Goal: Task Accomplishment & Management: Use online tool/utility

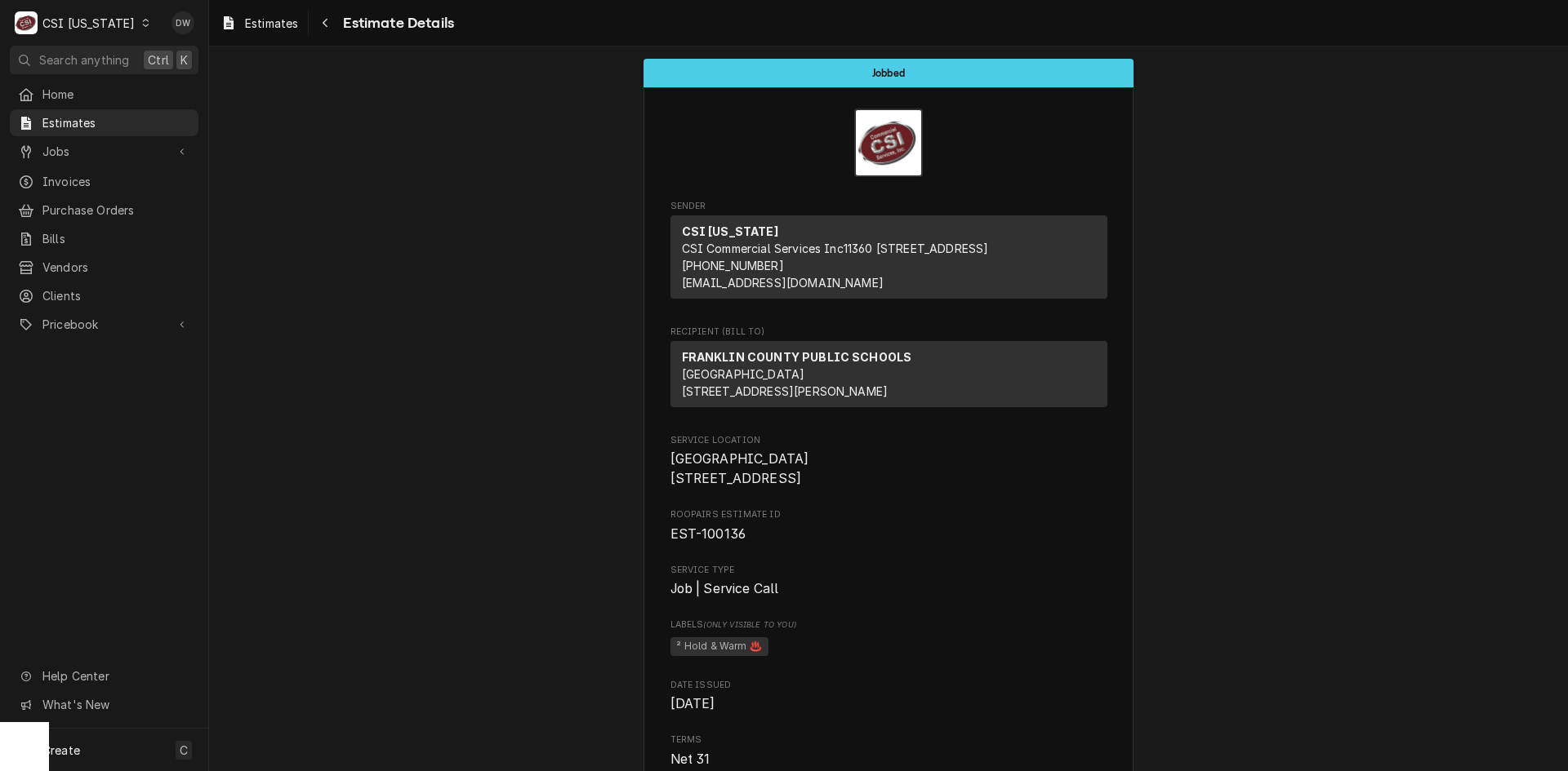
scroll to position [1325, 0]
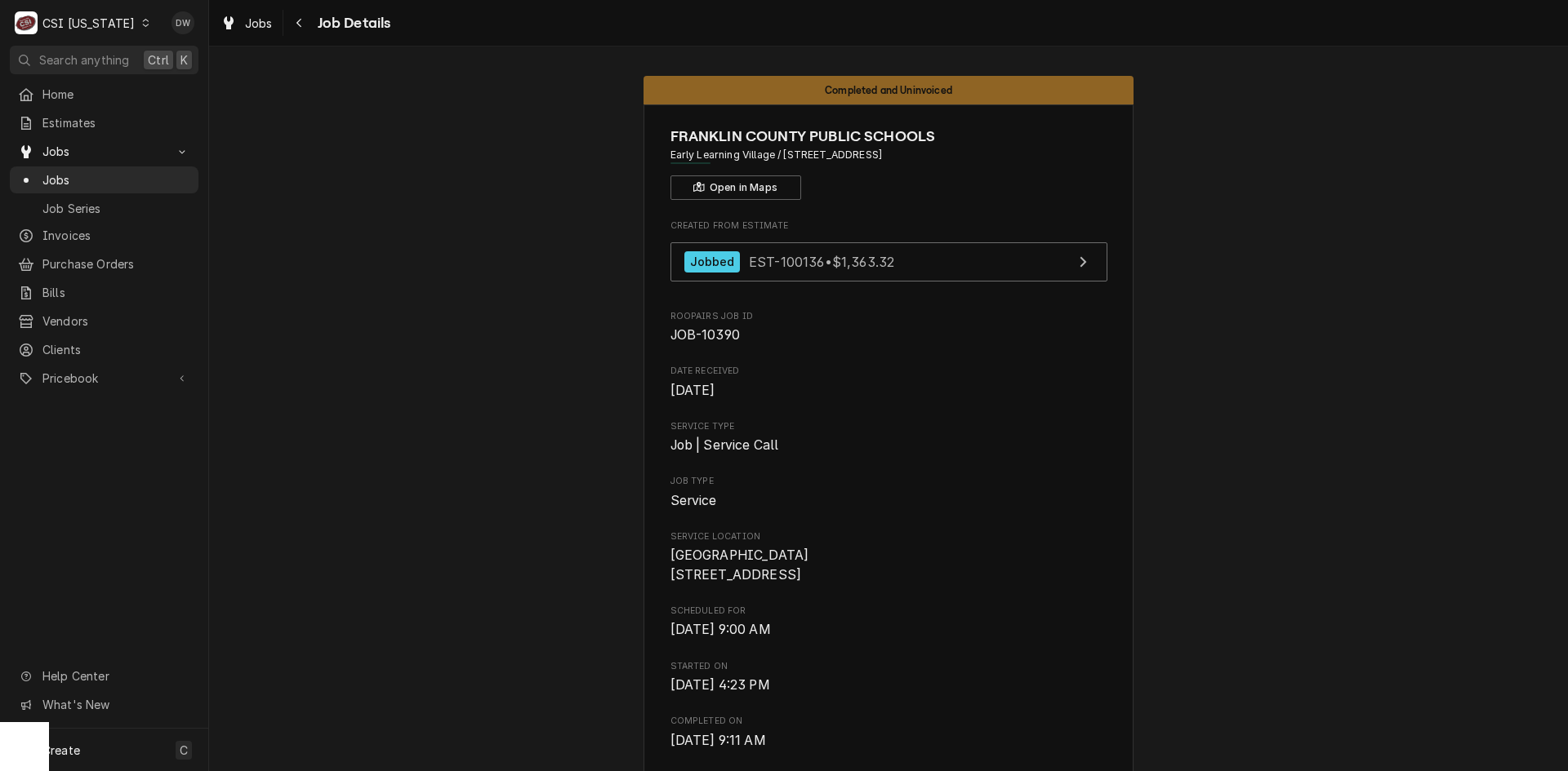
scroll to position [5, 0]
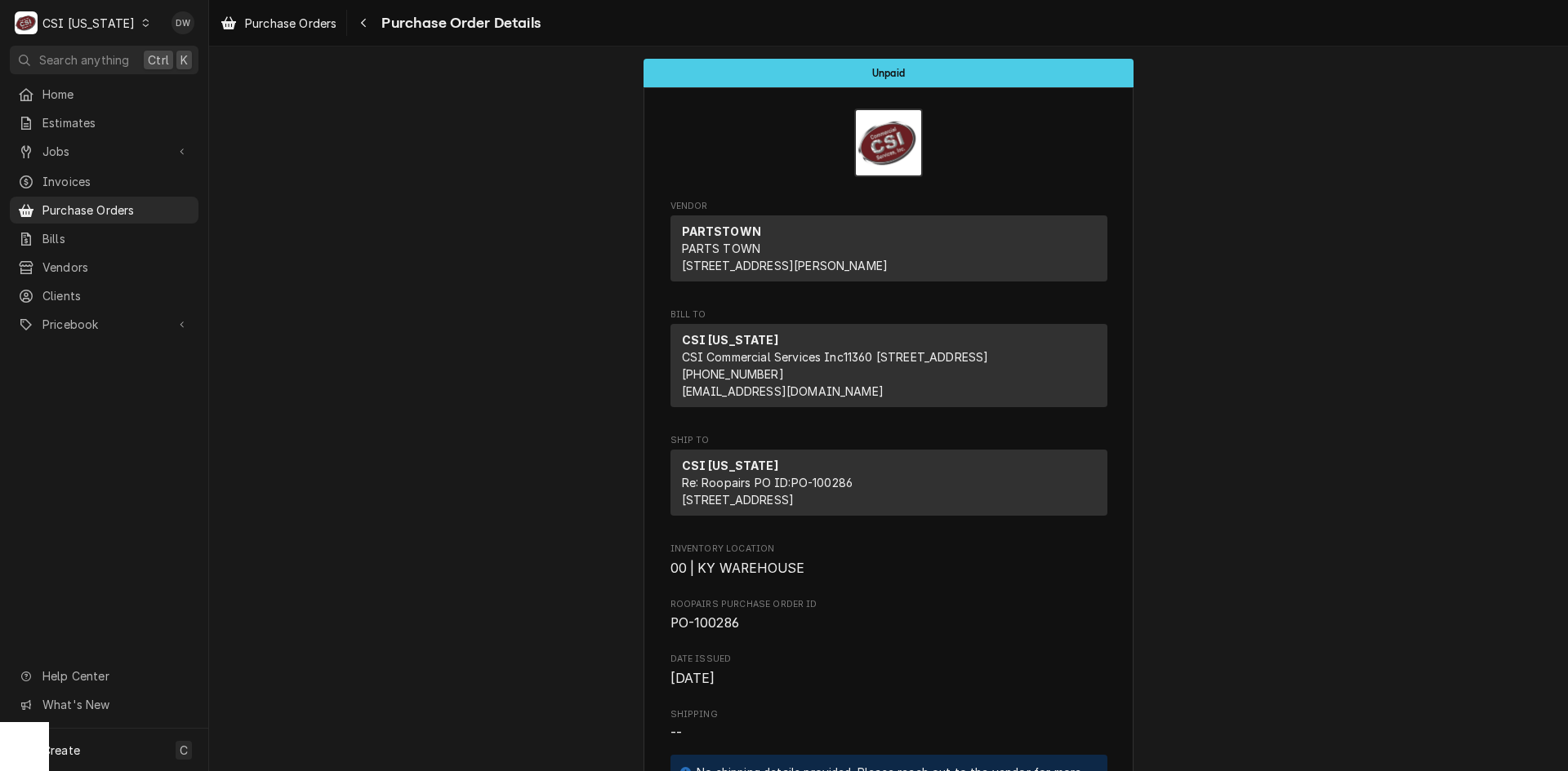
scroll to position [2290, 0]
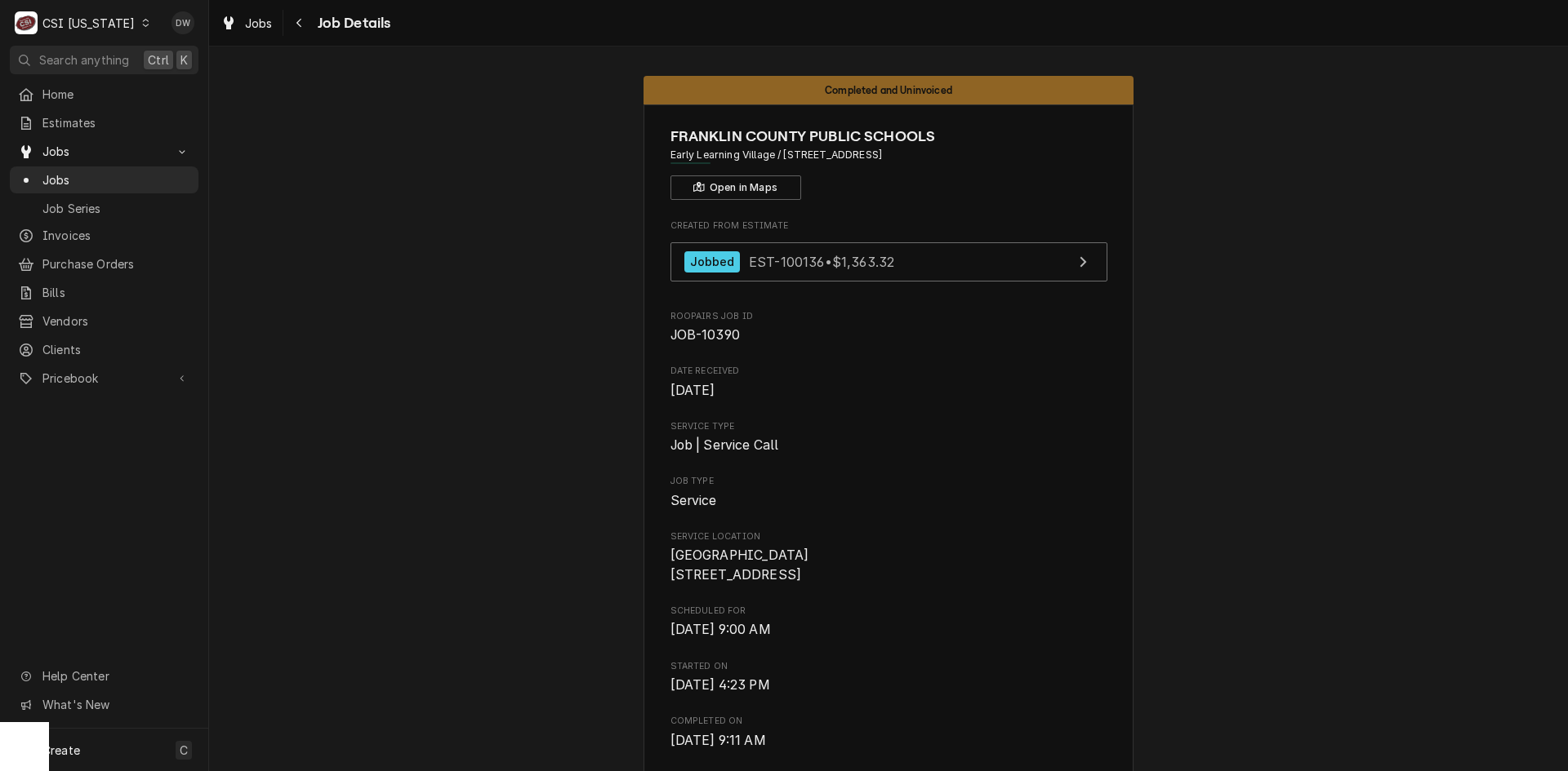
scroll to position [1013, 0]
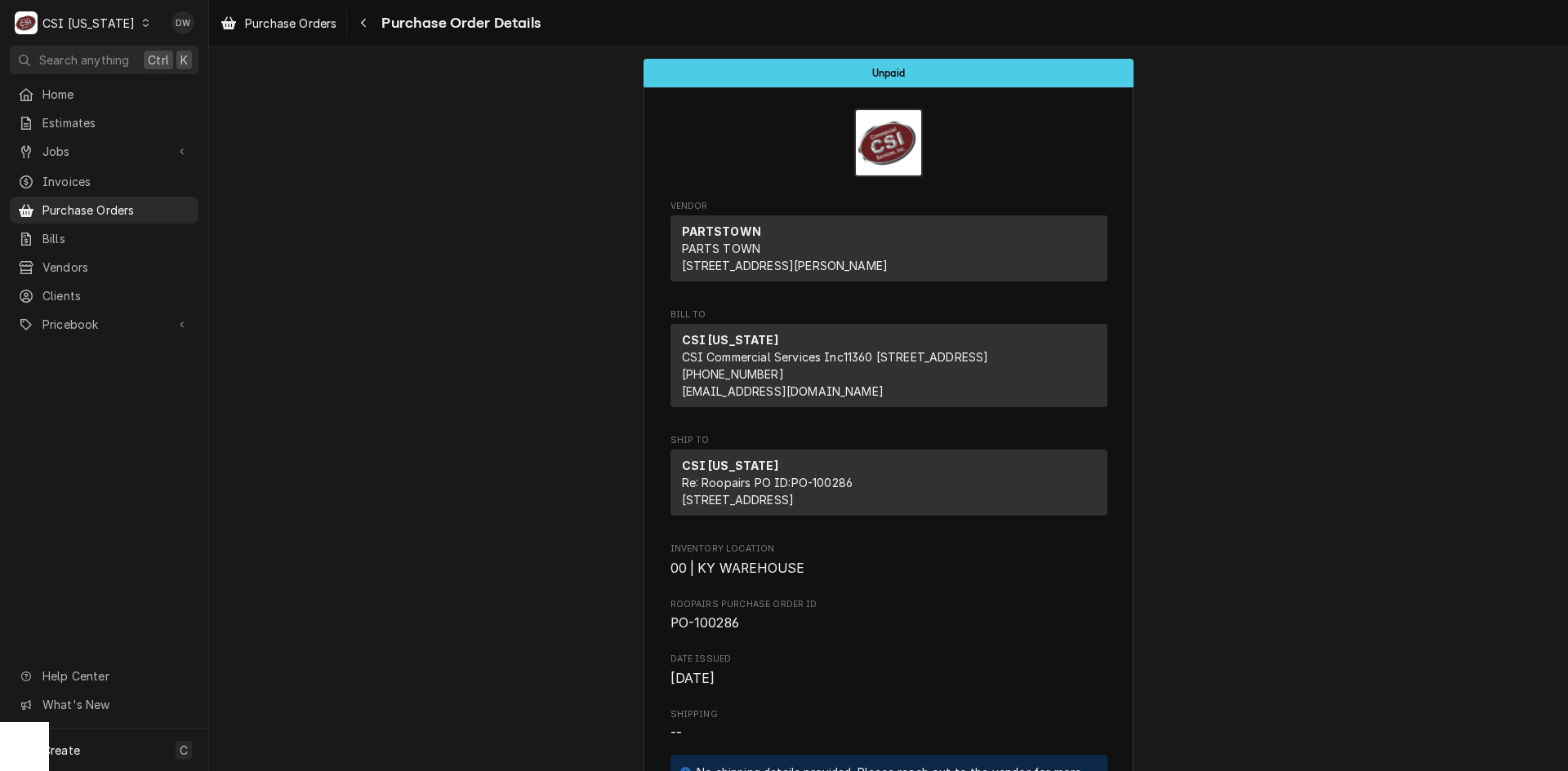
scroll to position [2248, 0]
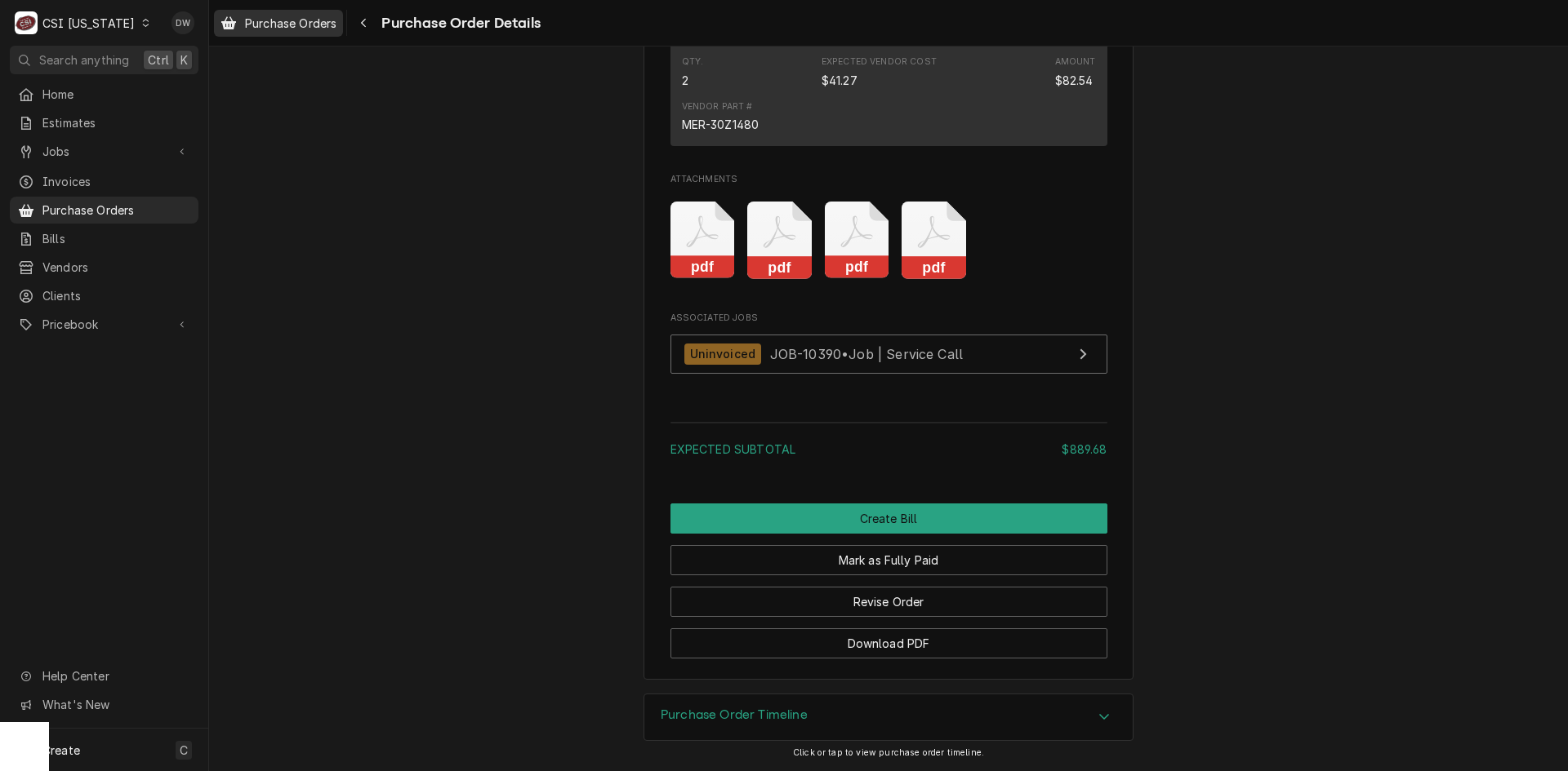
drag, startPoint x: 265, startPoint y: 21, endPoint x: 258, endPoint y: 28, distance: 9.9
click at [266, 21] on span "Purchase Orders" at bounding box center [291, 23] width 91 height 17
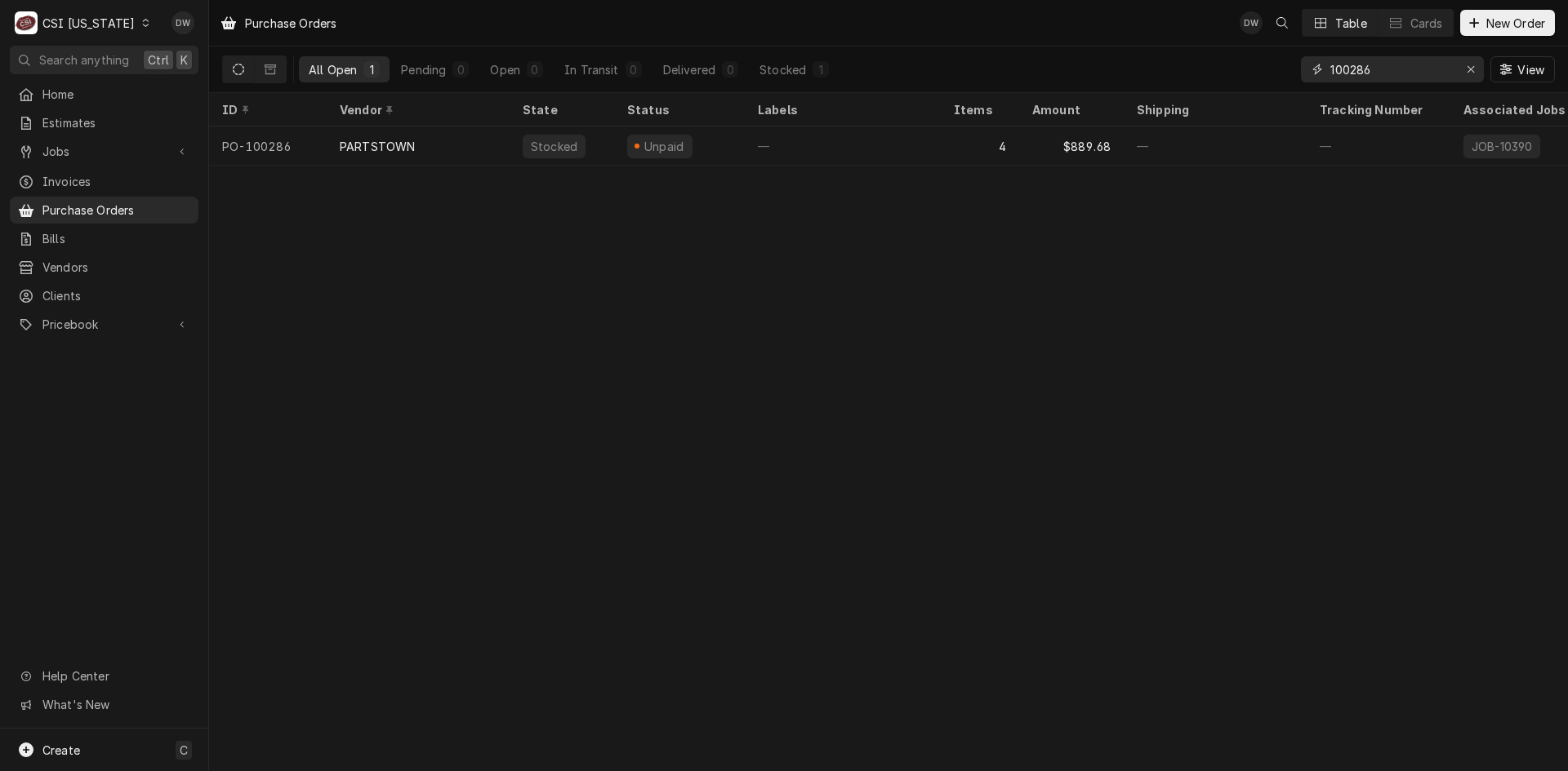
drag, startPoint x: 1376, startPoint y: 71, endPoint x: 1304, endPoint y: 72, distance: 72.0
click at [1308, 72] on div "100286" at bounding box center [1392, 70] width 183 height 26
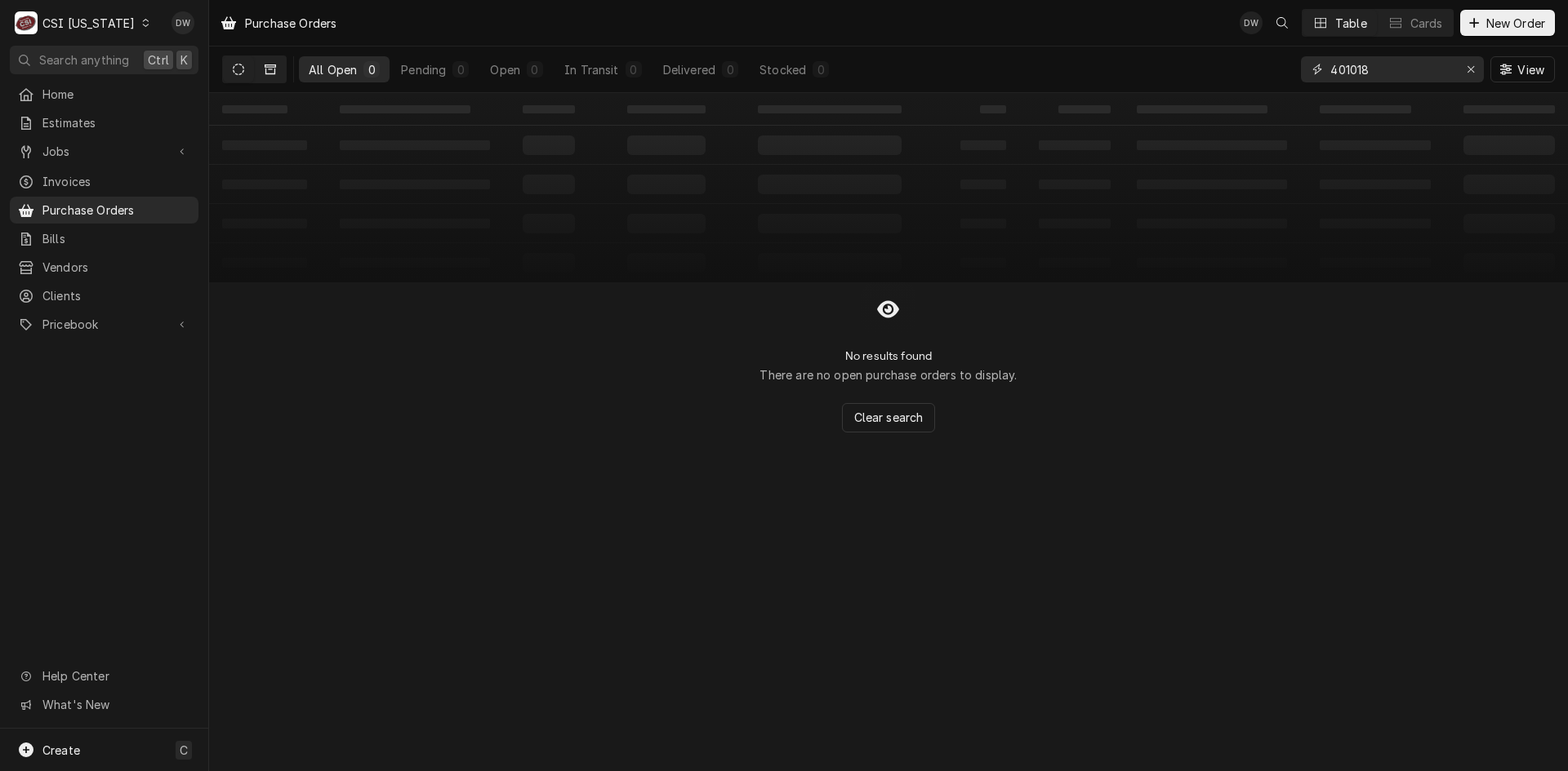
type input "401018"
click at [270, 64] on icon "Dynamic Content Wrapper" at bounding box center [270, 70] width 11 height 11
click at [238, 72] on icon "Dynamic Content Wrapper" at bounding box center [238, 70] width 11 height 11
click at [142, 21] on icon "Dynamic Content Wrapper" at bounding box center [145, 22] width 7 height 8
click at [171, 81] on div "CSI St. [PERSON_NAME]" at bounding box center [255, 89] width 216 height 17
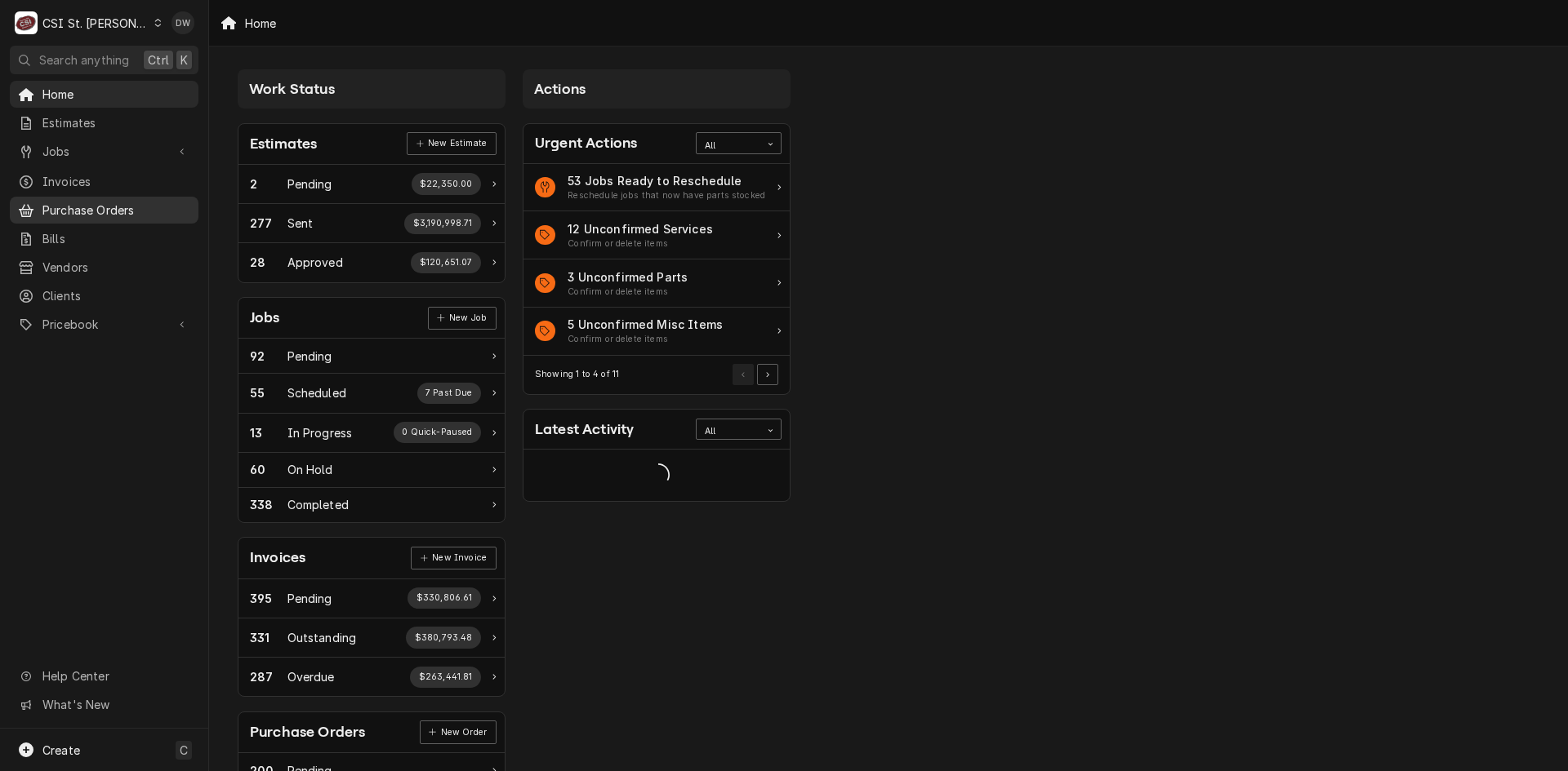
click at [101, 204] on span "Purchase Orders" at bounding box center [116, 210] width 148 height 17
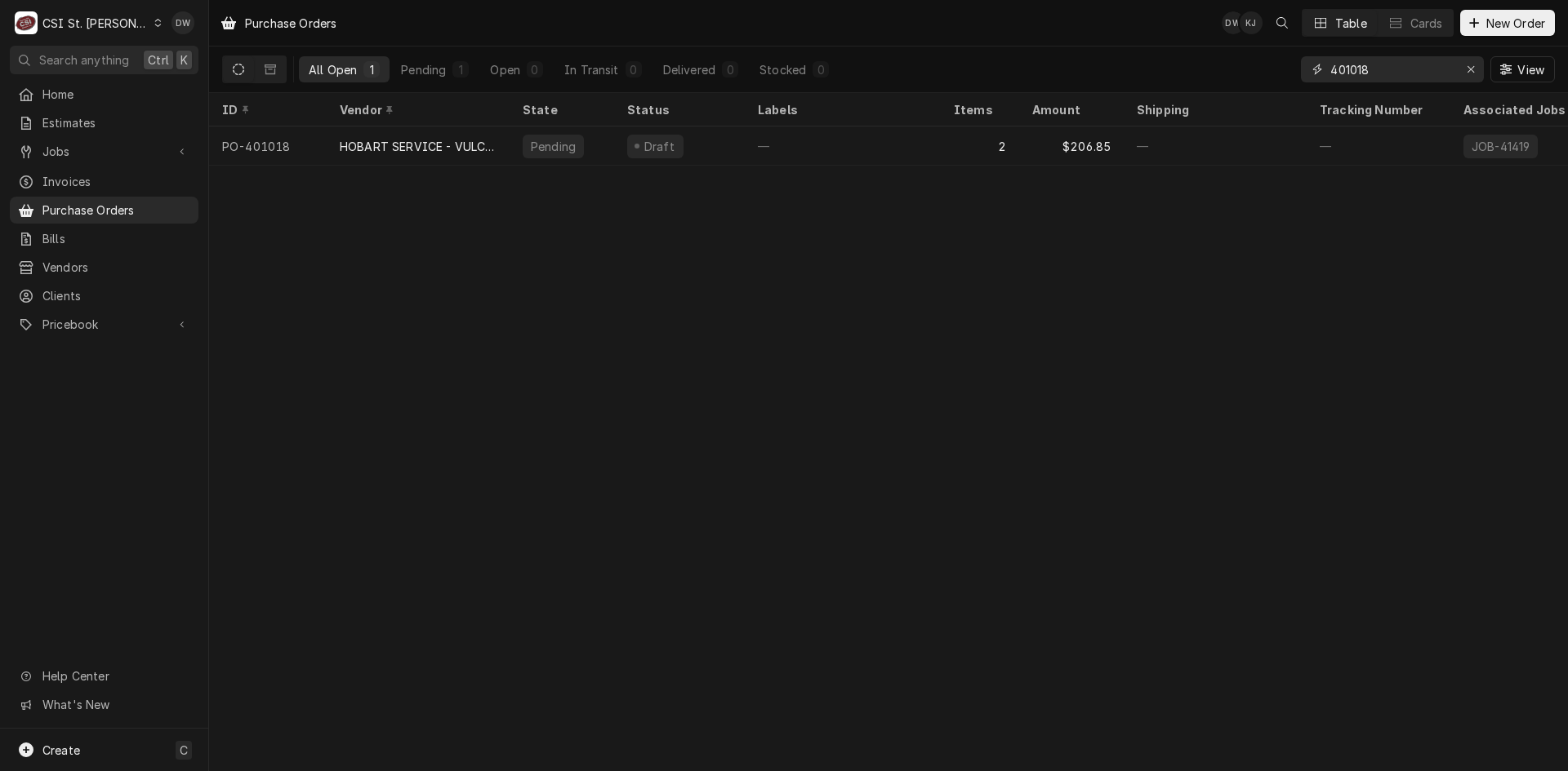
drag, startPoint x: 1374, startPoint y: 66, endPoint x: 1268, endPoint y: 66, distance: 106.0
click at [1268, 66] on div "All Open 1 Pending 1 Open 0 In Transit 0 Delivered 0 Stocked 0 401018 View" at bounding box center [889, 69] width 1333 height 46
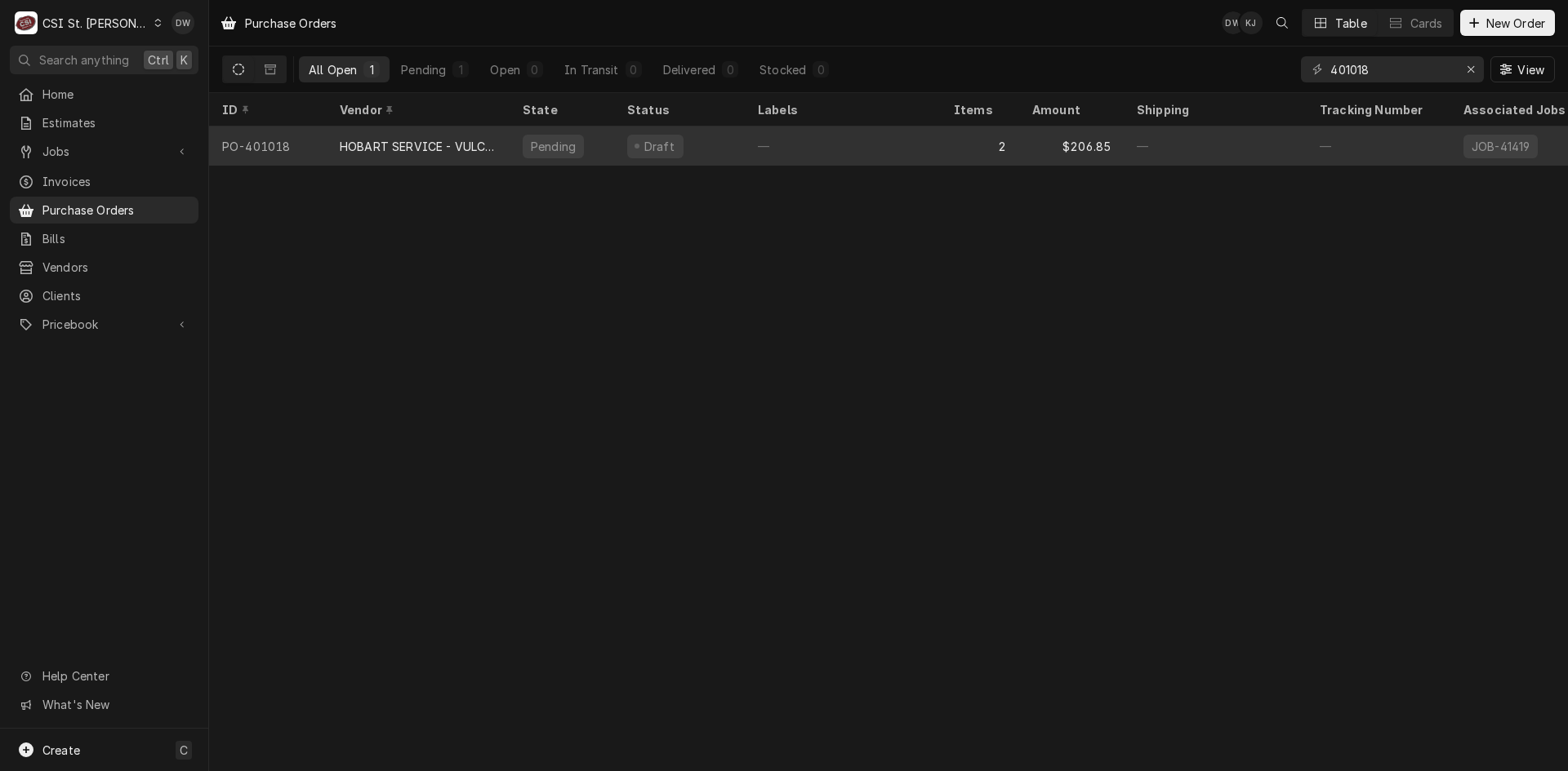
click at [387, 132] on div "HOBART SERVICE - VULCAN" at bounding box center [417, 146] width 183 height 39
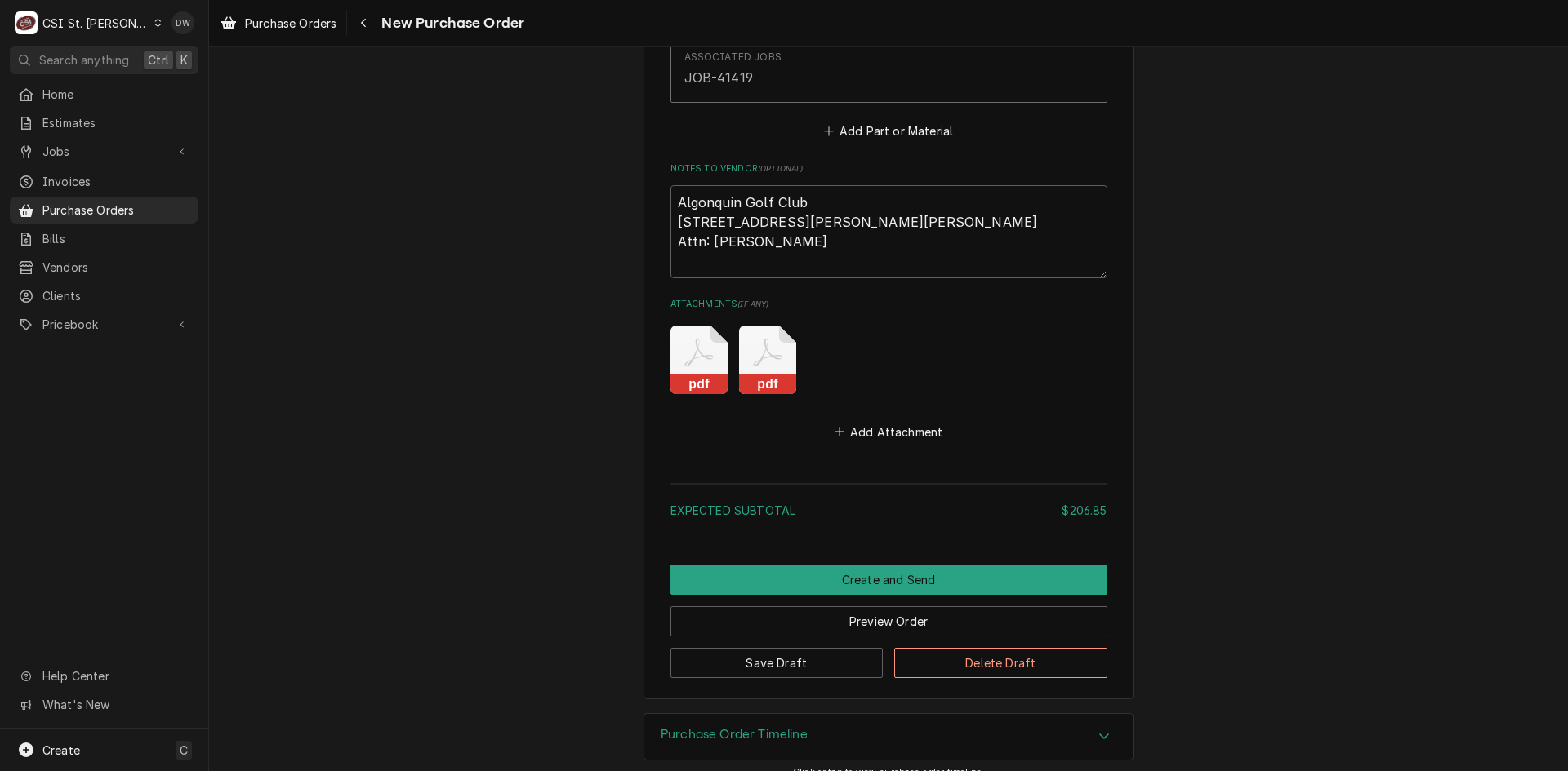
scroll to position [1586, 0]
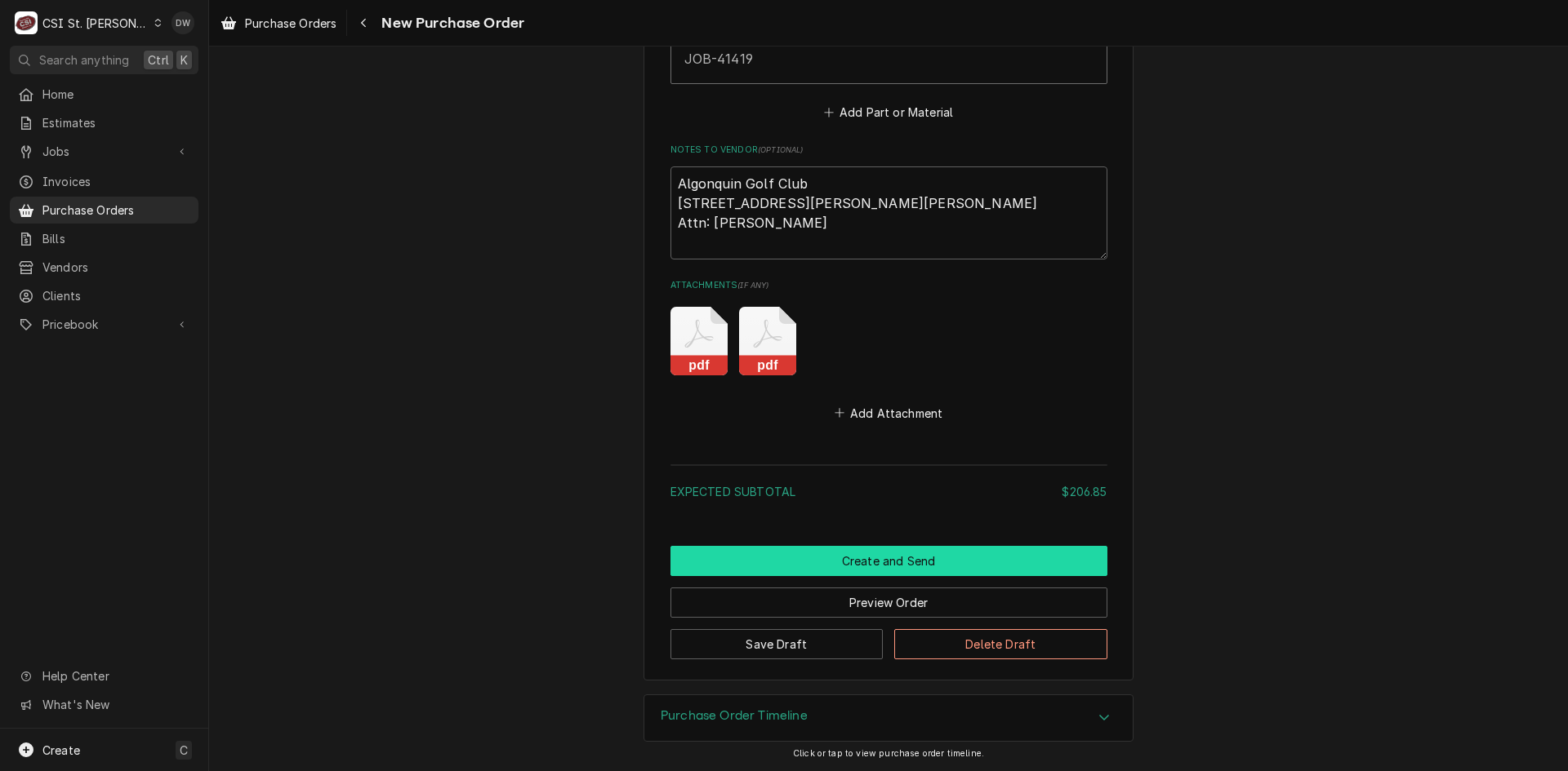
click at [884, 555] on button "Create and Send" at bounding box center [889, 561] width 437 height 31
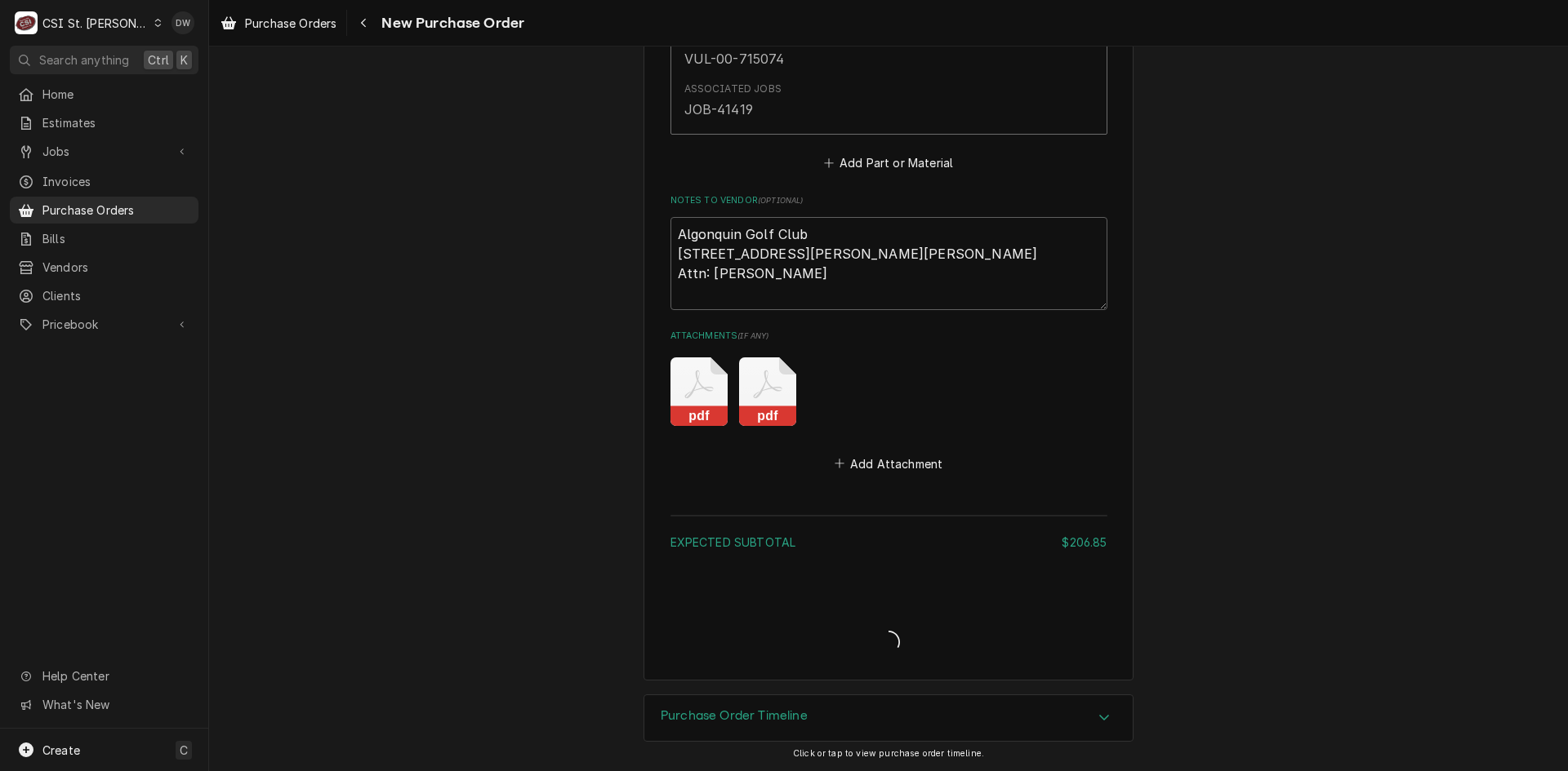
type textarea "x"
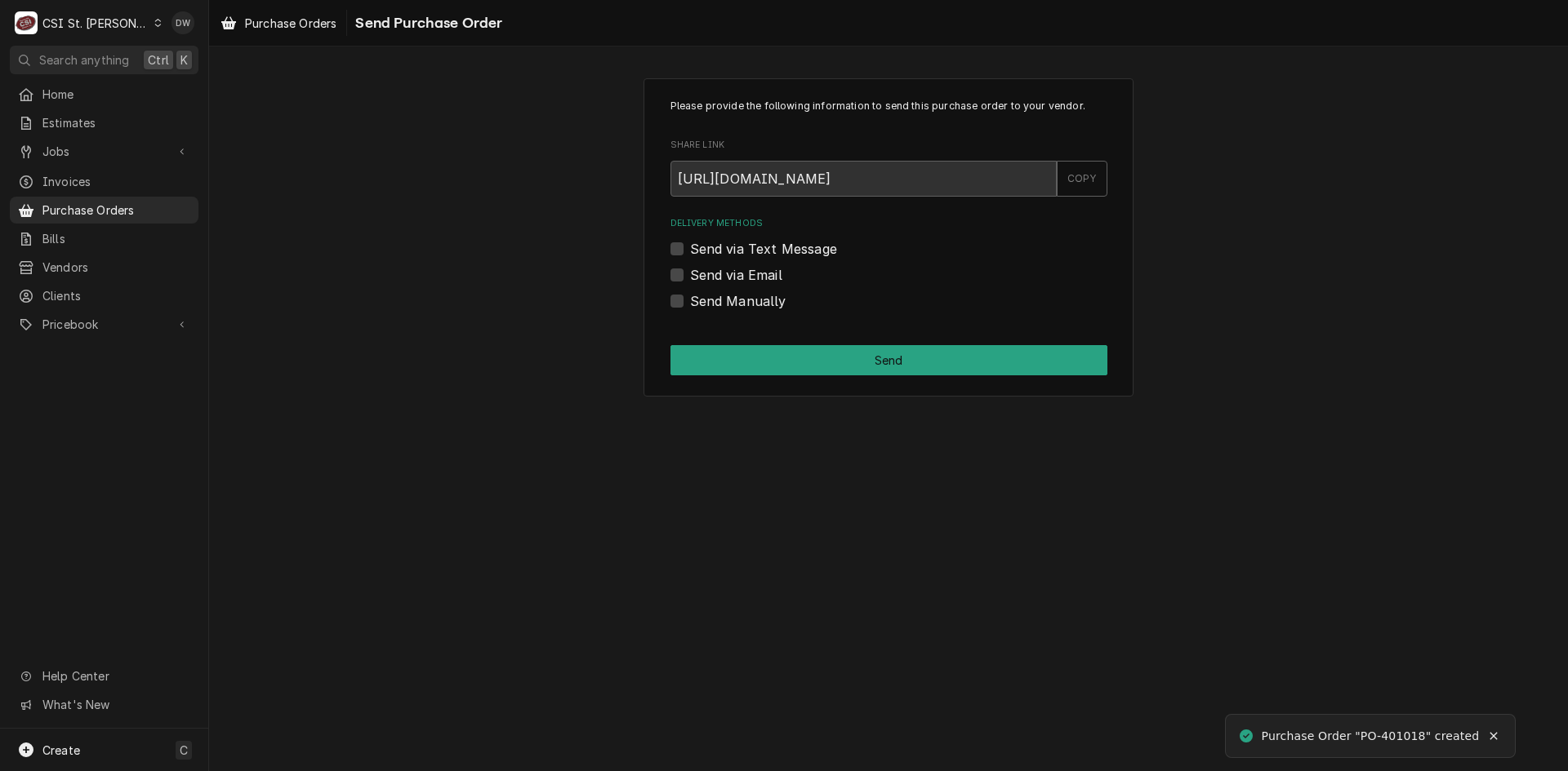
click at [710, 293] on label "Send Manually" at bounding box center [738, 301] width 97 height 20
click at [710, 293] on input "Send Manually" at bounding box center [908, 309] width 437 height 36
checkbox input "true"
click at [795, 359] on button "Send" at bounding box center [889, 360] width 437 height 31
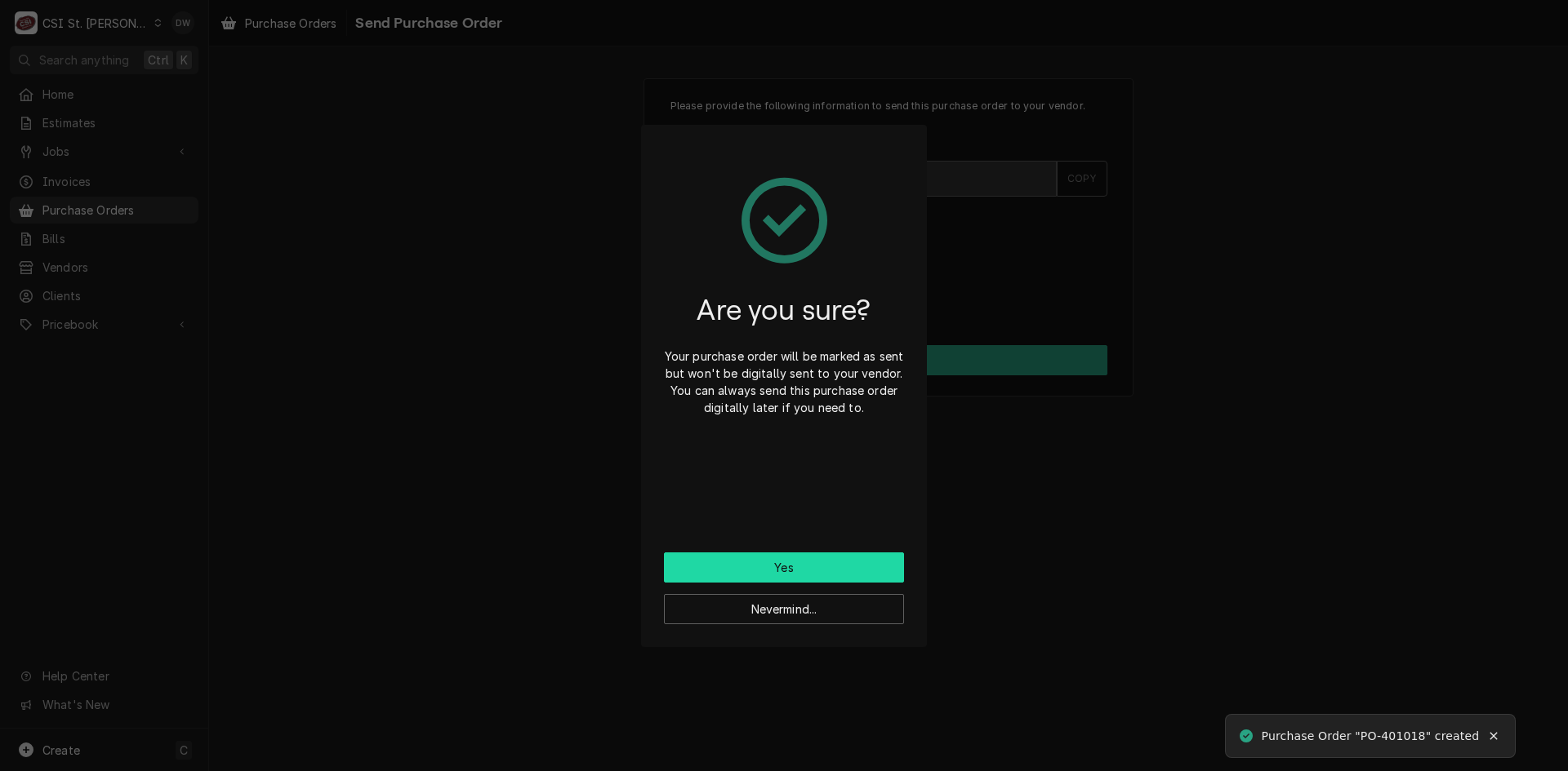
drag, startPoint x: 766, startPoint y: 555, endPoint x: 757, endPoint y: 542, distance: 15.8
click at [766, 555] on button "Yes" at bounding box center [784, 568] width 240 height 31
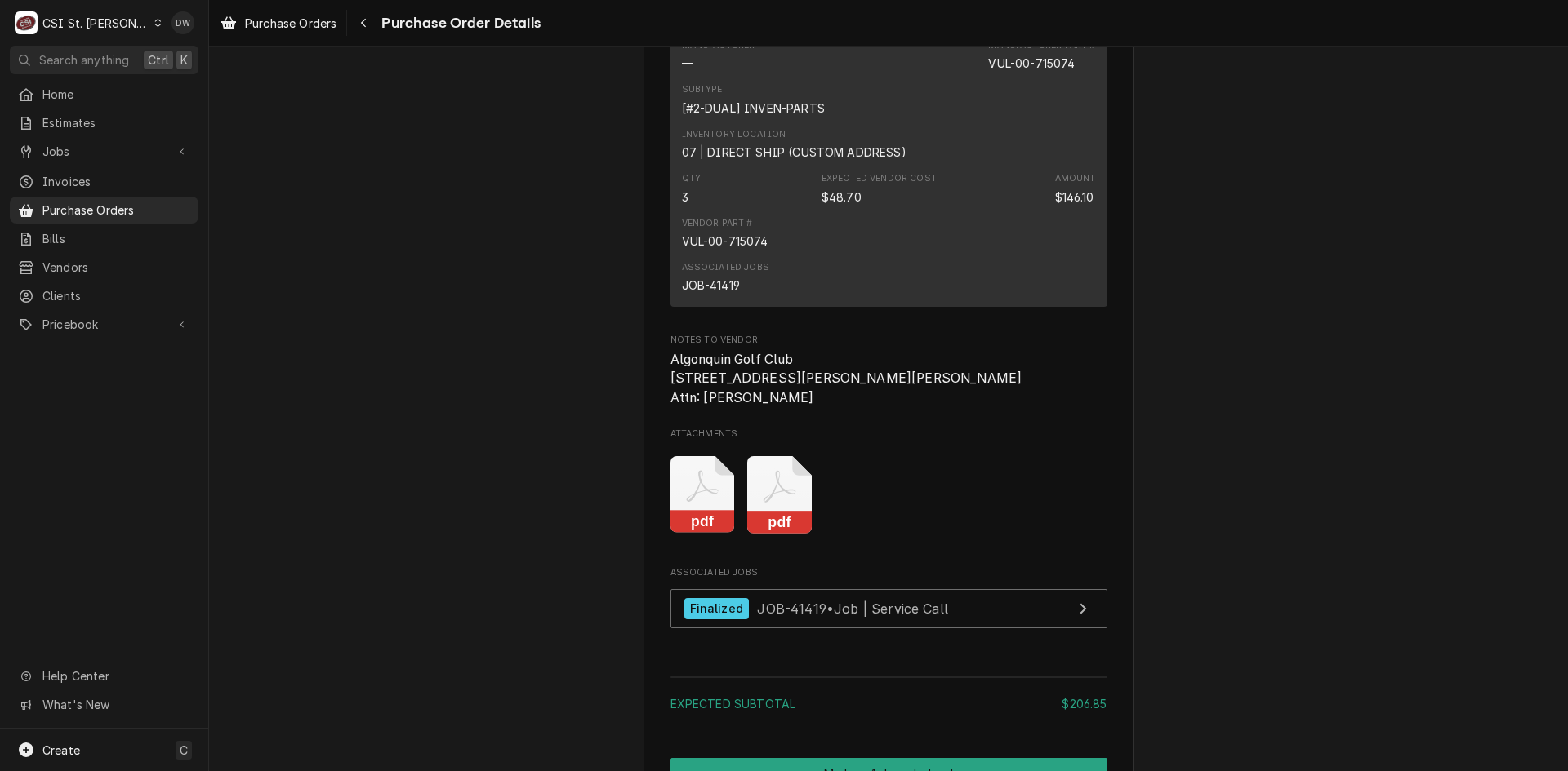
scroll to position [1550, 0]
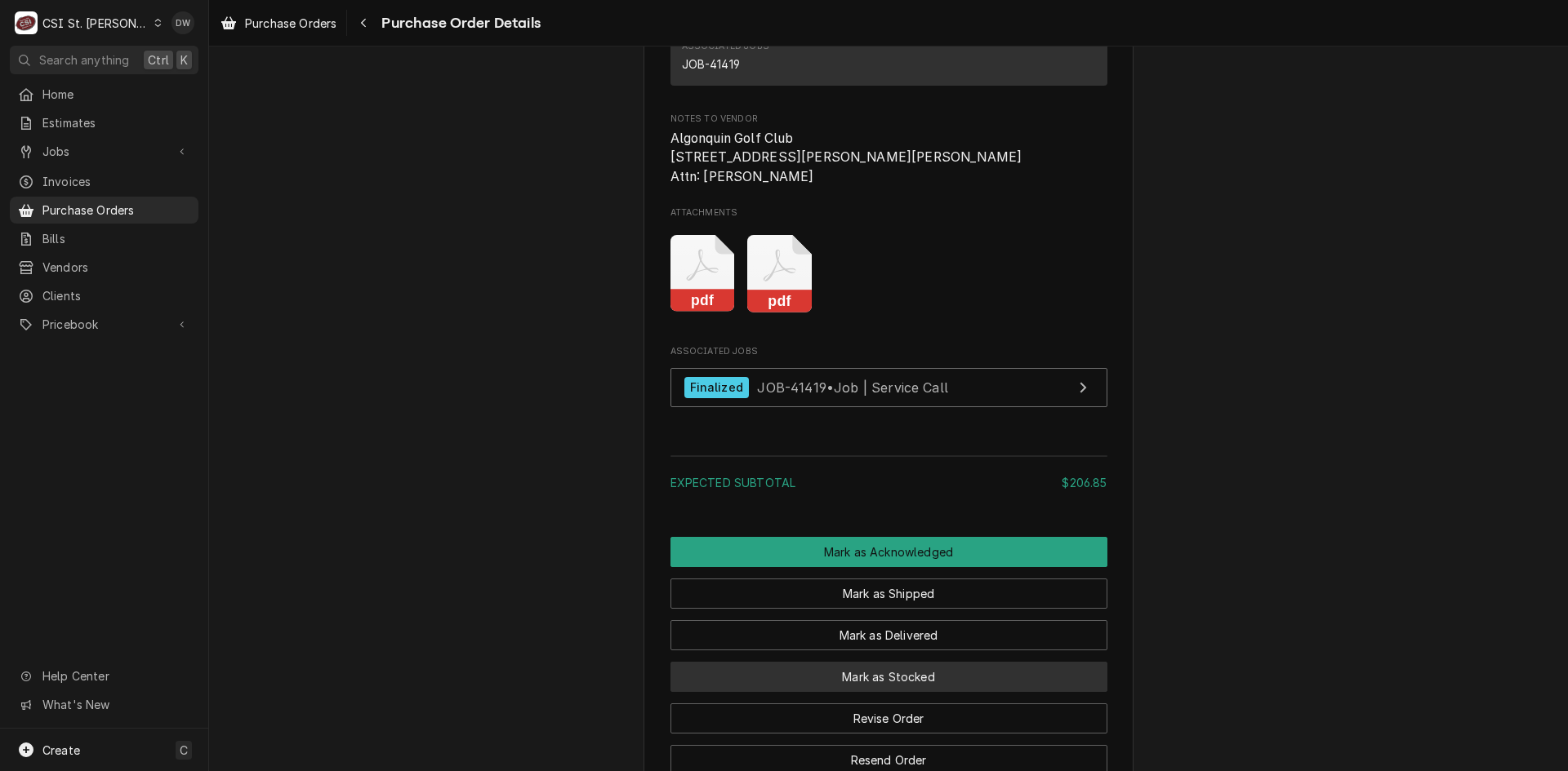
click at [844, 692] on button "Mark as Stocked" at bounding box center [889, 677] width 437 height 31
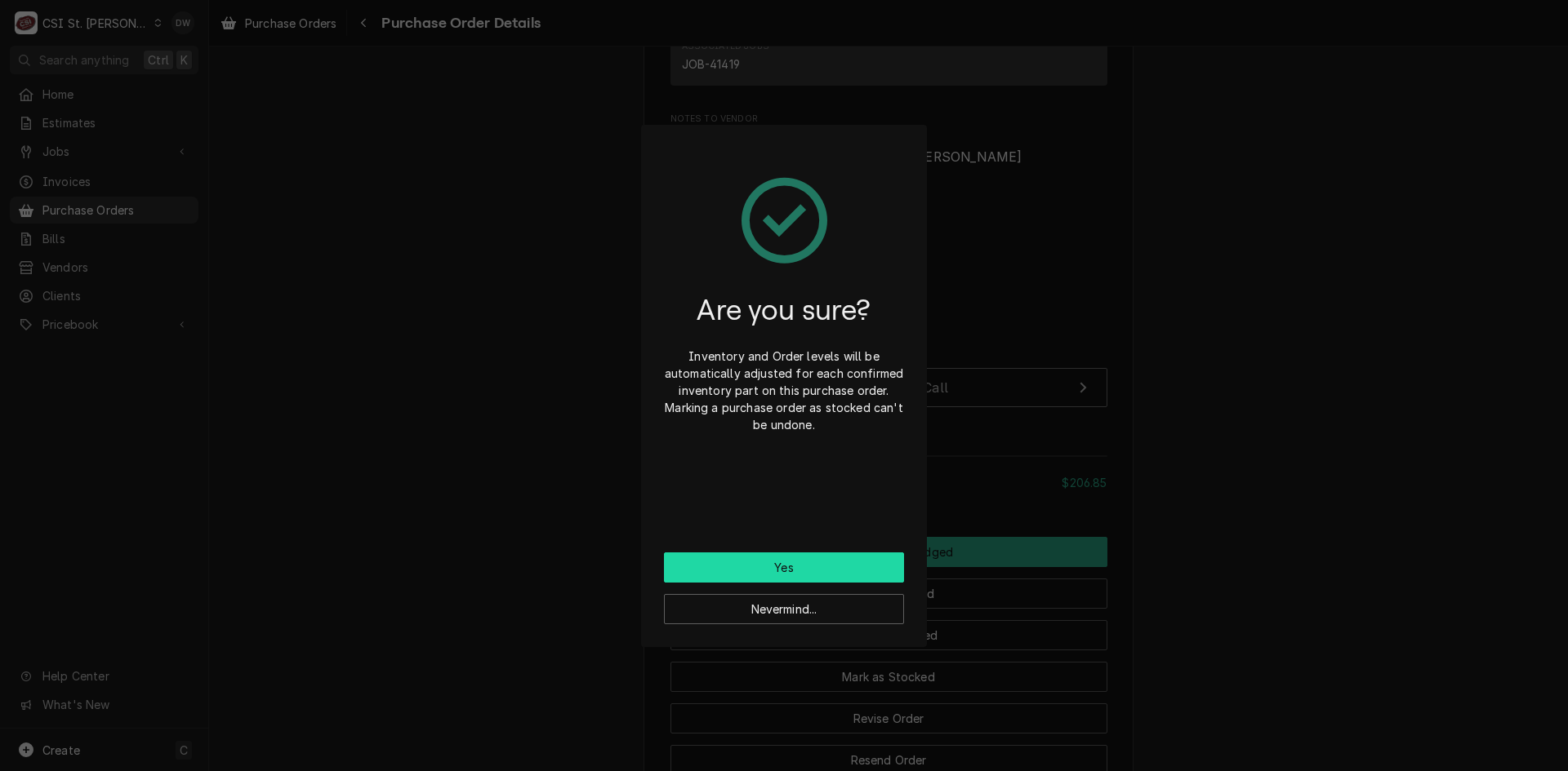
click at [777, 568] on button "Yes" at bounding box center [784, 568] width 240 height 31
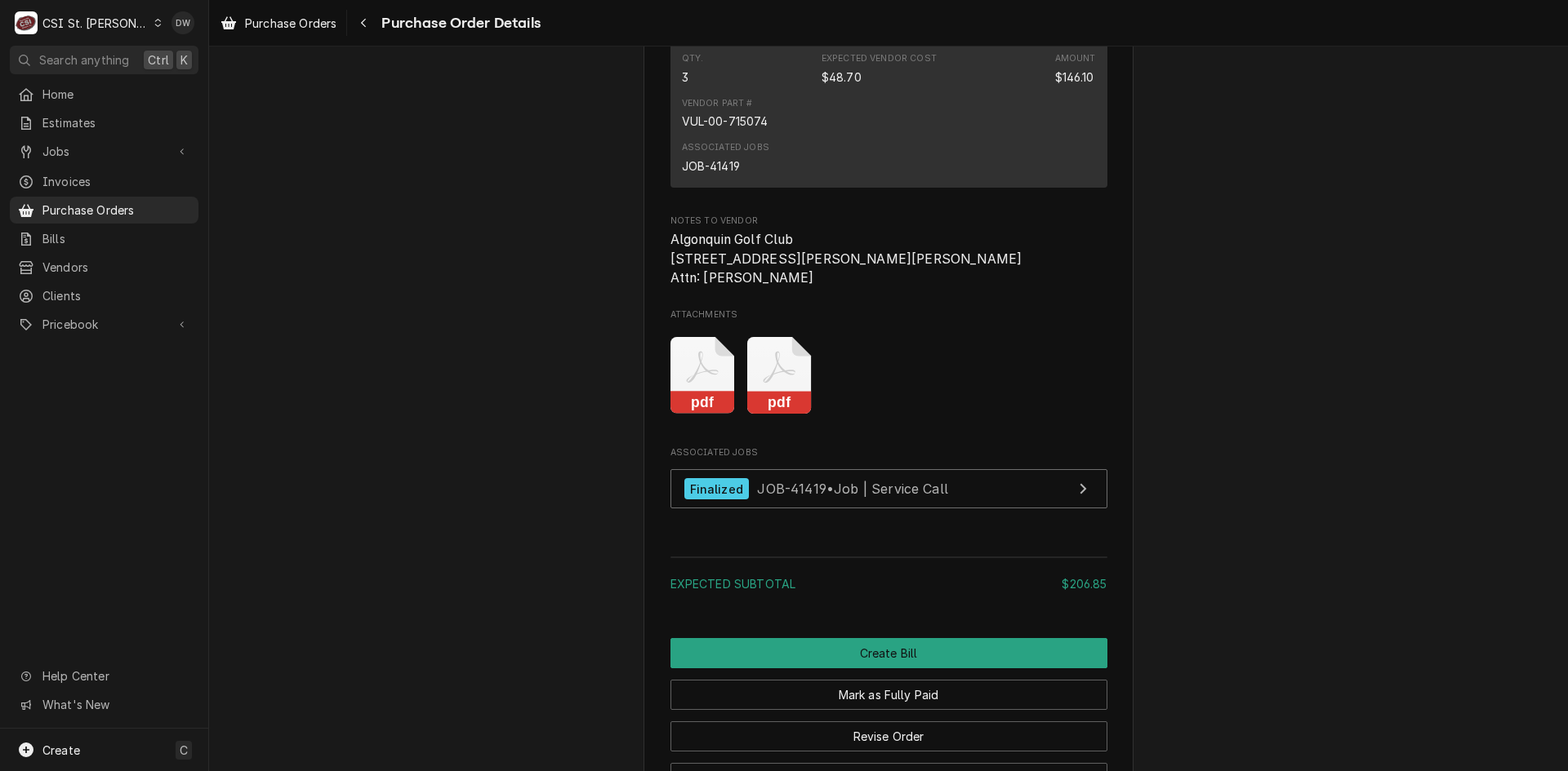
scroll to position [1714, 0]
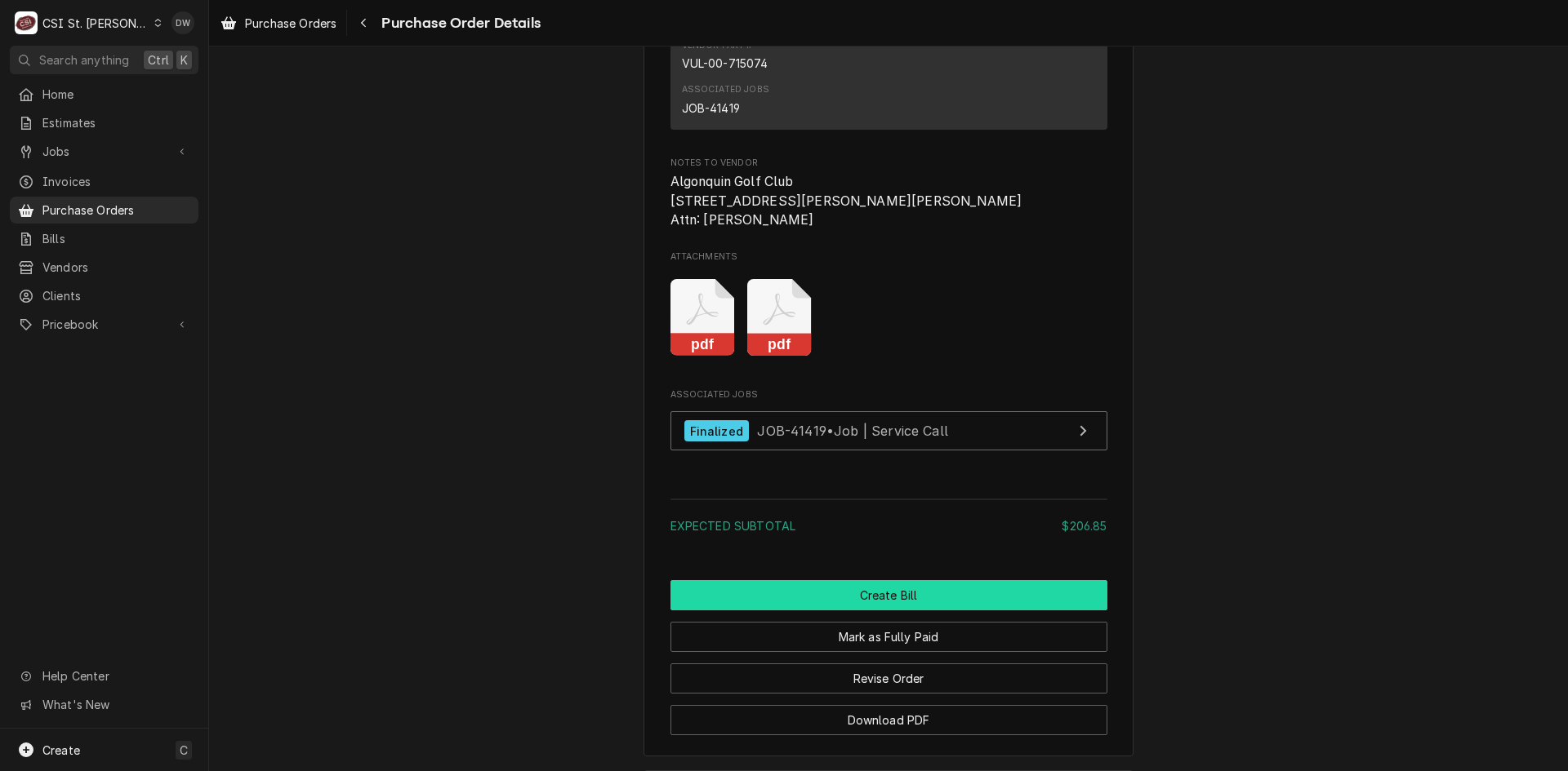
click at [886, 610] on button "Create Bill" at bounding box center [889, 595] width 437 height 31
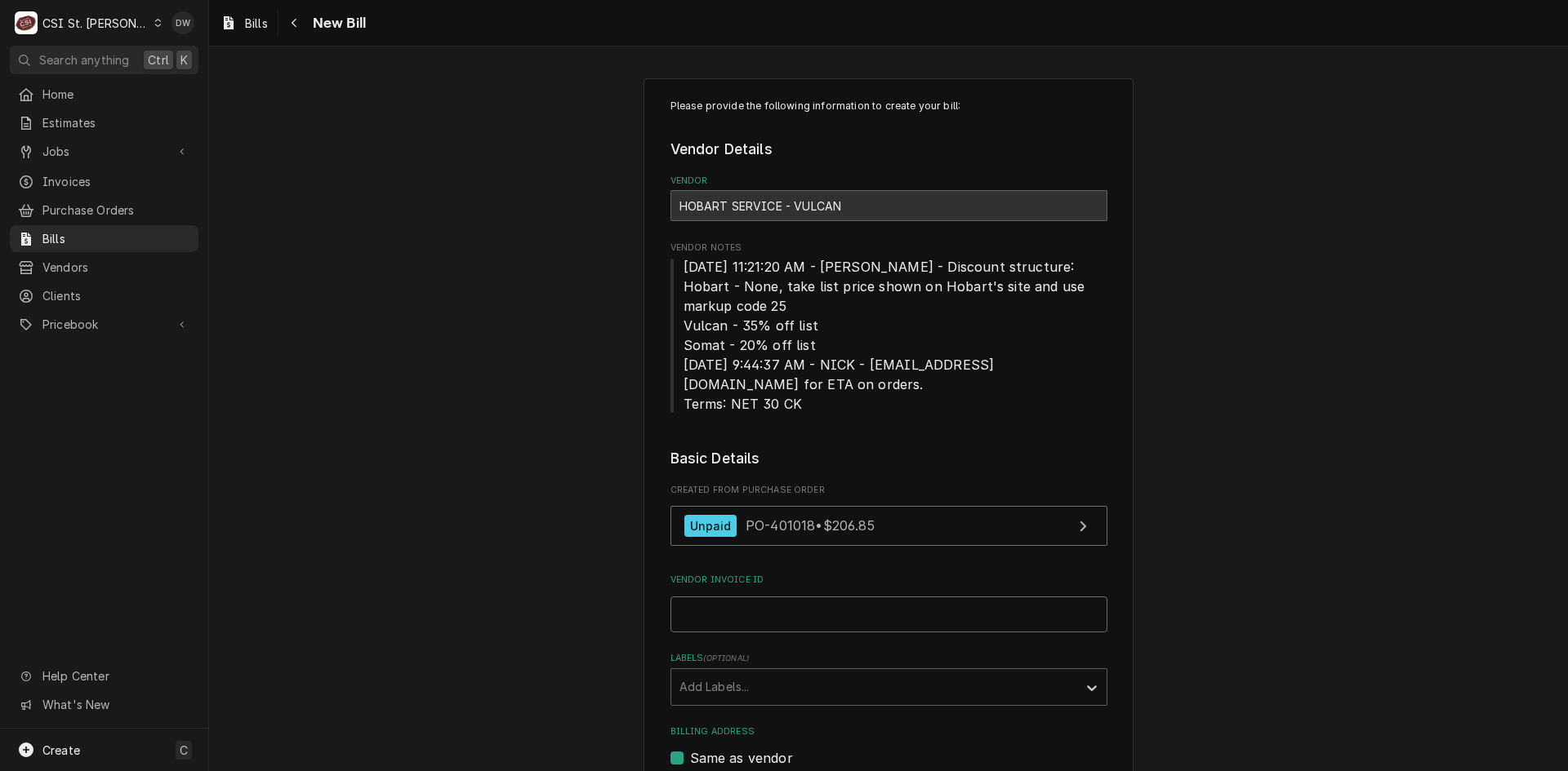
click at [751, 617] on input "Vendor Invoice ID" at bounding box center [889, 614] width 437 height 36
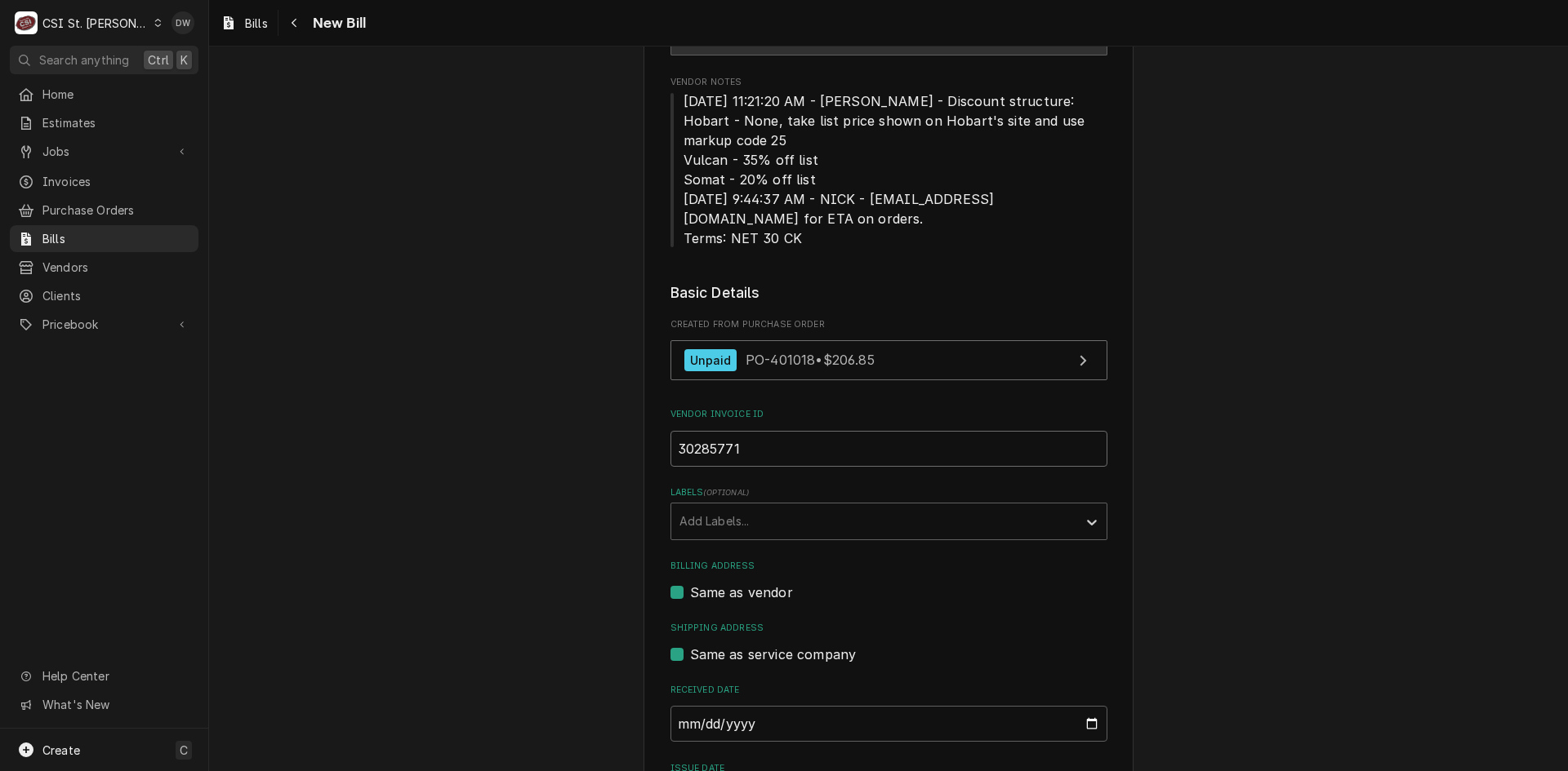
scroll to position [408, 0]
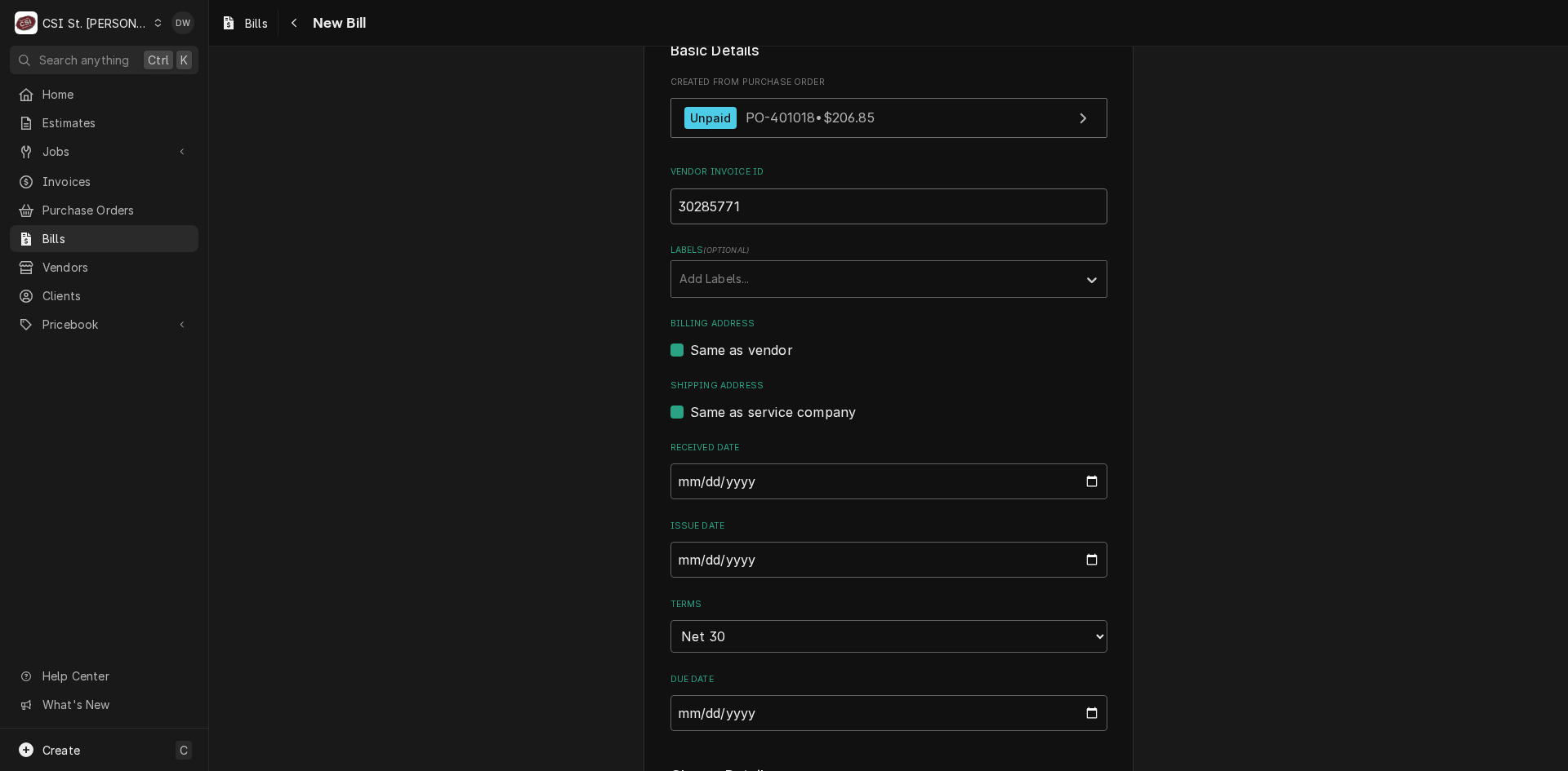
type input "30285771"
click at [673, 556] on input "2025-09-26" at bounding box center [889, 559] width 437 height 36
type input "2025-08-14"
click at [1243, 546] on div "Please provide the following information to create your bill: Vendor Details Ve…" at bounding box center [889, 746] width 1359 height 2181
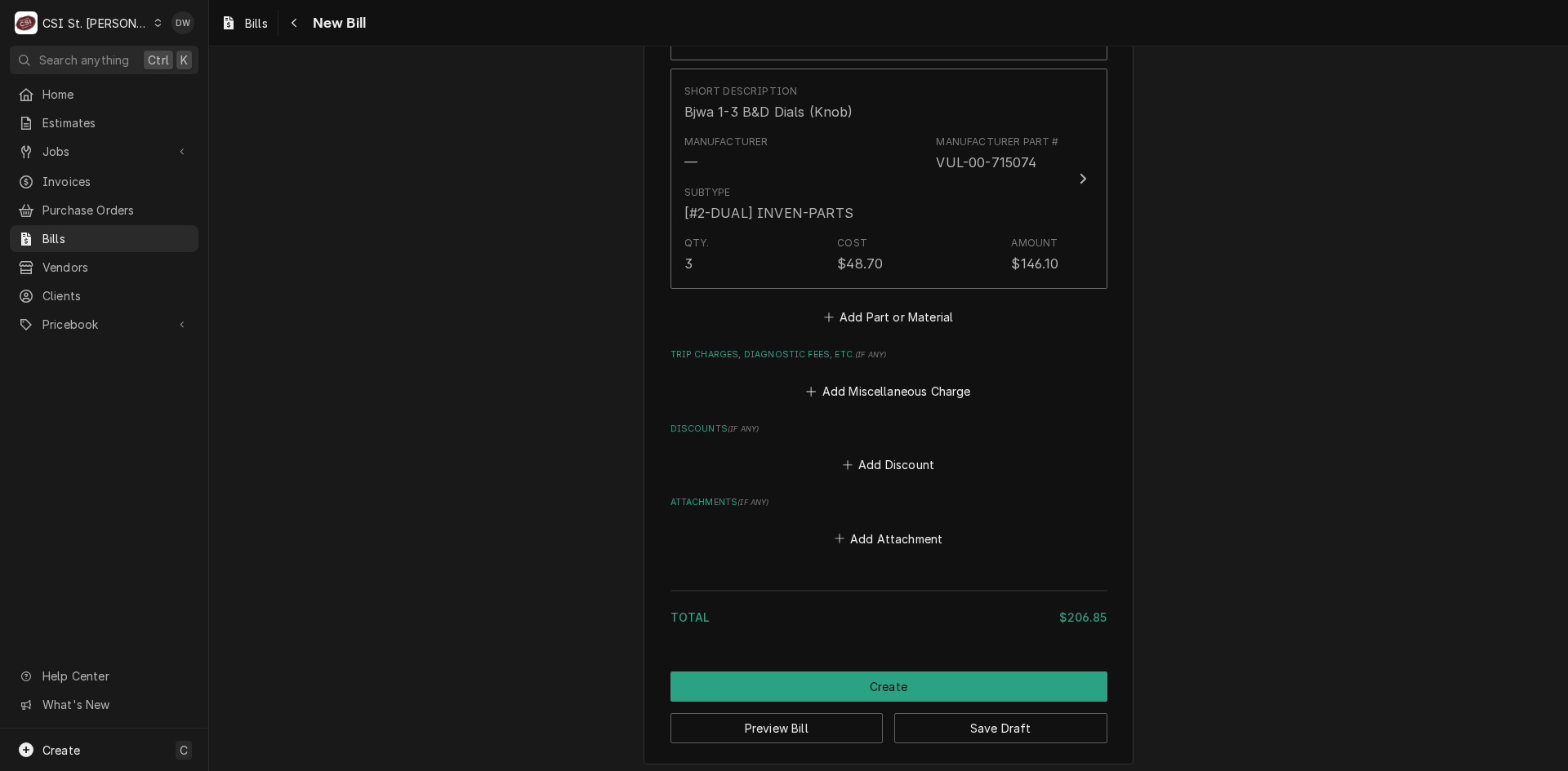
scroll to position [1469, 0]
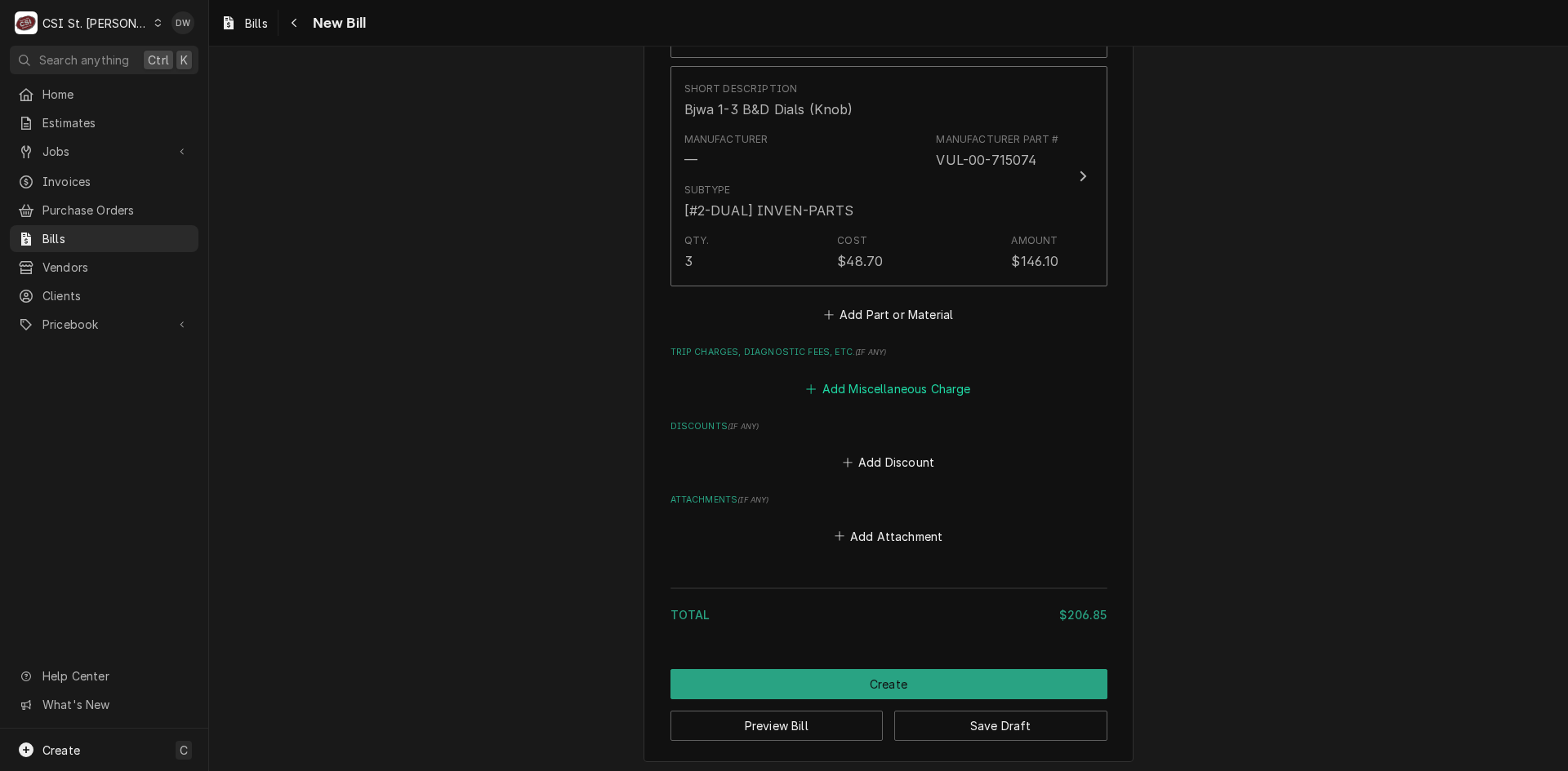
click at [843, 384] on button "Add Miscellaneous Charge" at bounding box center [889, 388] width 170 height 23
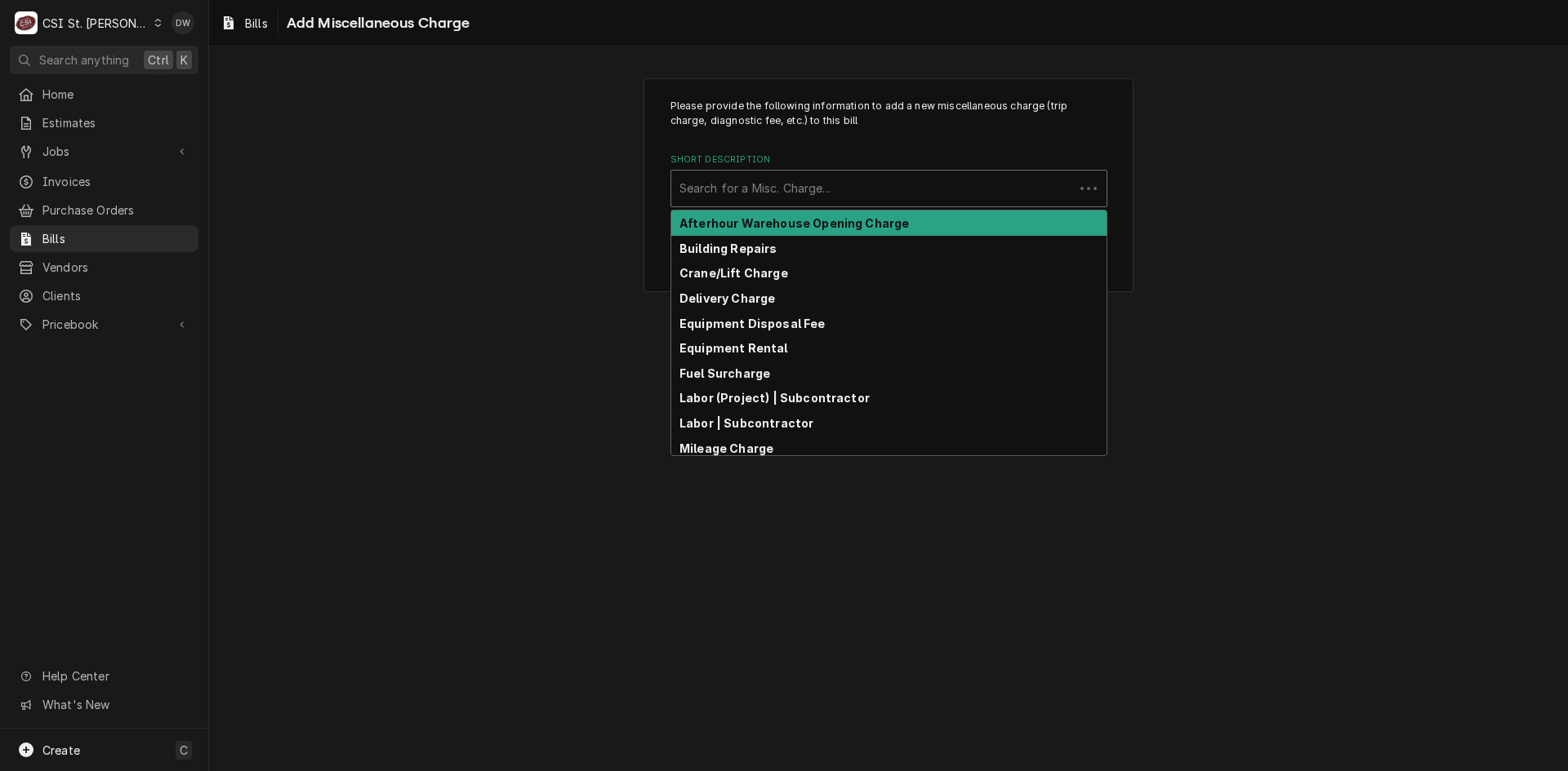
click at [697, 188] on div "Short Description" at bounding box center [873, 189] width 387 height 30
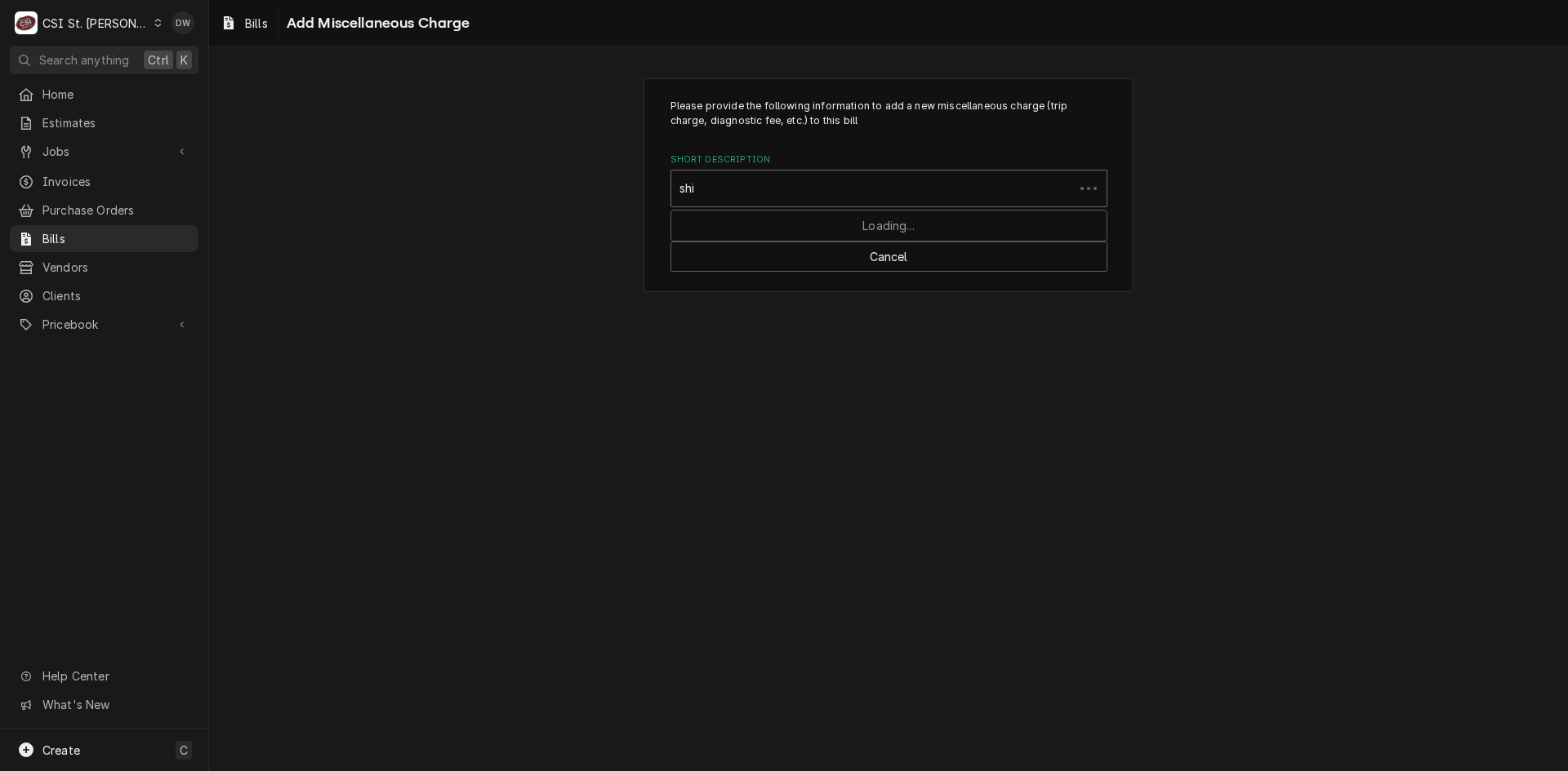
type input "ship"
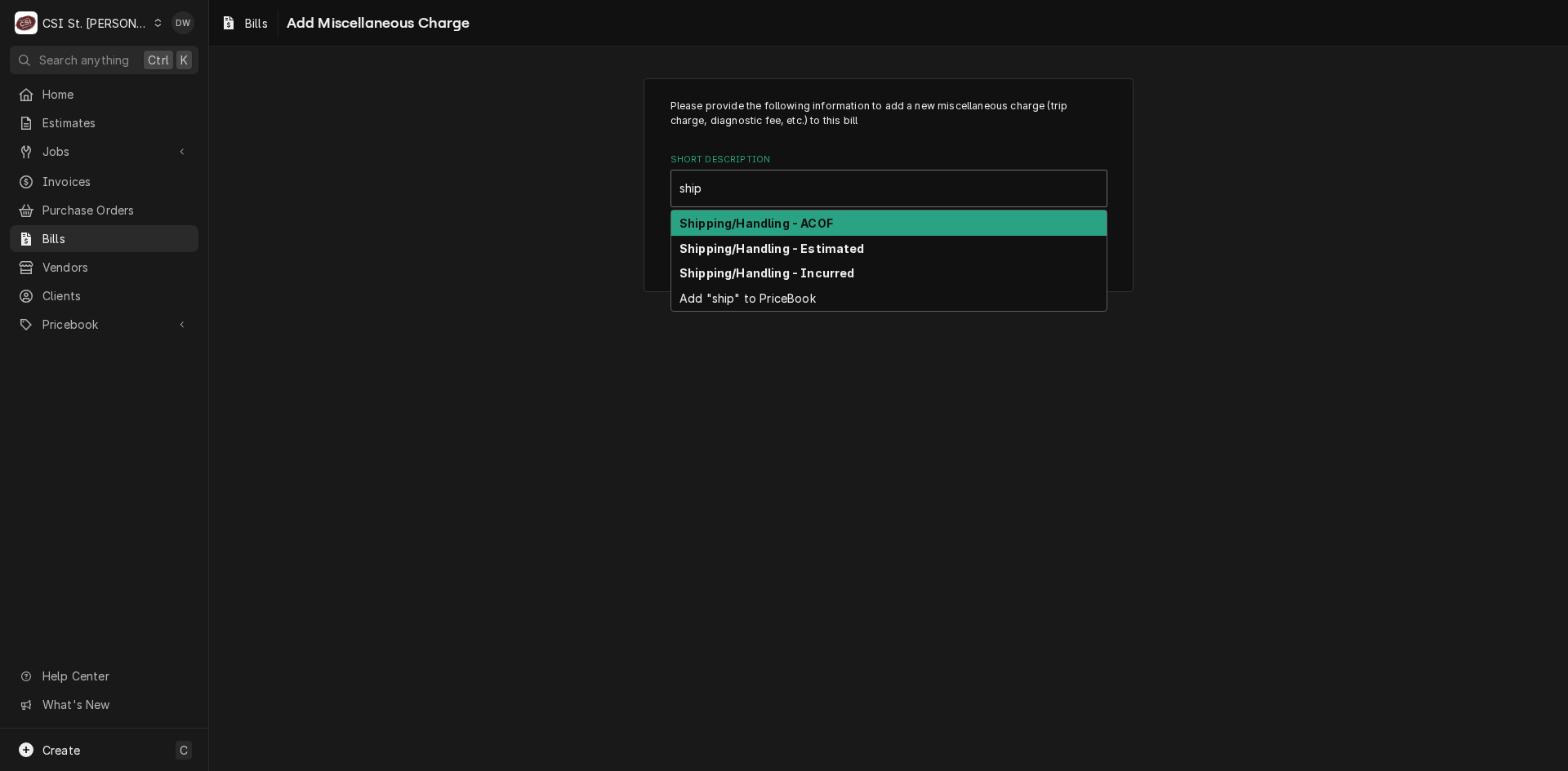
click at [727, 212] on div "Shipping/Handling - ACOF" at bounding box center [889, 223] width 435 height 25
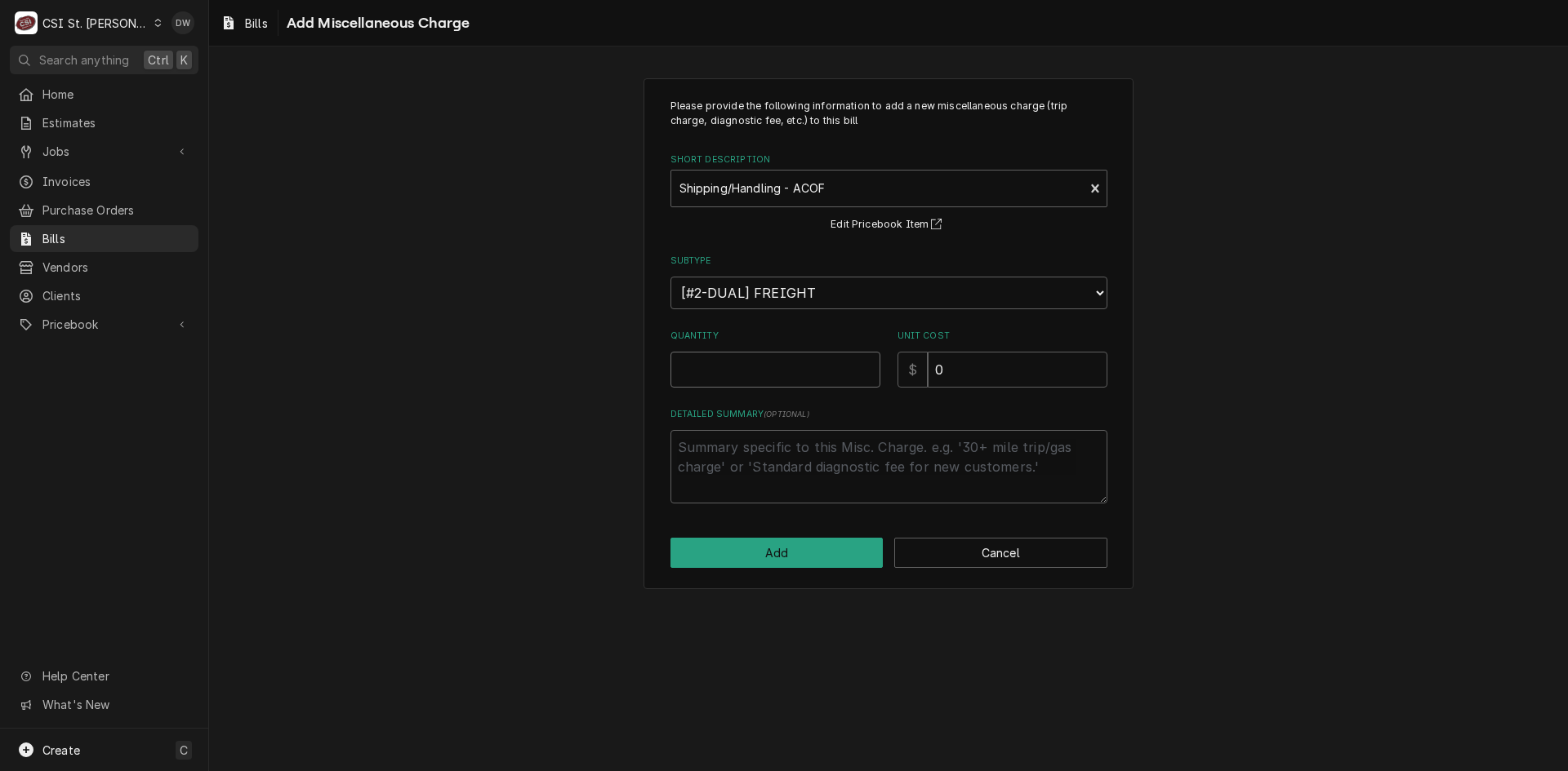
click at [731, 353] on input "Quantity" at bounding box center [775, 370] width 210 height 36
type textarea "x"
type input "1"
drag, startPoint x: 972, startPoint y: 372, endPoint x: 912, endPoint y: 372, distance: 60.0
click at [912, 372] on div "$ 0" at bounding box center [1003, 370] width 210 height 36
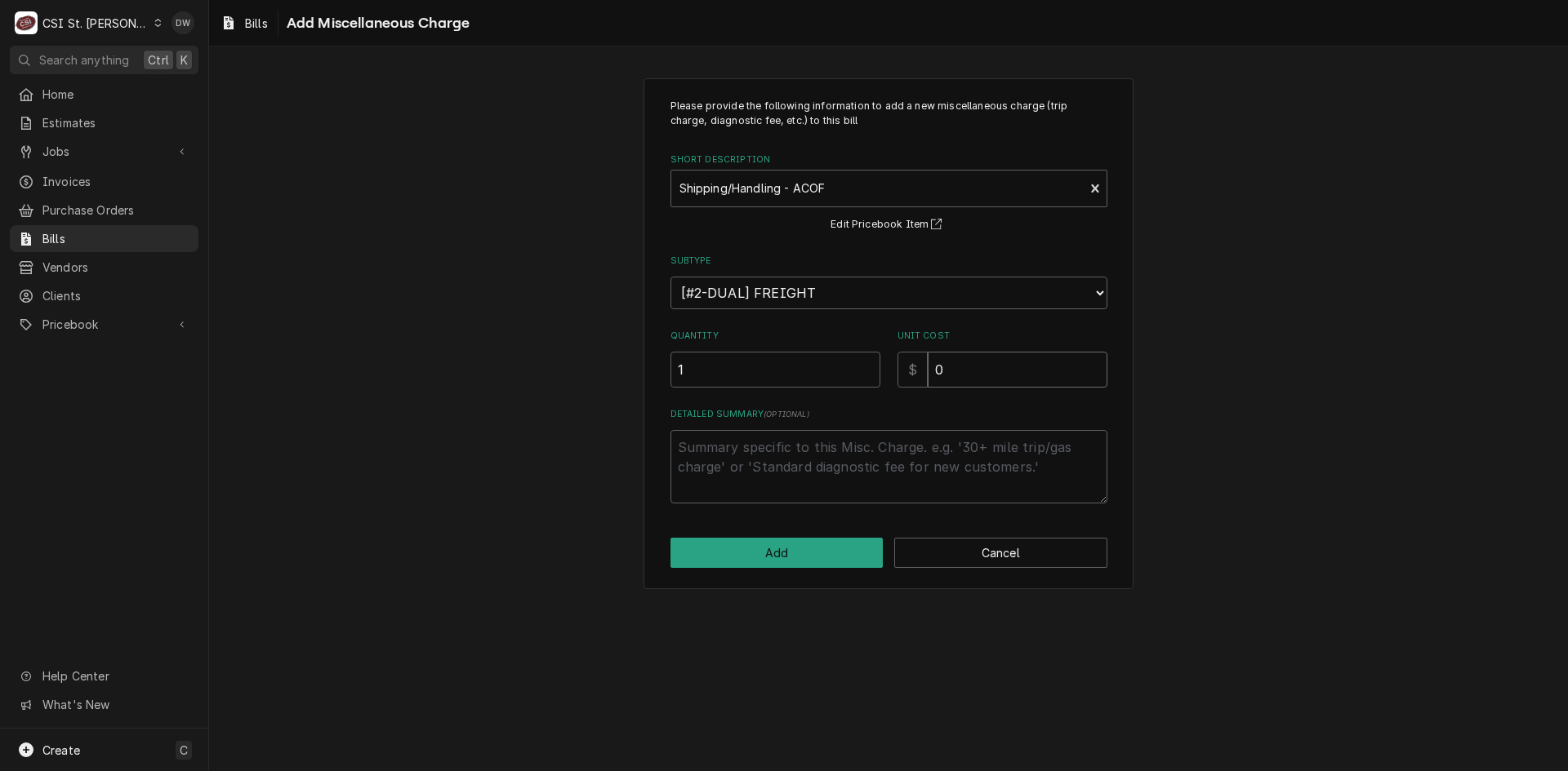
type textarea "x"
type input "1"
type textarea "x"
type input "19"
type textarea "x"
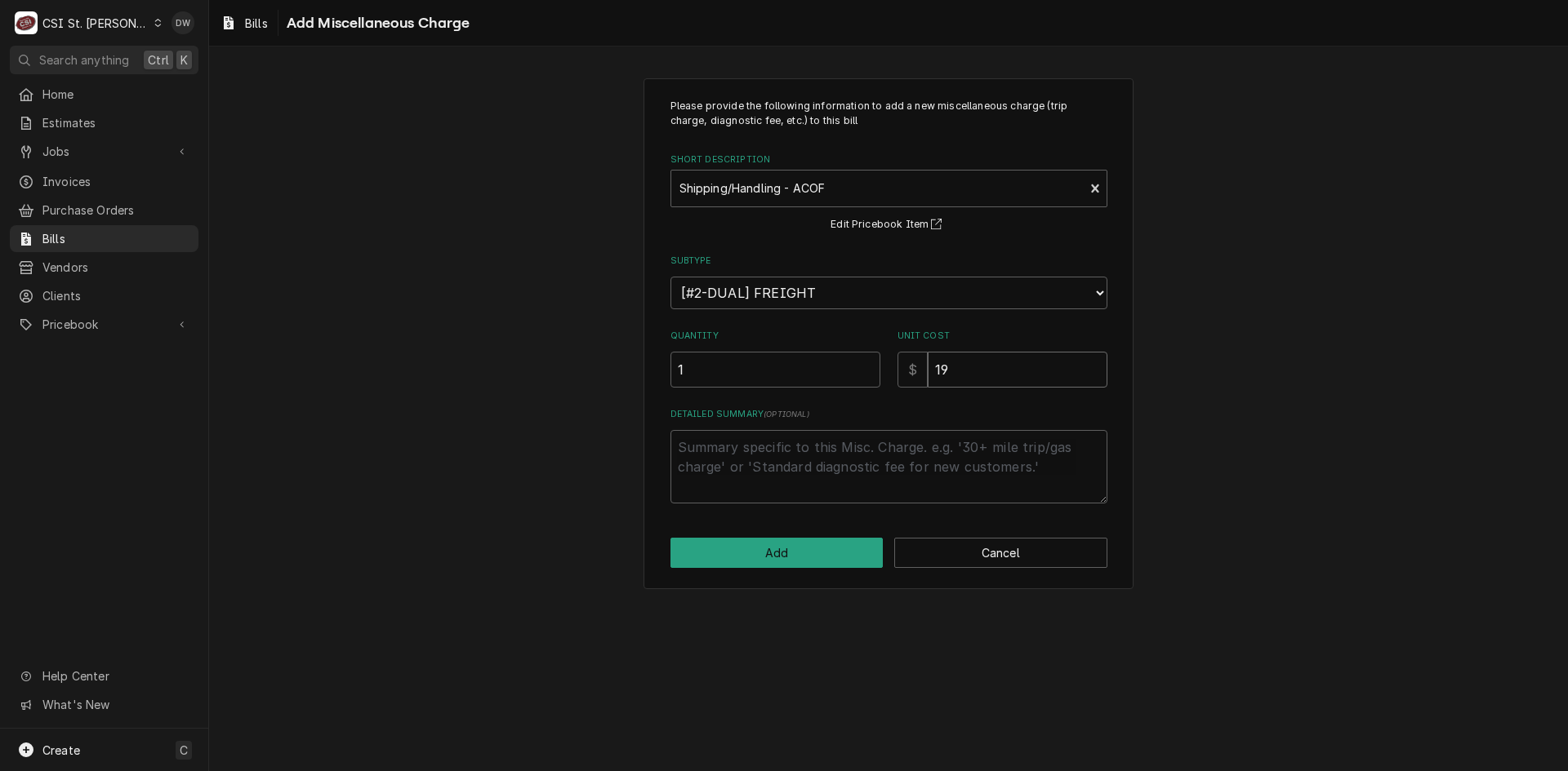
type input "19.8"
type textarea "x"
type input "19.86"
click at [722, 454] on textarea "Detailed Summary ( optional )" at bounding box center [889, 466] width 437 height 73
type textarea "x"
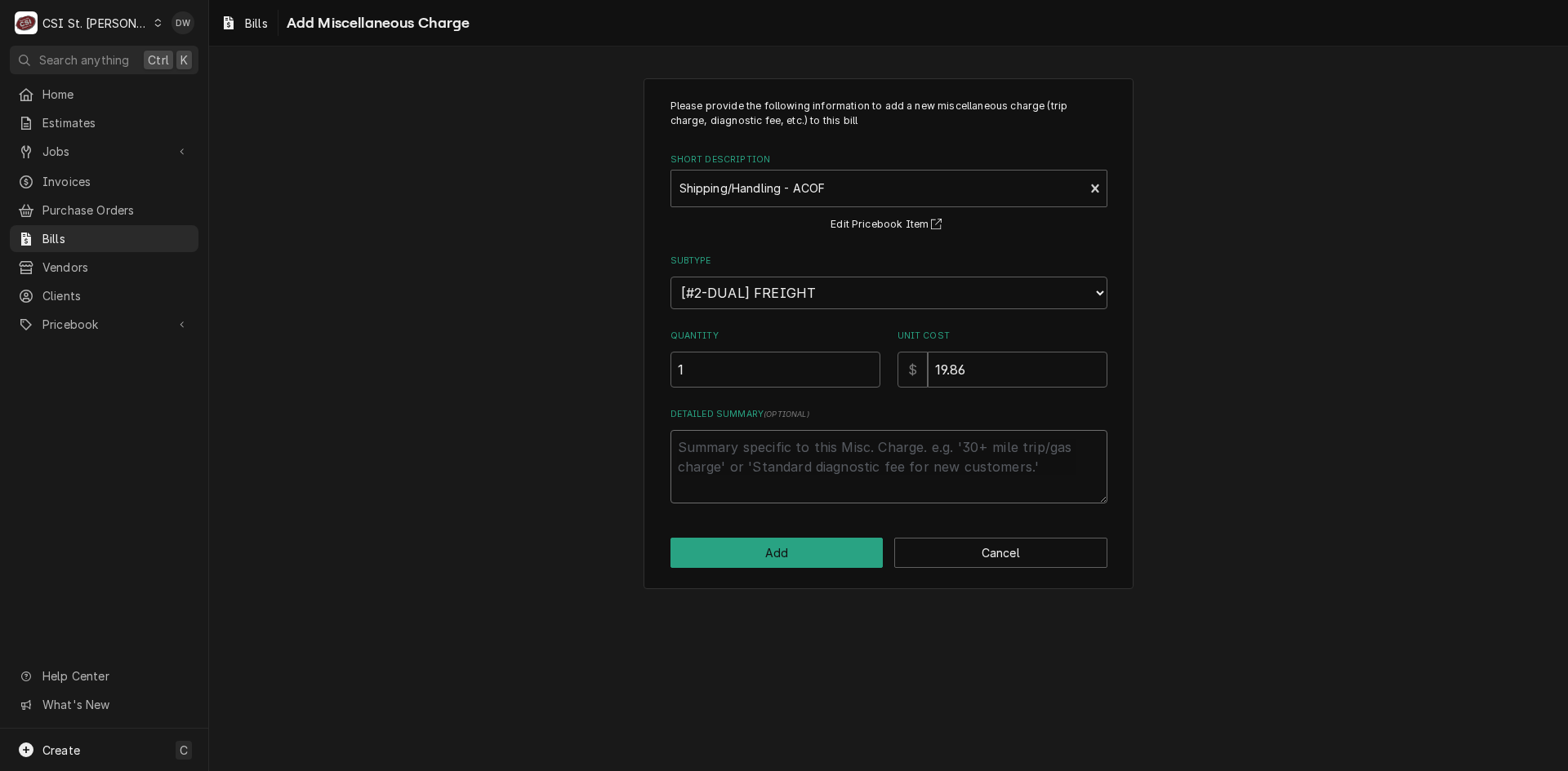
type textarea "a"
type textarea "x"
type textarea "ad"
type textarea "x"
type textarea "adj"
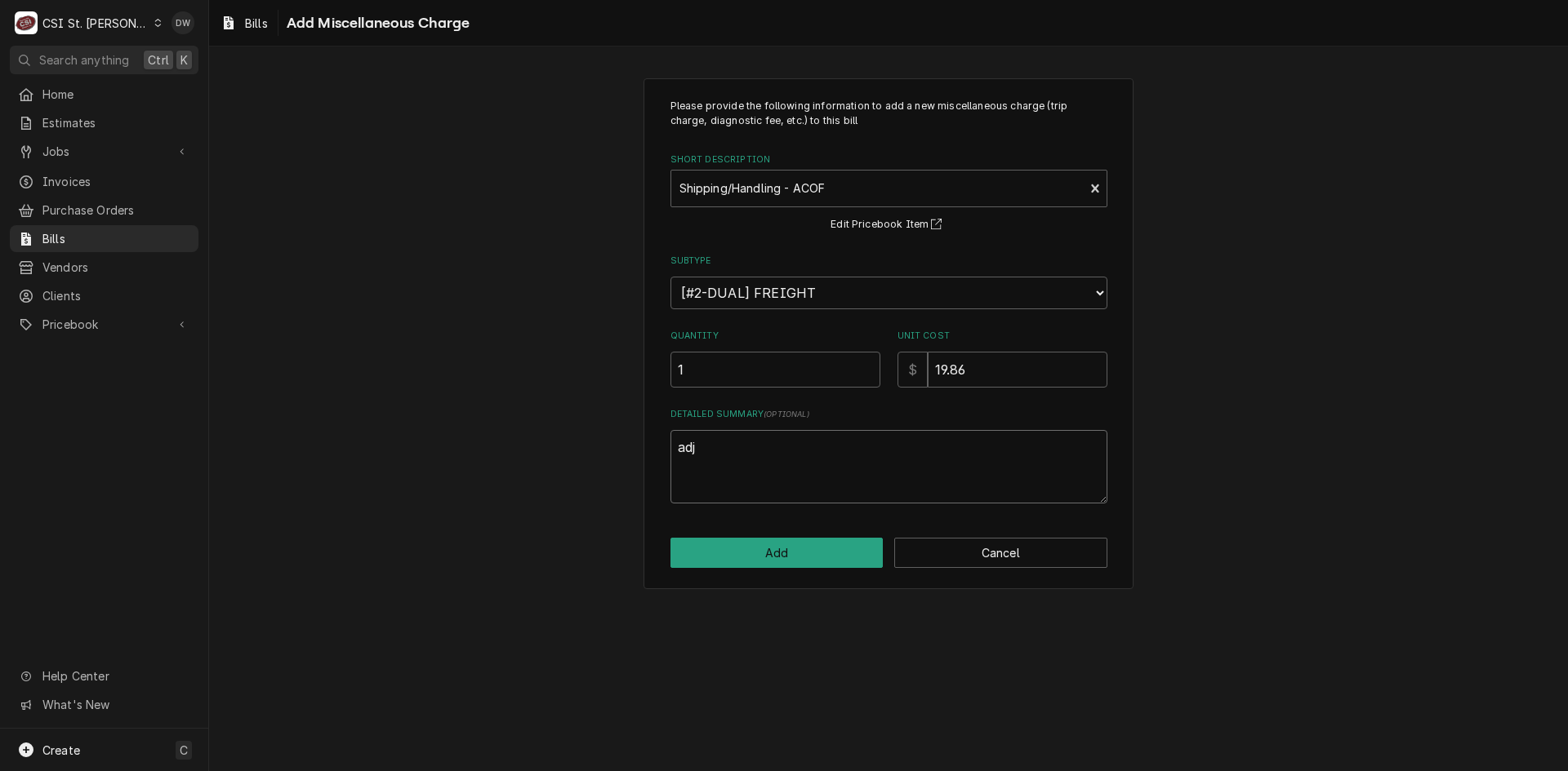
type textarea "x"
type textarea "adju"
type textarea "x"
type textarea "adjus"
type textarea "x"
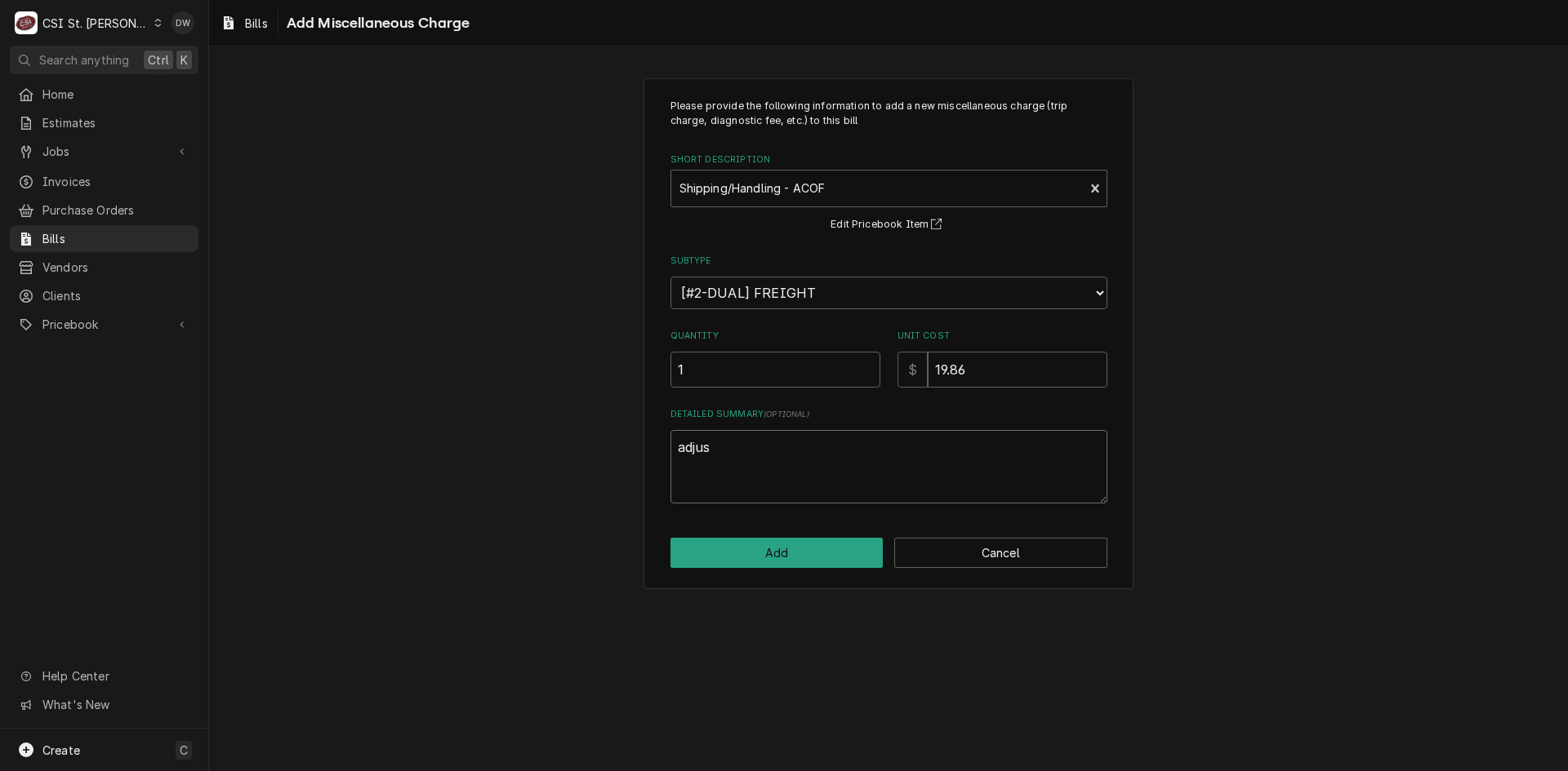
type textarea "adjust"
type textarea "x"
type textarea "adjust"
type textarea "x"
type textarea "adjust s"
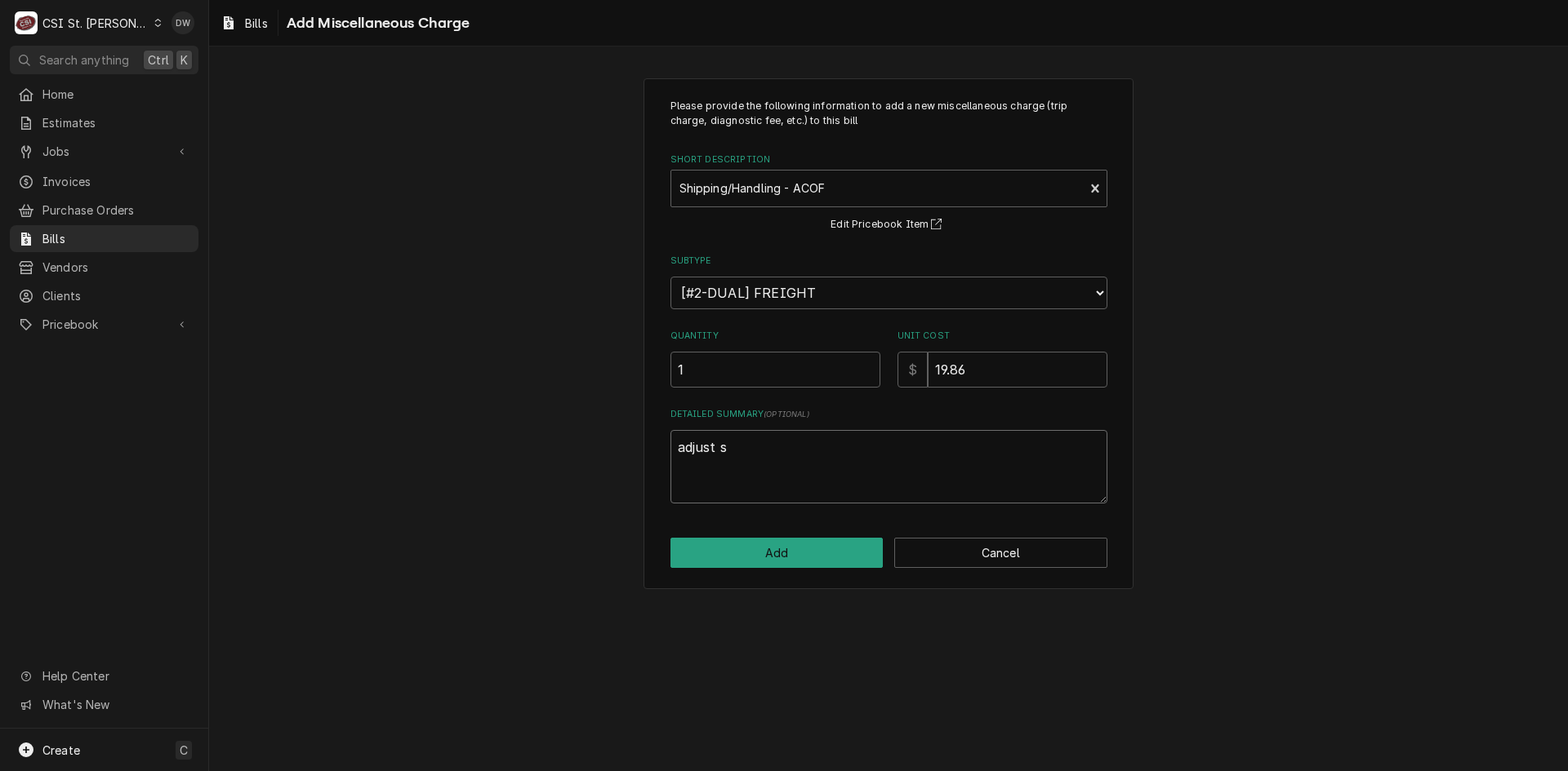
type textarea "x"
type textarea "adjust sh"
type textarea "x"
type textarea "adjust shi"
type textarea "x"
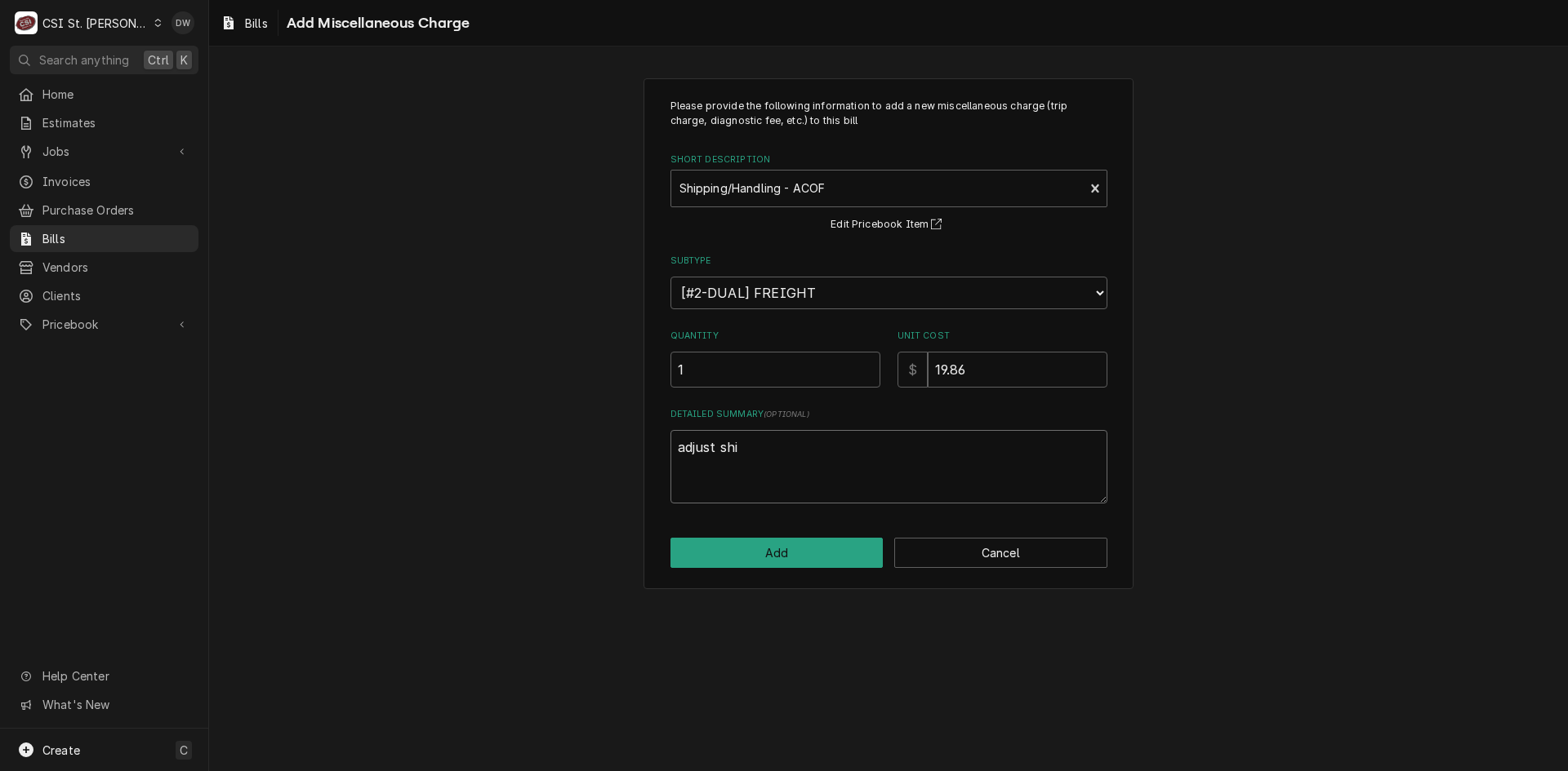
type textarea "adjust ship"
type textarea "x"
type textarea "adjust shipp"
type textarea "x"
type textarea "adjust shippi"
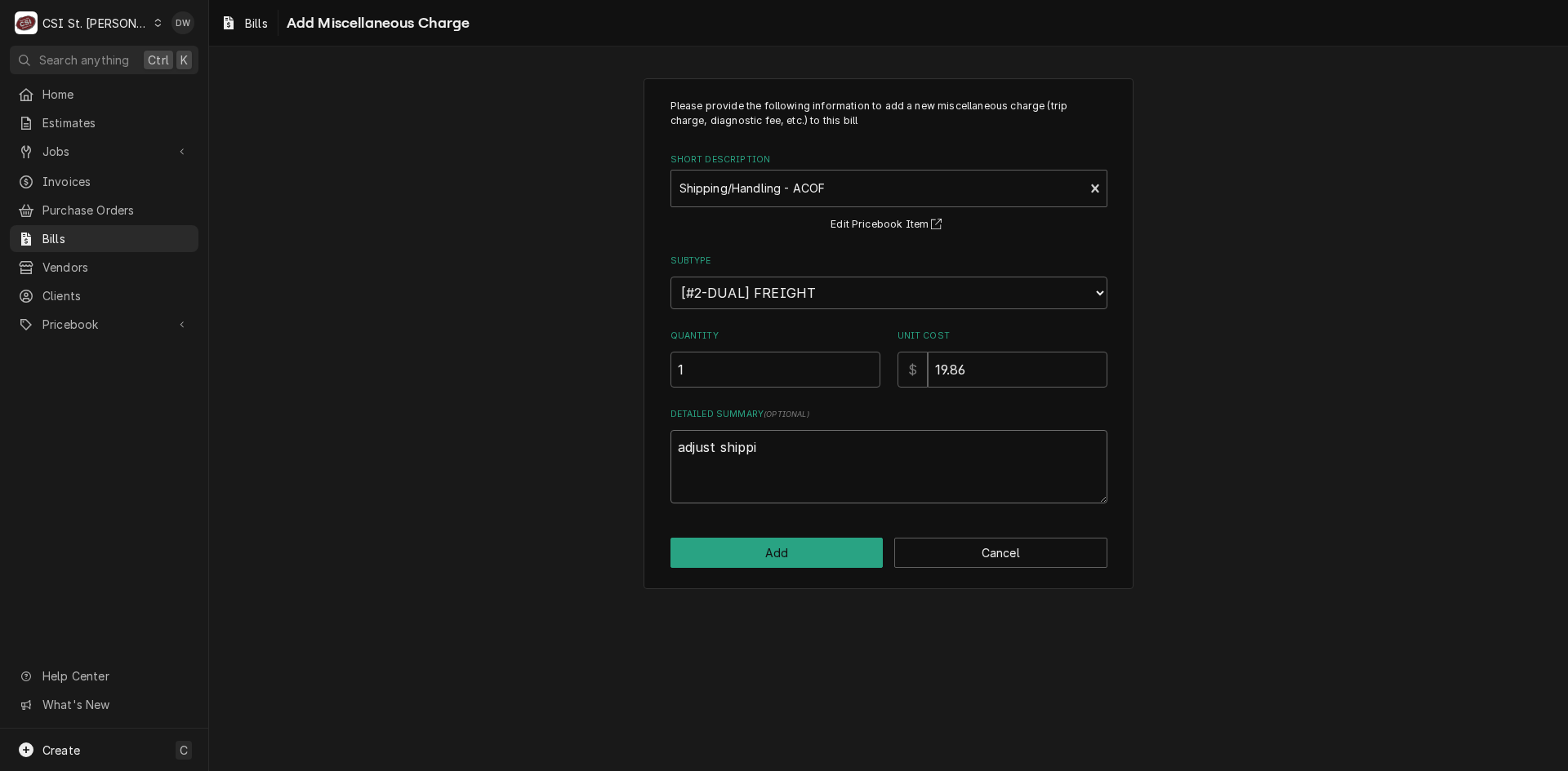
type textarea "x"
type textarea "adjust shippin"
type textarea "x"
type textarea "adjust shipping"
type textarea "x"
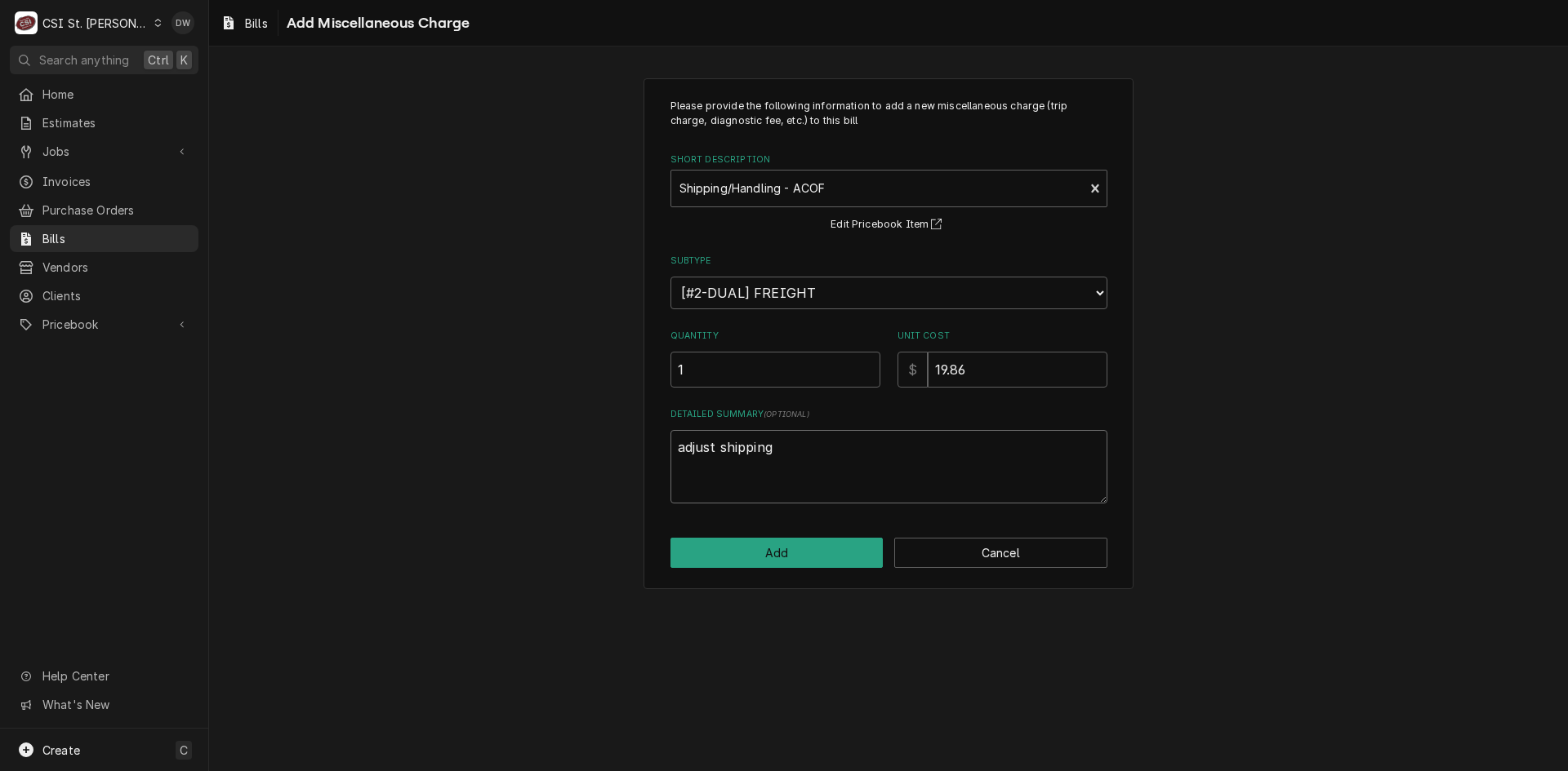
type textarea "adjust shipping"
type textarea "x"
type textarea "adjust shipping b"
type textarea "x"
type textarea "adjust shipping be"
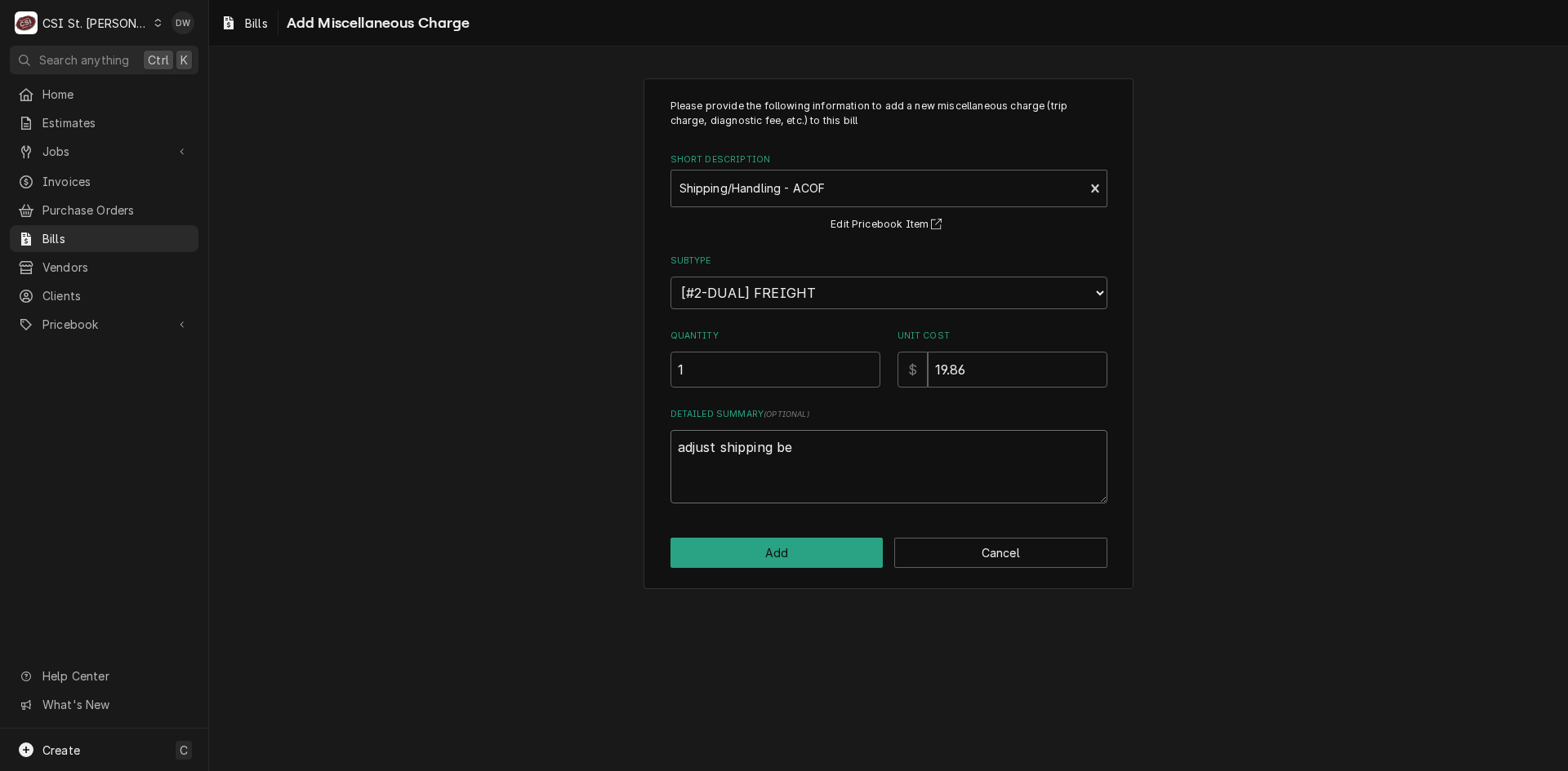
type textarea "x"
type textarea "adjust shipping bec"
type textarea "x"
type textarea "adjust shipping beca"
type textarea "x"
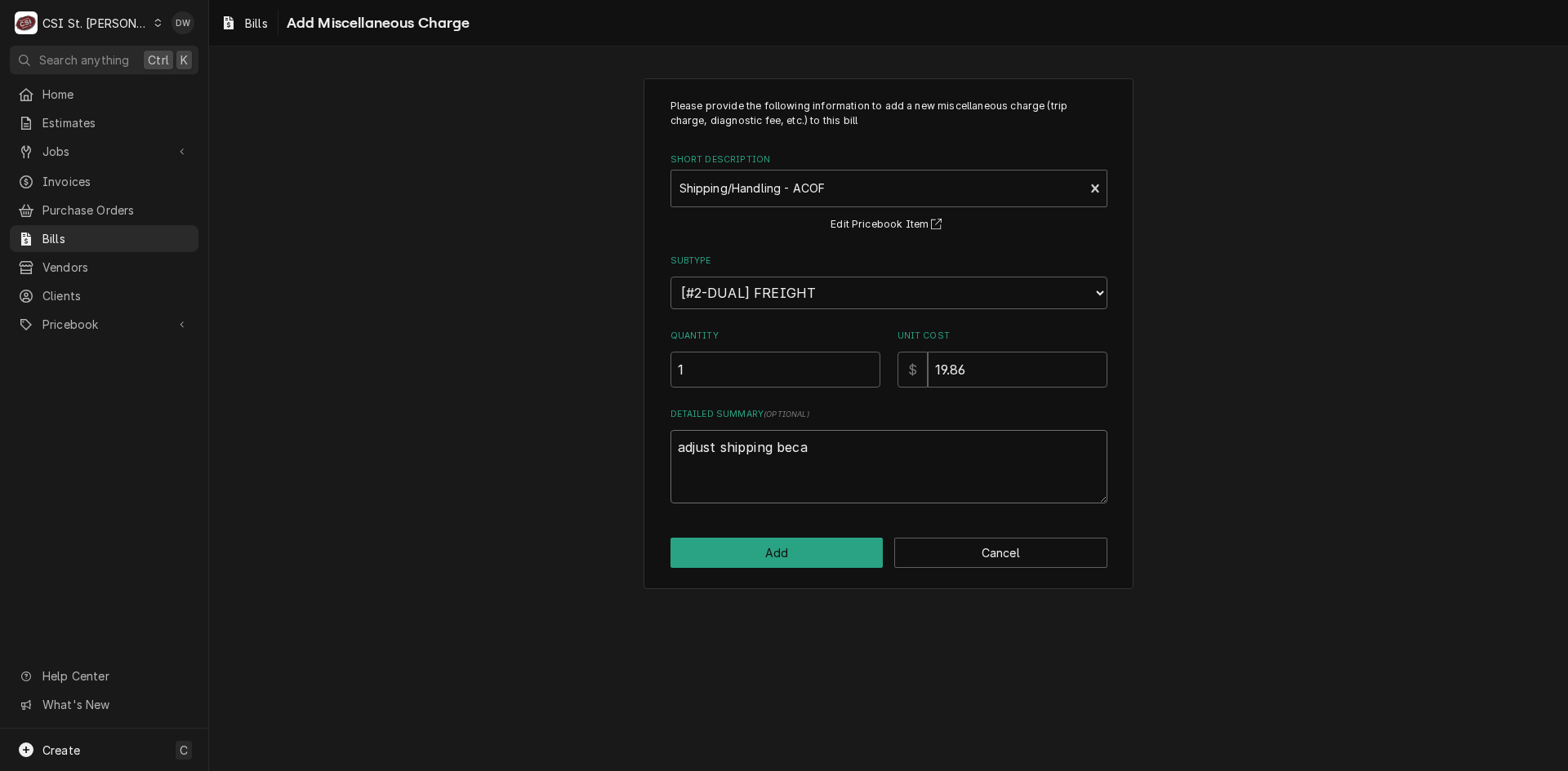
type textarea "adjust shipping becau"
type textarea "x"
type textarea "adjust shipping becaus"
type textarea "x"
type textarea "adjust shipping because"
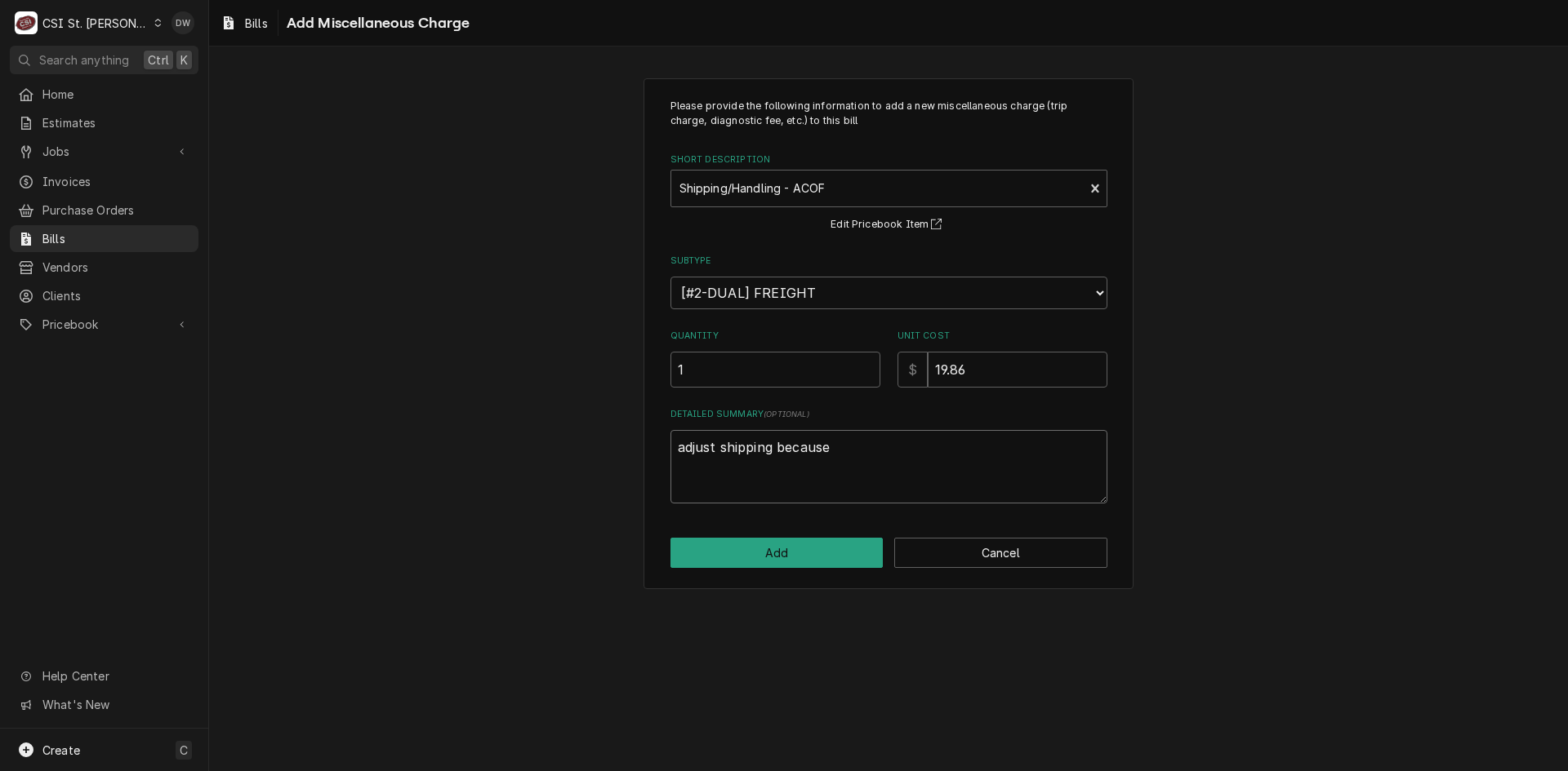
type textarea "x"
type textarea "adjust shipping because"
type textarea "x"
type textarea "adjust shipping because o"
type textarea "x"
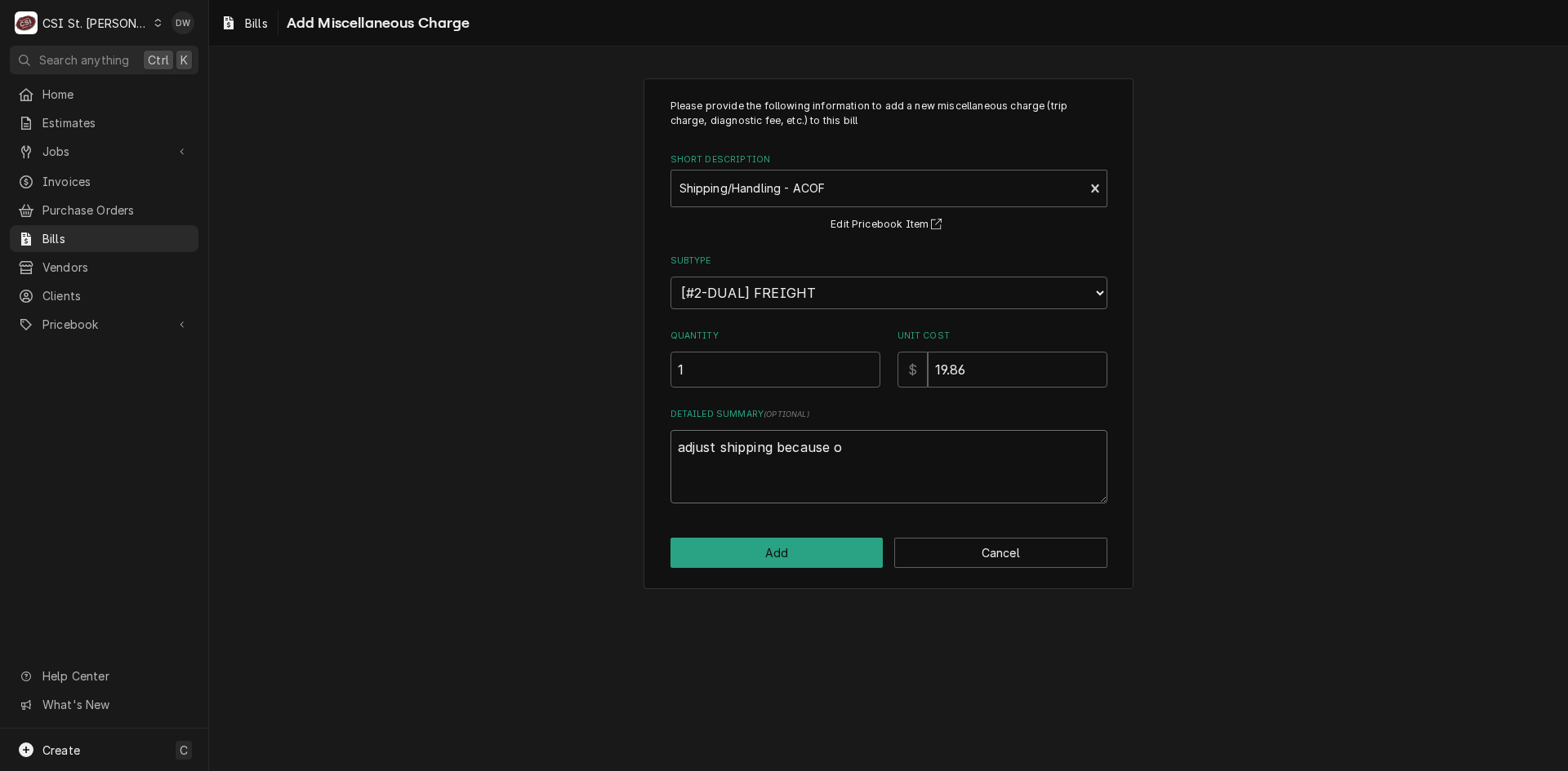
type textarea "adjust shipping because of"
type textarea "x"
type textarea "adjust shipping because of"
type textarea "x"
type textarea "adjust shipping because of r"
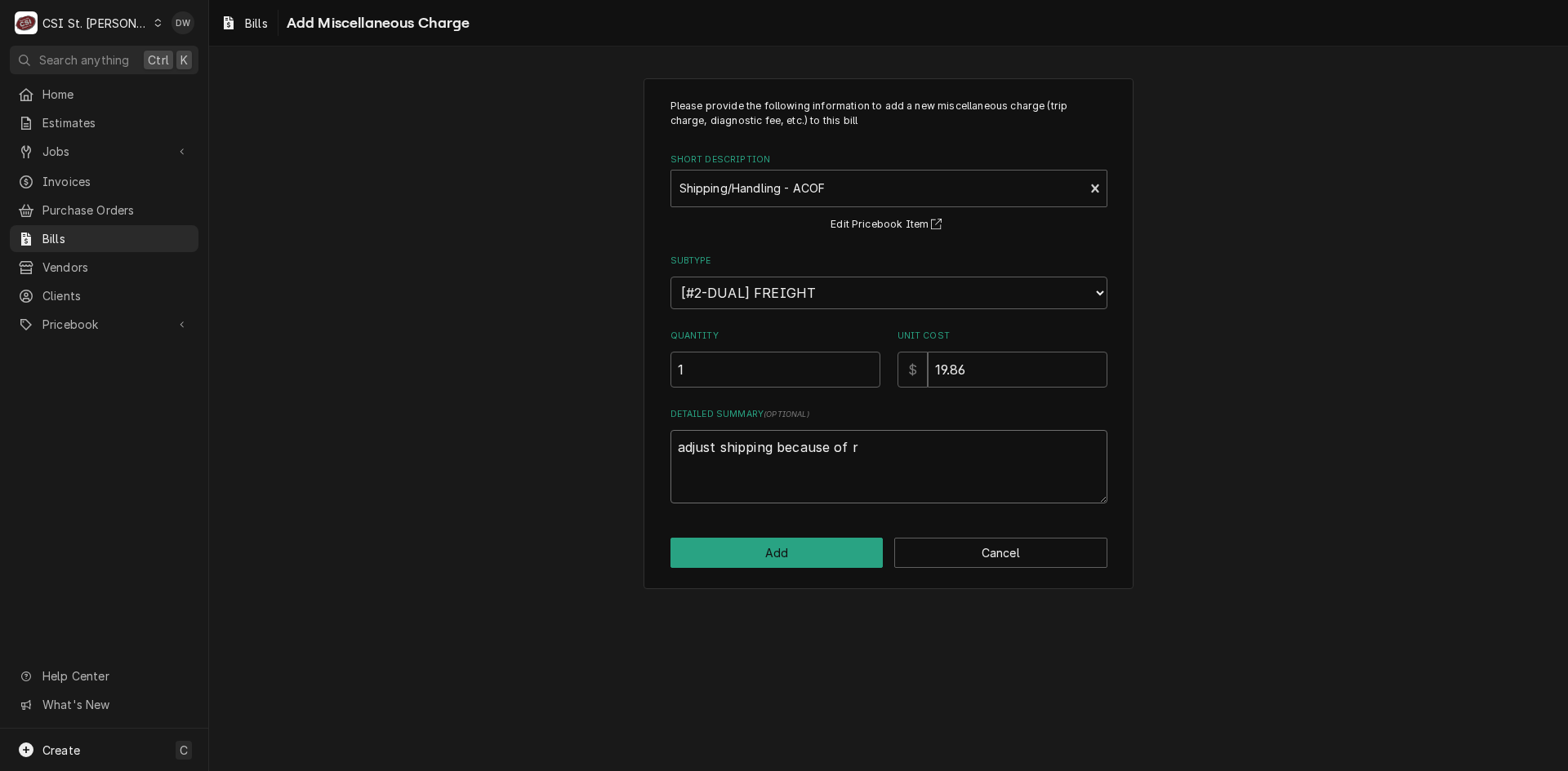
type textarea "x"
type textarea "adjust shipping because of ro"
type textarea "x"
type textarea "adjust shipping because of rou"
type textarea "x"
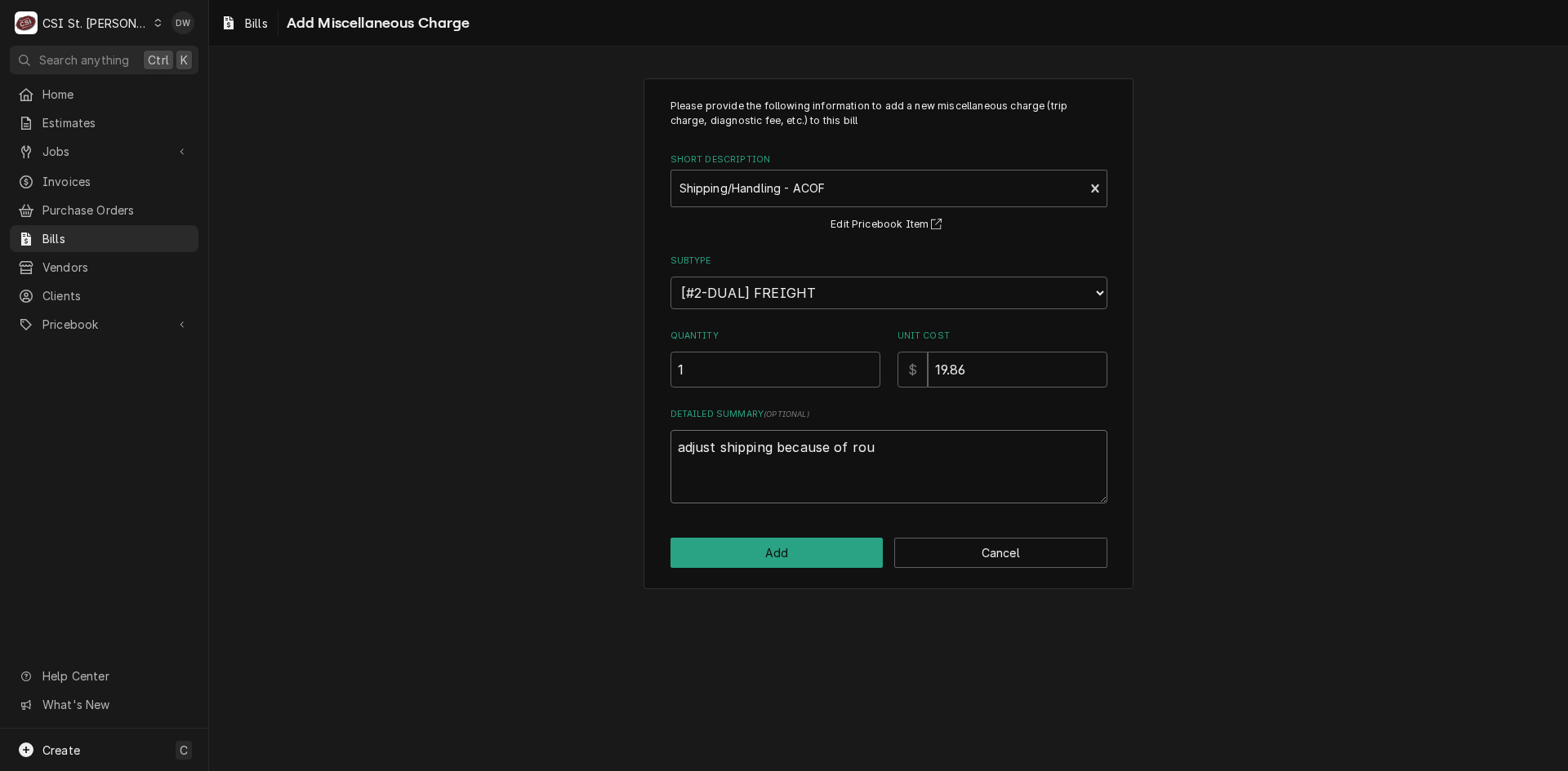
type textarea "adjust shipping because of roun"
type textarea "x"
type textarea "adjust shipping because of round"
type textarea "x"
type textarea "adjust shipping because of roundi"
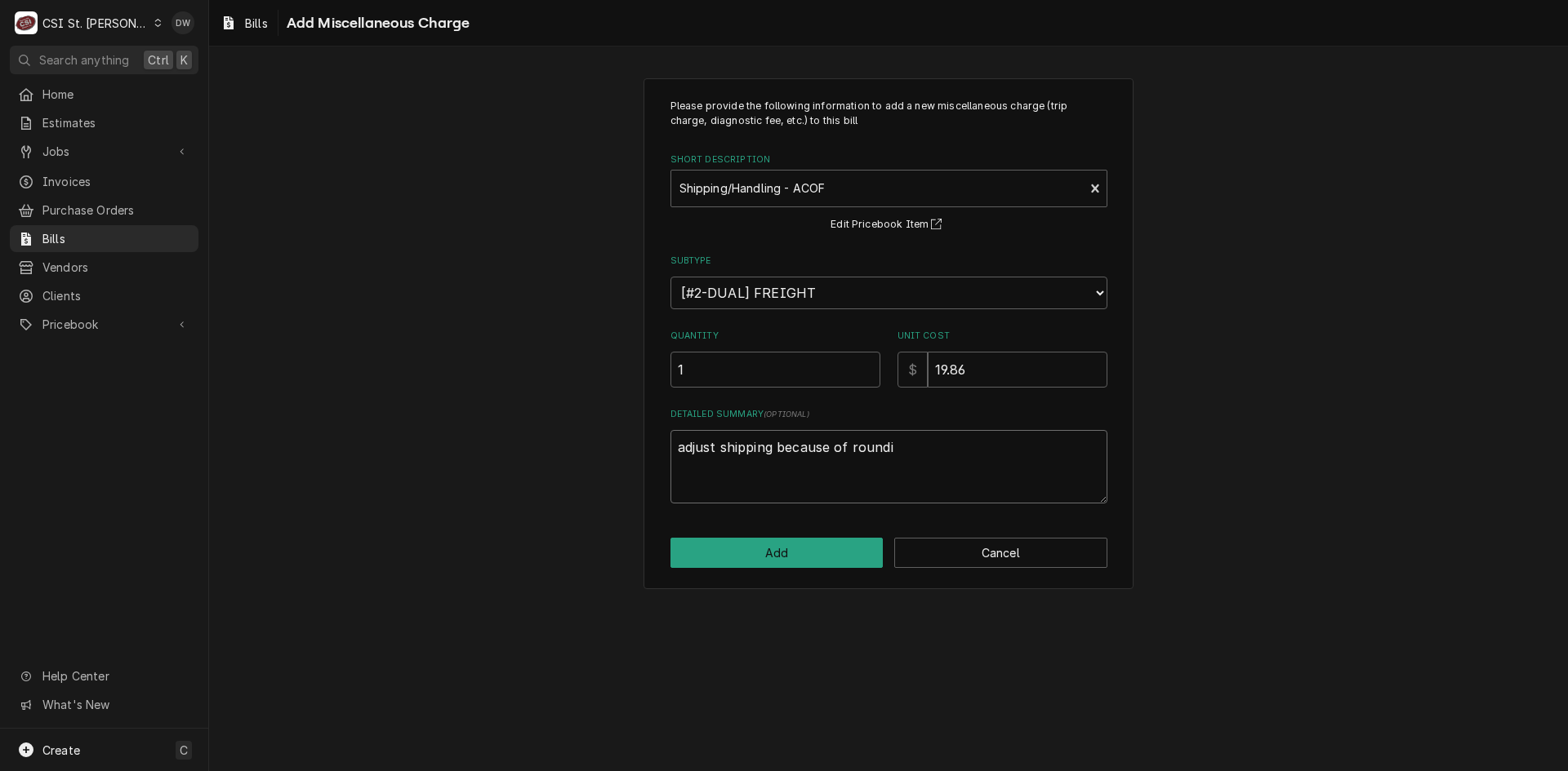
type textarea "x"
type textarea "adjust shipping because of roundin"
type textarea "x"
type textarea "adjust shipping because of rounding"
type textarea "x"
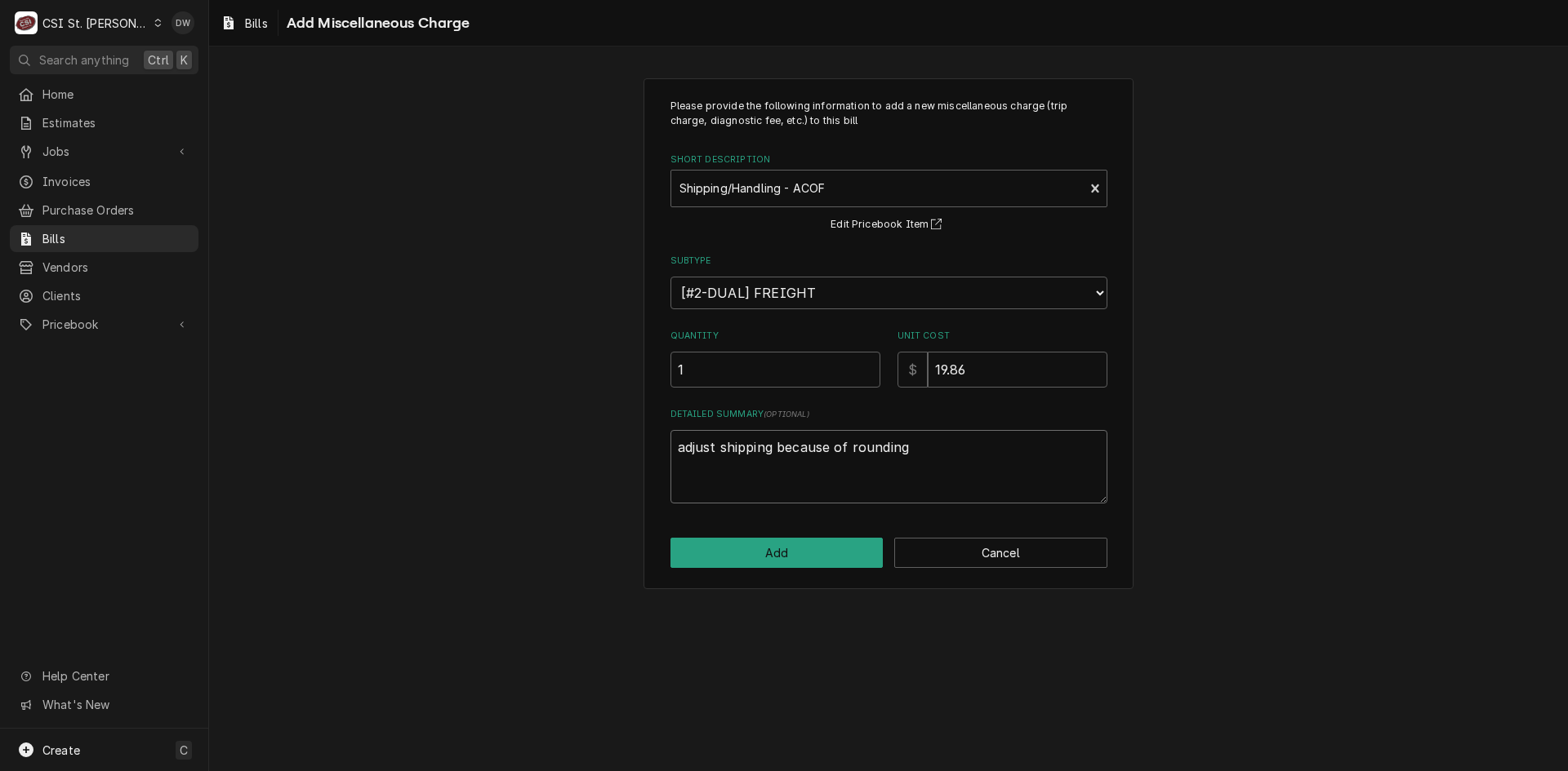
type textarea "adjust shipping because of rounding"
type textarea "x"
type textarea "adjust shipping because of rounding i"
type textarea "x"
type textarea "adjust shipping because of rounding id"
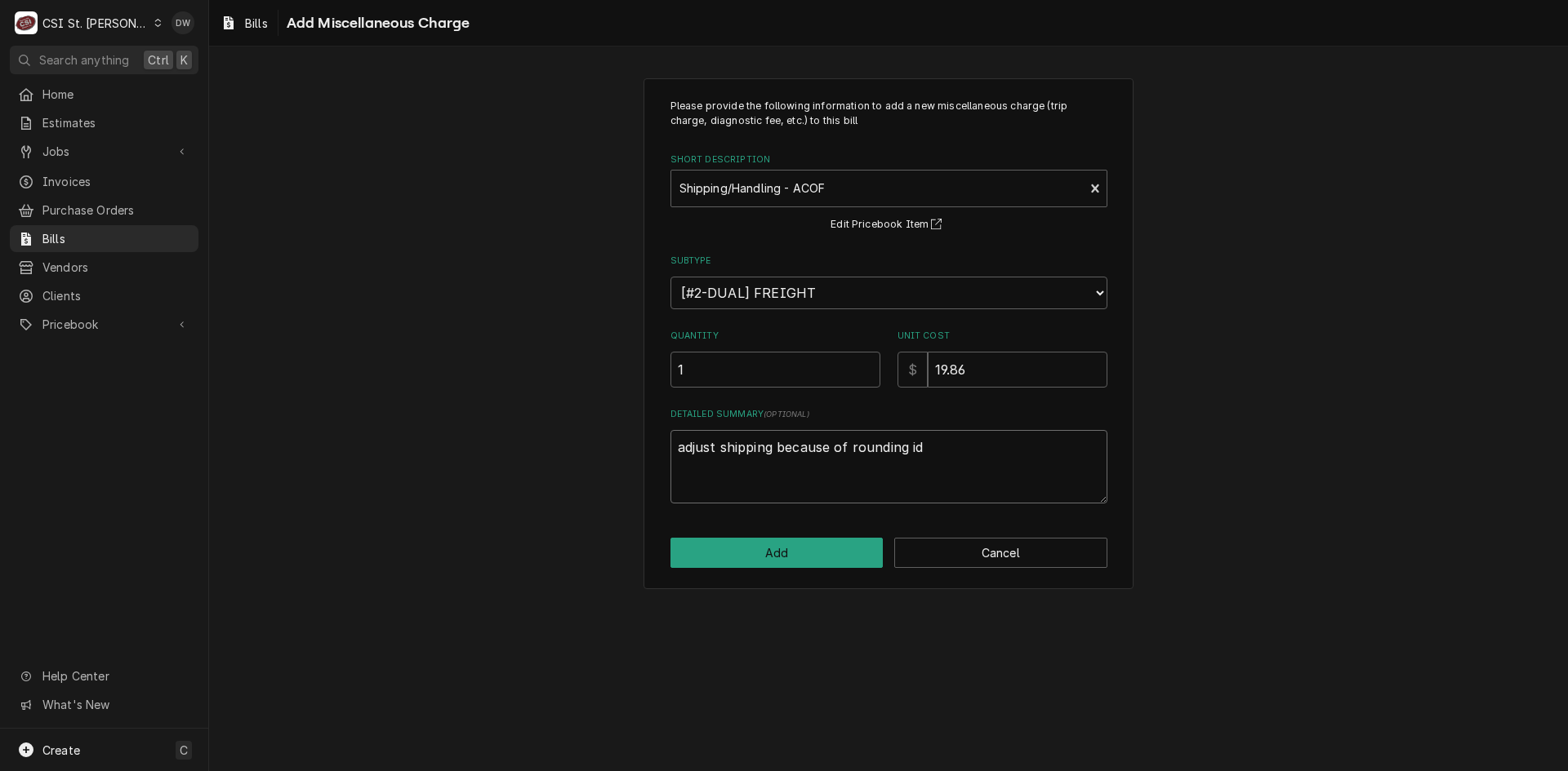
type textarea "x"
type textarea "adjust shipping because of rounding idd"
type textarea "x"
type textarea "adjust shipping because of rounding iddu"
type textarea "x"
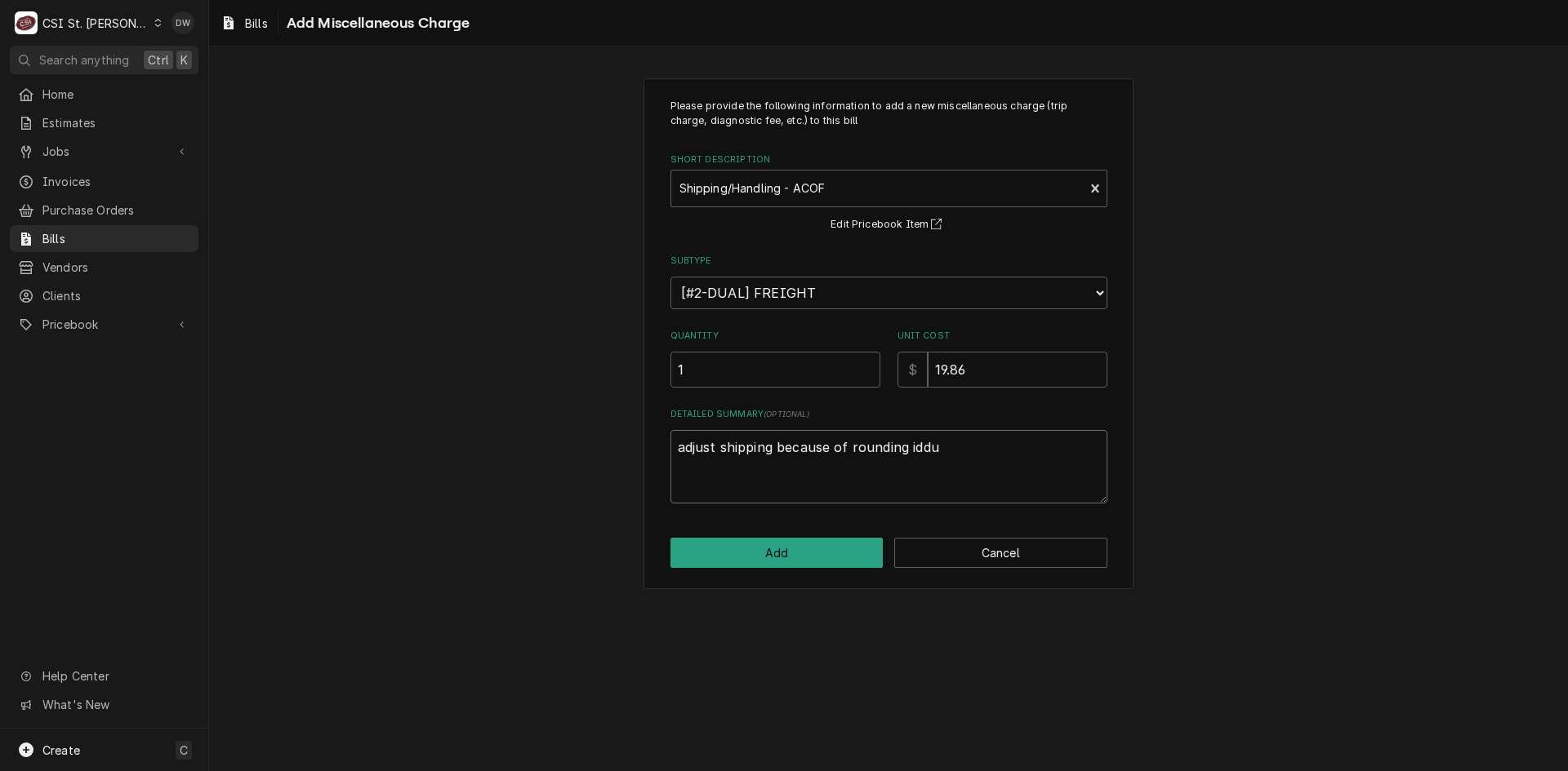
type textarea "adjust shipping because of rounding idd"
type textarea "x"
type textarea "adjust shipping because of rounding id"
type textarea "x"
type textarea "adjust shipping because of rounding i"
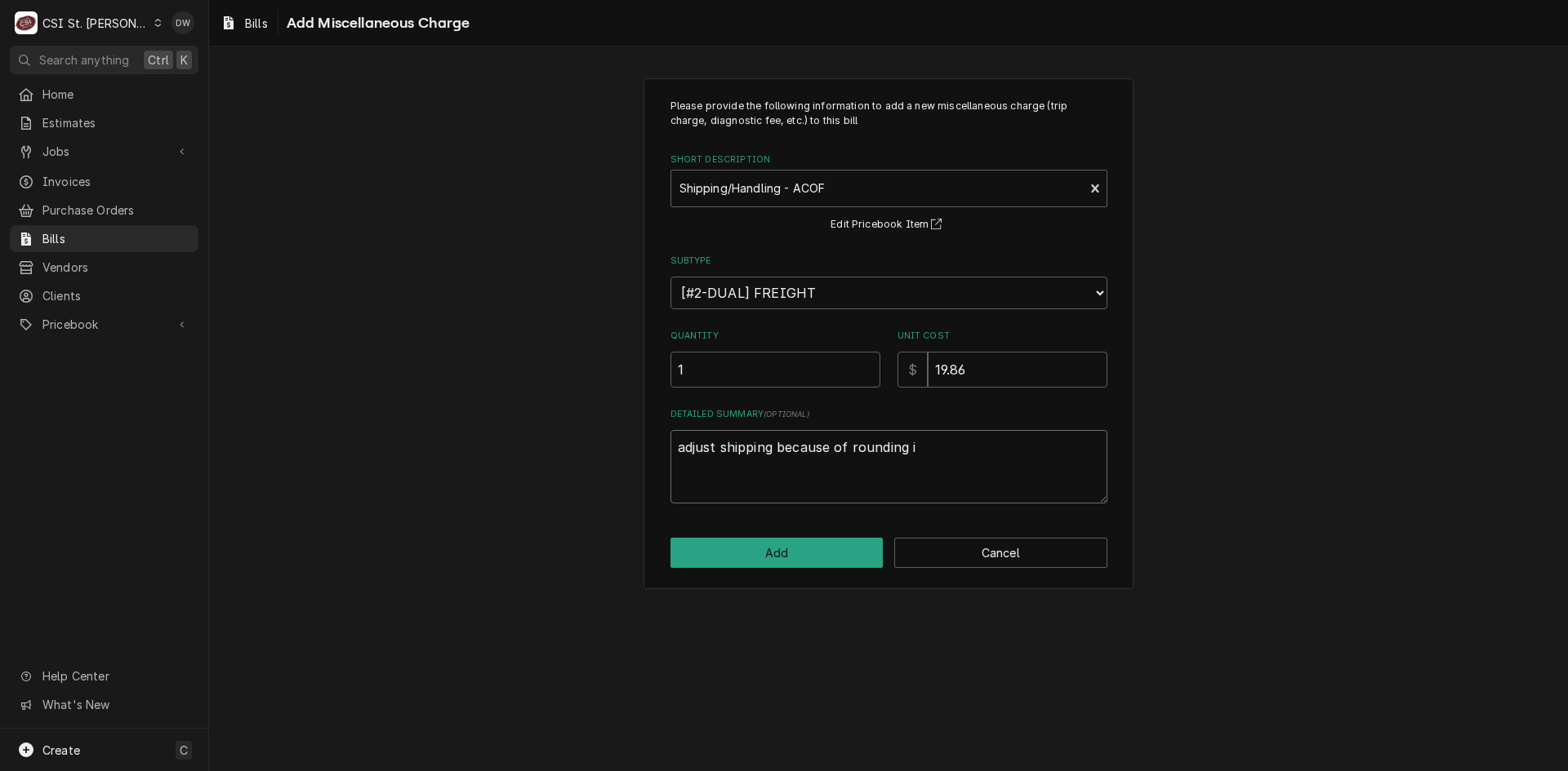
type textarea "x"
type textarea "adjust shipping because of rounding is"
type textarea "x"
type textarea "adjust shipping because of rounding iss"
type textarea "x"
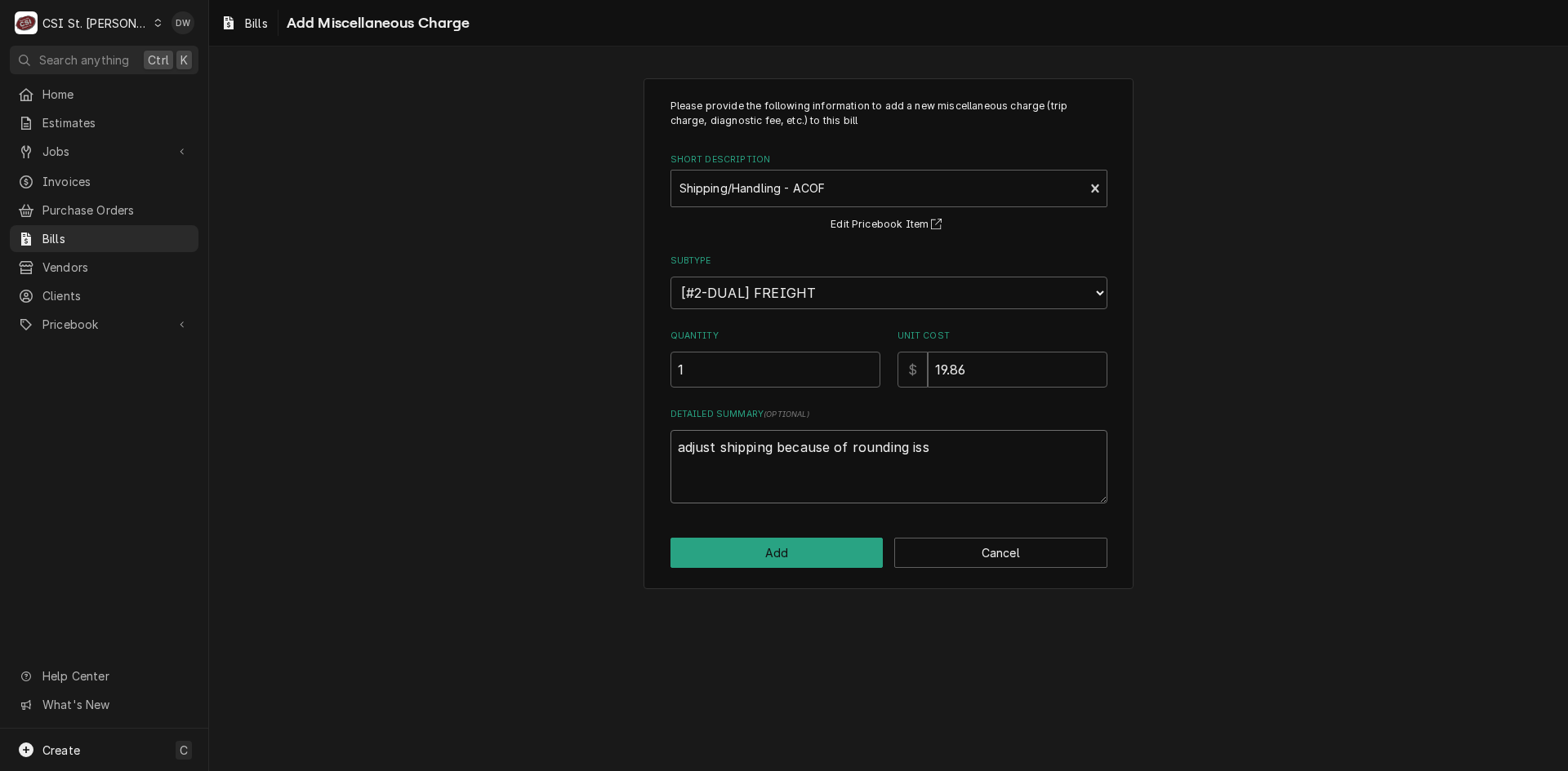
type textarea "adjust shipping because of rounding issu"
type textarea "x"
type textarea "adjust shipping because of rounding issue"
type textarea "x"
type textarea "adjust shipping because of rounding issue"
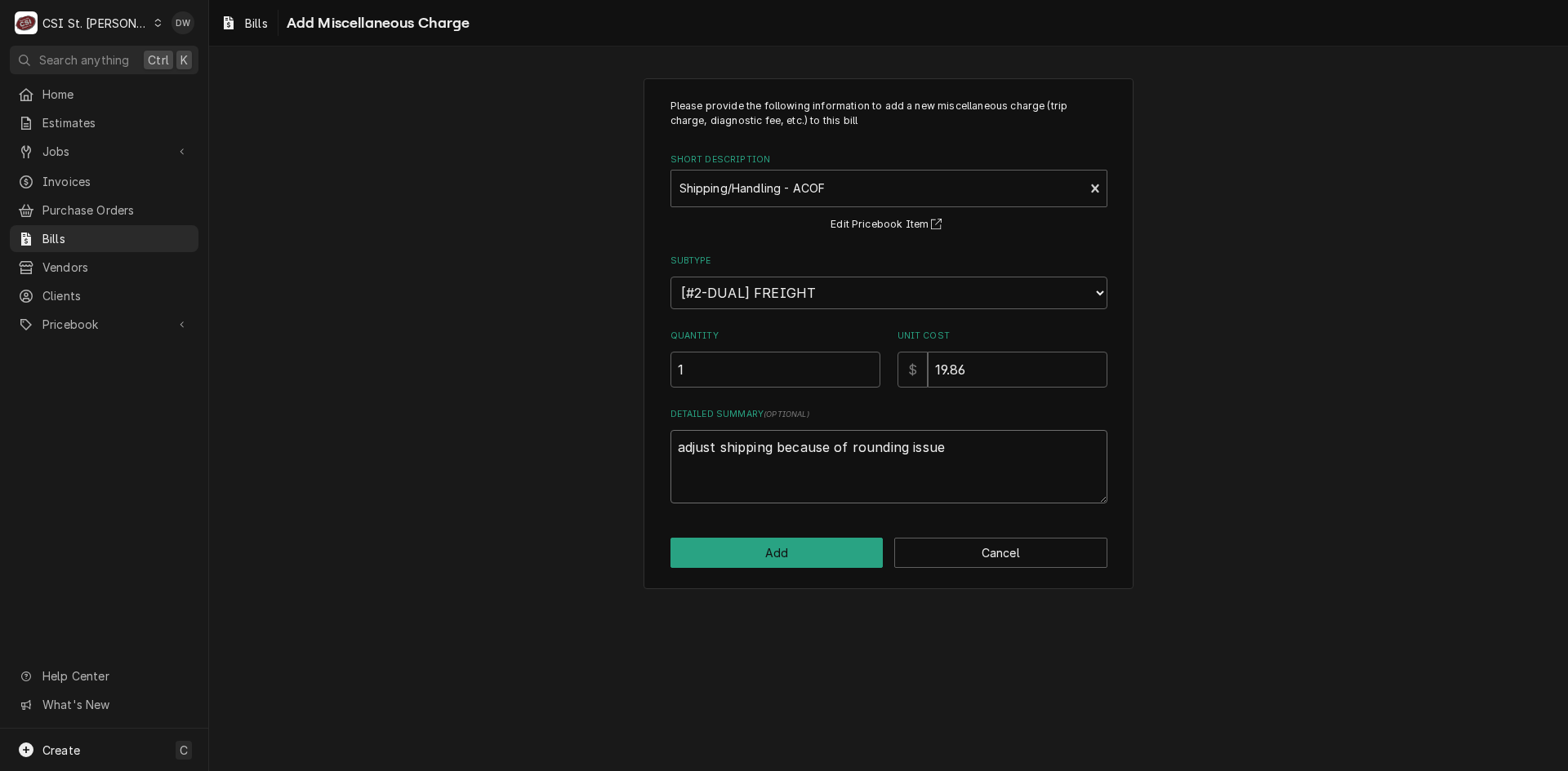
type textarea "x"
type textarea "adjust shipping because of rounding issue w"
type textarea "x"
type textarea "adjust shipping because of rounding issue wi"
type textarea "x"
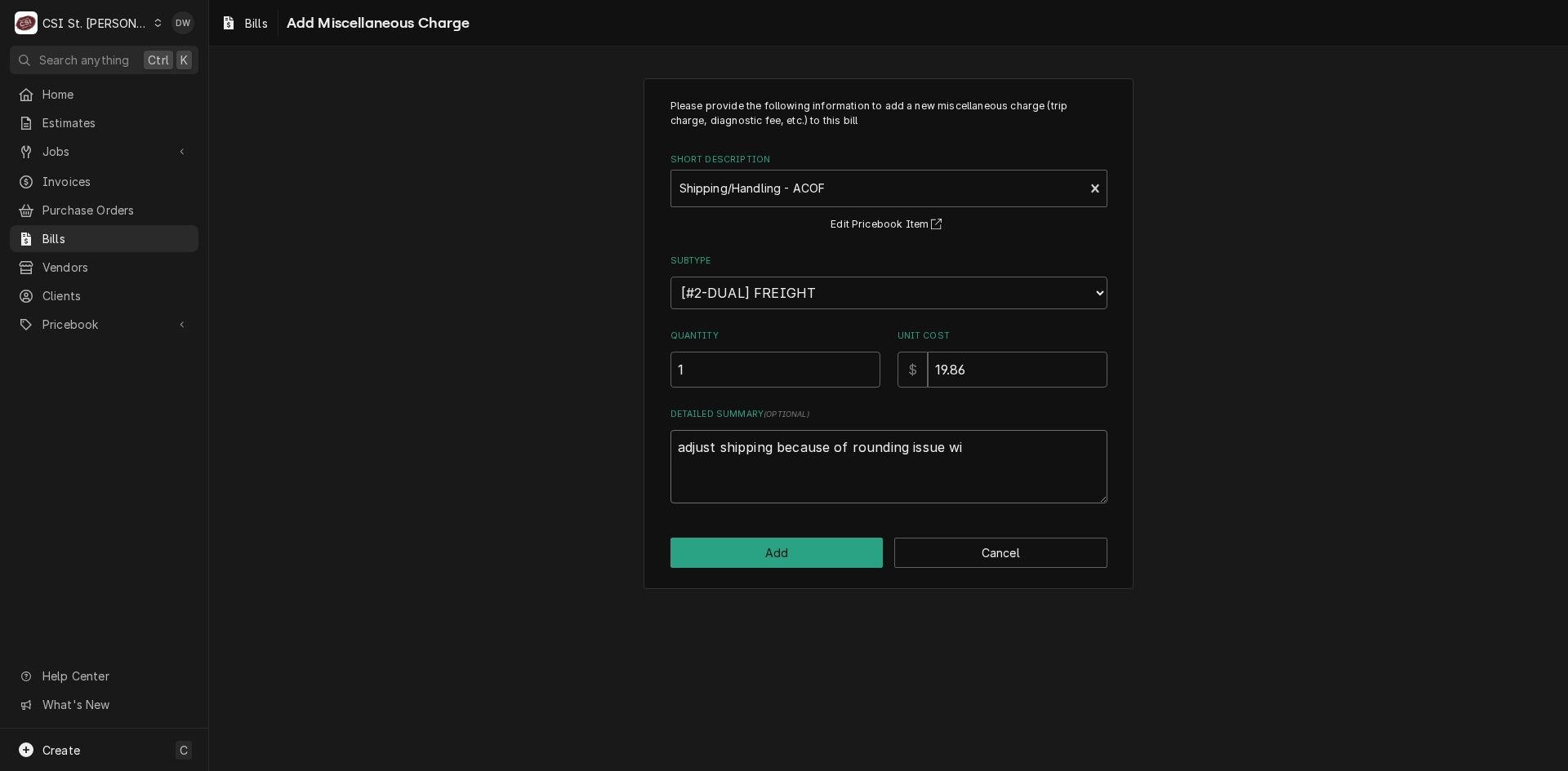
type textarea "adjust shipping because of rounding issue wit"
type textarea "x"
type textarea "adjust shipping because of rounding issue with"
type textarea "x"
type textarea "adjust shipping because of rounding issue with"
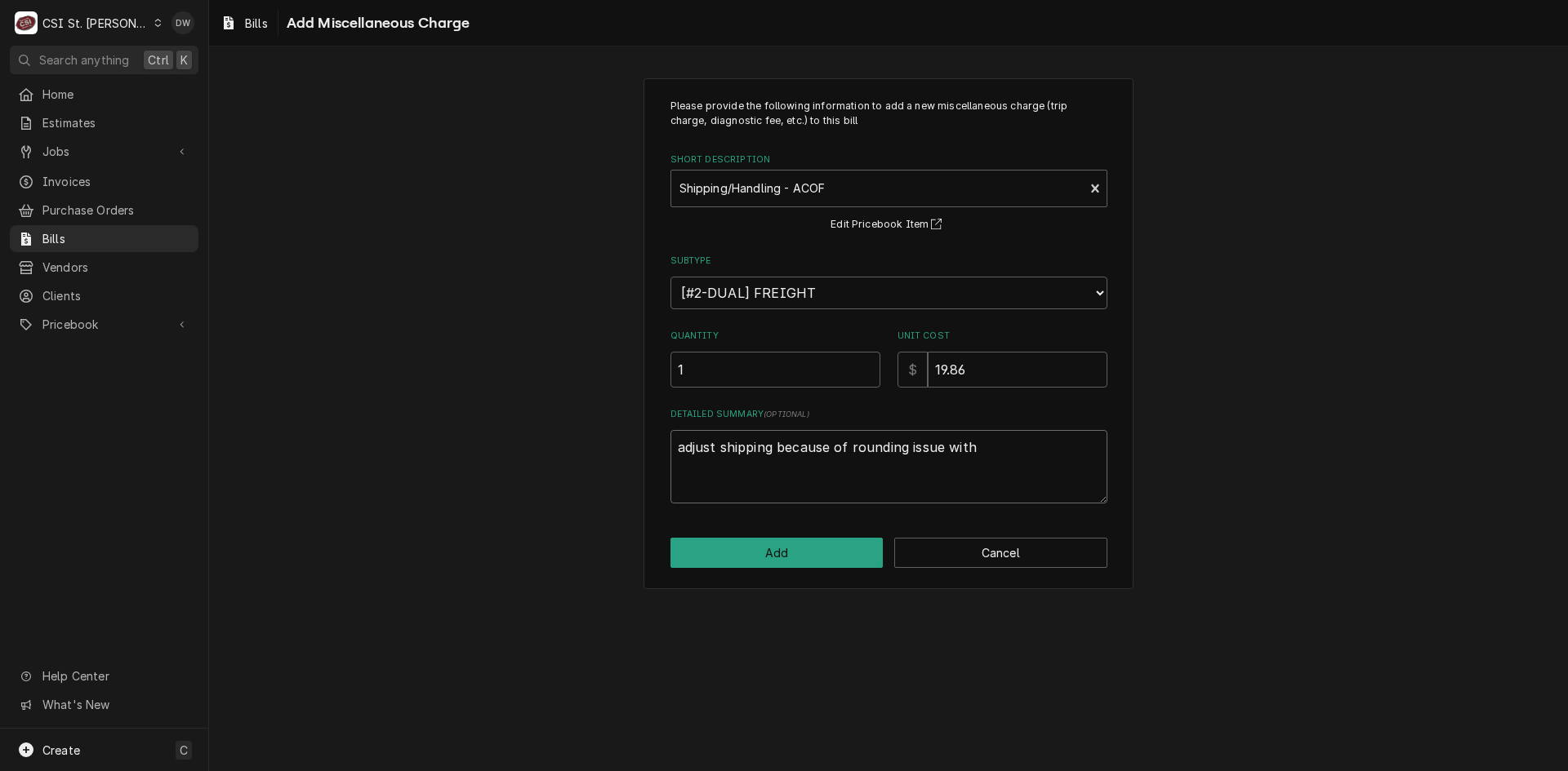
type textarea "x"
type textarea "adjust shipping because of rounding issue with m"
type textarea "x"
type textarea "adjust shipping because of rounding issue with mu"
type textarea "x"
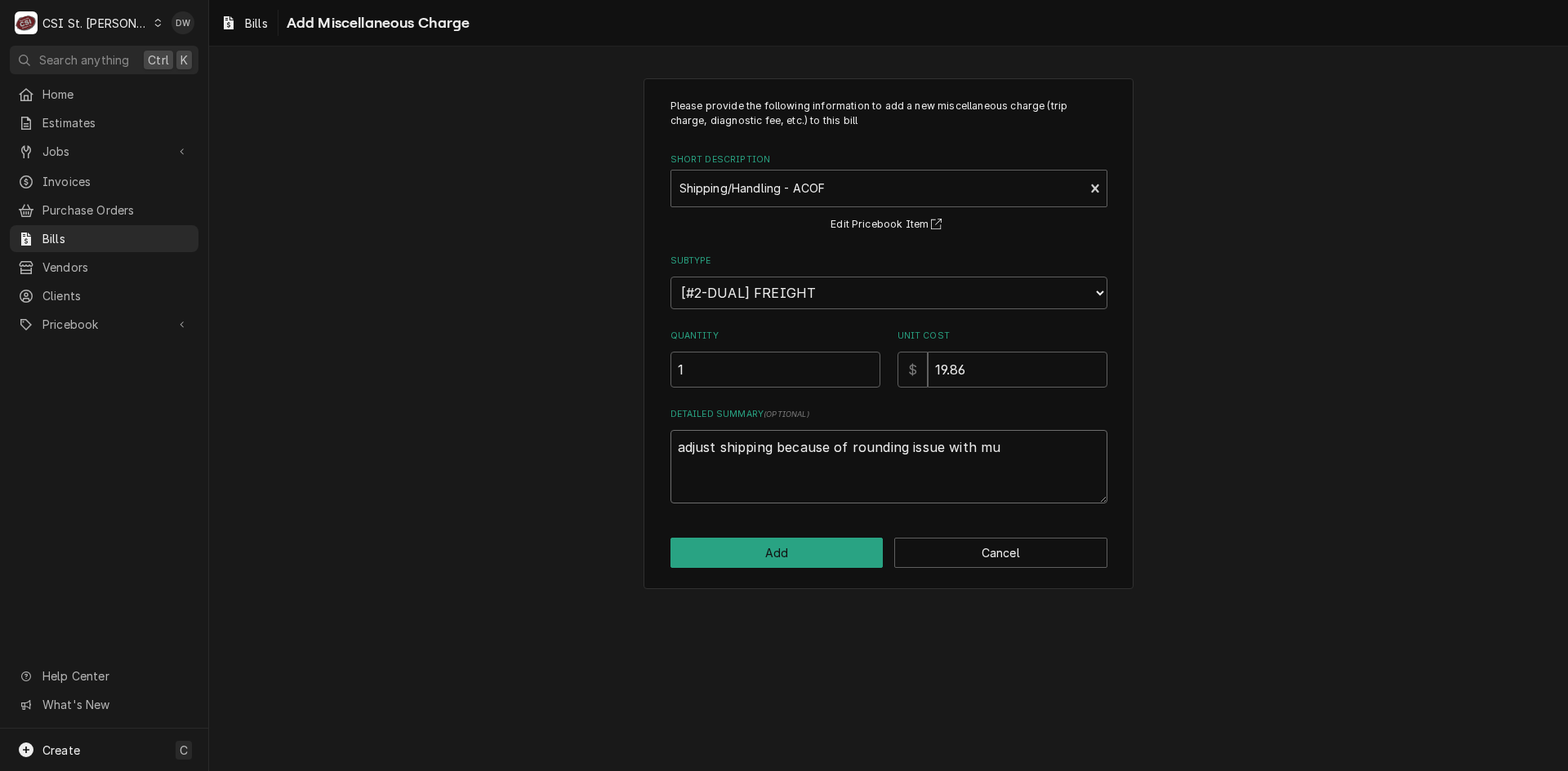
type textarea "adjust shipping because of rounding issue with mul"
type textarea "x"
type textarea "adjust shipping because of rounding issue with mult"
type textarea "x"
type textarea "adjust shipping because of rounding issue with multi"
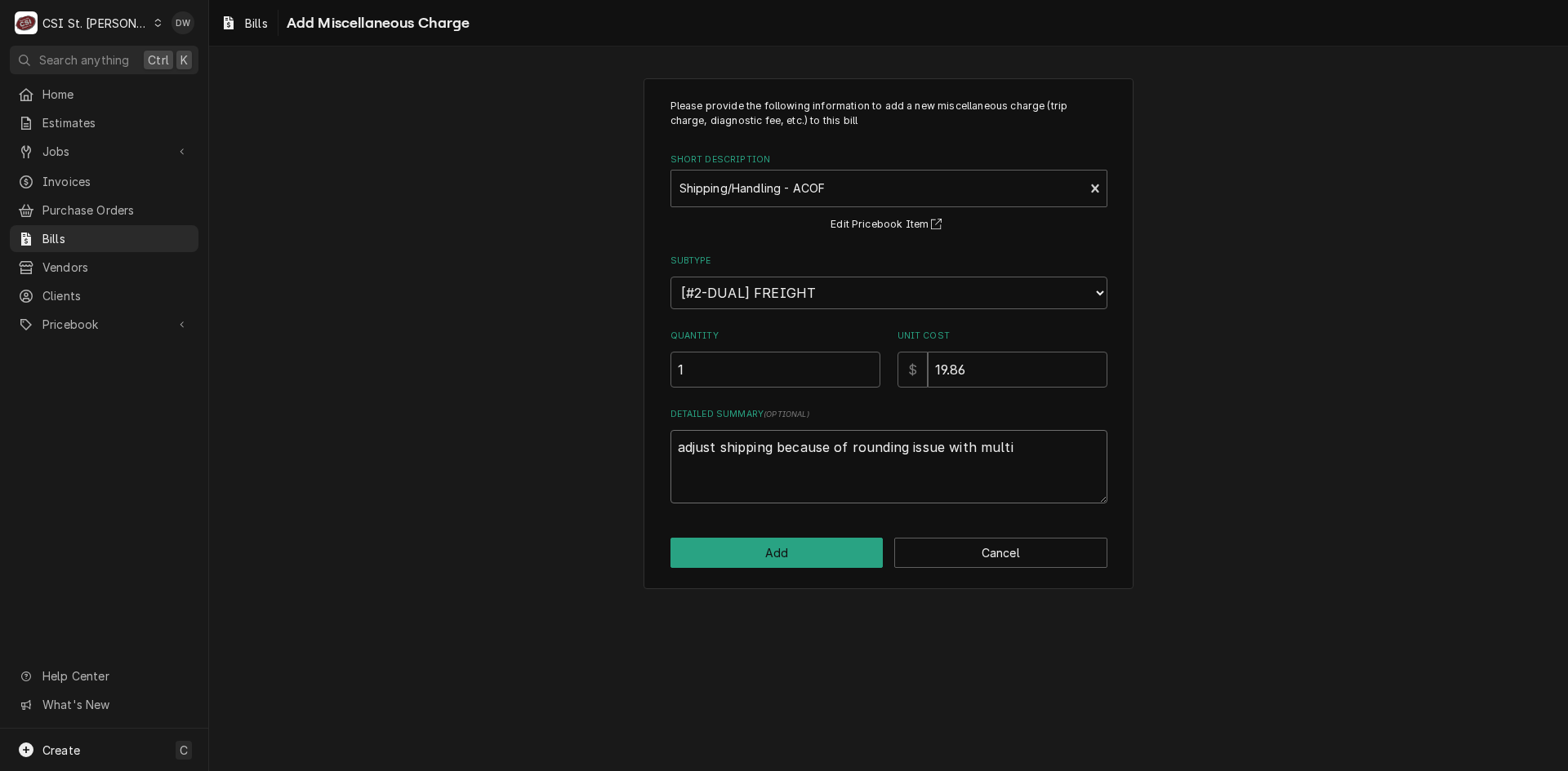
type textarea "x"
type textarea "adjust shipping because of rounding issue with multip"
type textarea "x"
type textarea "adjust shipping because of rounding issue with multipl"
type textarea "x"
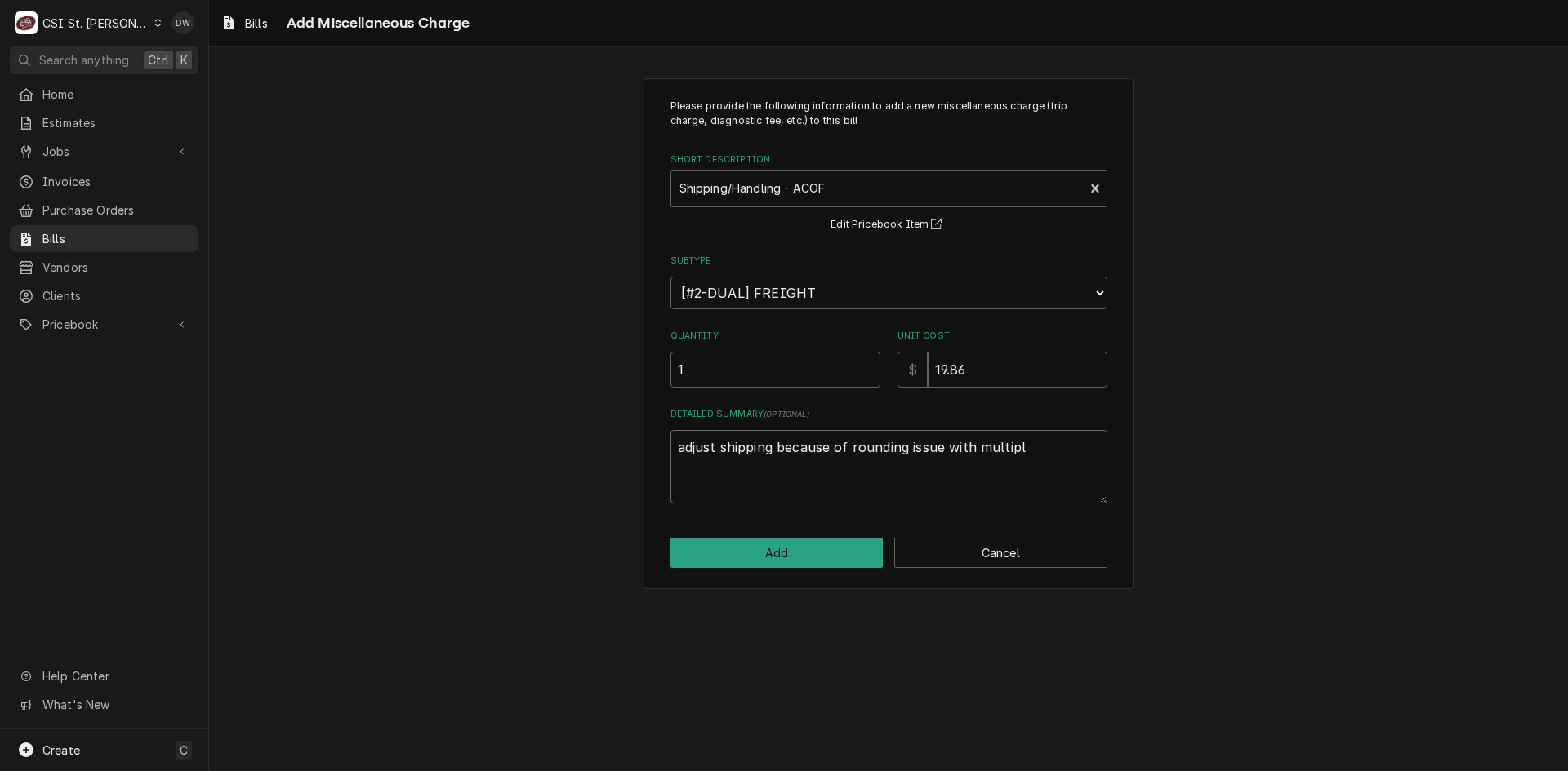
type textarea "adjust shipping because of rounding issue with multiple"
type textarea "x"
type textarea "adjust shipping because of rounding issue with multiple"
type textarea "x"
type textarea "adjust shipping because of rounding issue with multiple i"
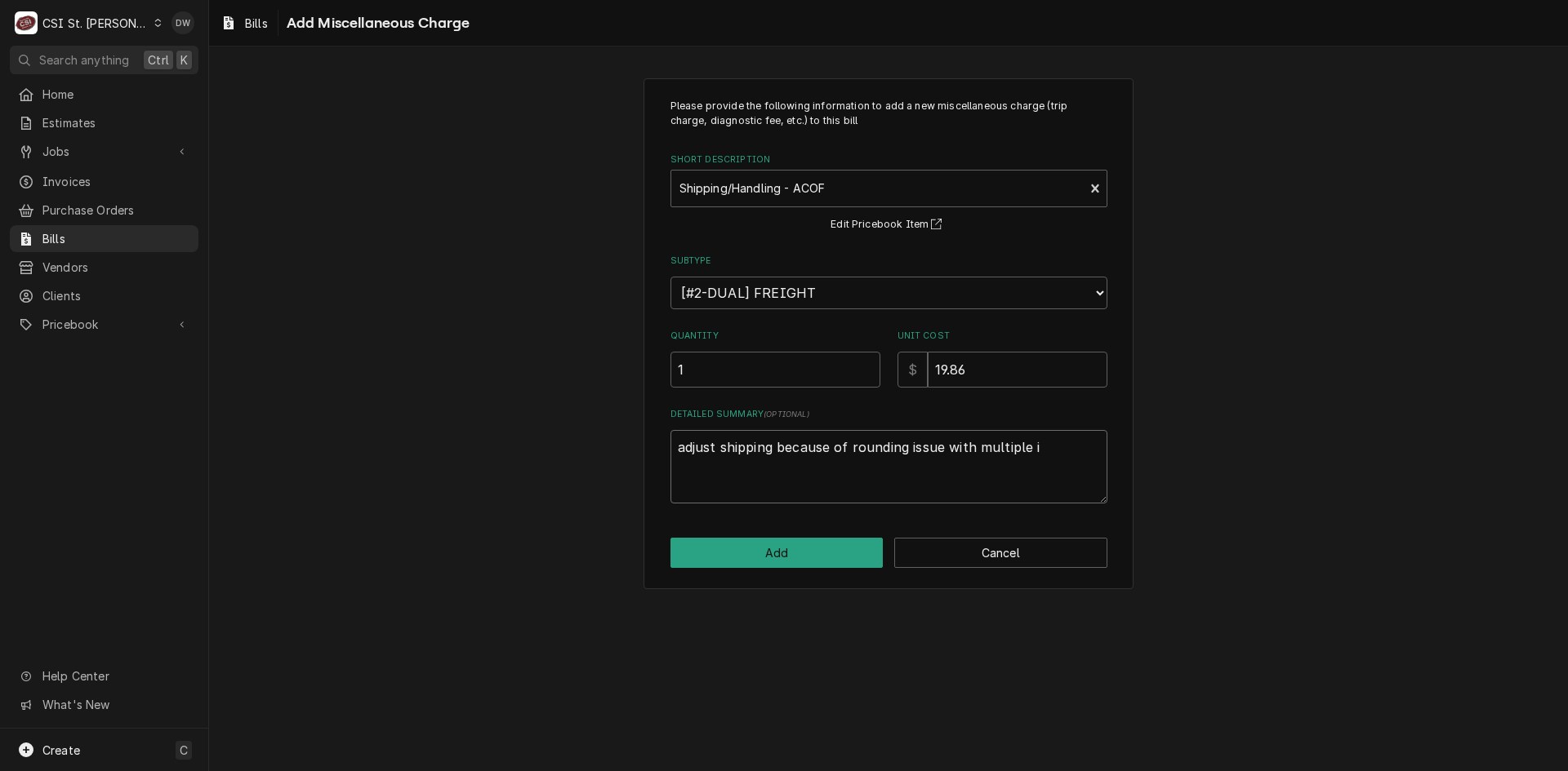
type textarea "x"
type textarea "adjust shipping because of rounding issue with multiple in"
type textarea "x"
type textarea "adjust shipping because of rounding issue with multiple inv"
type textarea "x"
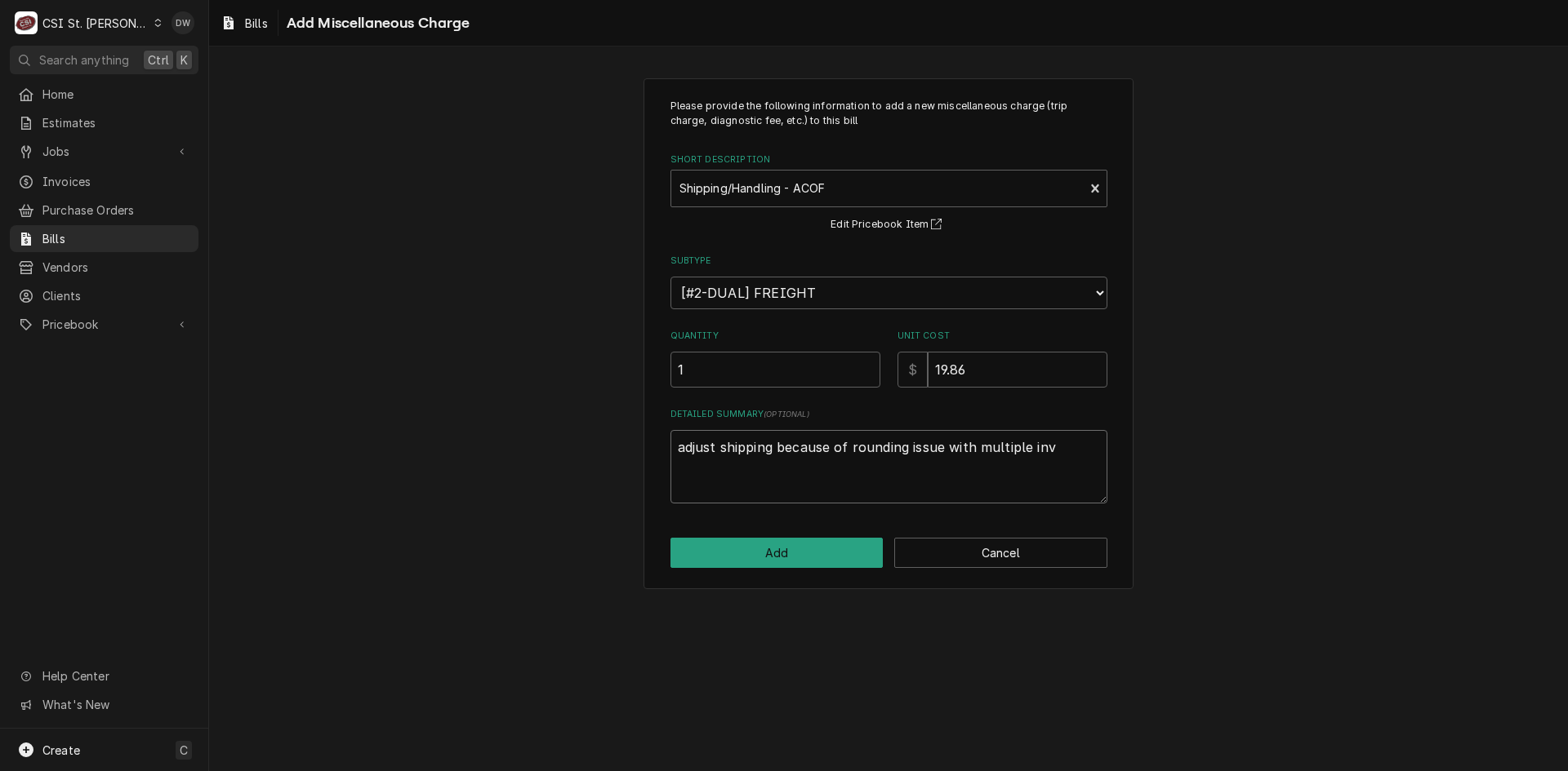
type textarea "adjust shipping because of rounding issue with multiple invo"
type textarea "x"
type textarea "adjust shipping because of rounding issue with multiple invoi"
type textarea "x"
type textarea "adjust shipping because of rounding issue with multiple invoic"
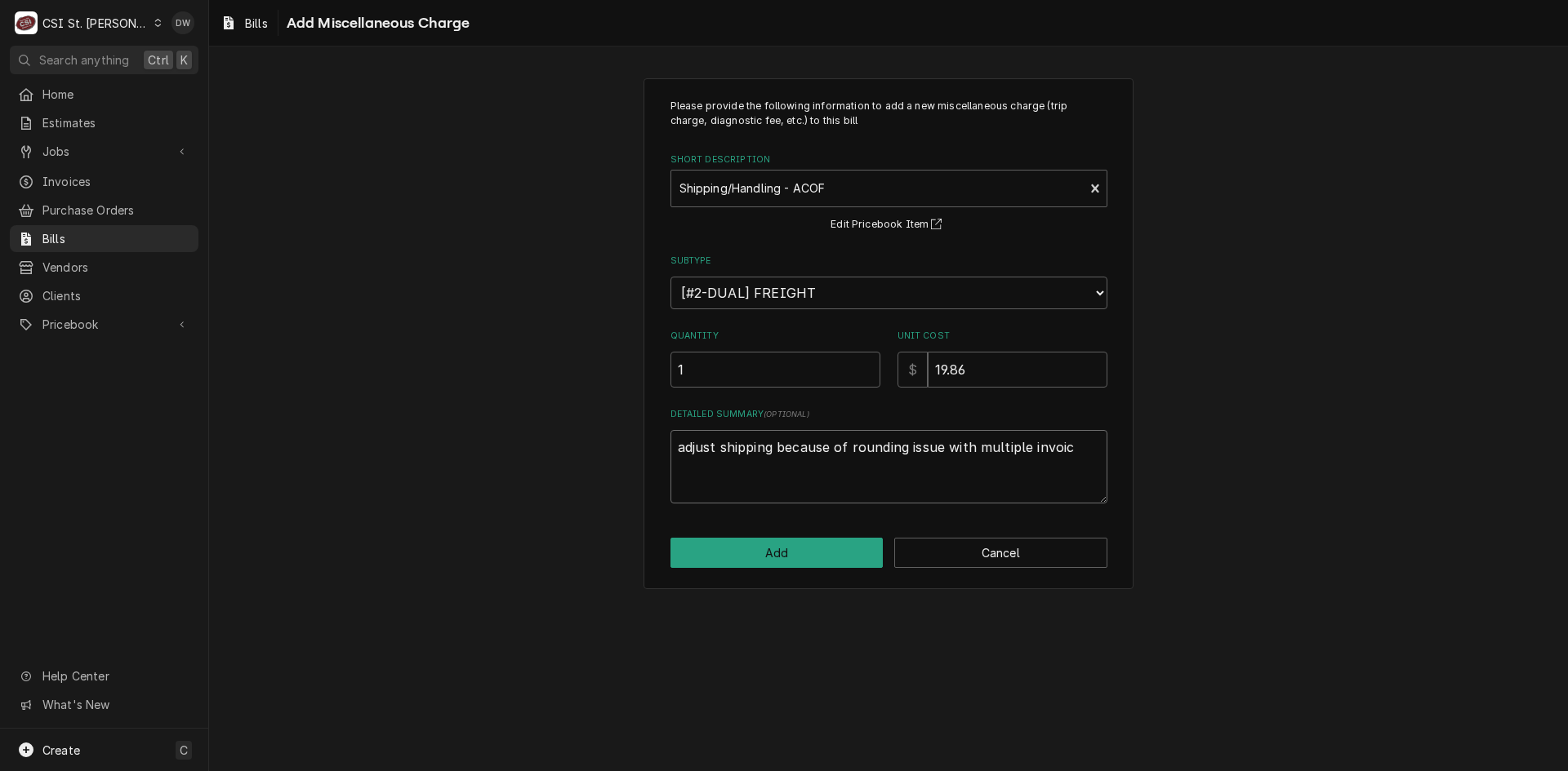
type textarea "x"
type textarea "adjust shipping because of rounding issue with multiple invoice"
type textarea "x"
type textarea "adjust shipping because of rounding issue with multiple invoices"
click at [793, 555] on button "Add" at bounding box center [776, 553] width 213 height 31
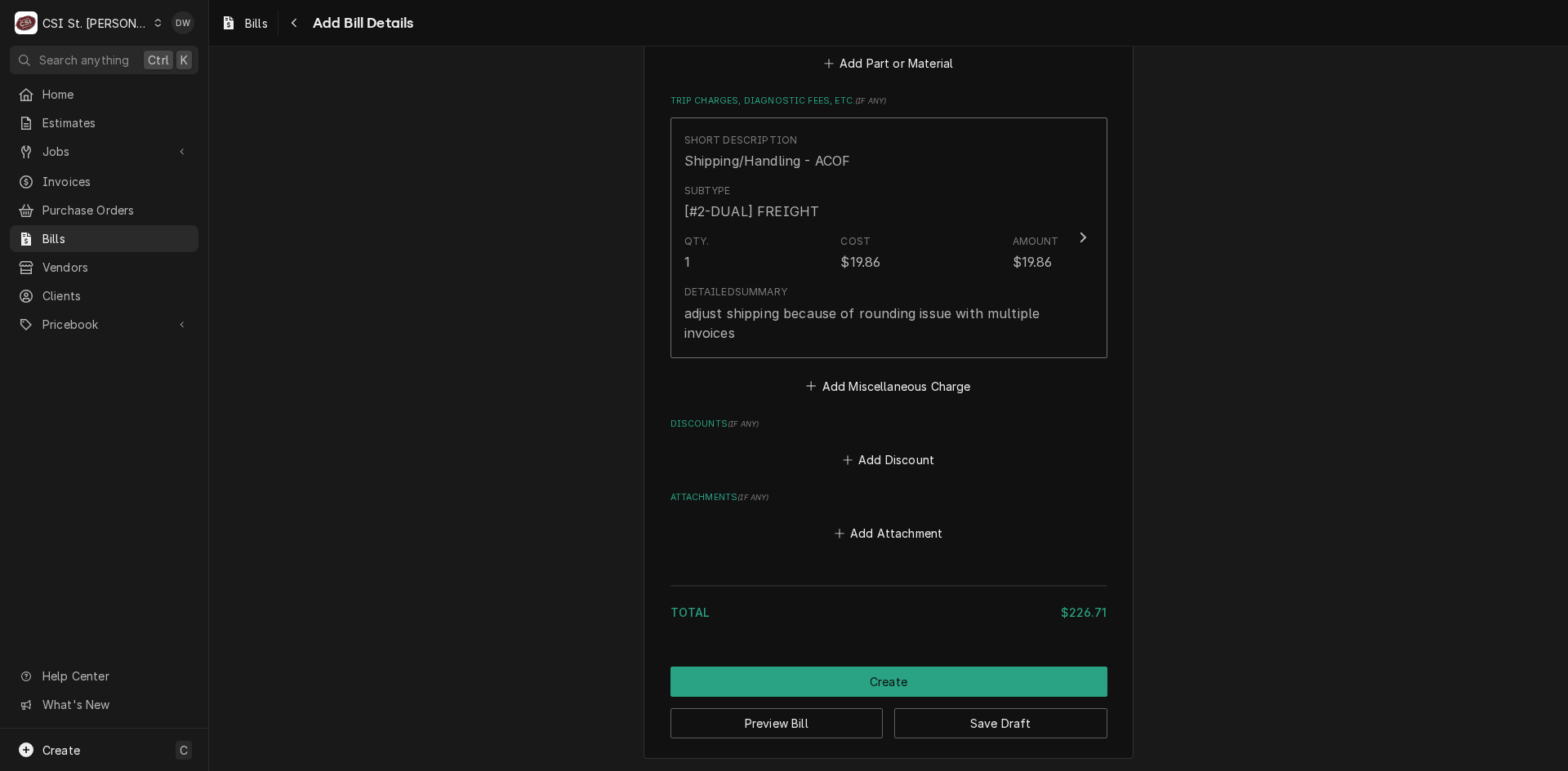
scroll to position [1723, 0]
click at [868, 673] on button "Create" at bounding box center [889, 679] width 437 height 31
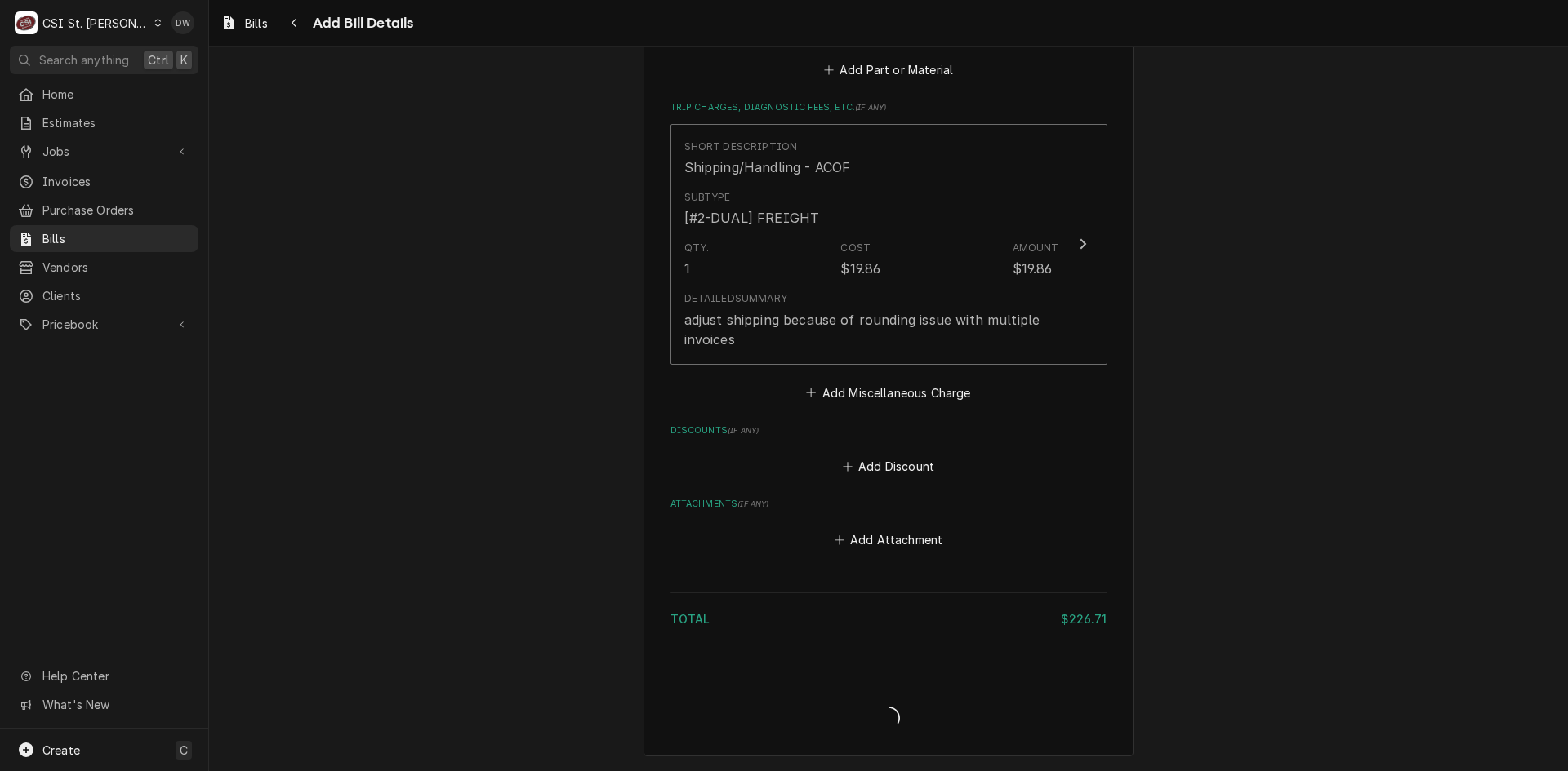
scroll to position [1714, 0]
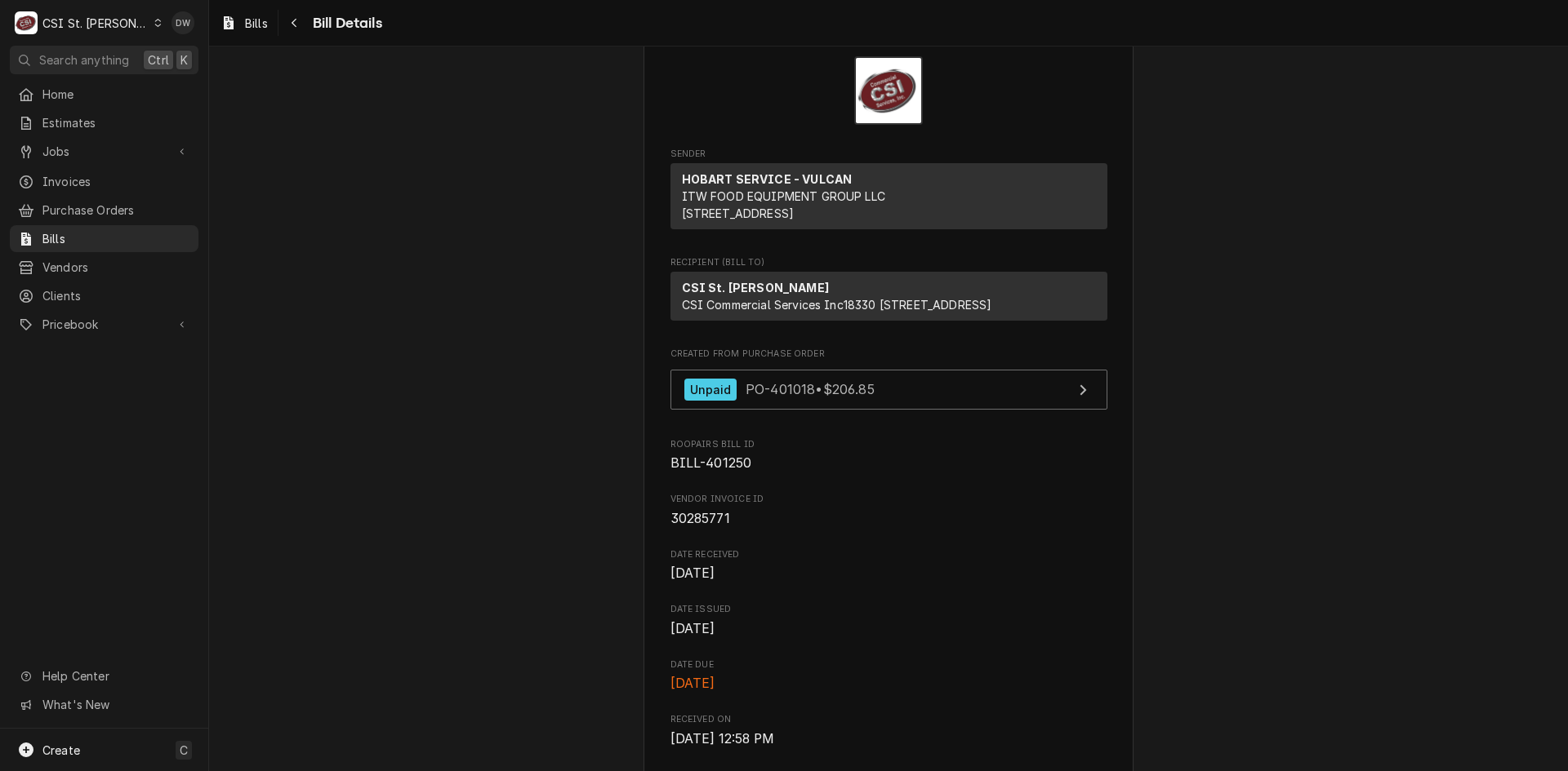
scroll to position [82, 0]
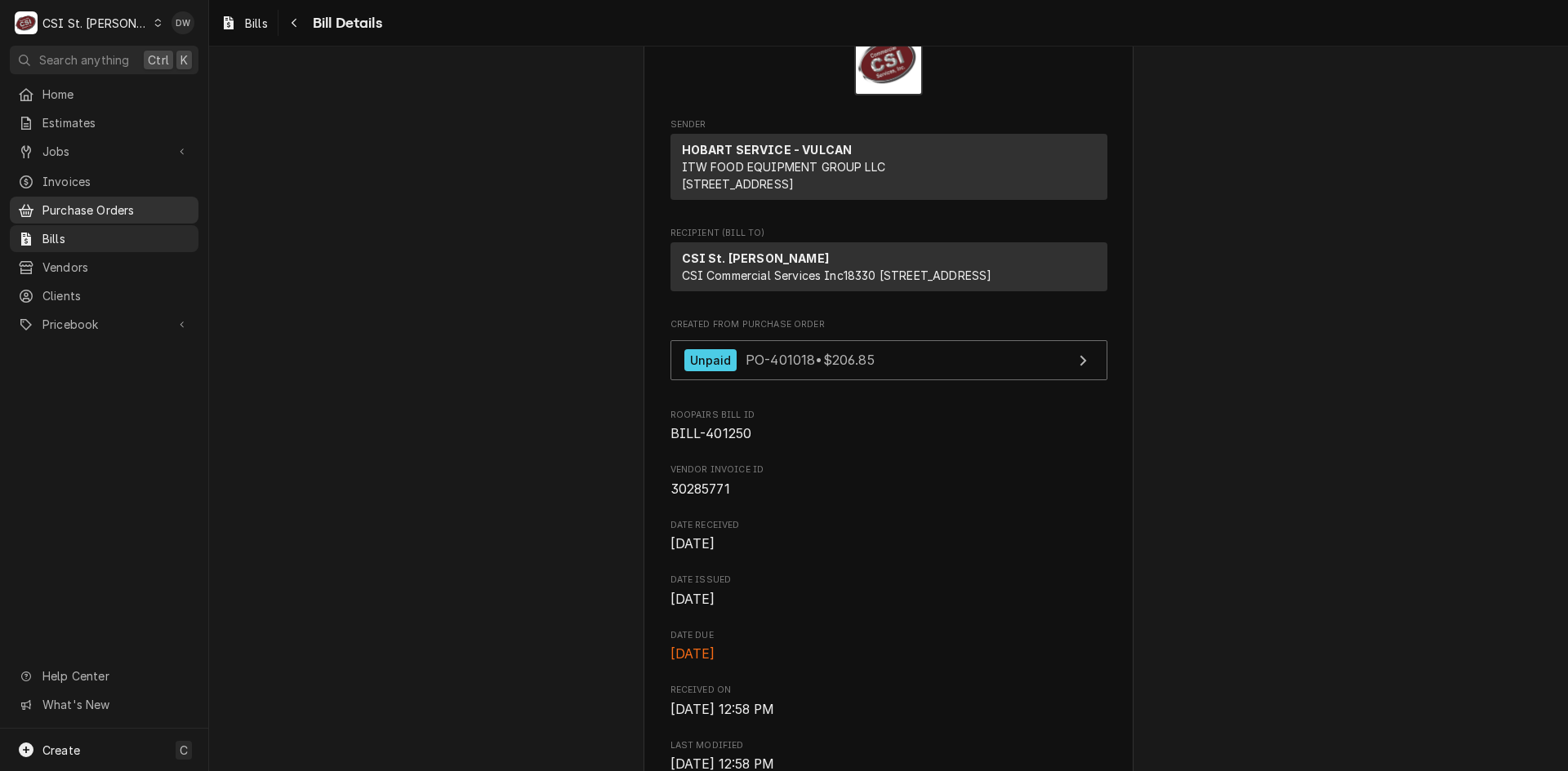
click at [50, 204] on span "Purchase Orders" at bounding box center [116, 210] width 148 height 17
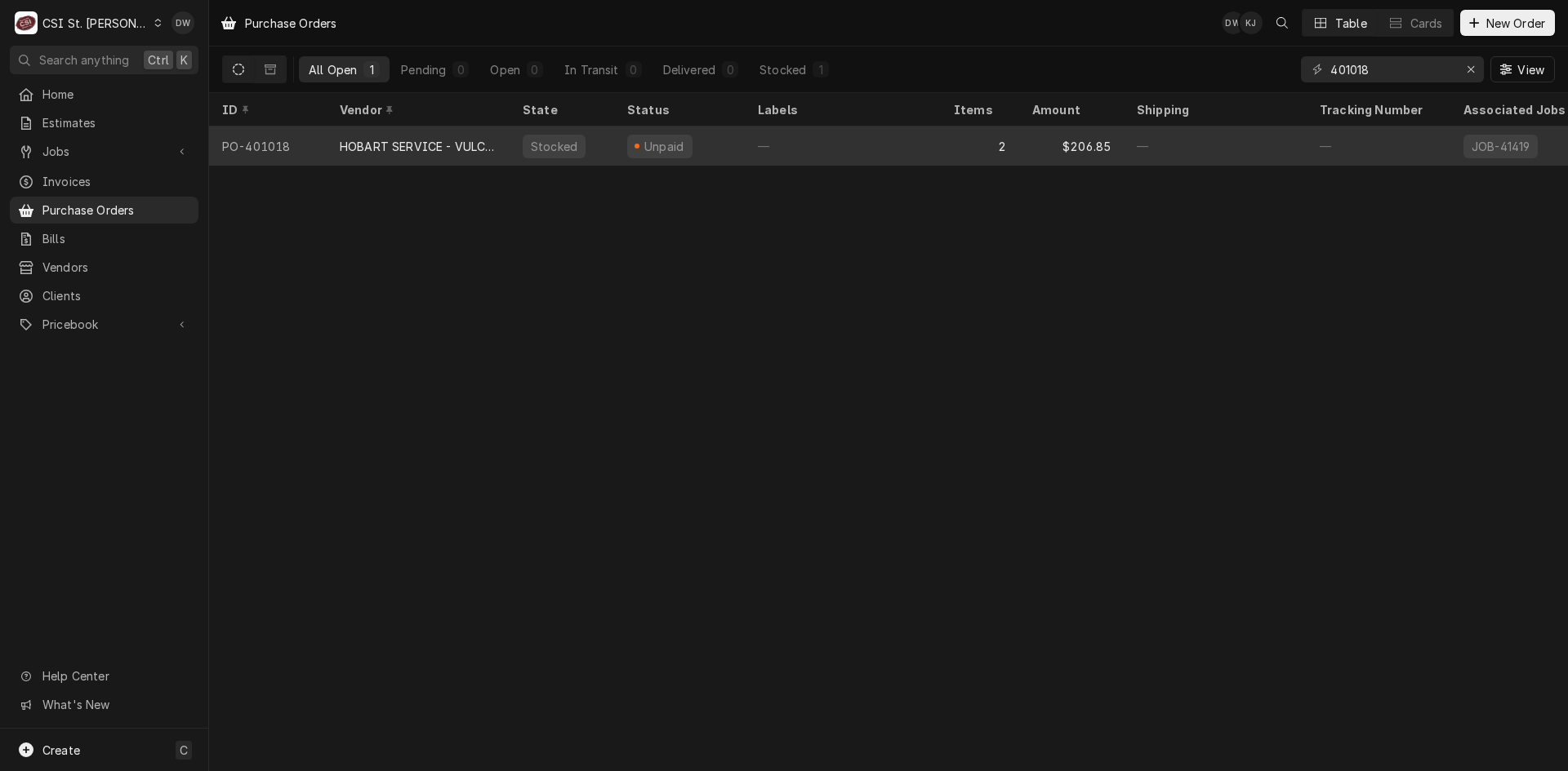
click at [414, 154] on div "HOBART SERVICE - VULCAN" at bounding box center [417, 146] width 183 height 39
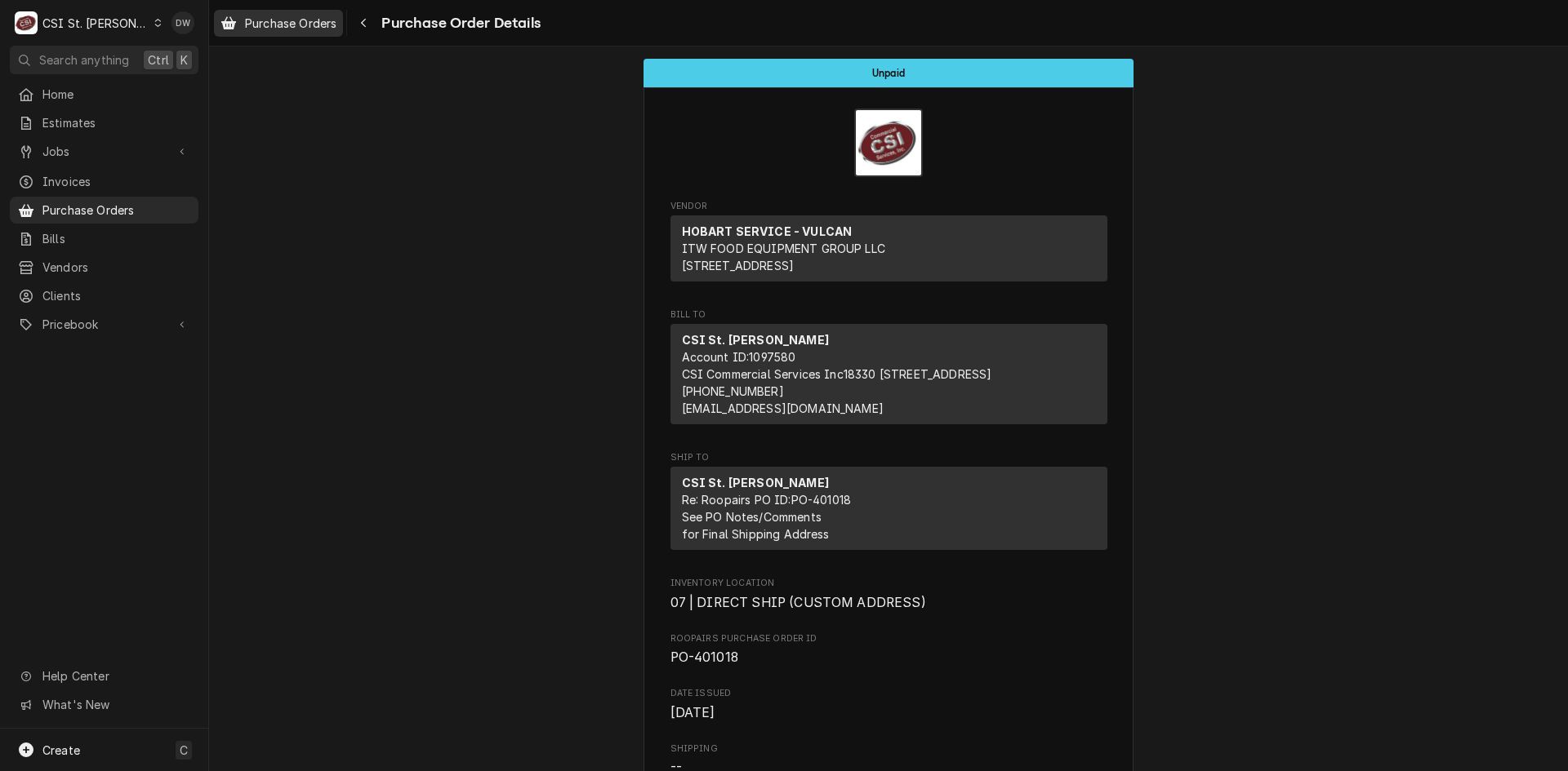
click at [297, 18] on span "Purchase Orders" at bounding box center [291, 23] width 91 height 17
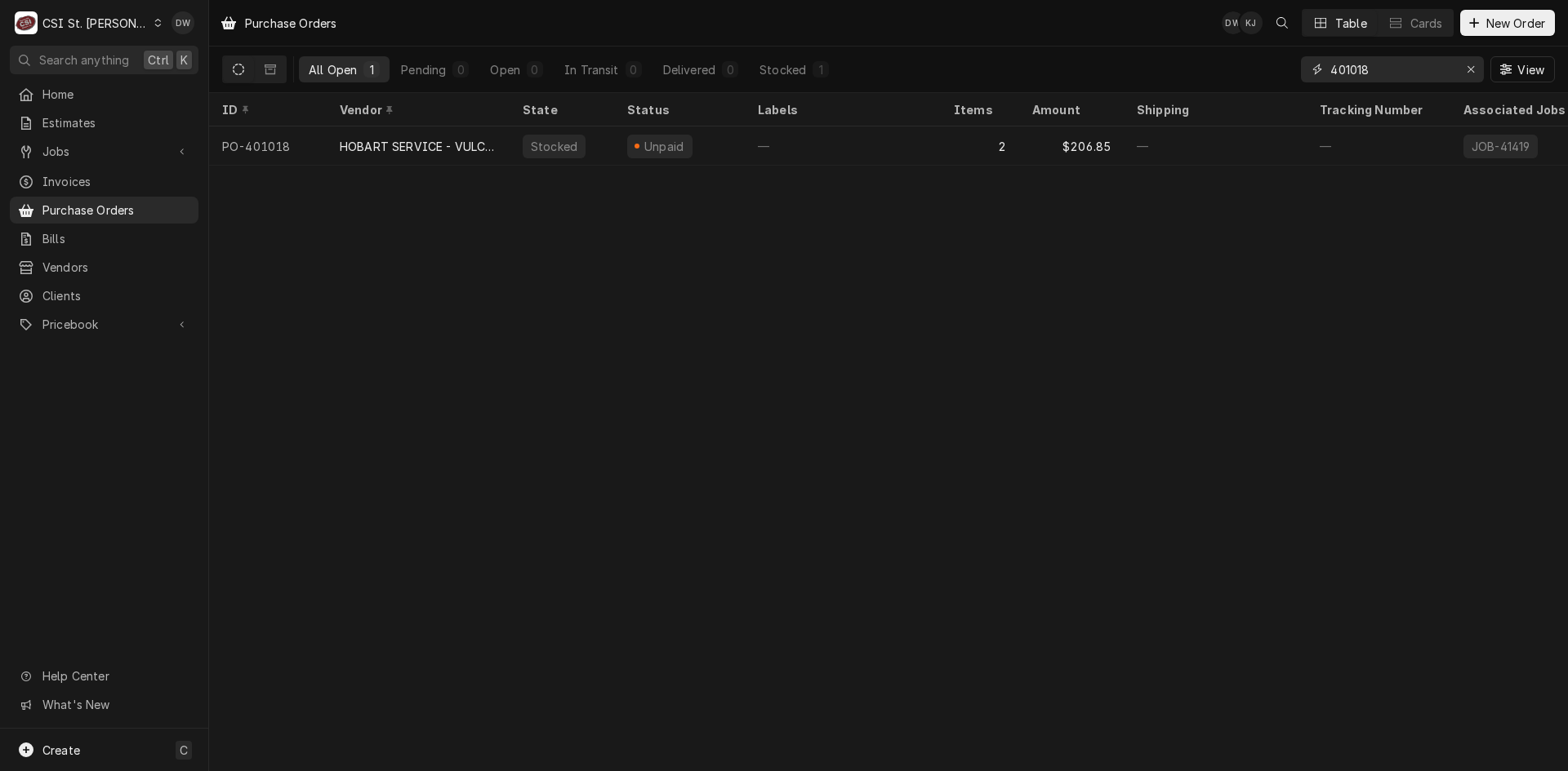
drag, startPoint x: 1379, startPoint y: 67, endPoint x: 1327, endPoint y: 70, distance: 52.1
click at [1327, 70] on div "401018" at bounding box center [1392, 70] width 183 height 26
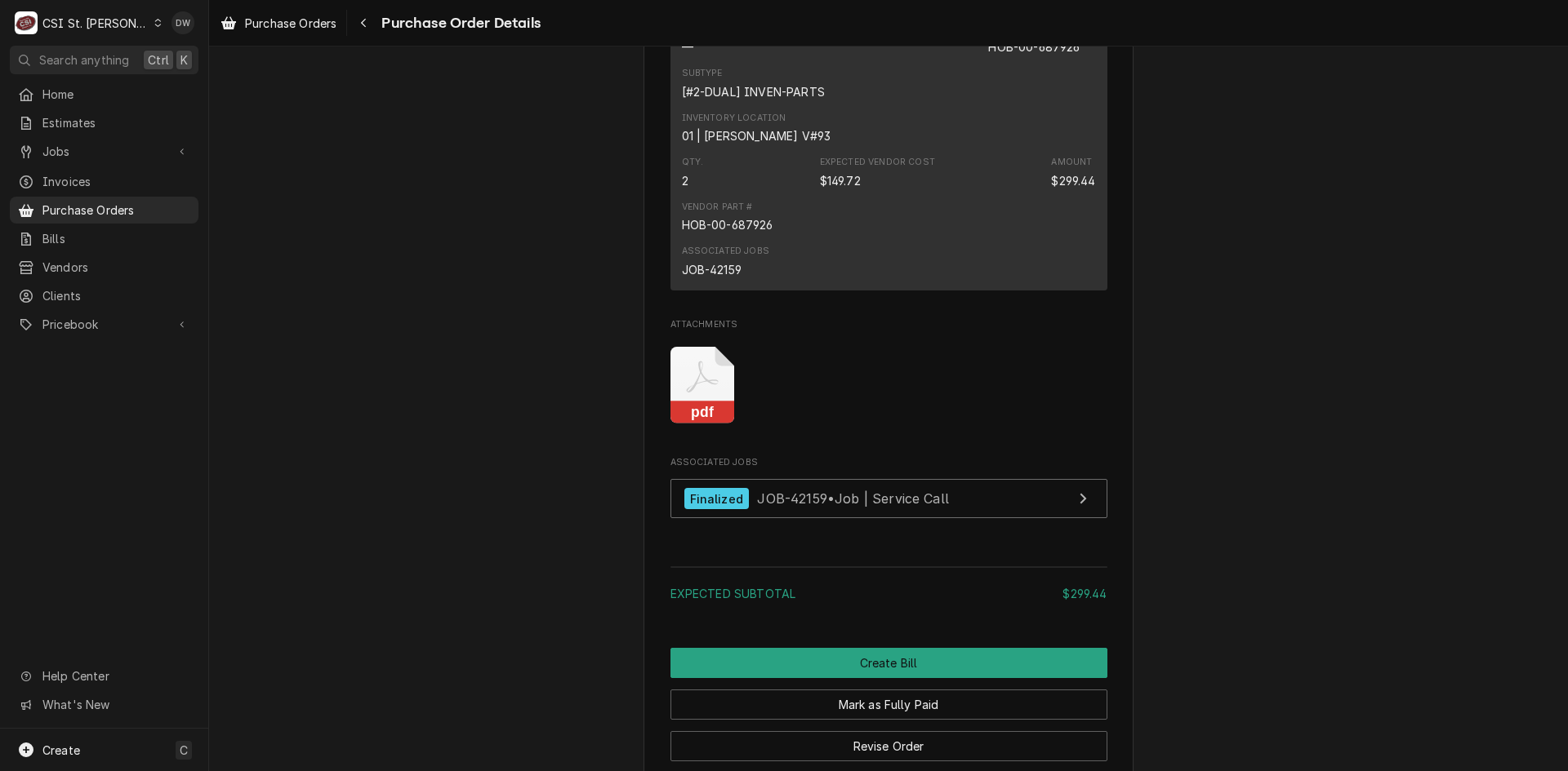
scroll to position [1399, 0]
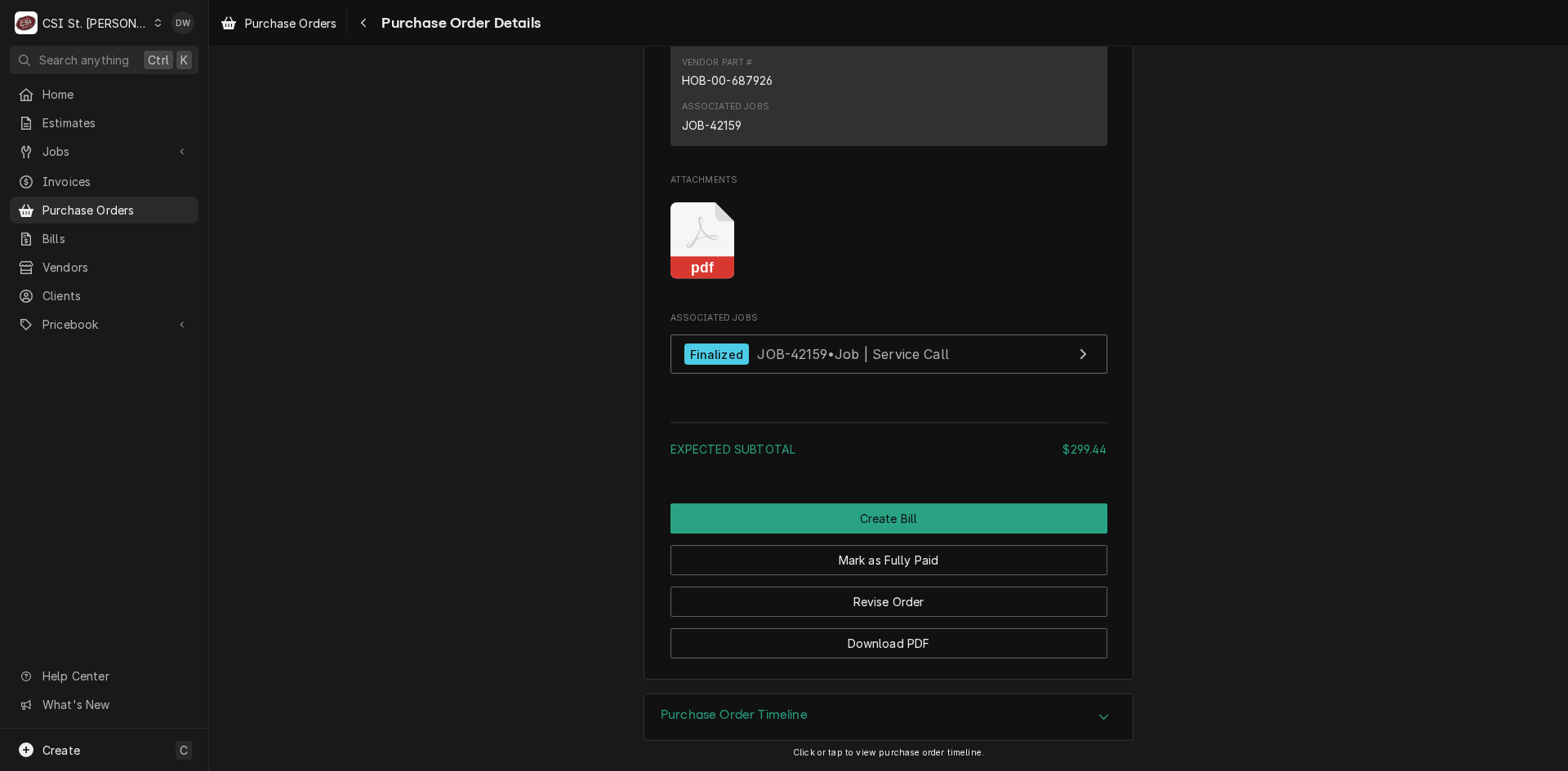
click at [704, 265] on rect "Attachments" at bounding box center [702, 268] width 64 height 23
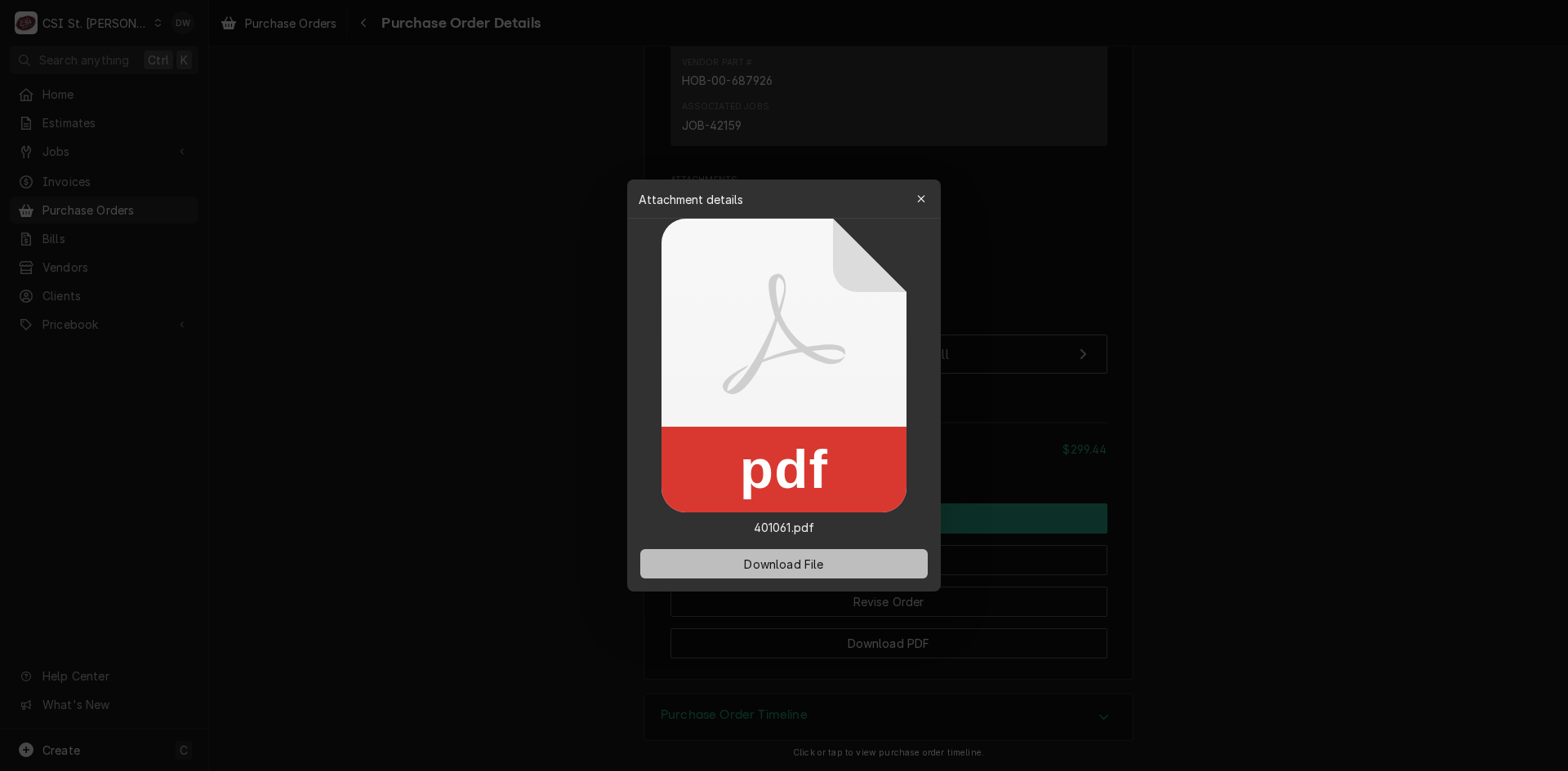
click at [784, 558] on span "Download File" at bounding box center [784, 564] width 86 height 17
click at [1191, 172] on div at bounding box center [784, 386] width 1568 height 771
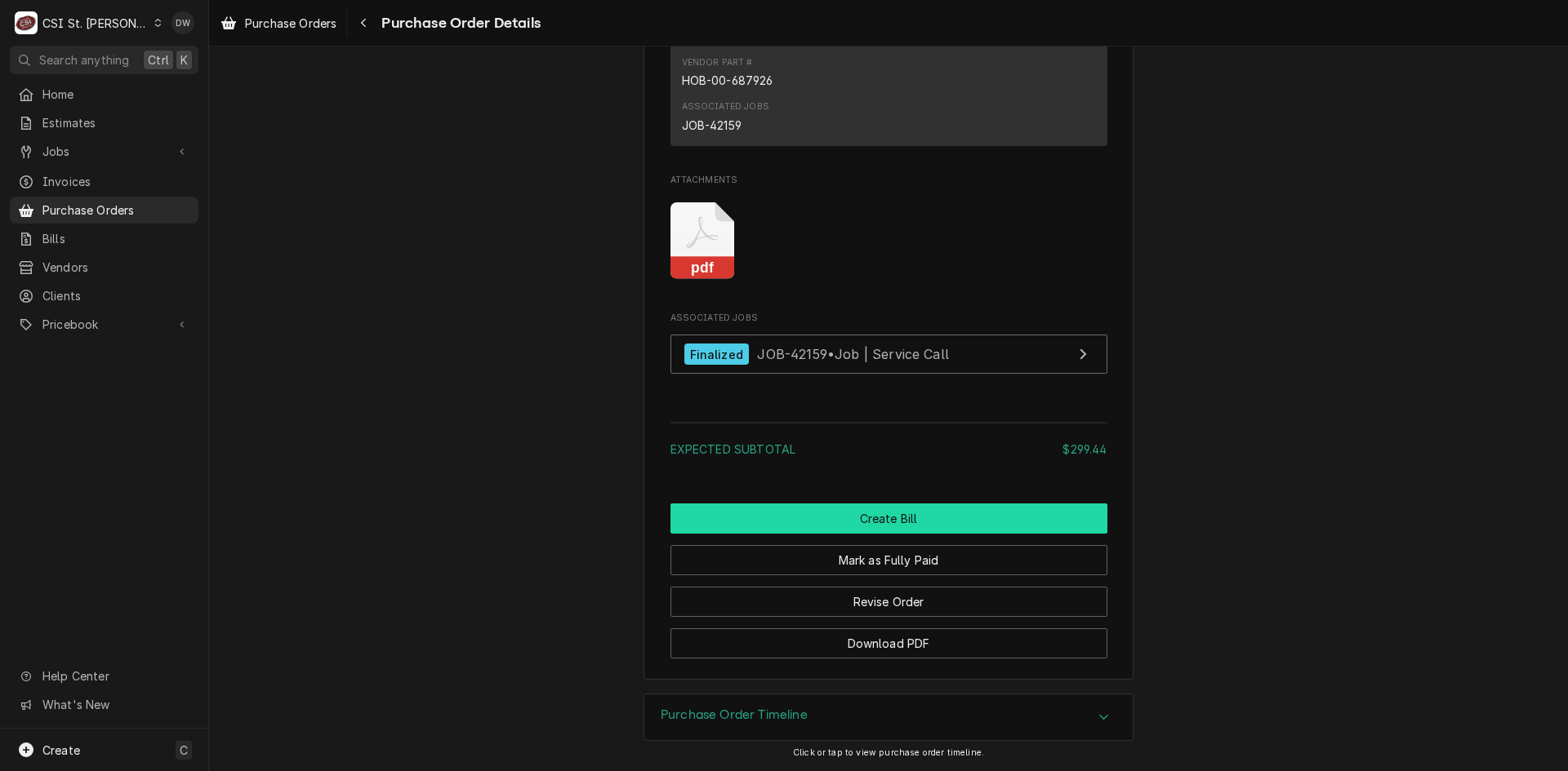
click at [938, 507] on button "Create Bill" at bounding box center [889, 518] width 437 height 31
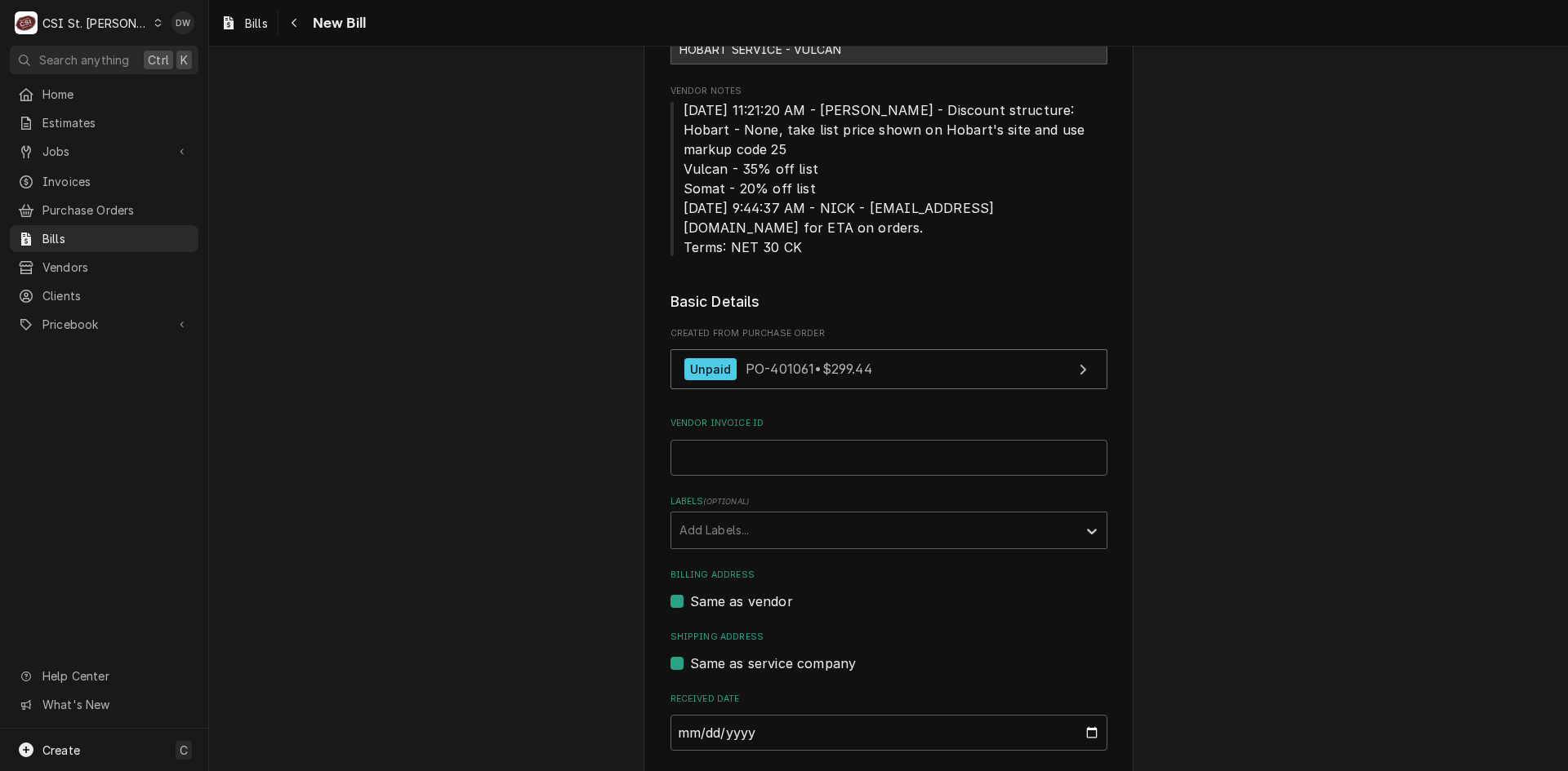
scroll to position [163, 0]
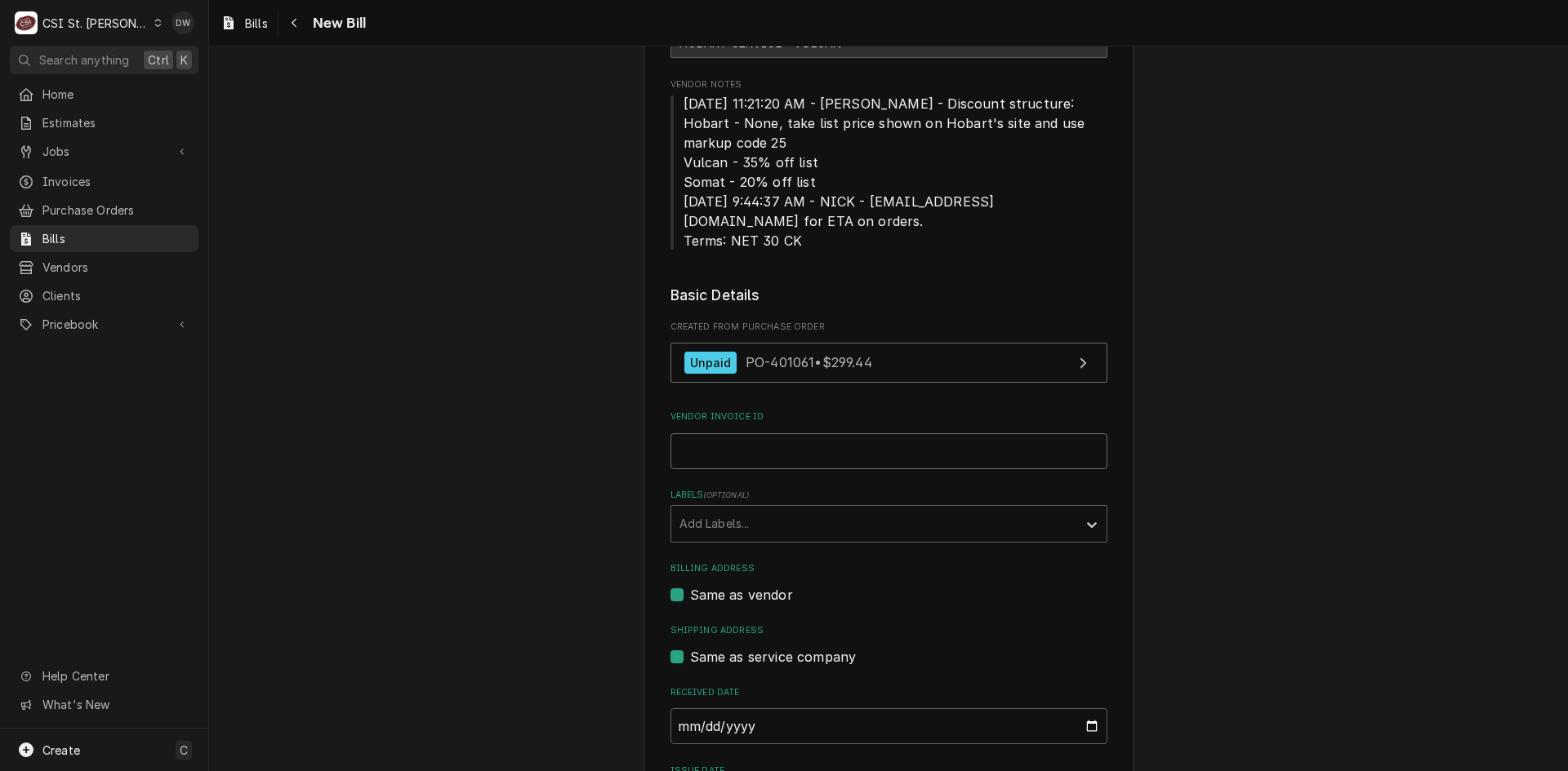
click at [692, 449] on input "Vendor Invoice ID" at bounding box center [889, 451] width 437 height 36
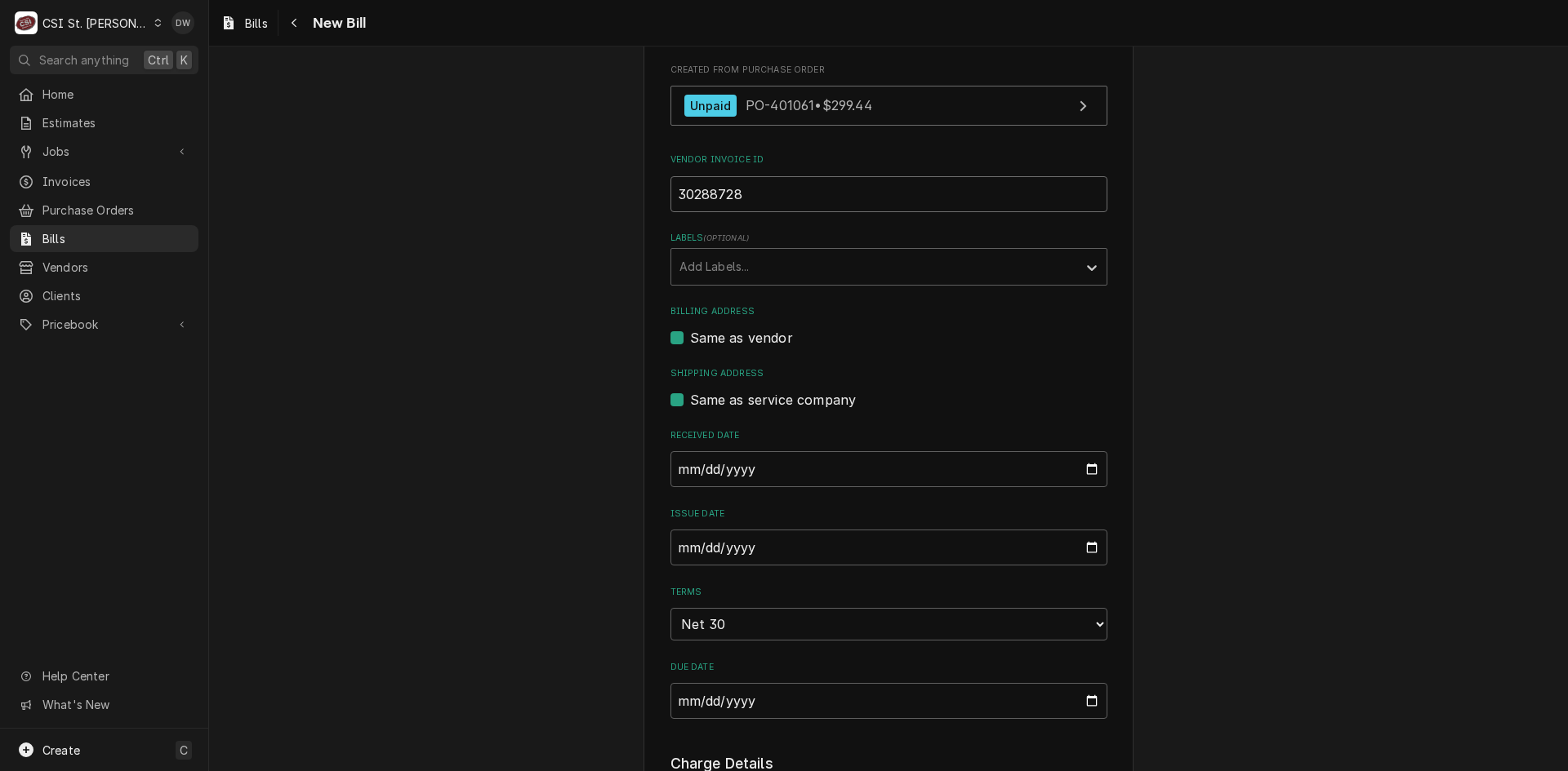
scroll to position [490, 0]
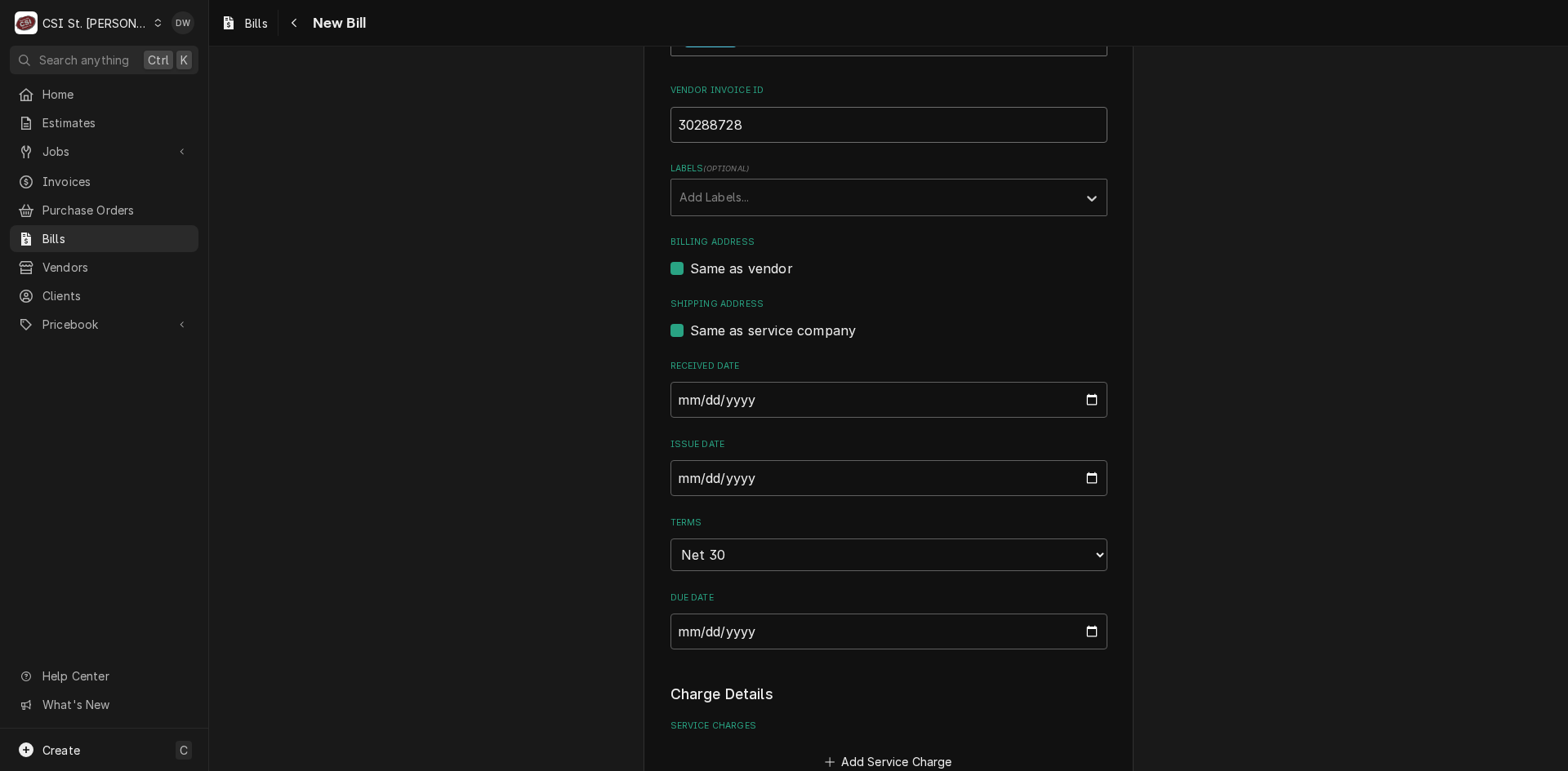
type input "30288728"
click at [676, 480] on input "[DATE]" at bounding box center [889, 478] width 437 height 36
type input "2025-08-20"
click at [1191, 509] on div "Please provide the following information to create your bill: Vendor Details Ve…" at bounding box center [889, 550] width 1359 height 1953
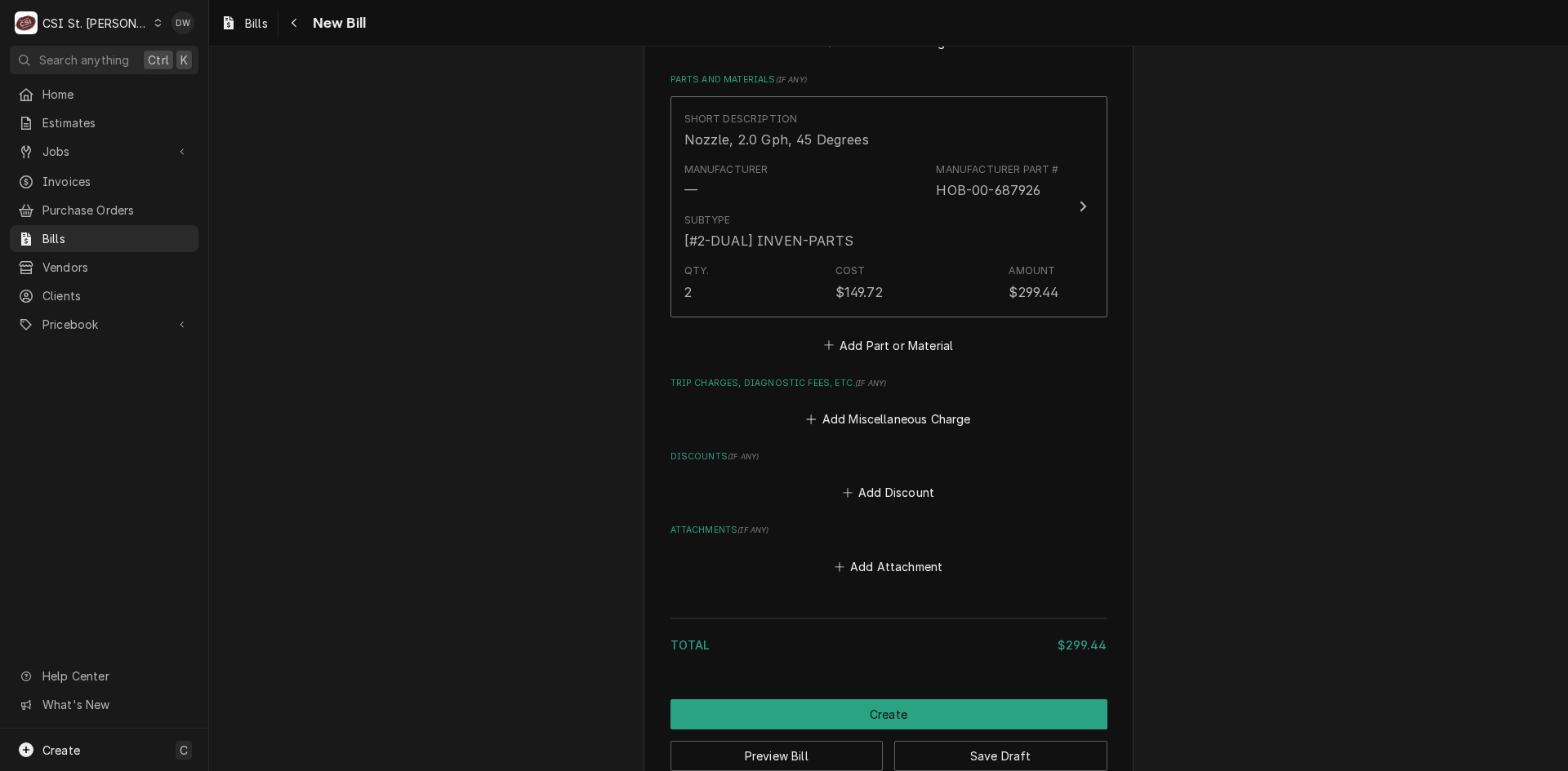
scroll to position [1224, 0]
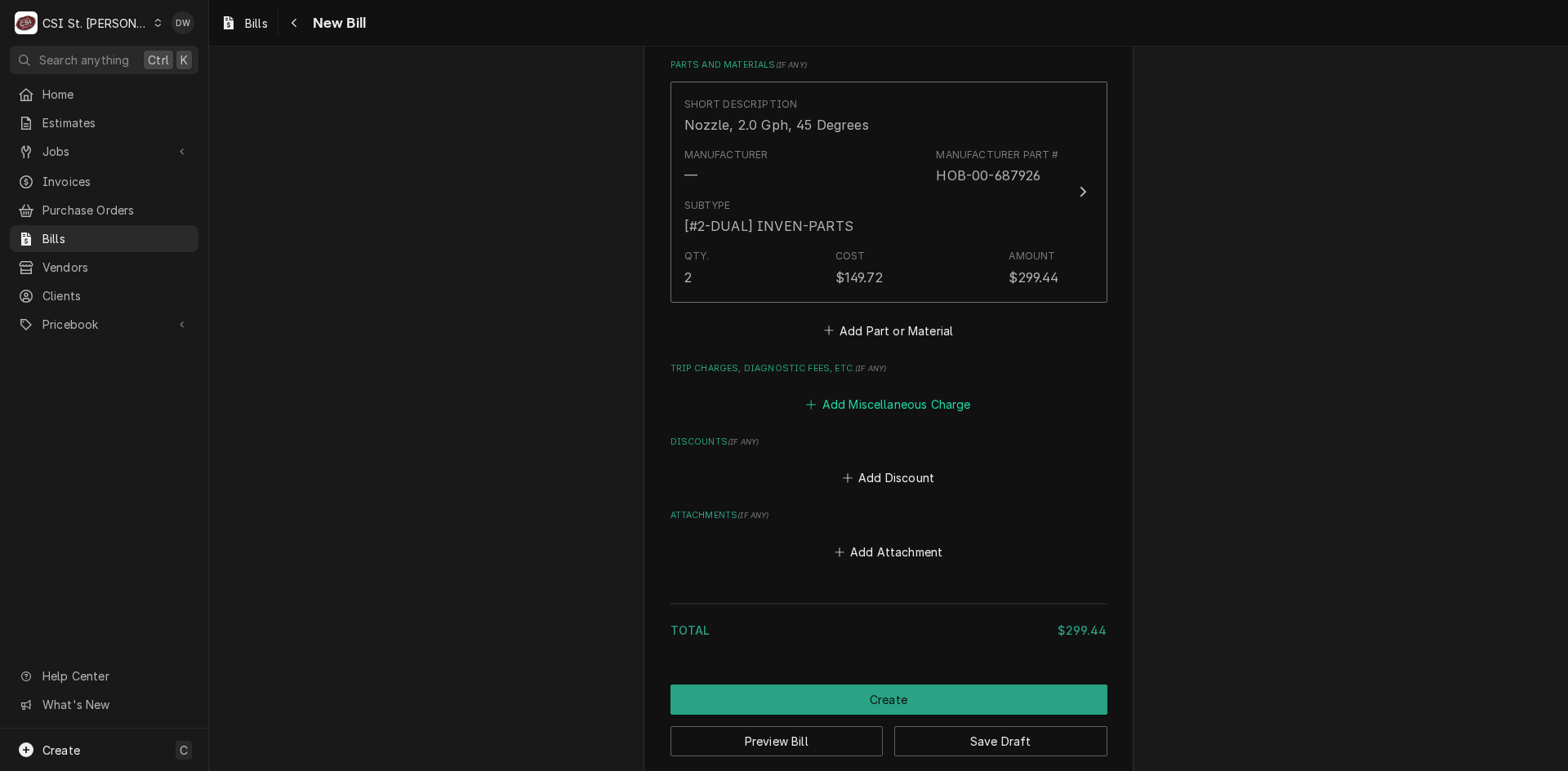
click at [913, 399] on button "Add Miscellaneous Charge" at bounding box center [889, 404] width 170 height 23
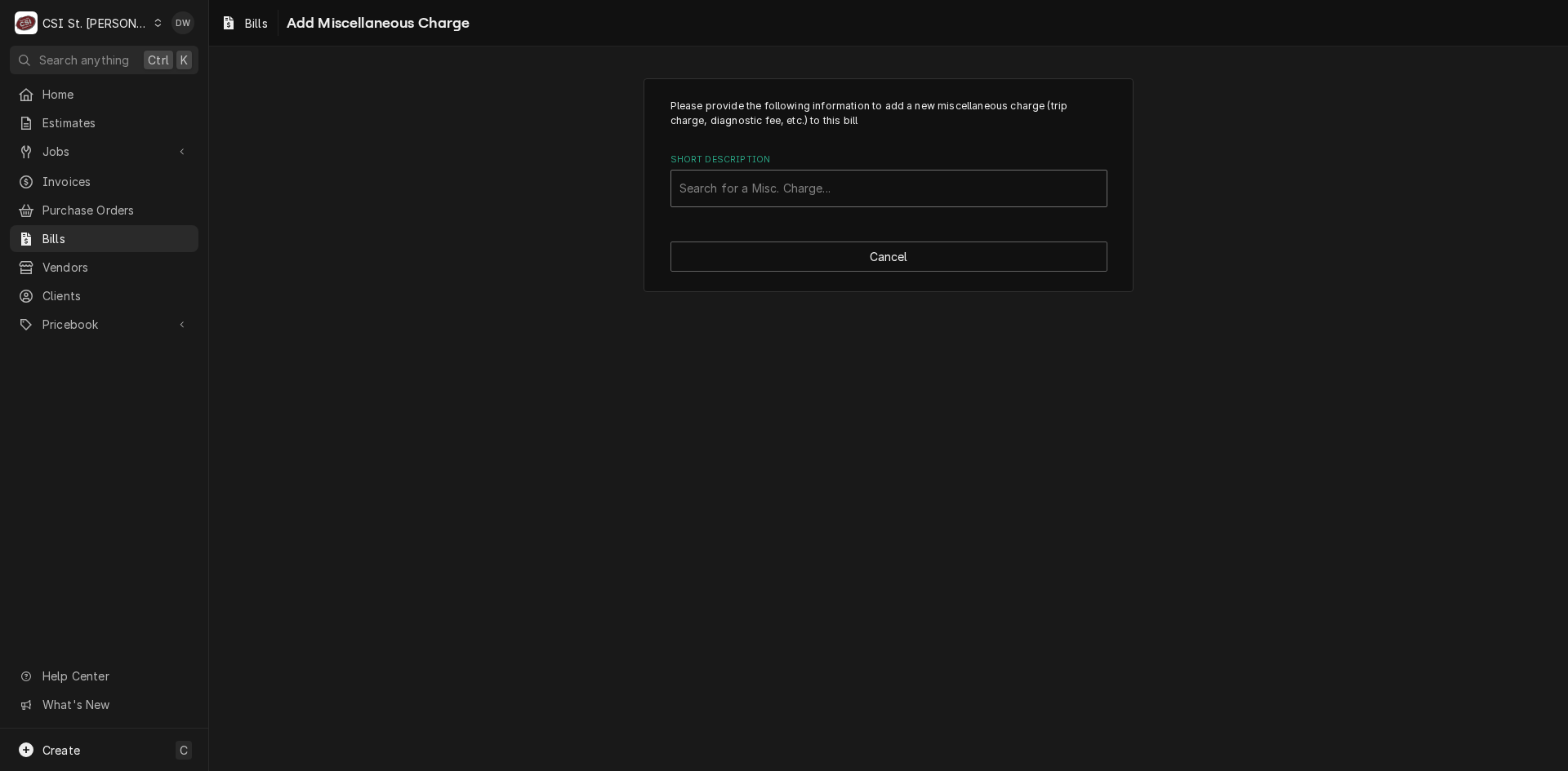
click at [717, 188] on div "Short Description" at bounding box center [889, 189] width 419 height 30
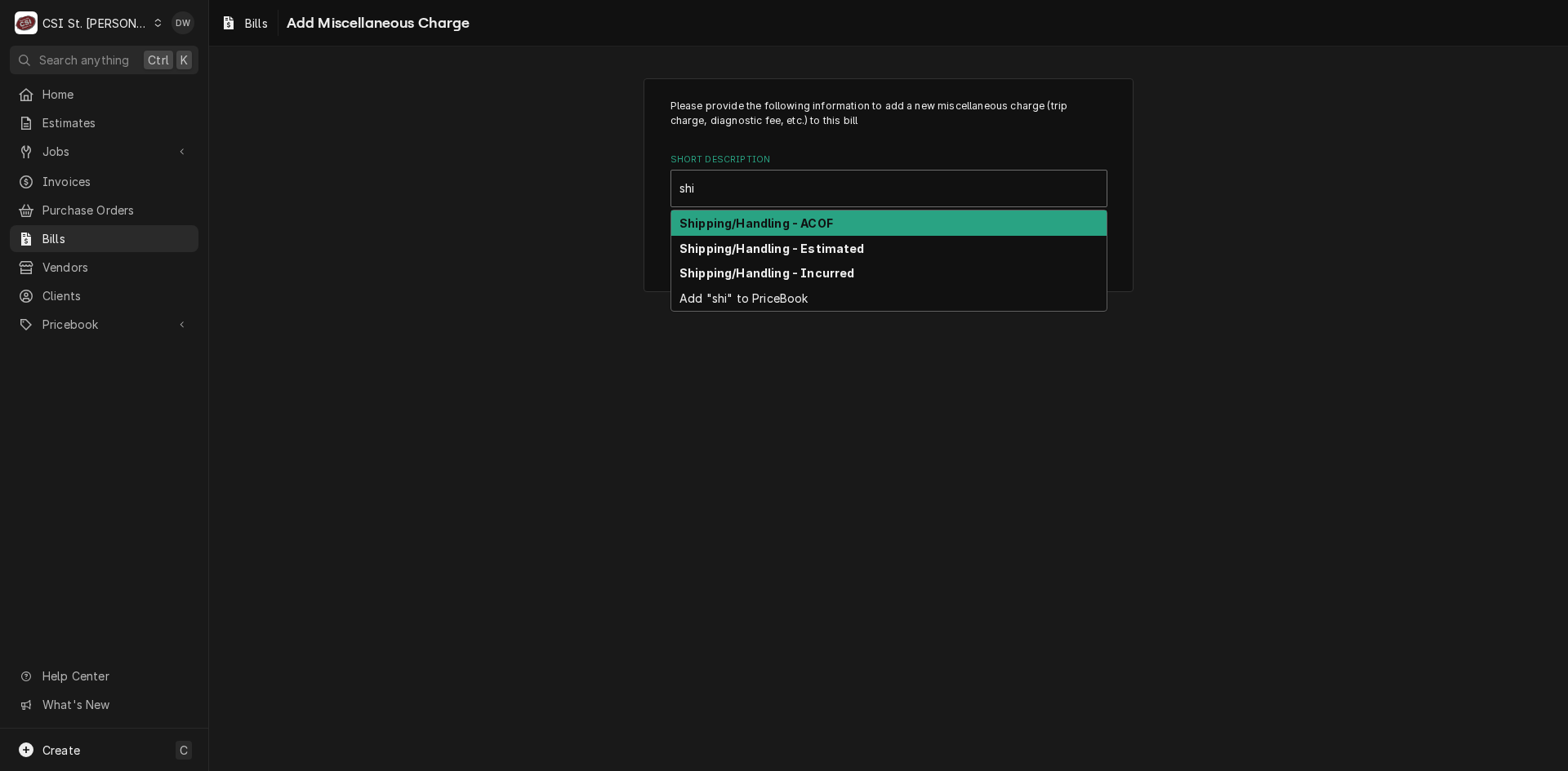
type input "ship"
click at [744, 218] on strong "Shipping/Handling - ACOF" at bounding box center [756, 223] width 153 height 14
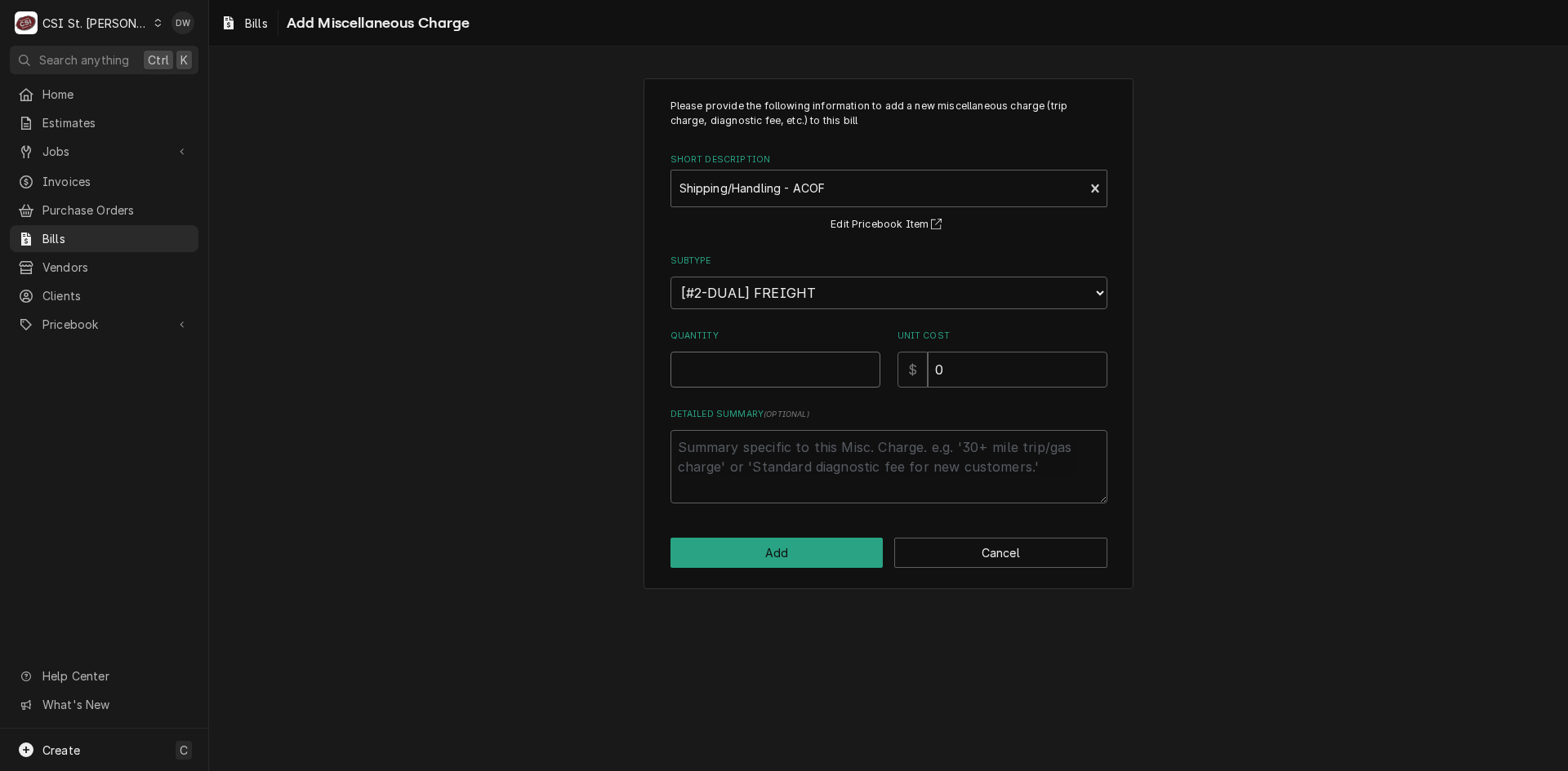
click at [722, 363] on input "Quantity" at bounding box center [775, 370] width 210 height 36
type textarea "x"
type input "1"
type textarea "x"
type input "1"
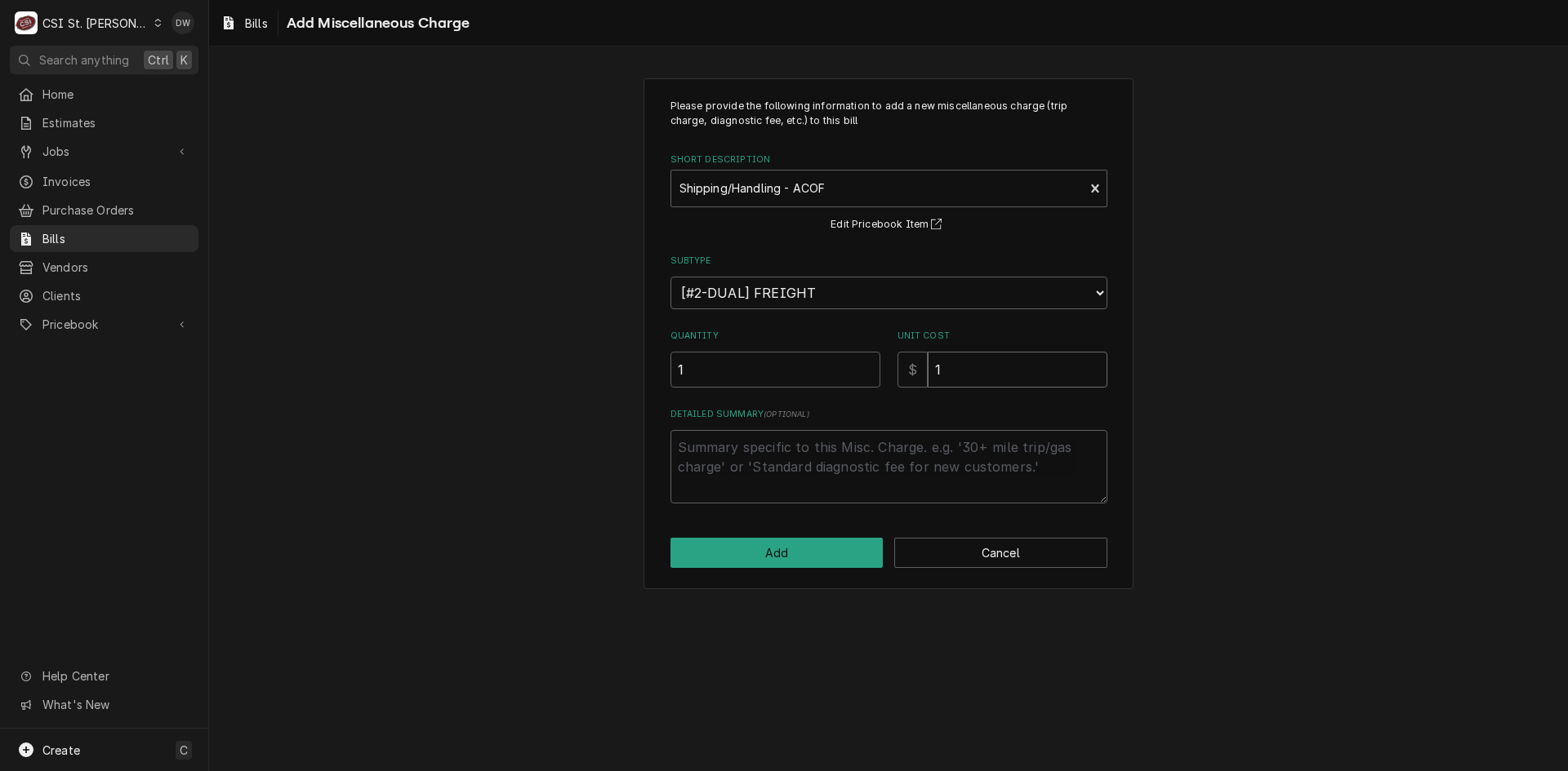
type textarea "x"
type input "19"
type textarea "x"
type input "19.8"
type textarea "x"
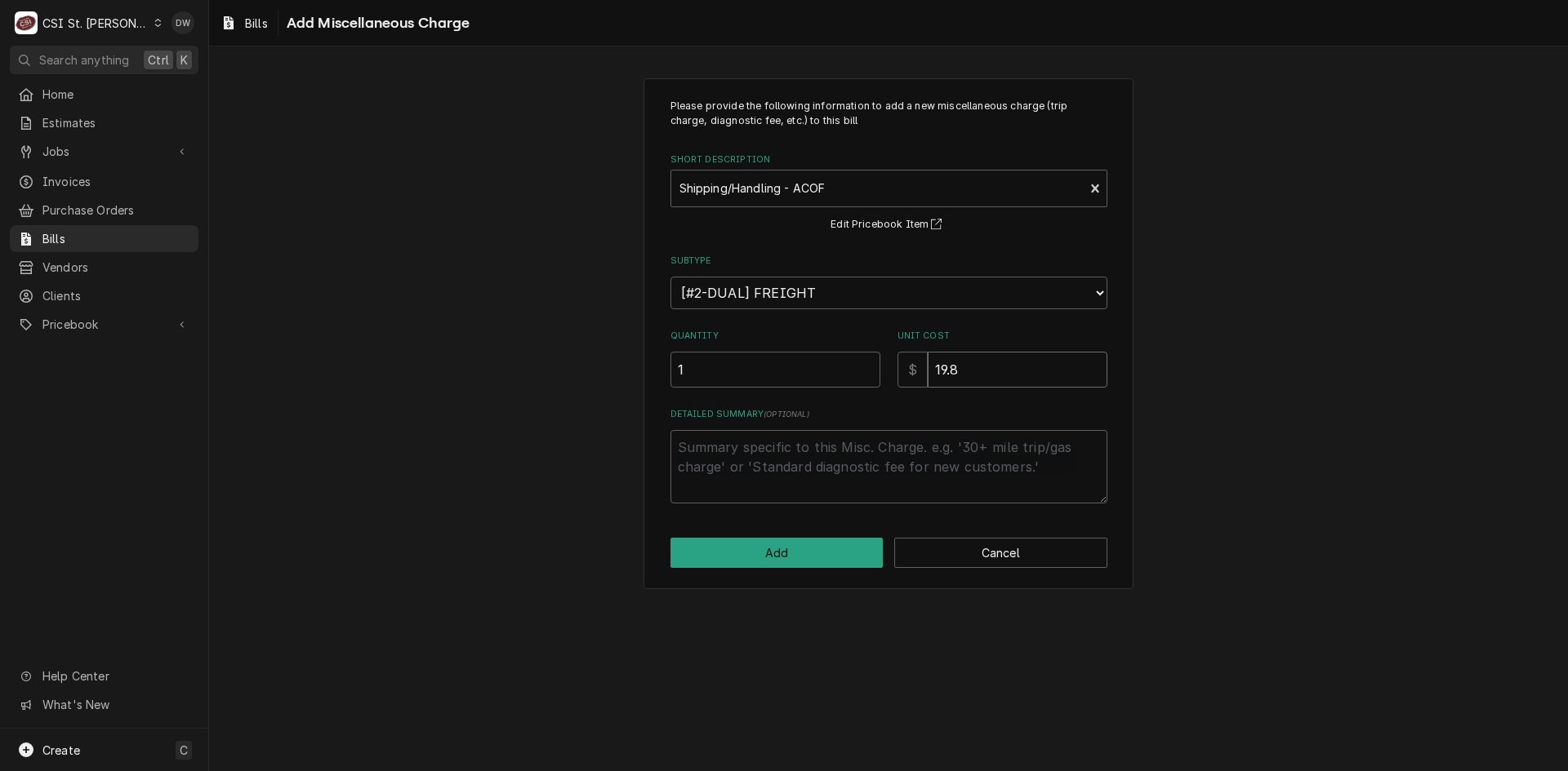
type input "19.85"
type textarea "x"
type input "19.858"
type textarea "x"
type input "19.85"
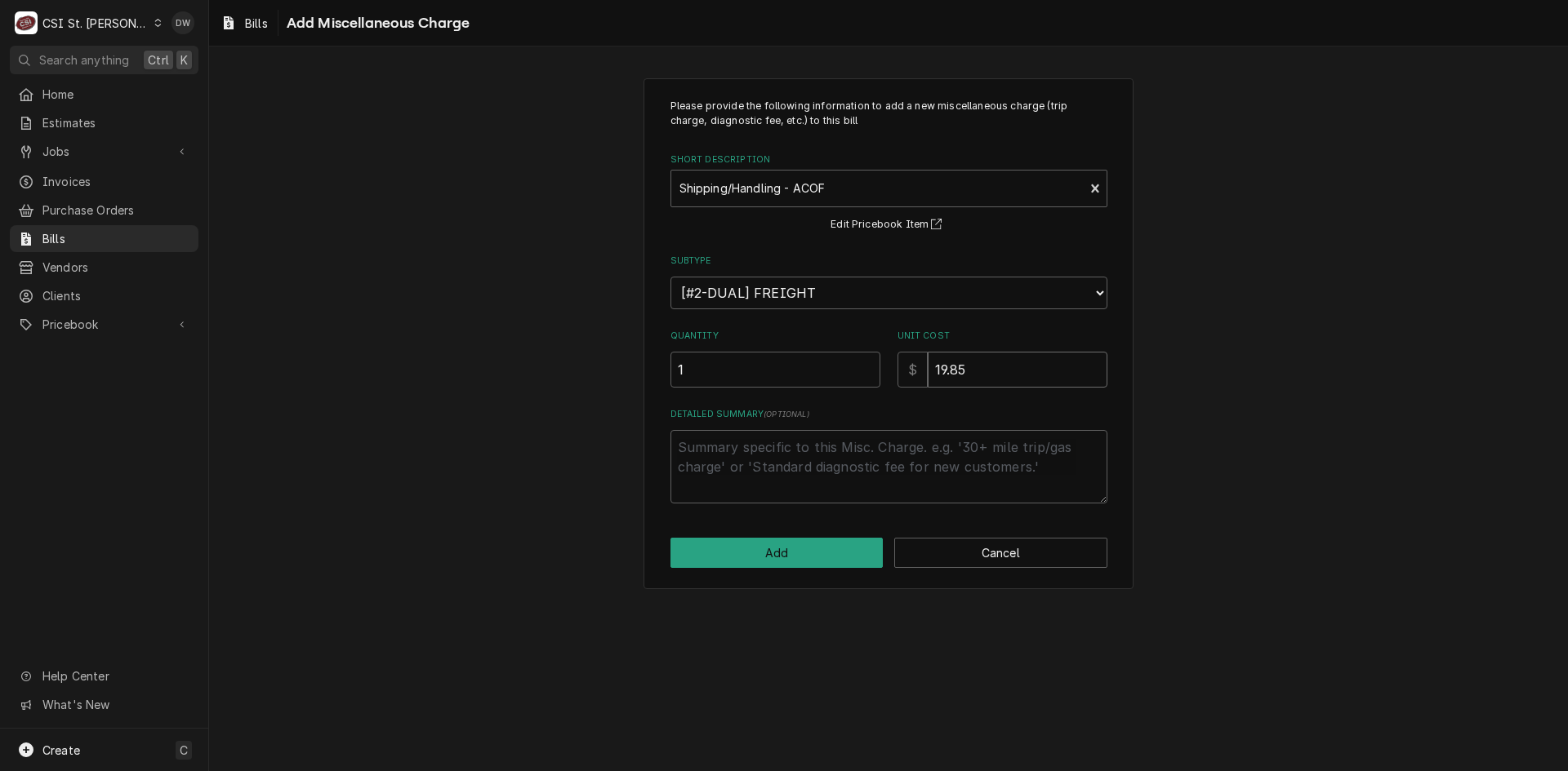
type textarea "x"
type input "19.8"
type textarea "x"
type input "19.88"
click at [802, 542] on button "Add" at bounding box center [776, 553] width 213 height 31
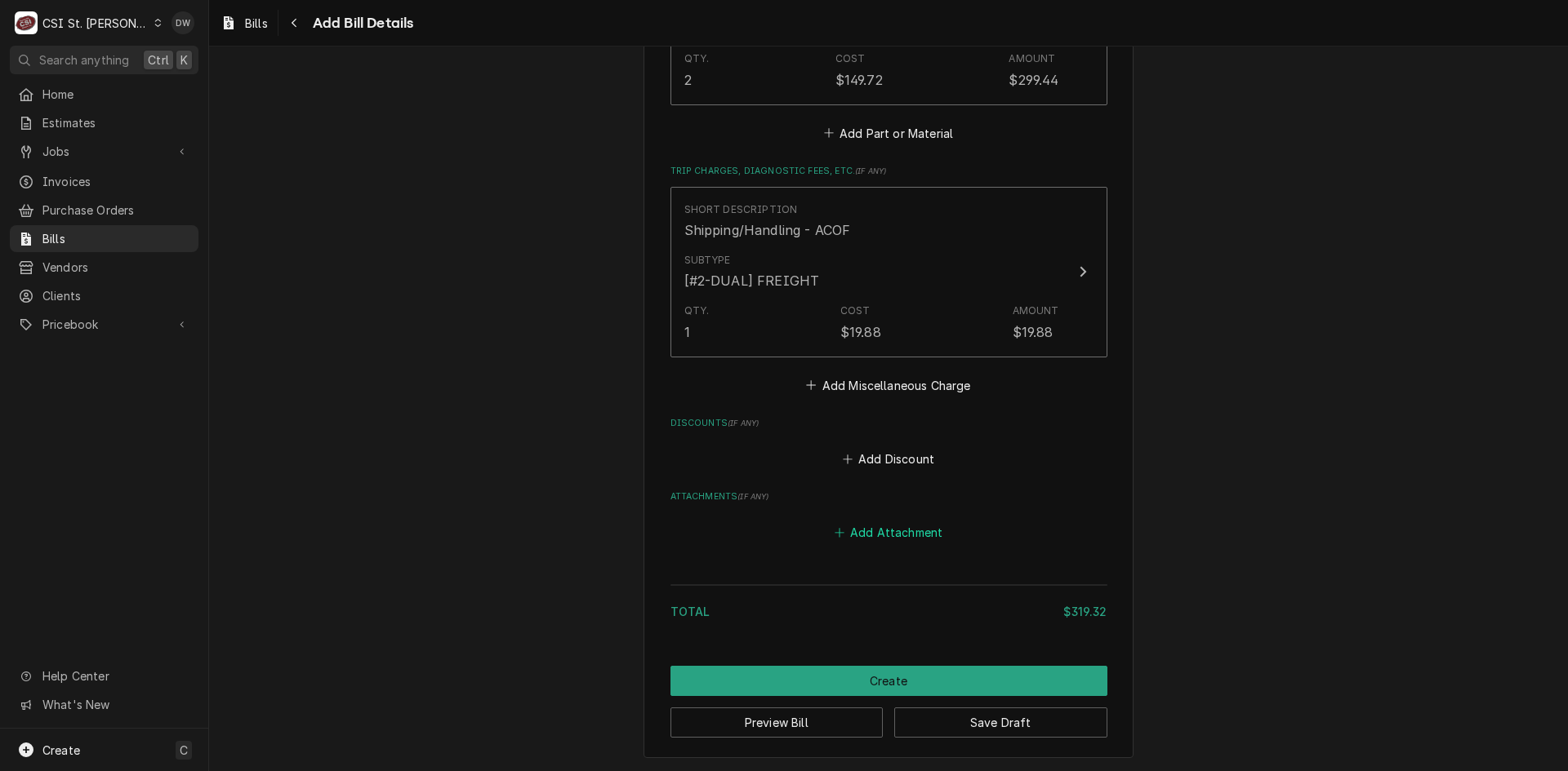
scroll to position [1423, 0]
click at [903, 675] on button "Create" at bounding box center [889, 679] width 437 height 31
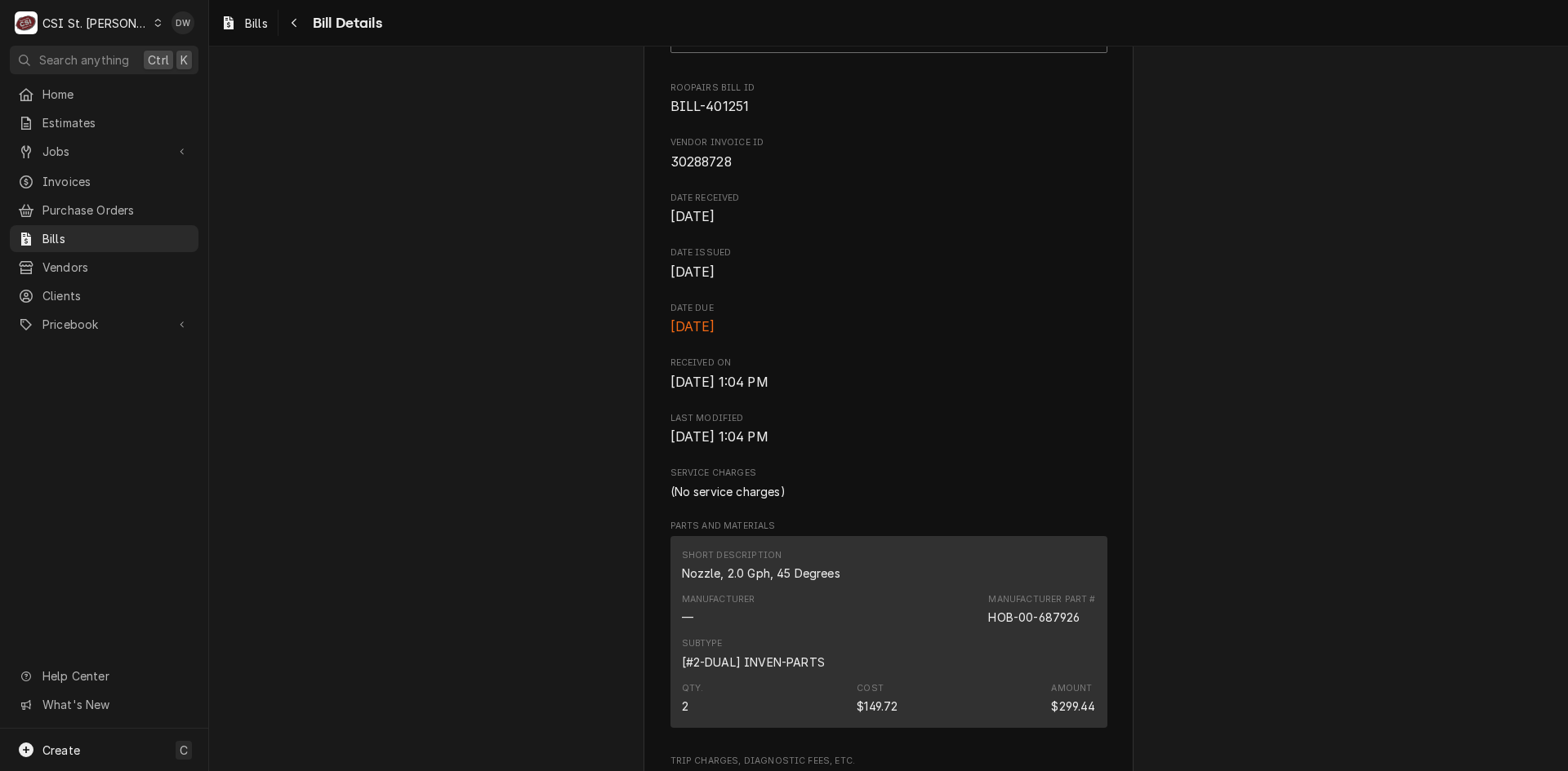
scroll to position [58, 0]
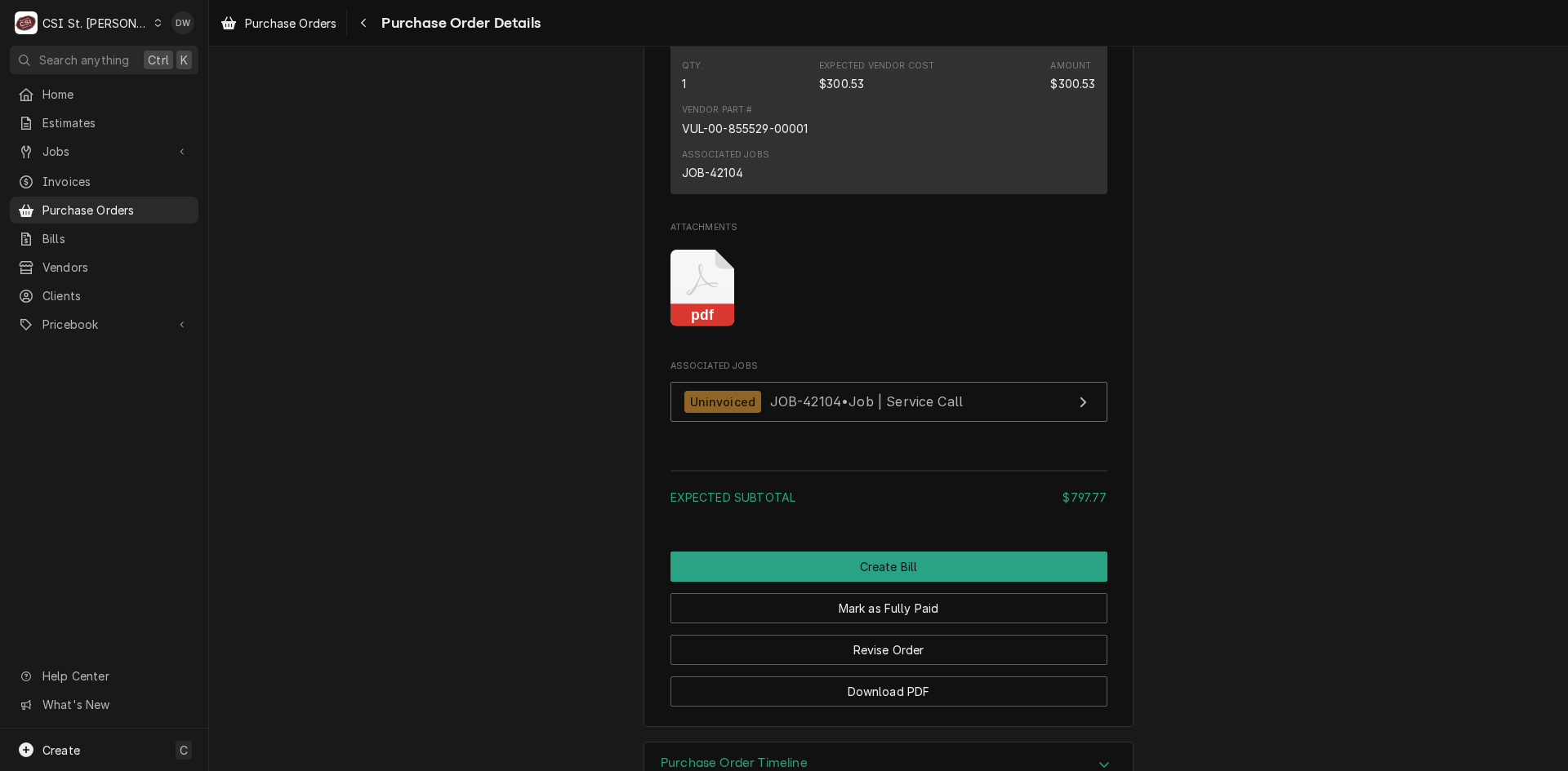
scroll to position [2040, 0]
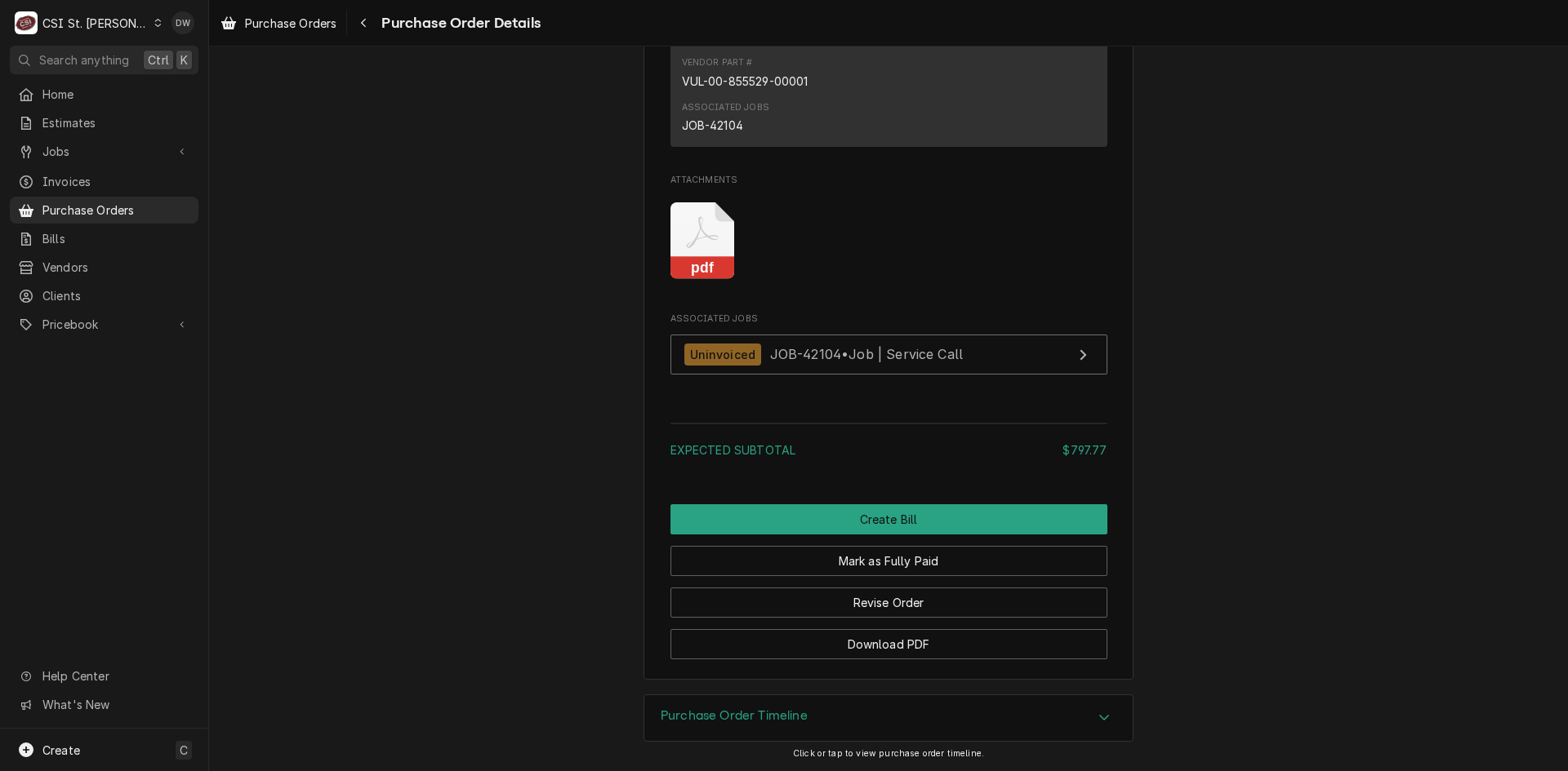
click at [682, 280] on icon "Attachments" at bounding box center [702, 241] width 64 height 77
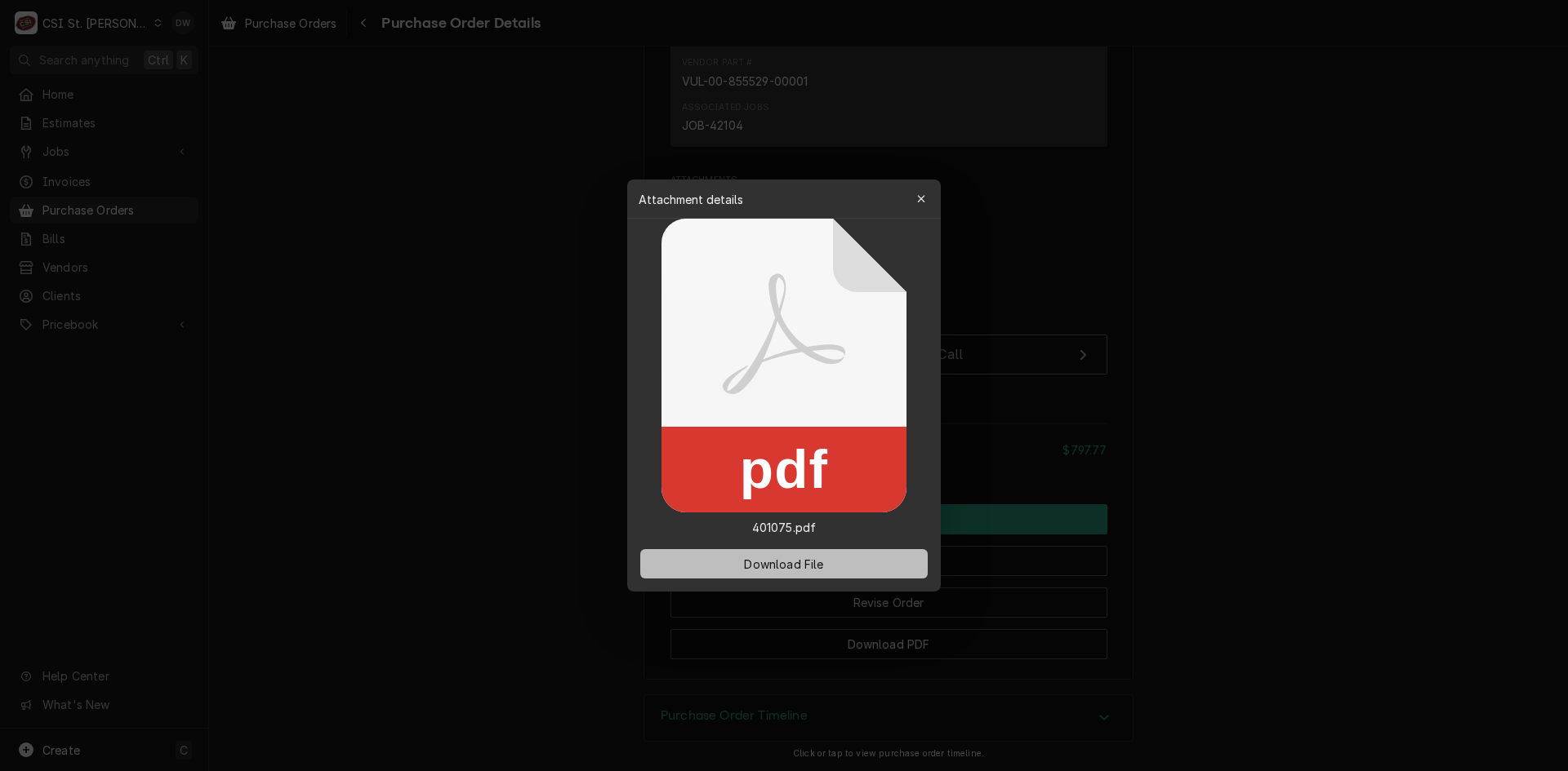
click at [797, 559] on span "Download File" at bounding box center [784, 564] width 86 height 17
click at [1235, 275] on div at bounding box center [784, 386] width 1568 height 771
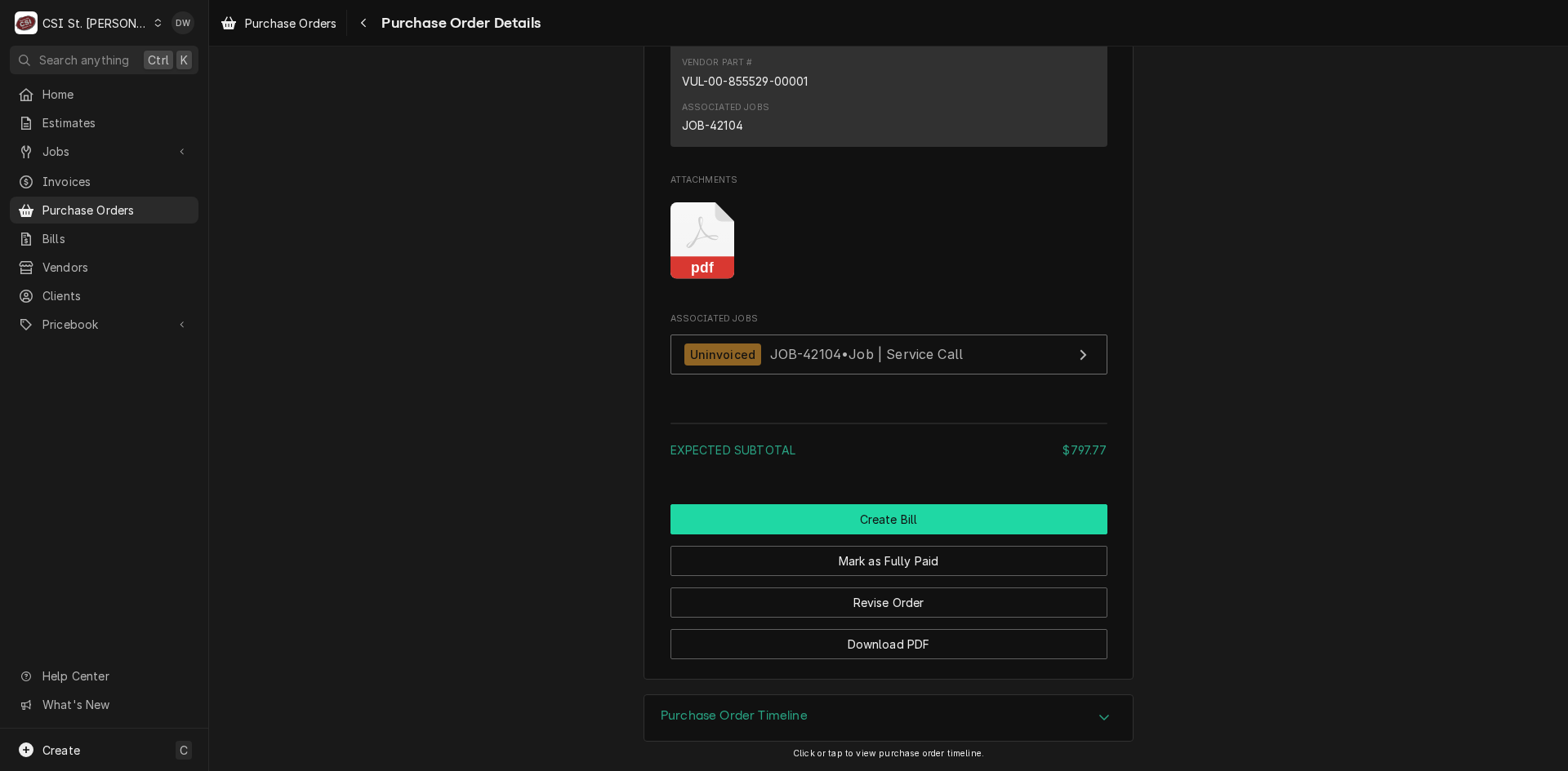
click at [988, 534] on button "Create Bill" at bounding box center [889, 519] width 437 height 31
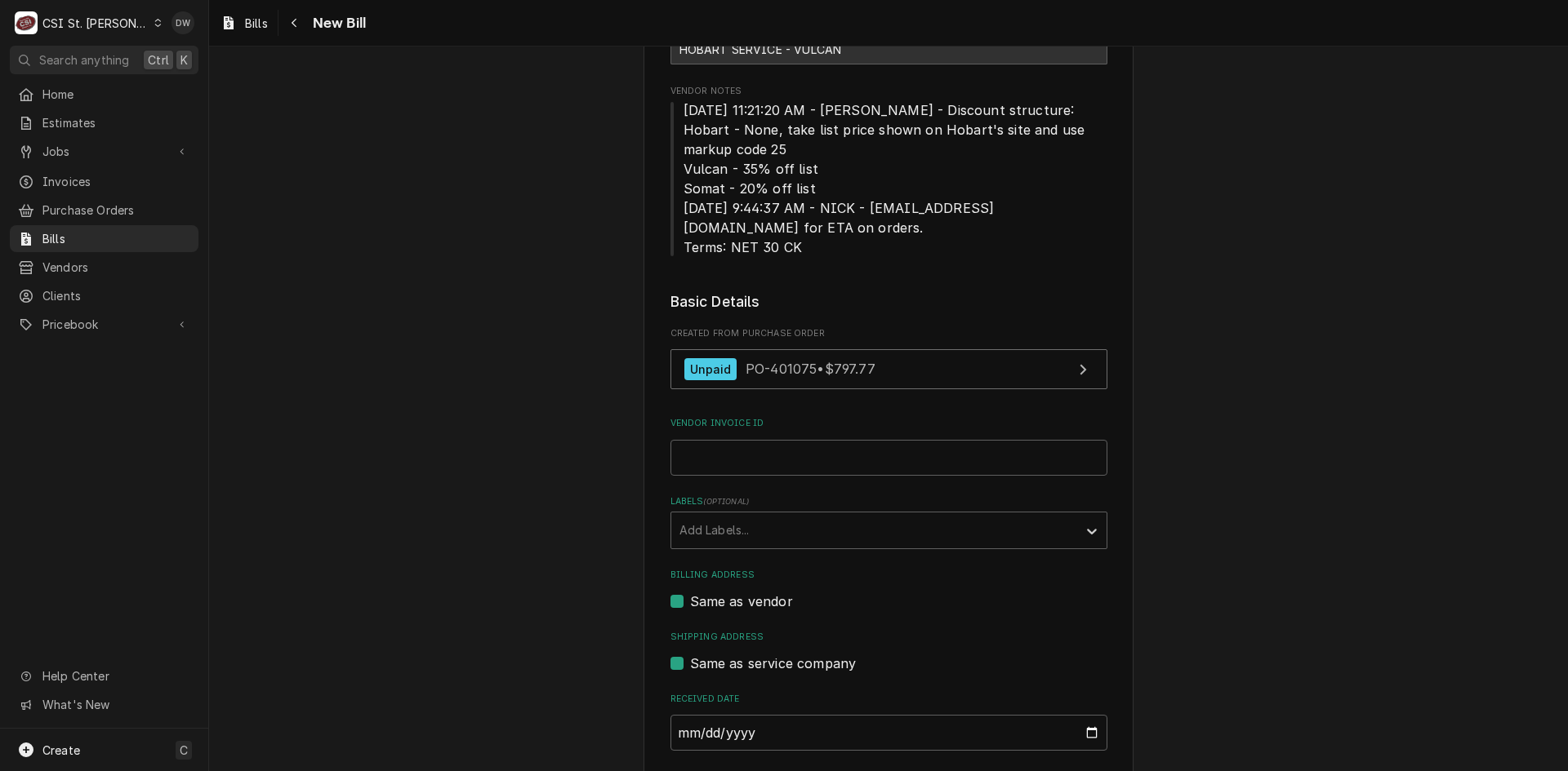
scroll to position [163, 0]
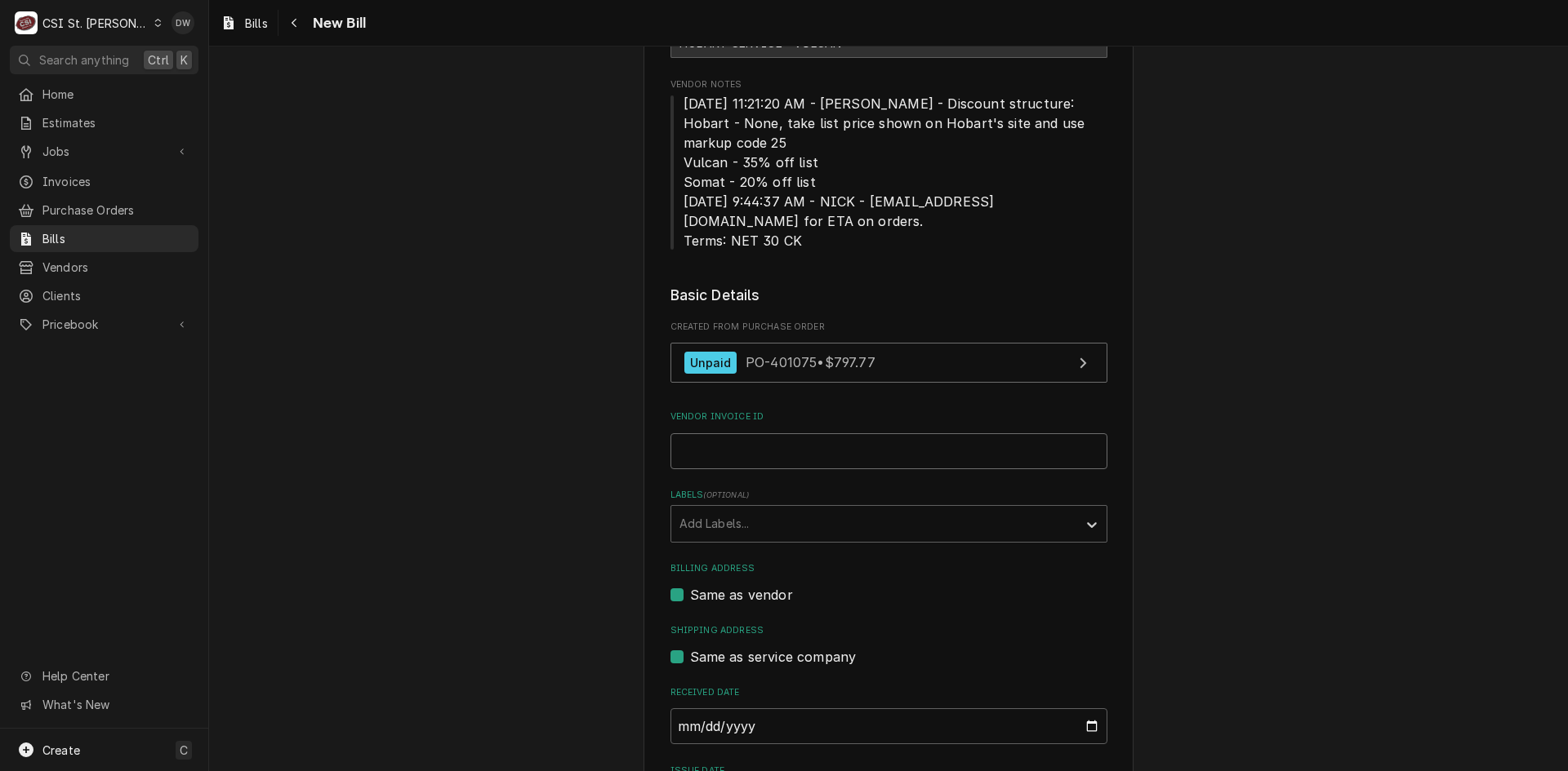
click at [693, 451] on input "Vendor Invoice ID" at bounding box center [889, 451] width 437 height 36
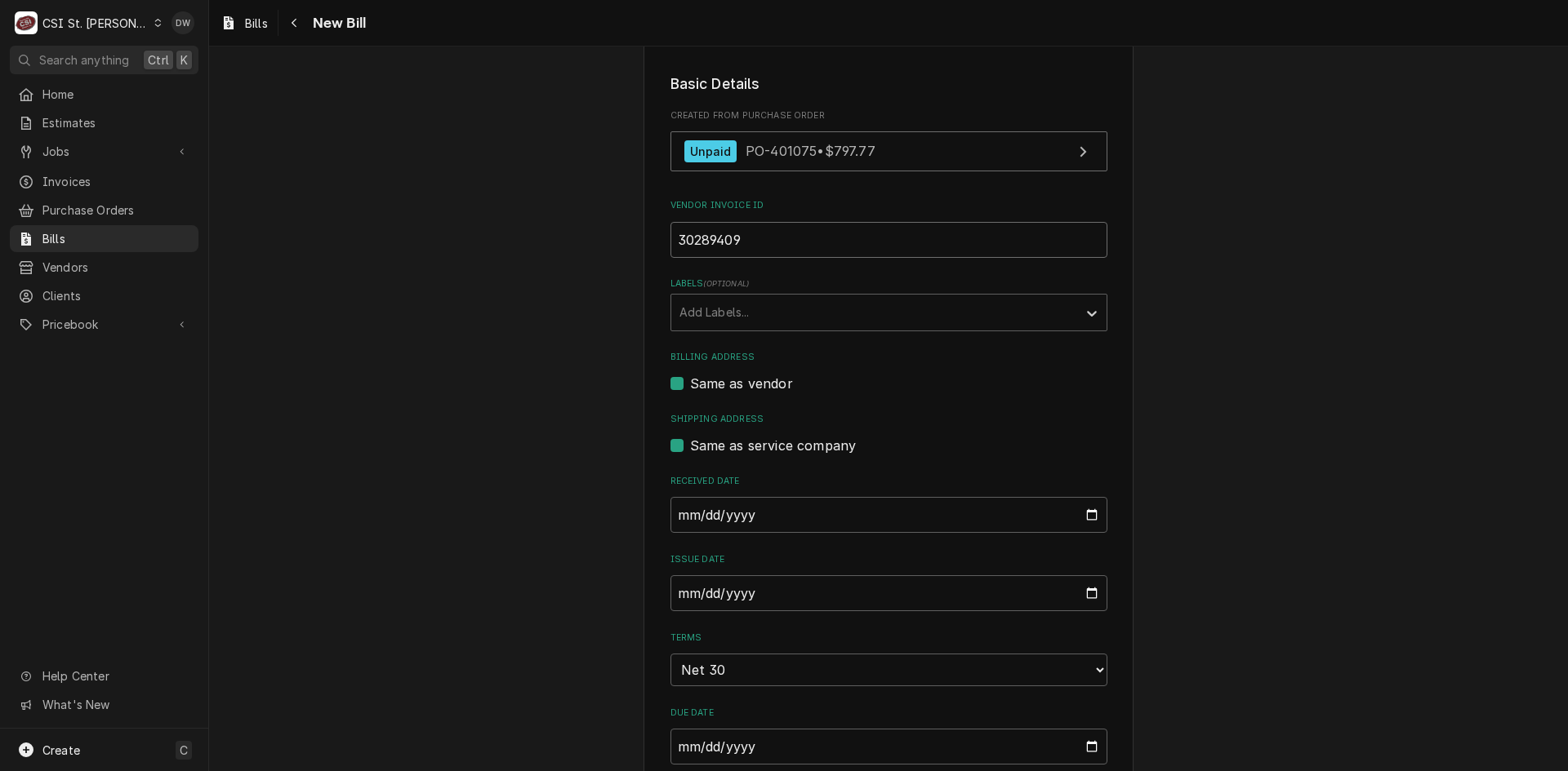
scroll to position [408, 0]
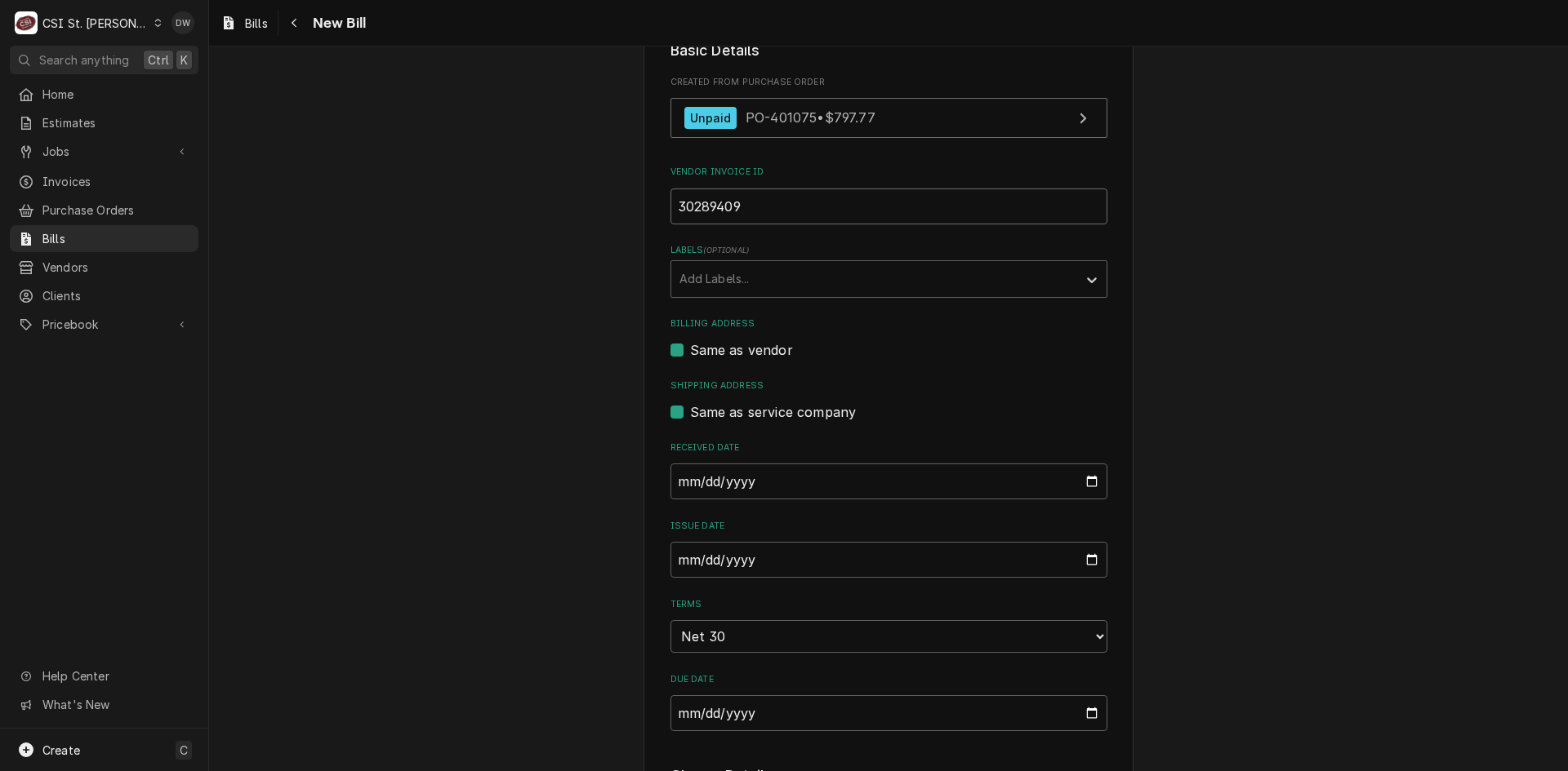
type input "30289409"
click at [677, 565] on input "[DATE]" at bounding box center [889, 559] width 437 height 36
type input "[DATE]"
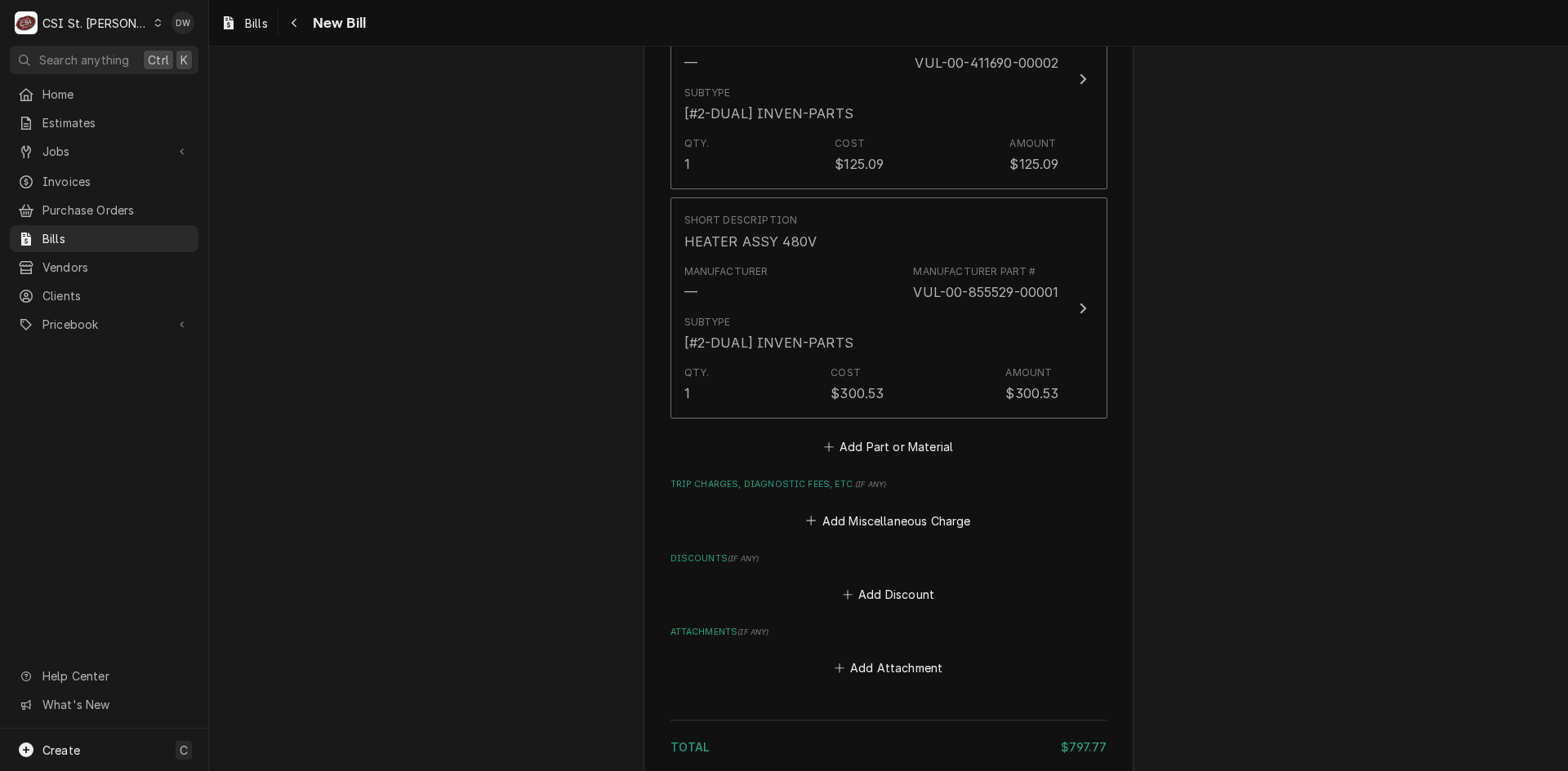
scroll to position [1632, 0]
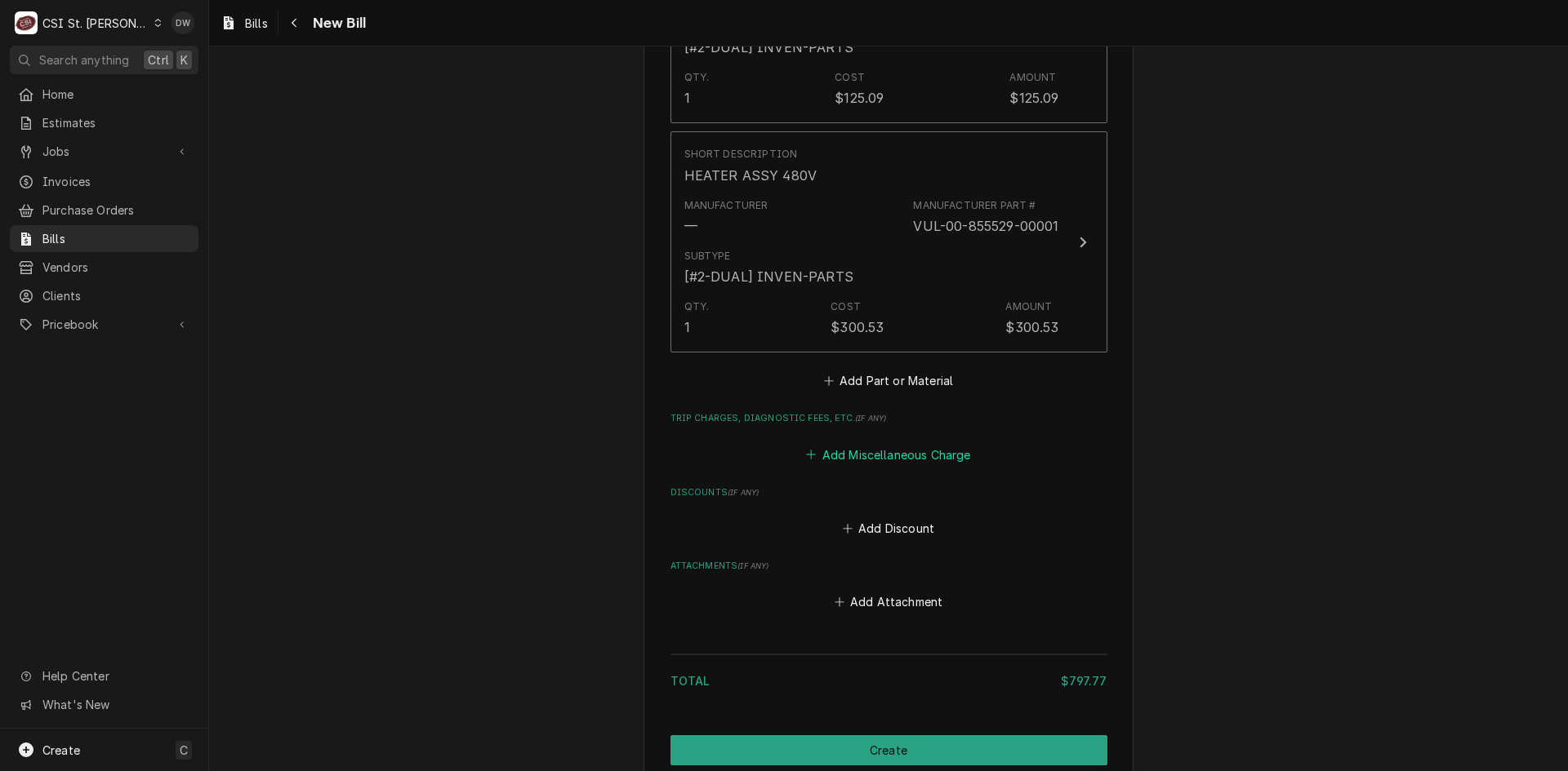
click at [864, 455] on button "Add Miscellaneous Charge" at bounding box center [889, 454] width 170 height 23
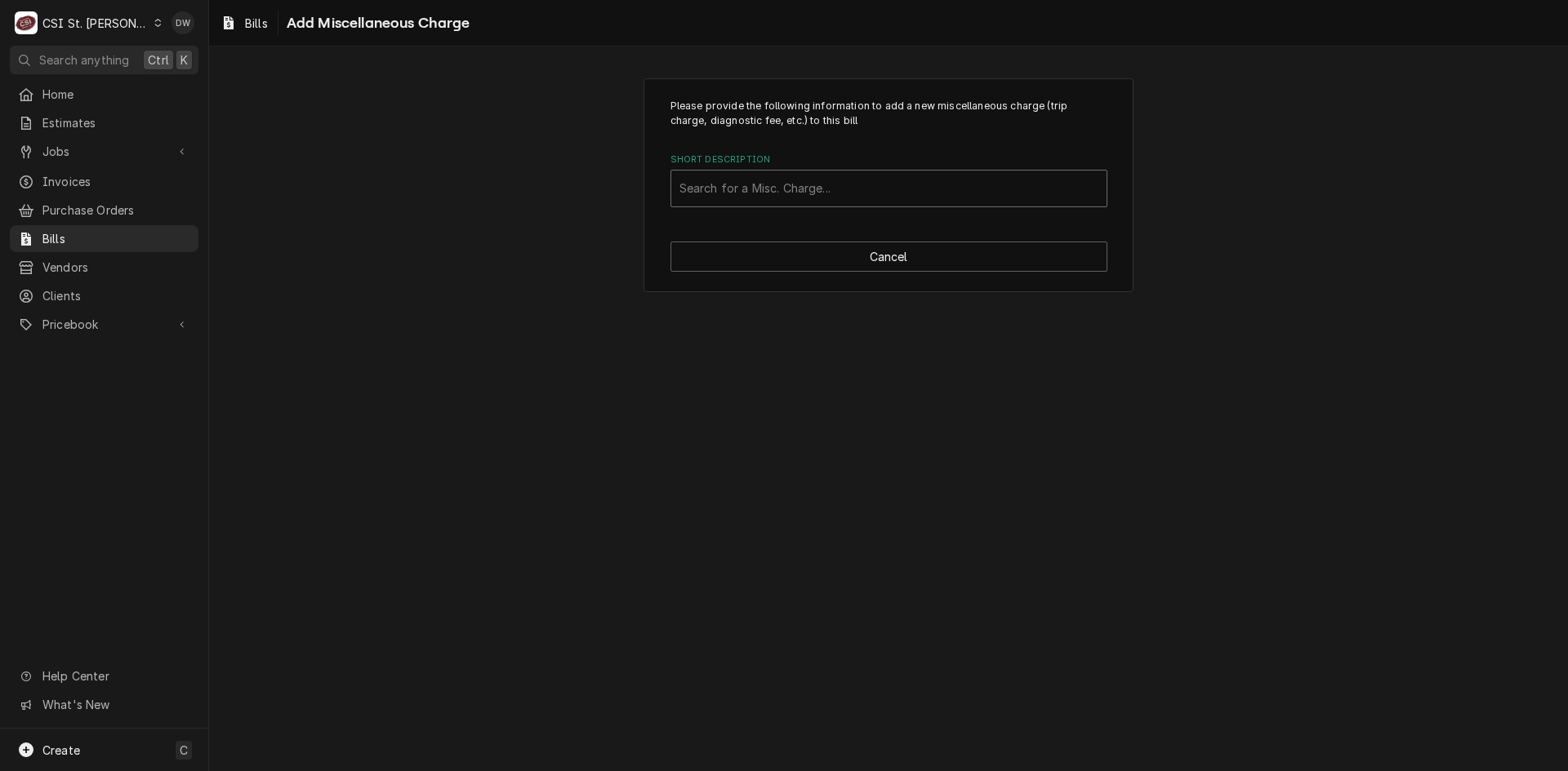
click at [679, 181] on input "Short Description" at bounding box center [681, 189] width 4 height 26
type input "ship"
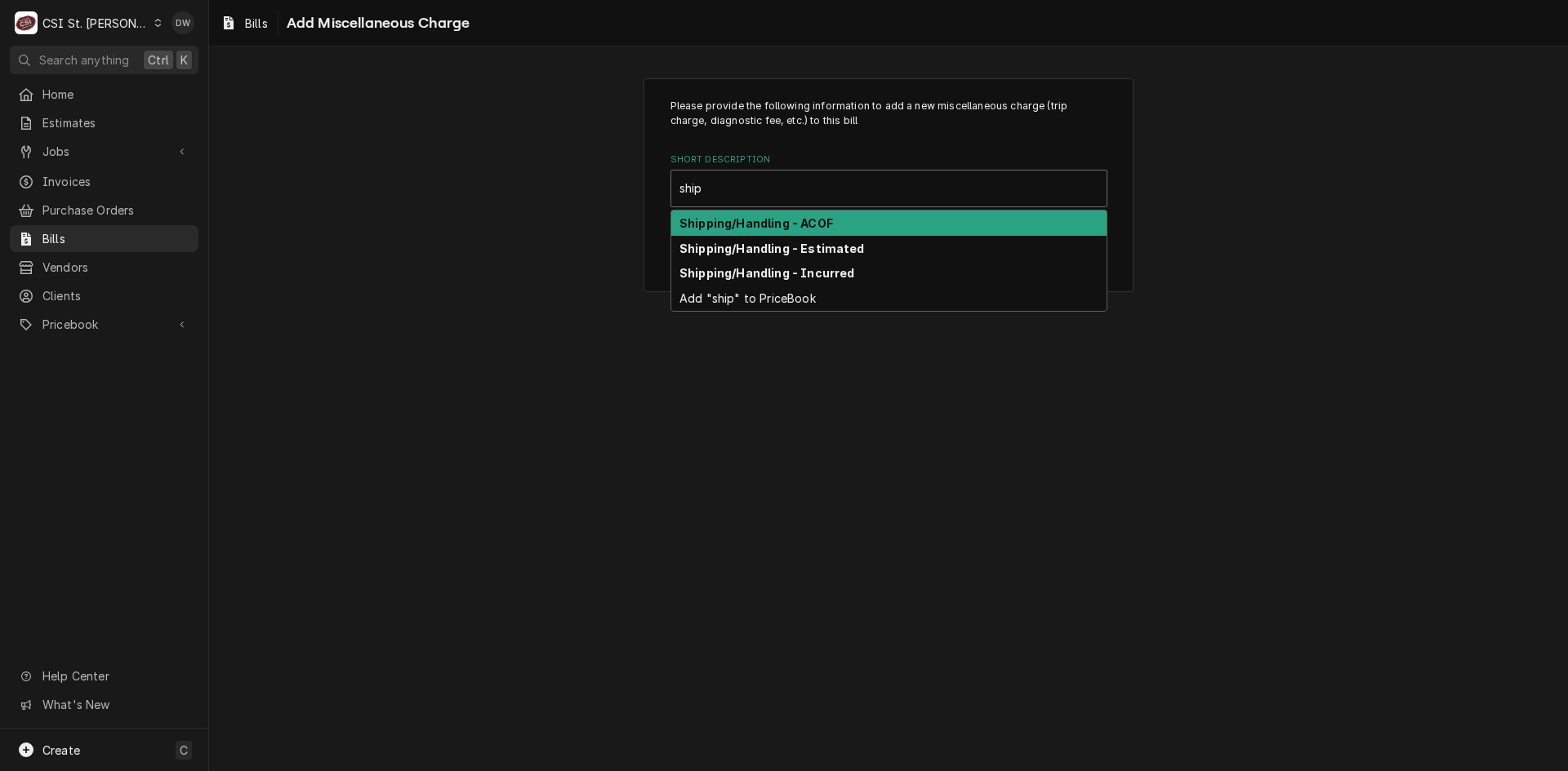
click at [729, 217] on strong "Shipping/Handling - ACOF" at bounding box center [756, 223] width 153 height 14
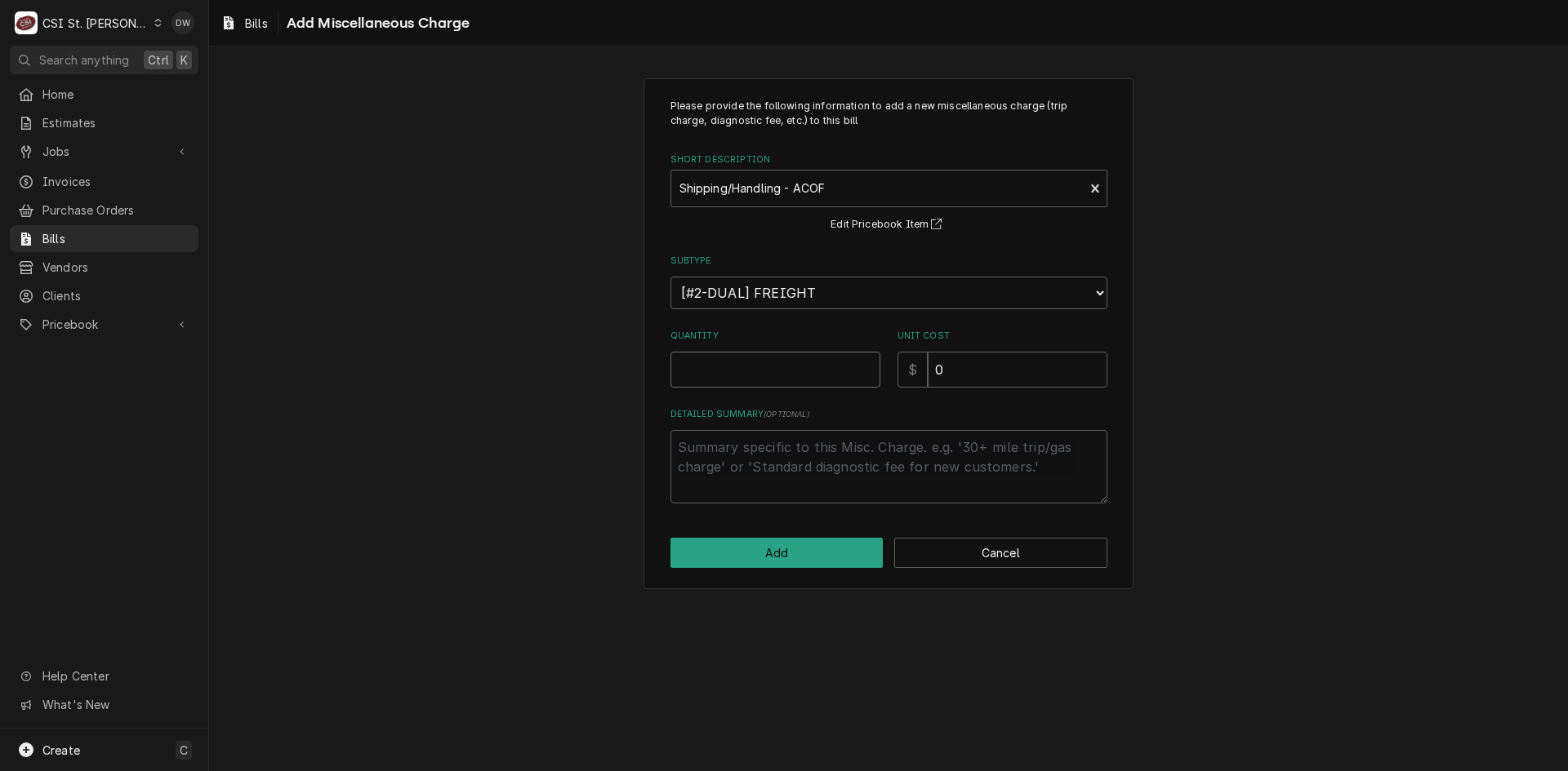
click at [732, 372] on input "Quantity" at bounding box center [775, 370] width 210 height 36
type textarea "x"
type input "1"
drag, startPoint x: 890, startPoint y: 372, endPoint x: 790, endPoint y: 368, distance: 100.1
click at [790, 371] on div "Quantity 1 Unit Cost $ 0" at bounding box center [889, 359] width 437 height 58
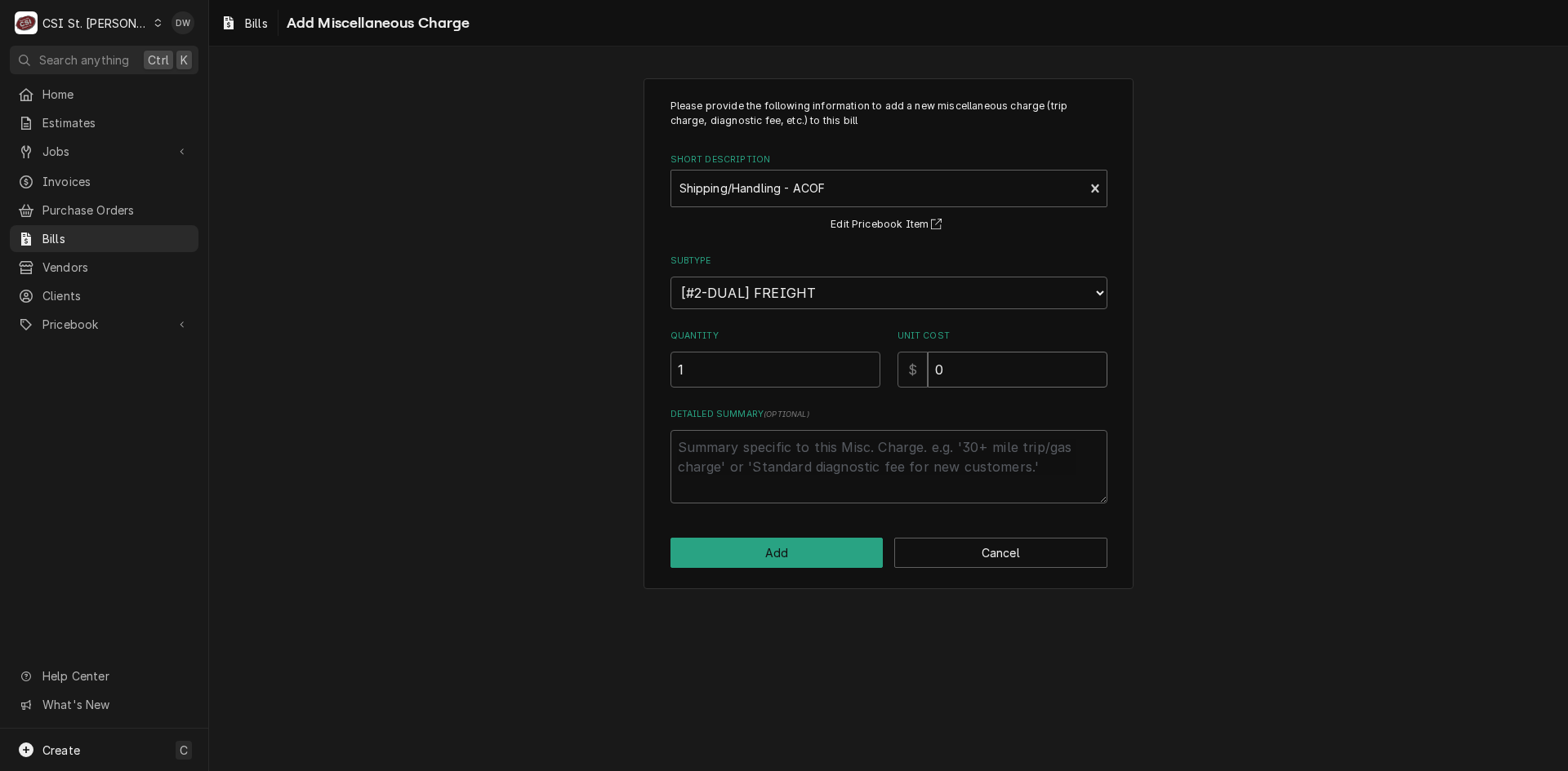
type textarea "x"
type input "2"
type textarea "x"
type input "21"
type textarea "x"
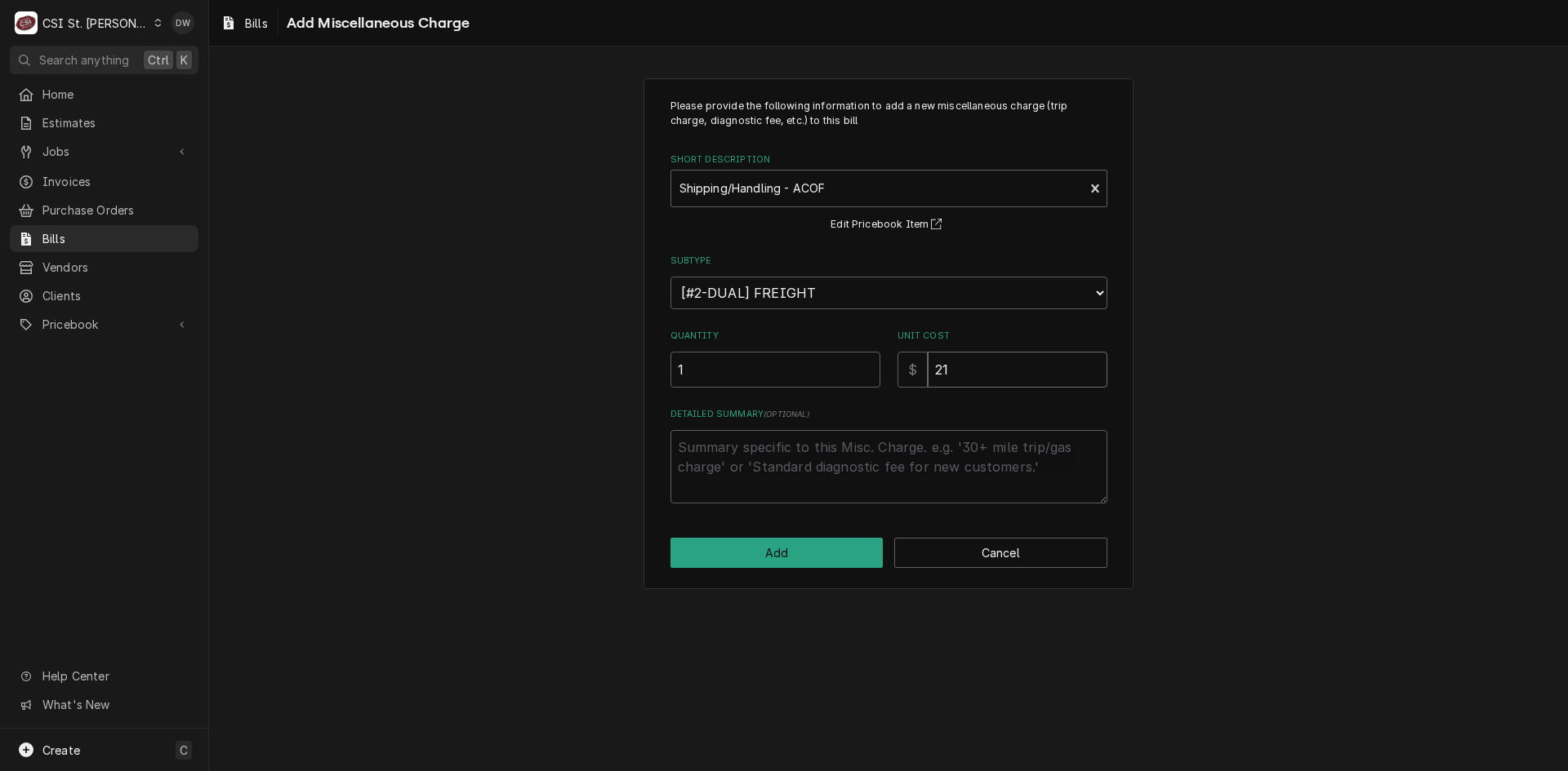
type input "21.0"
type textarea "x"
type input "21.02"
click at [755, 540] on button "Add" at bounding box center [776, 553] width 213 height 31
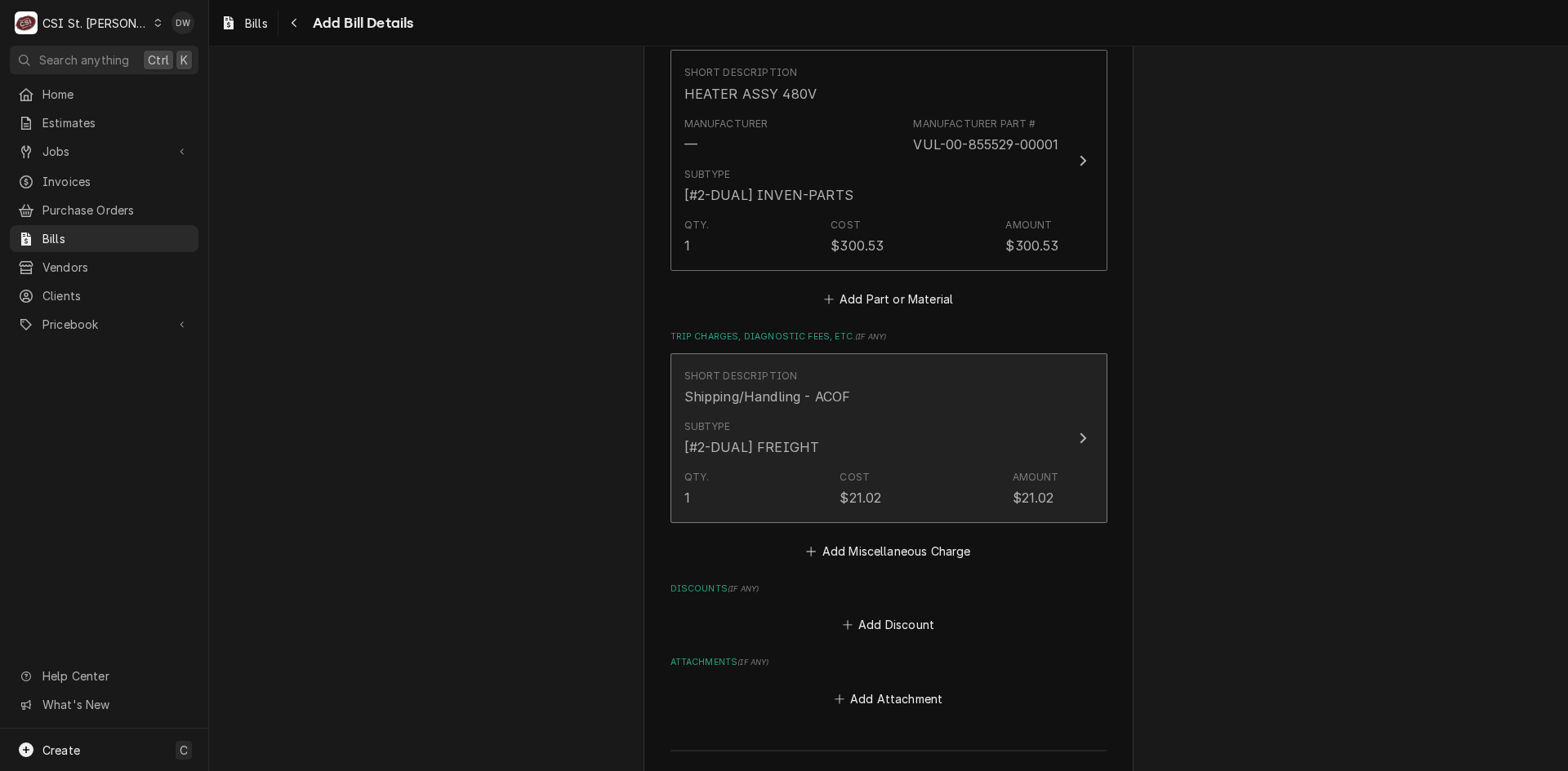
scroll to position [1881, 0]
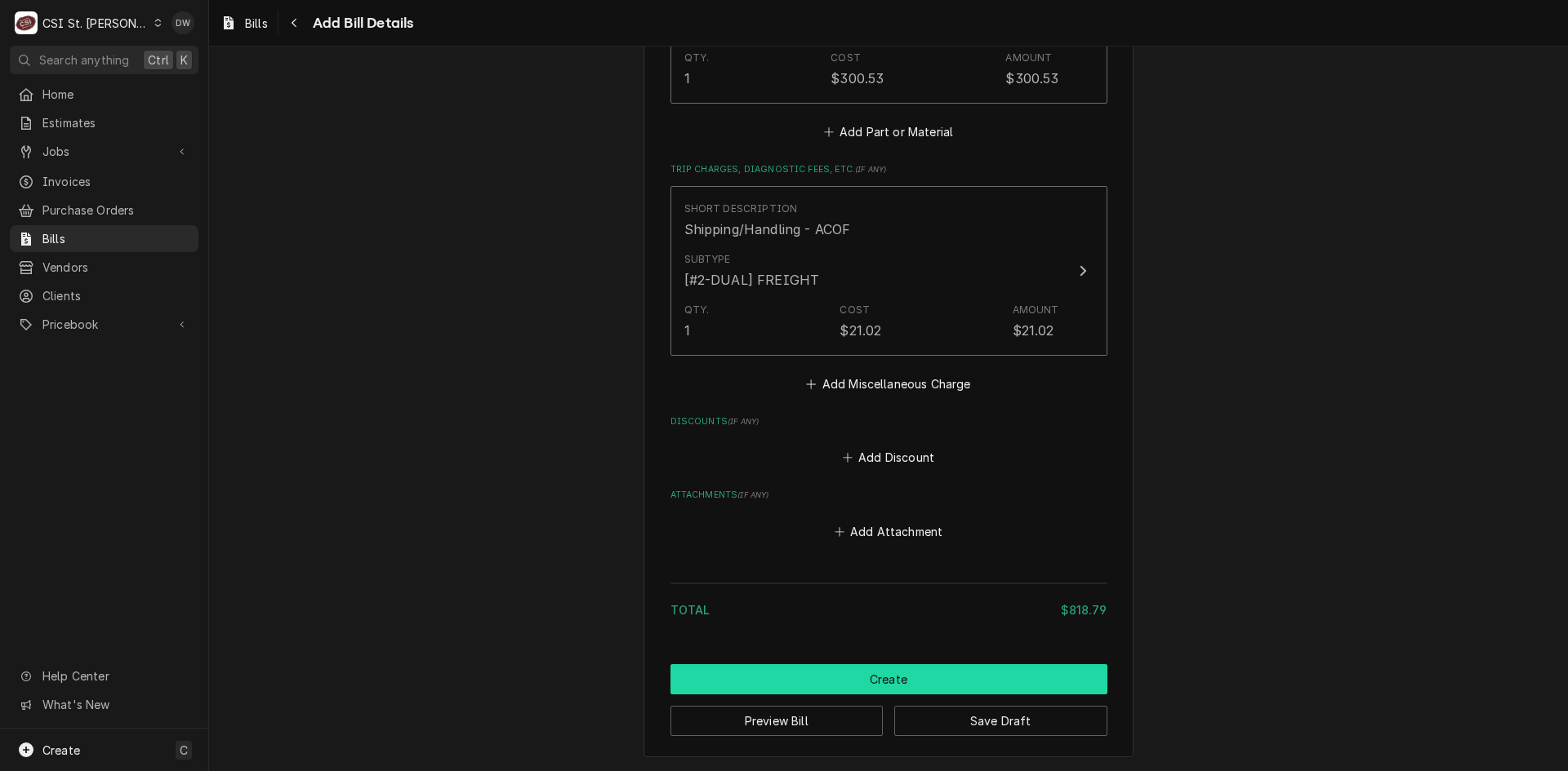
click at [925, 671] on button "Create" at bounding box center [889, 679] width 437 height 31
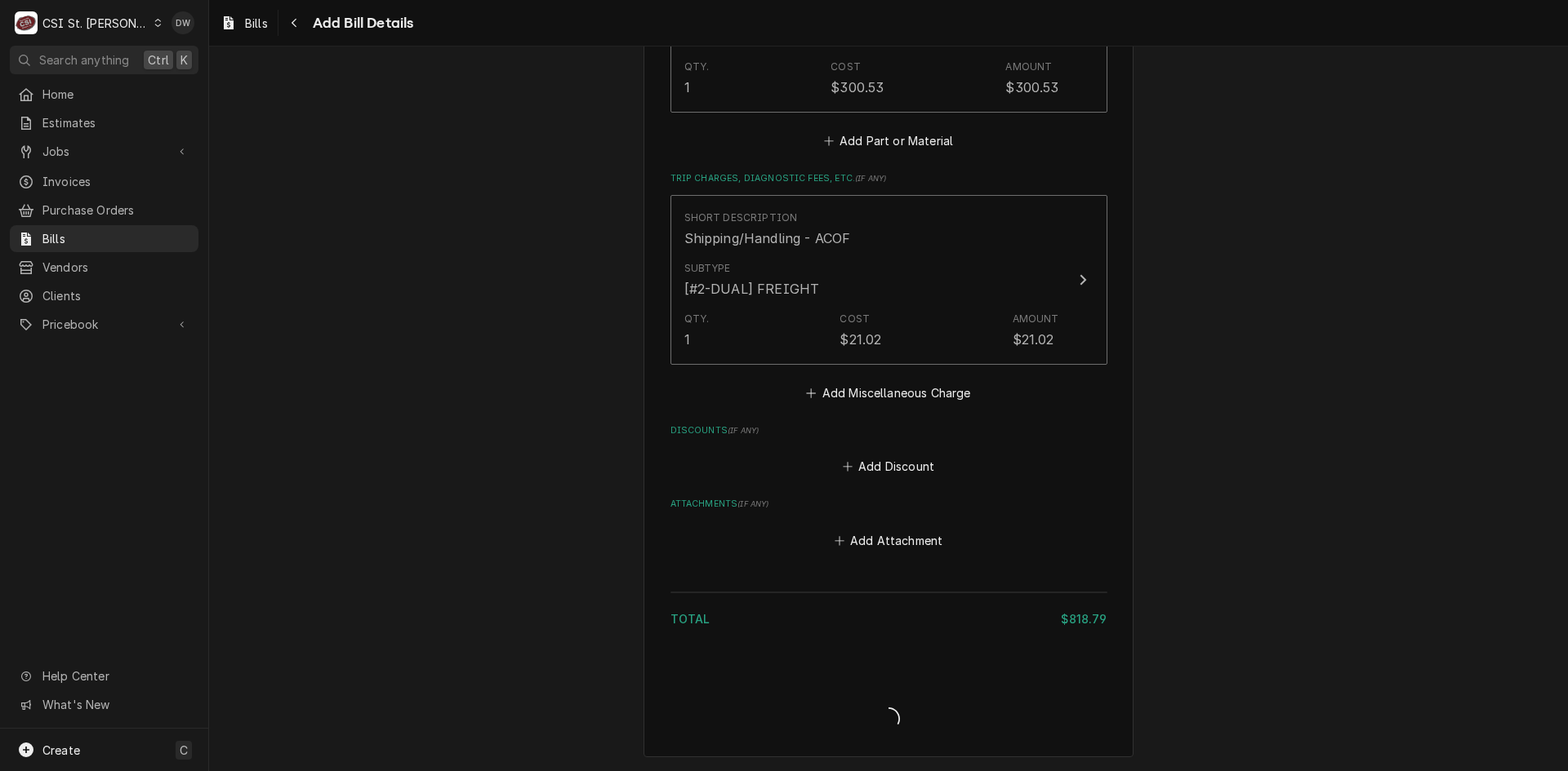
scroll to position [1872, 0]
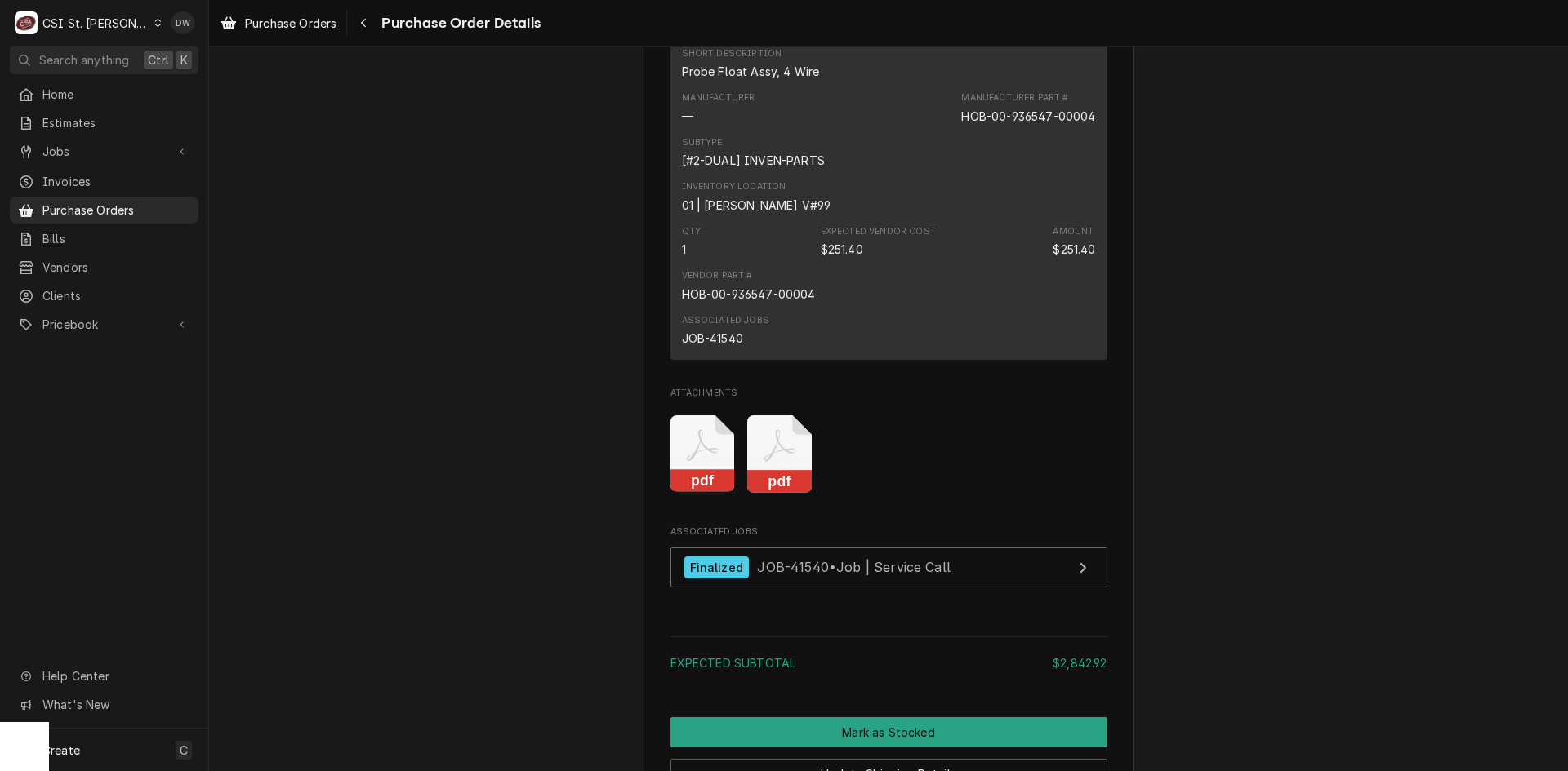
scroll to position [1959, 0]
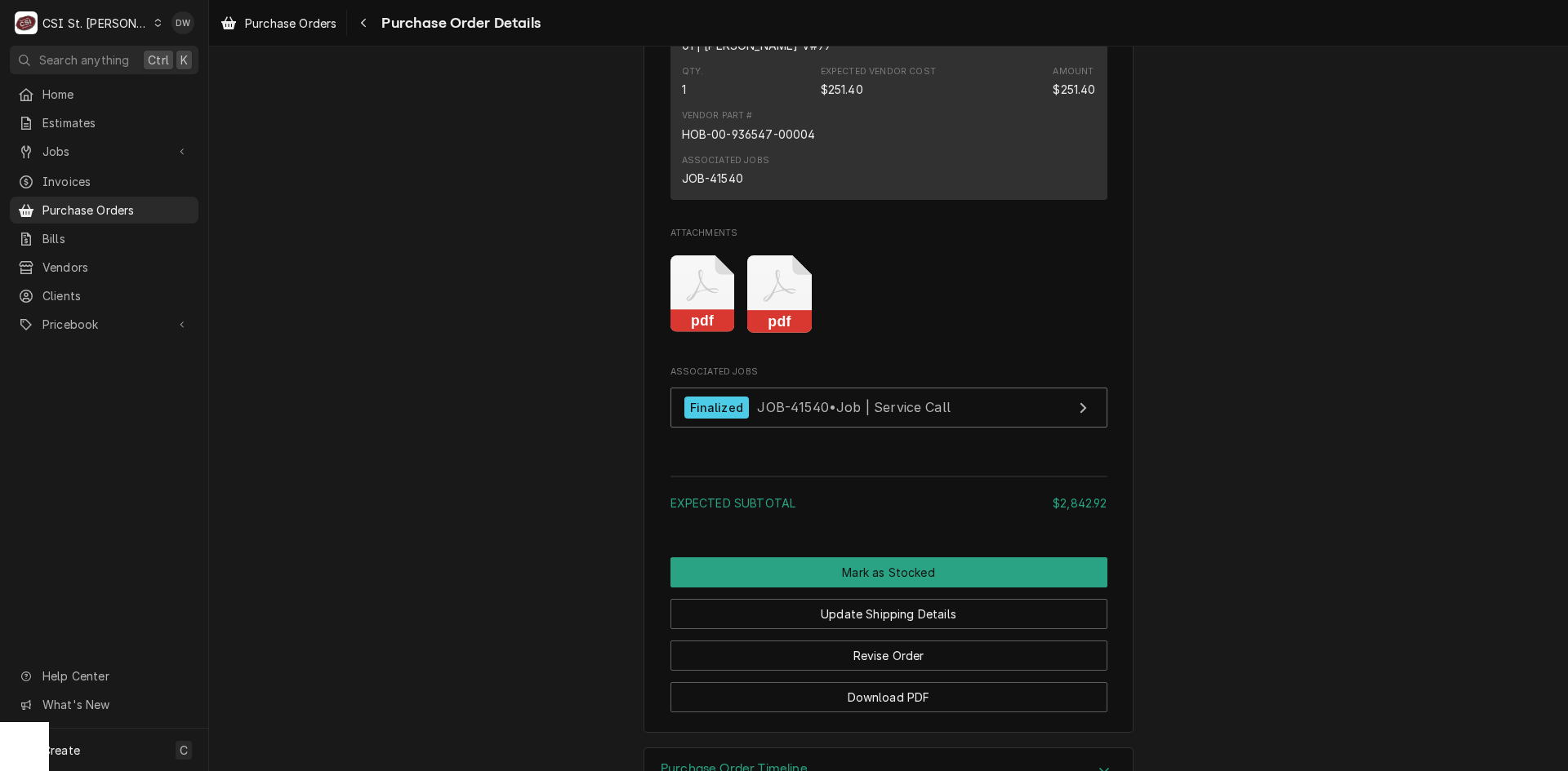
click at [778, 333] on rect "Attachments" at bounding box center [779, 321] width 64 height 23
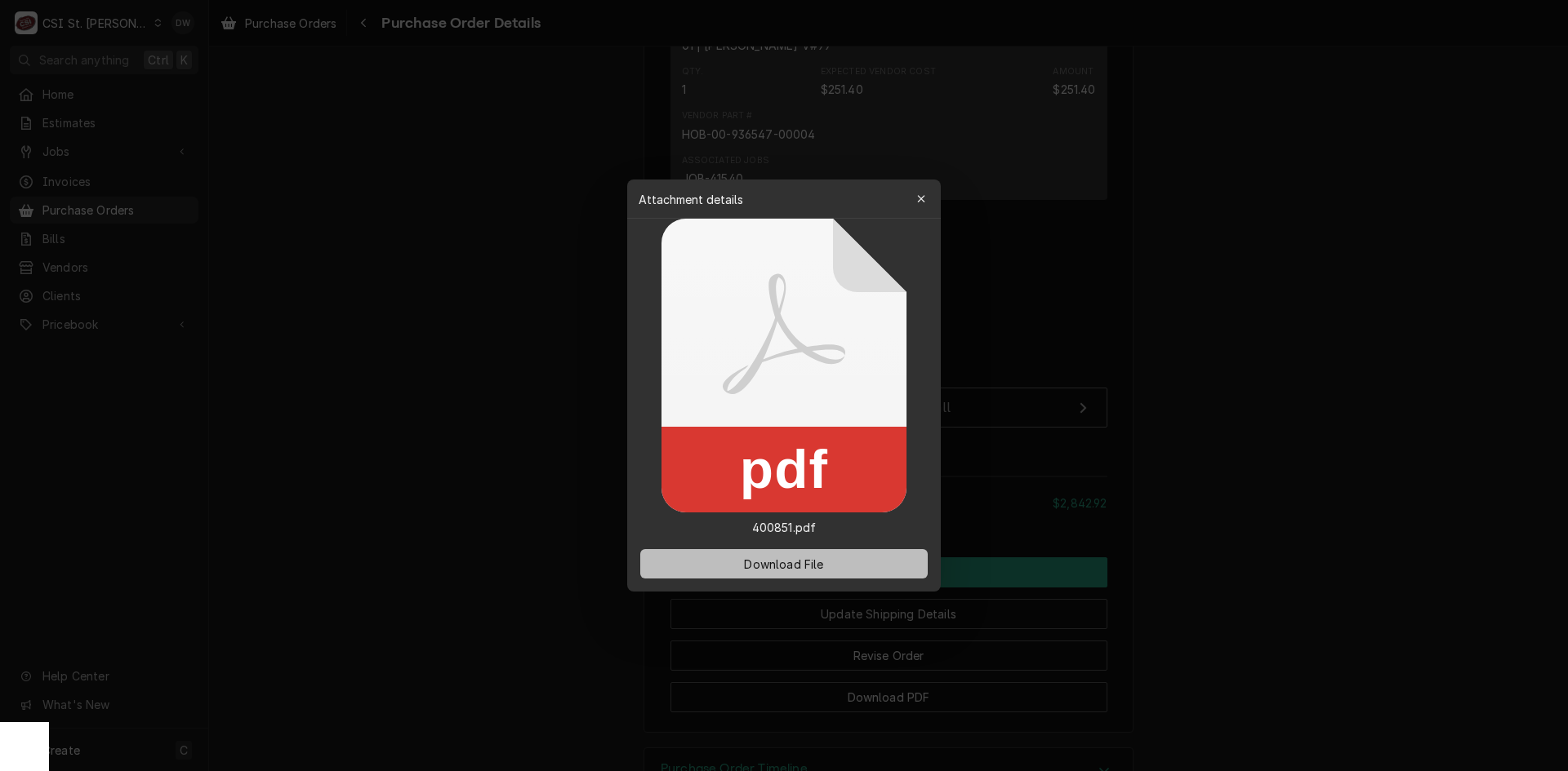
click at [796, 555] on button "Download File" at bounding box center [784, 564] width 287 height 30
click at [1324, 238] on div at bounding box center [784, 386] width 1568 height 771
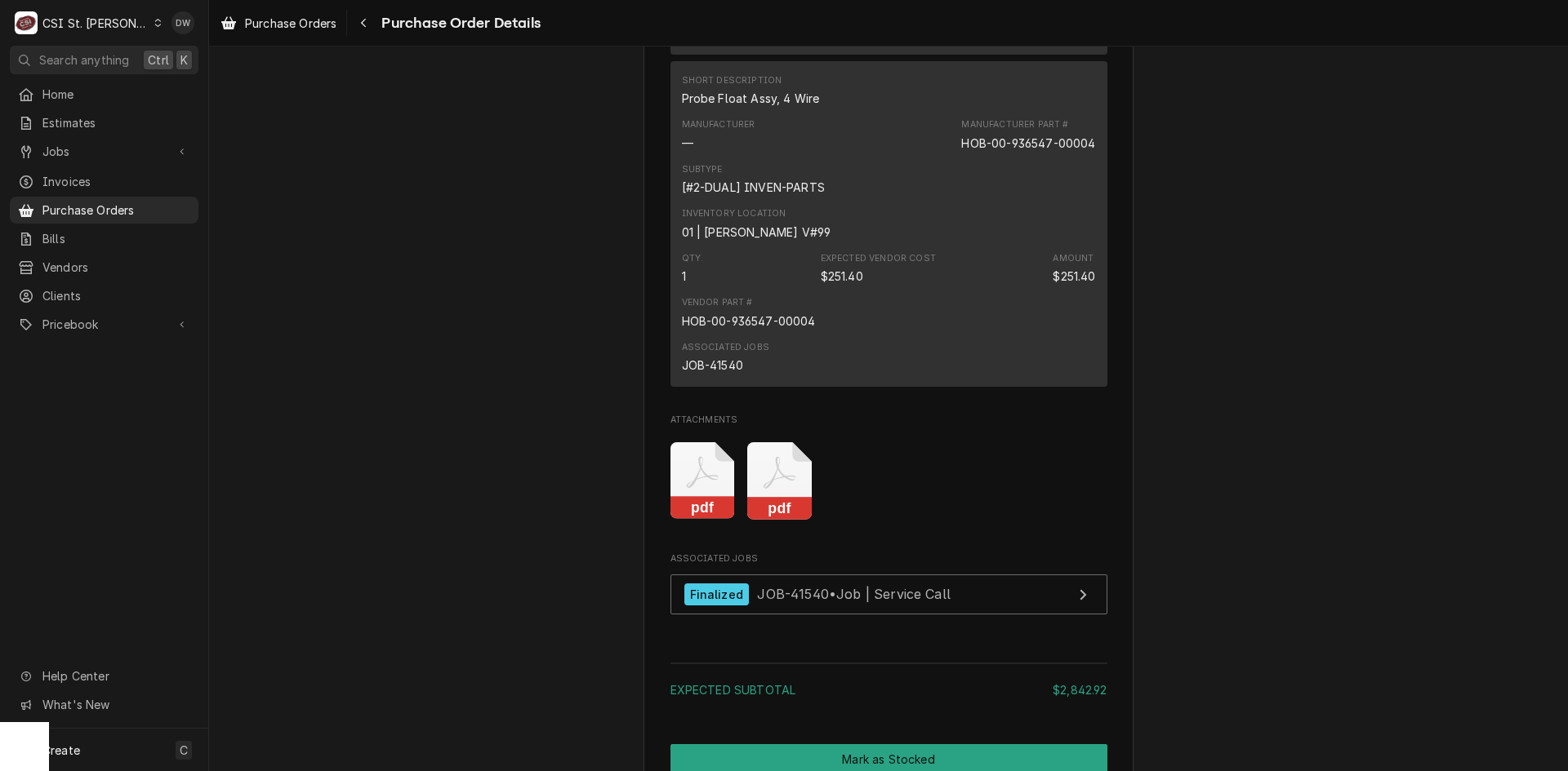
scroll to position [1796, 0]
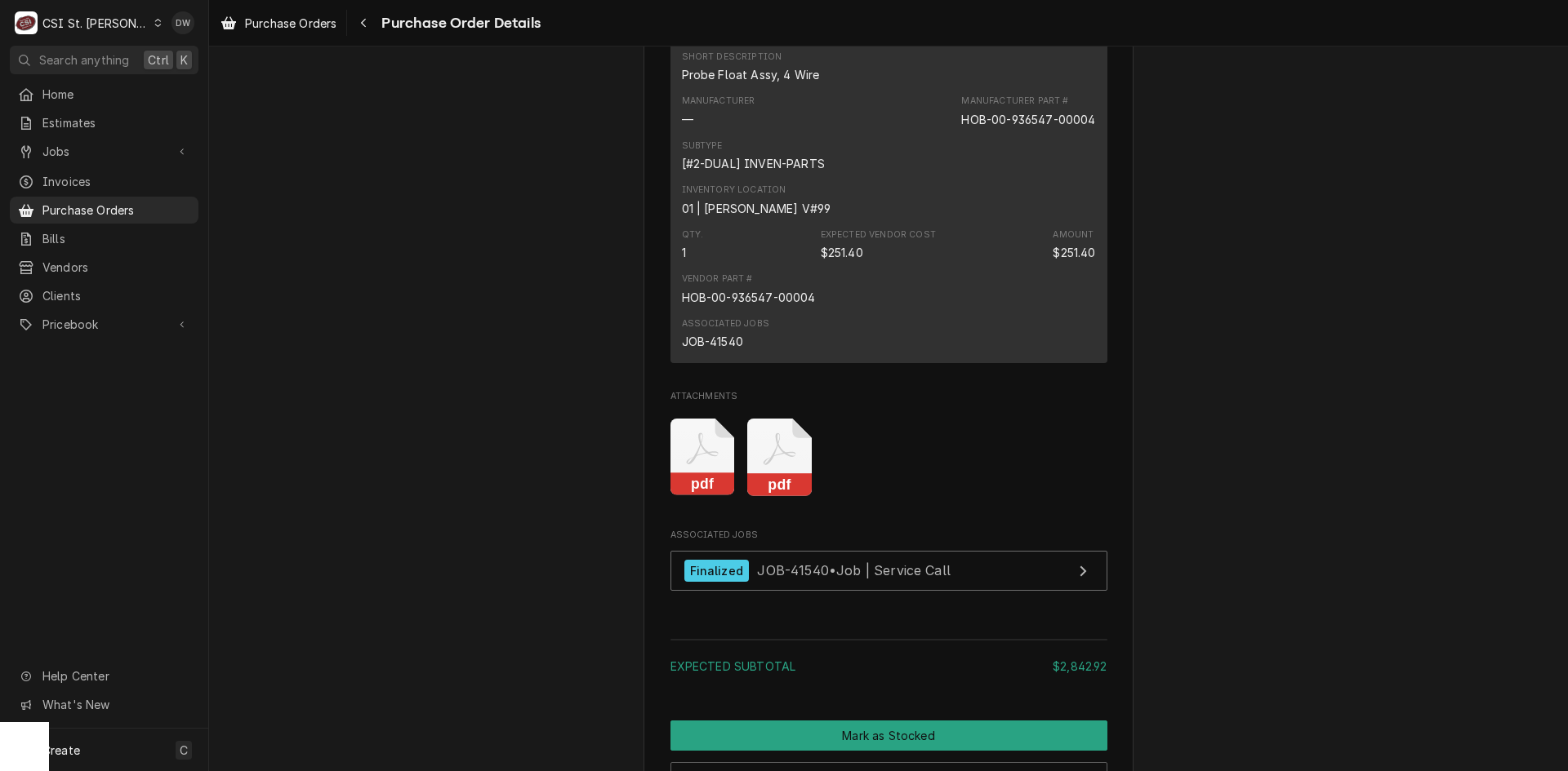
click at [705, 496] on rect "Attachments" at bounding box center [702, 485] width 64 height 23
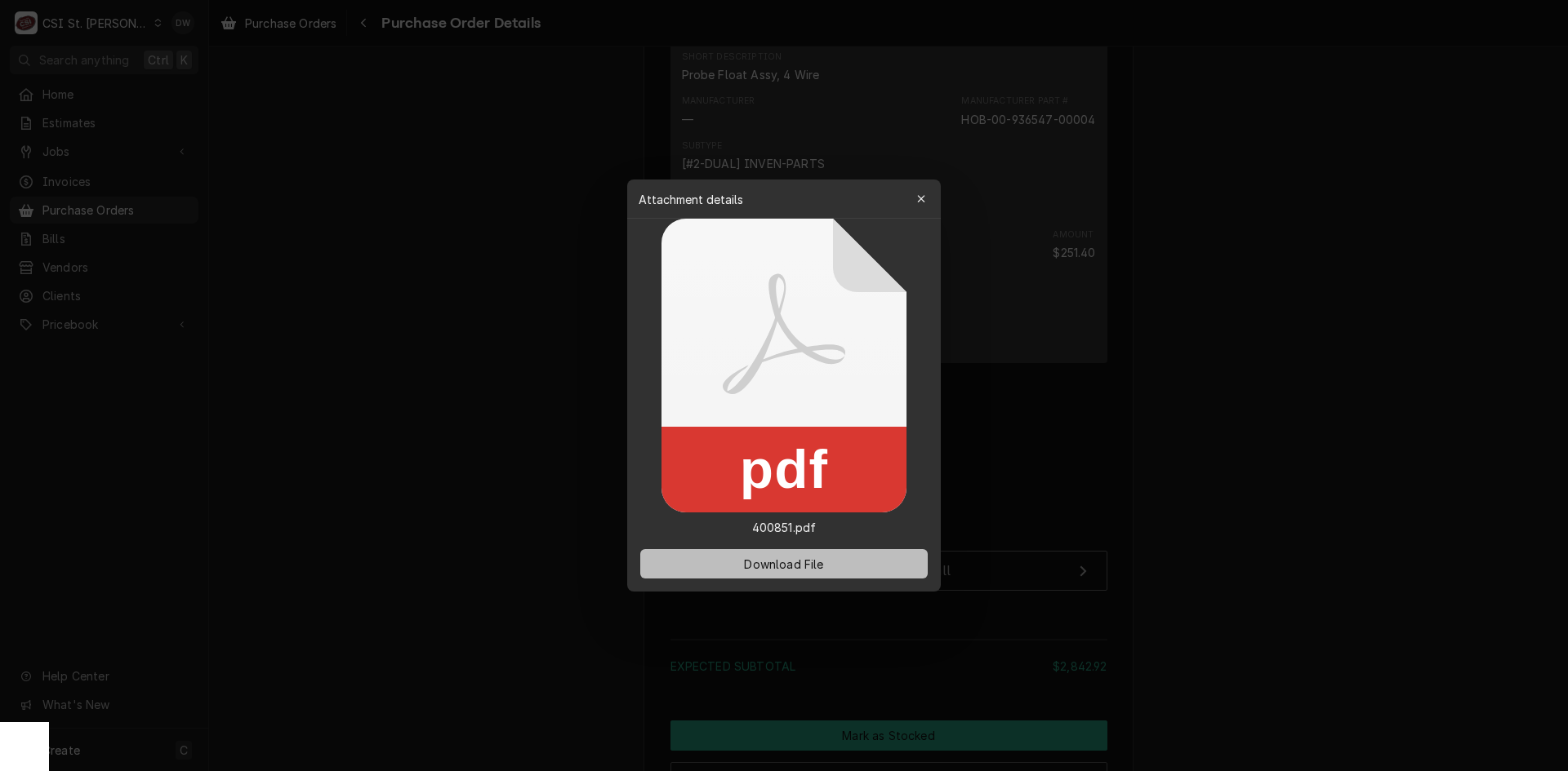
click at [771, 557] on span "Download File" at bounding box center [784, 564] width 86 height 17
click at [1262, 309] on div at bounding box center [784, 386] width 1568 height 771
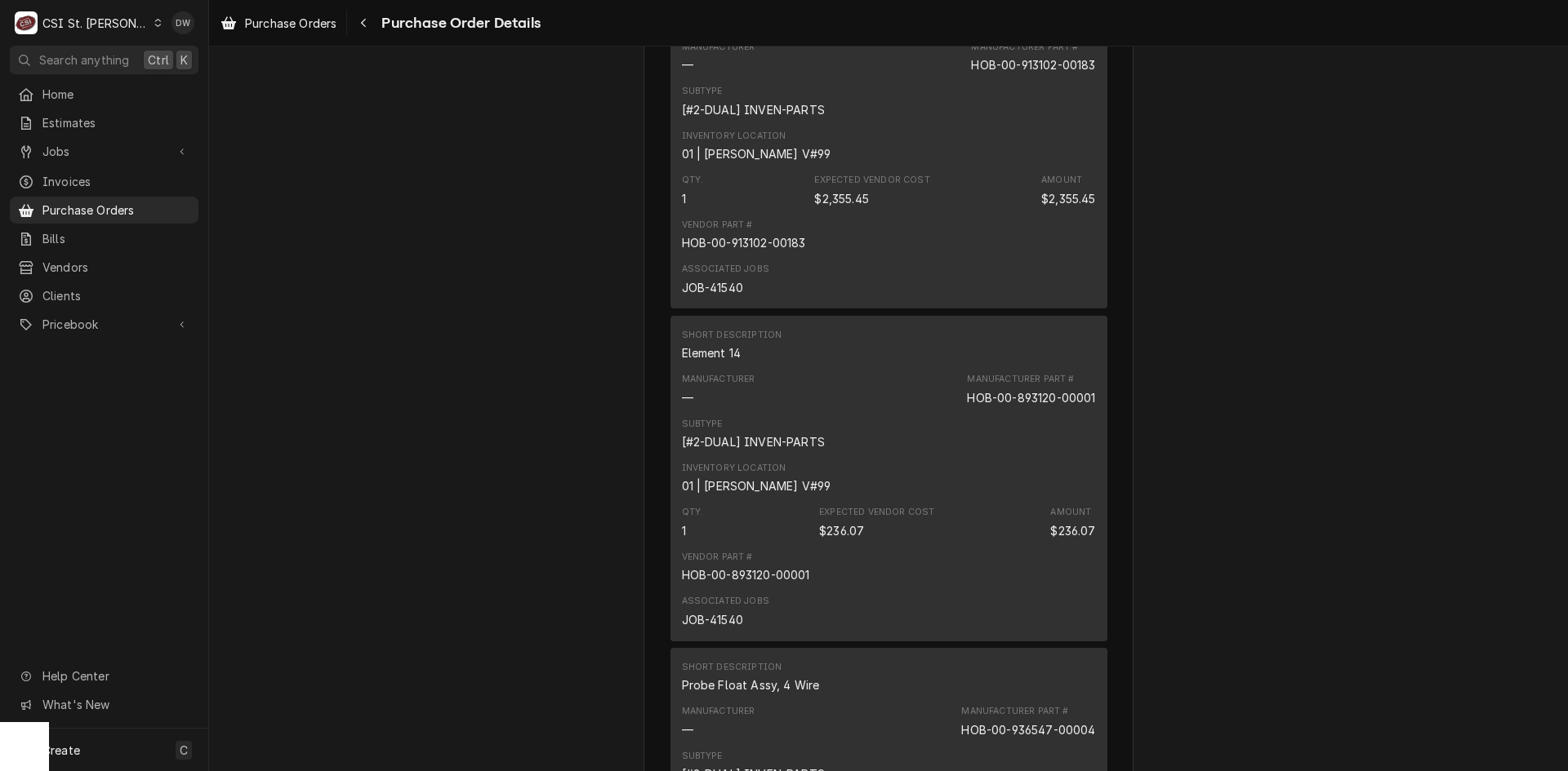
scroll to position [1306, 0]
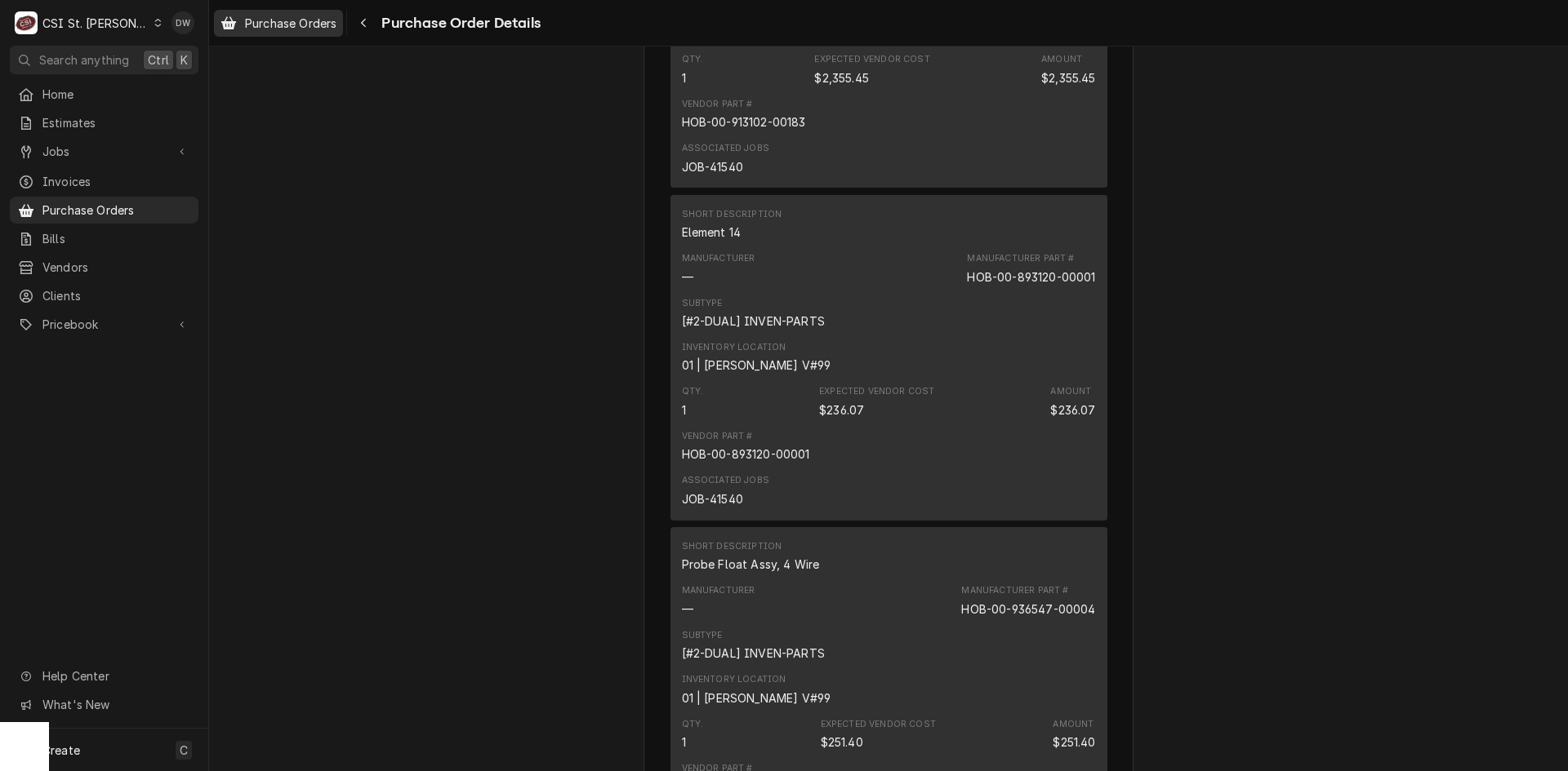
click at [297, 10] on link "Purchase Orders" at bounding box center [278, 23] width 129 height 27
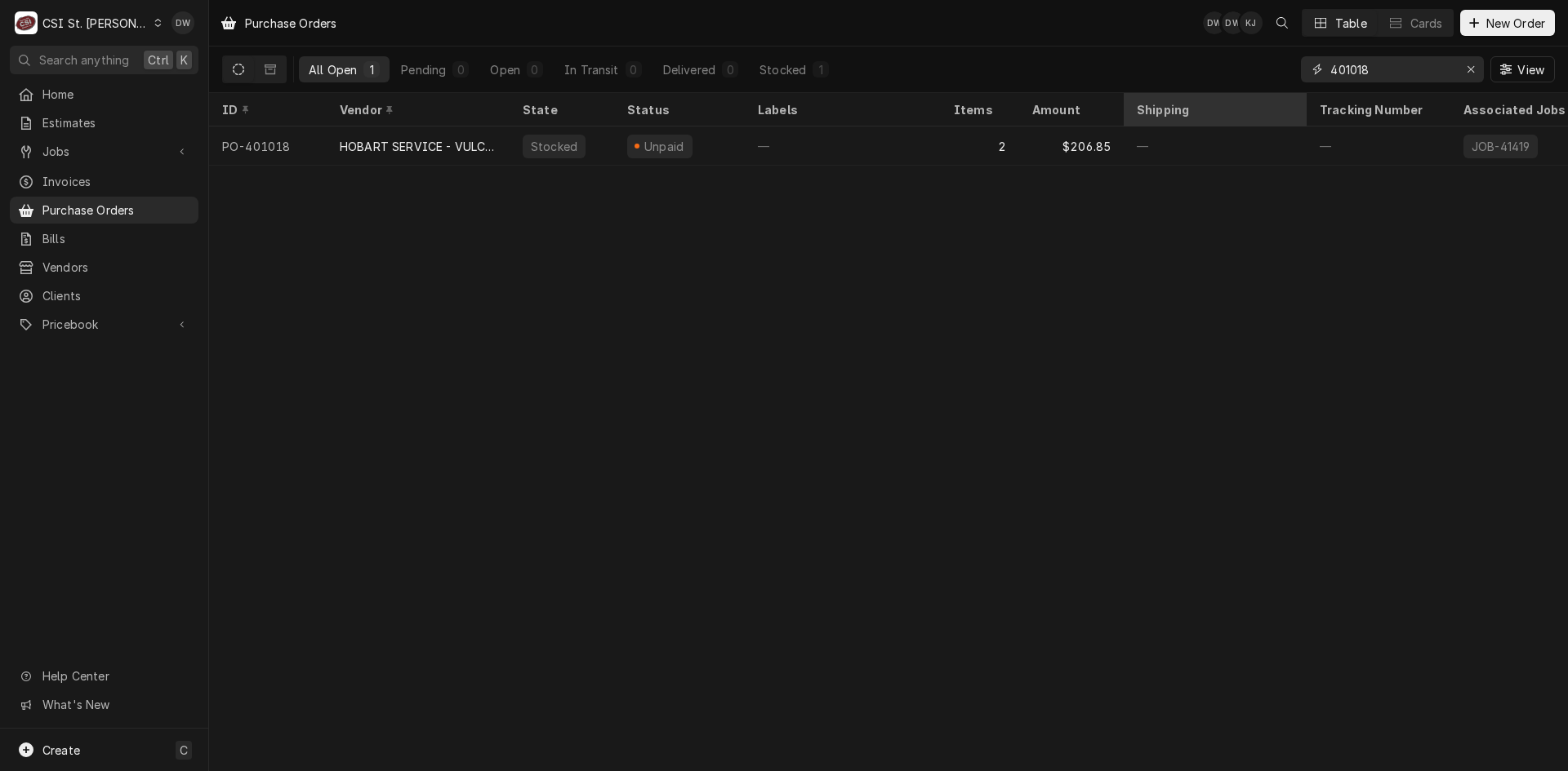
drag, startPoint x: 1380, startPoint y: 67, endPoint x: 1147, endPoint y: 109, distance: 236.8
click at [1147, 109] on div "Purchase Orders DW DW KJ Table Cards New Order All Open 1 Pending 0 Open 0 In T…" at bounding box center [889, 386] width 1359 height 771
type input "400851"
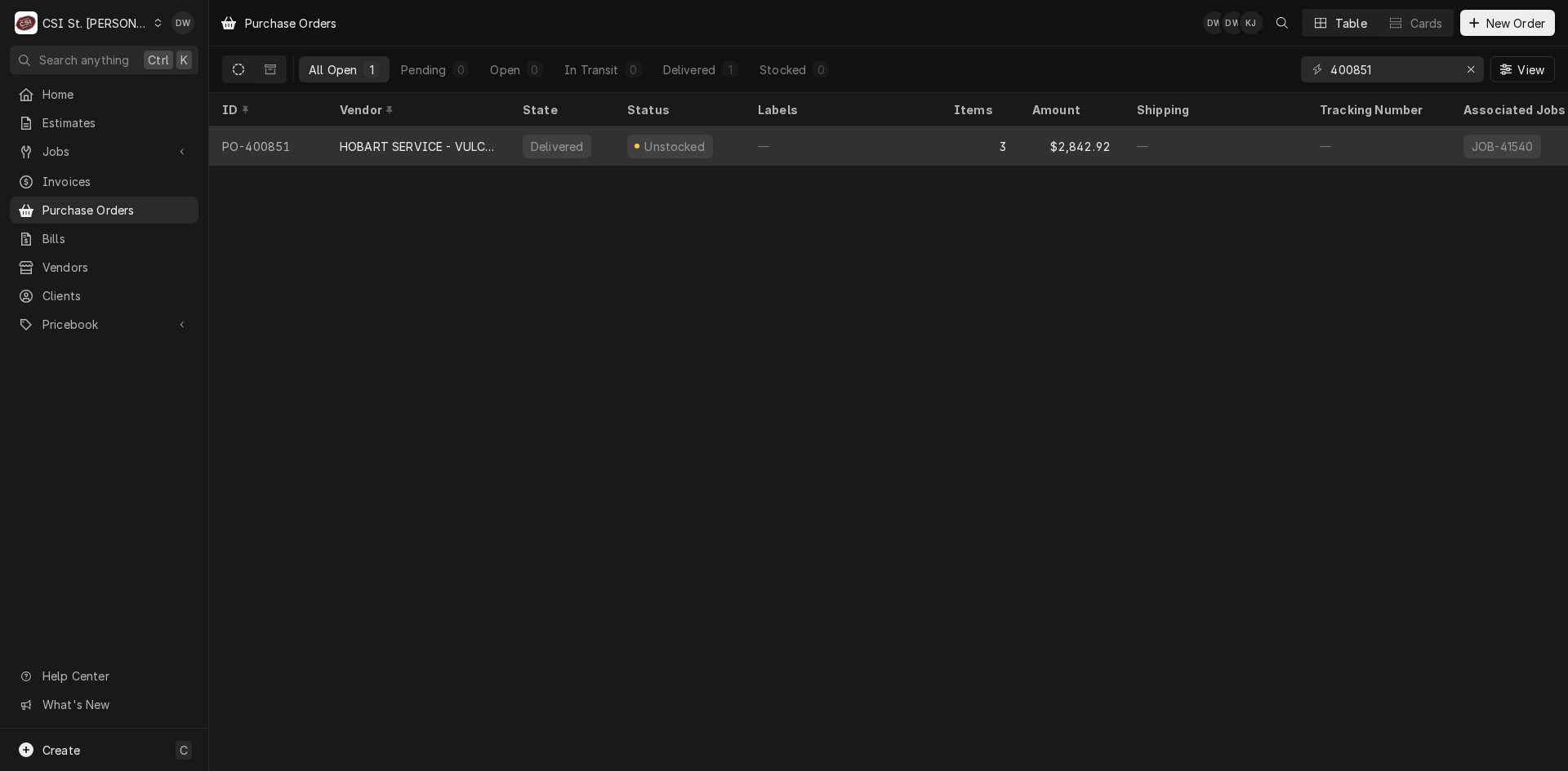
click at [368, 133] on div "HOBART SERVICE - VULCAN" at bounding box center [417, 146] width 183 height 39
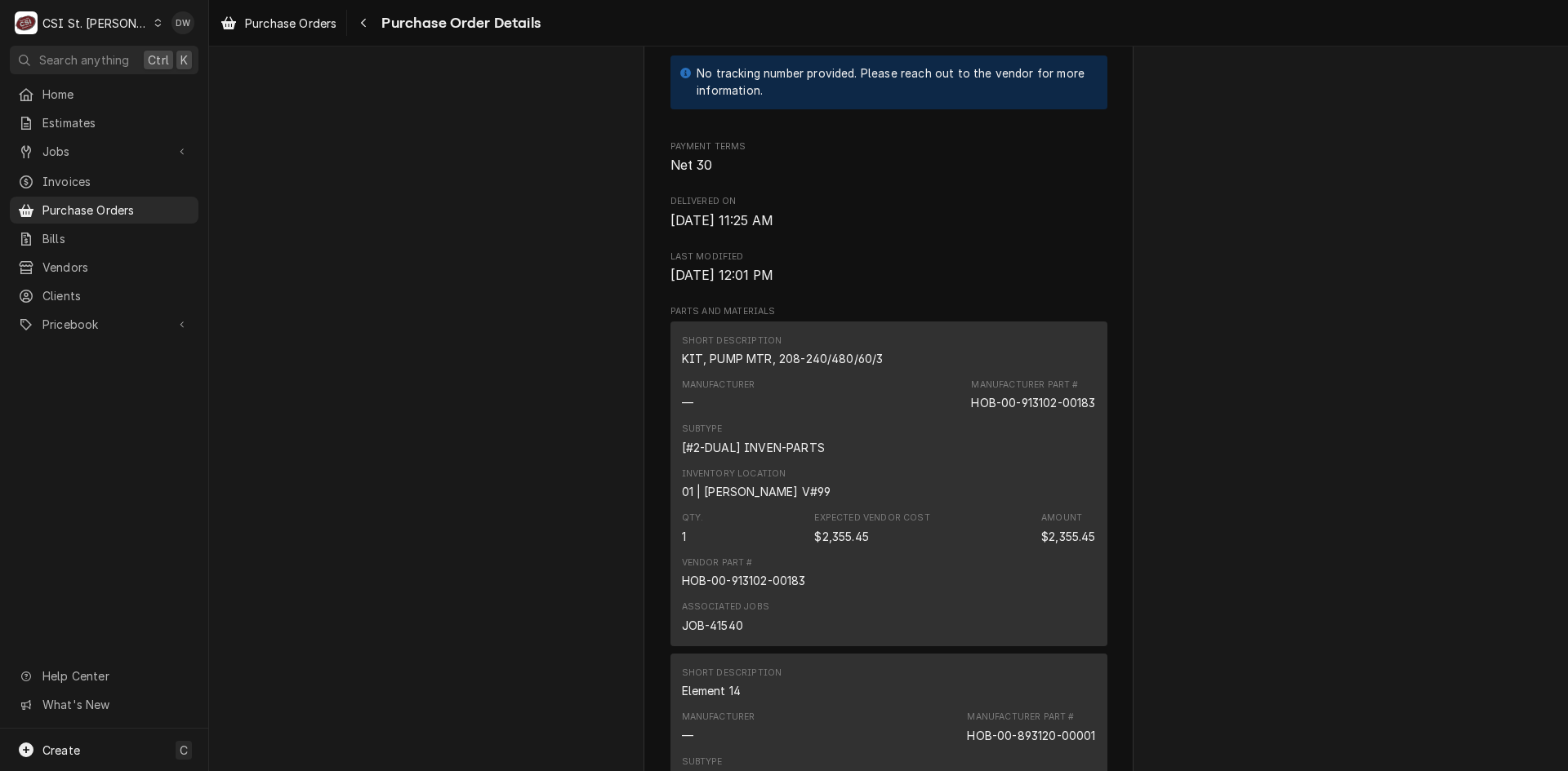
scroll to position [817, 0]
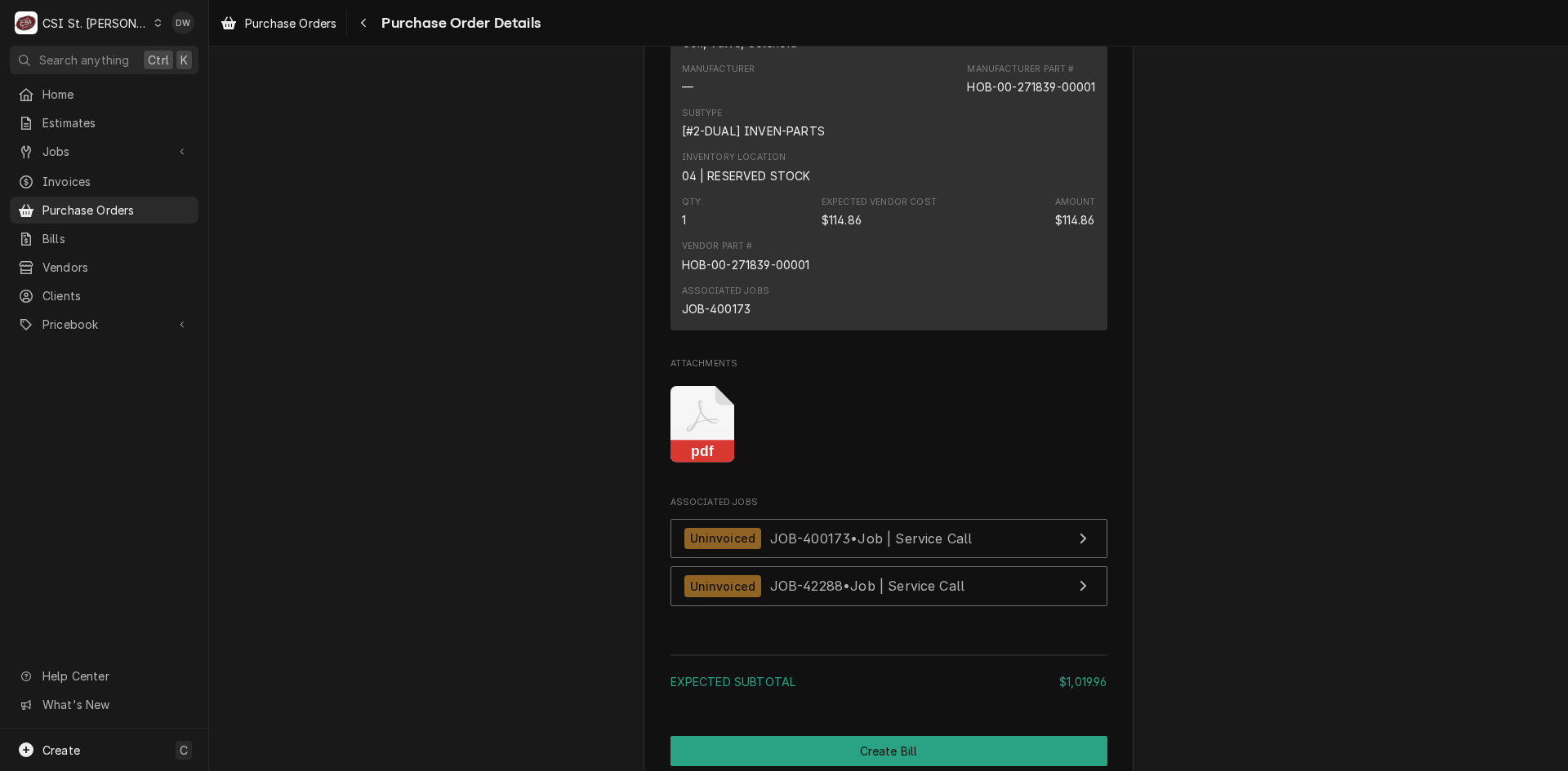
scroll to position [2285, 0]
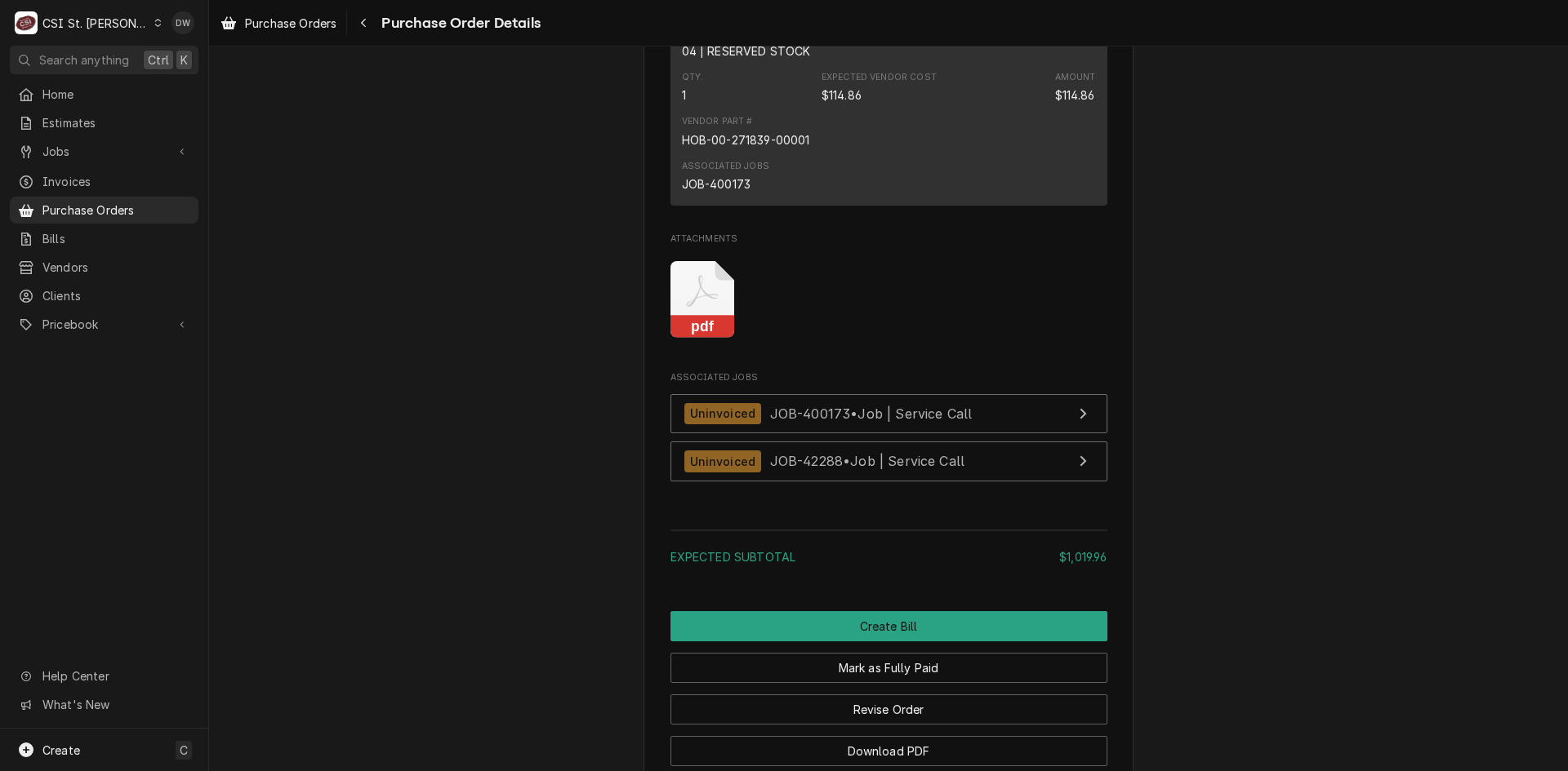
click at [686, 339] on rect "Attachments" at bounding box center [702, 327] width 64 height 23
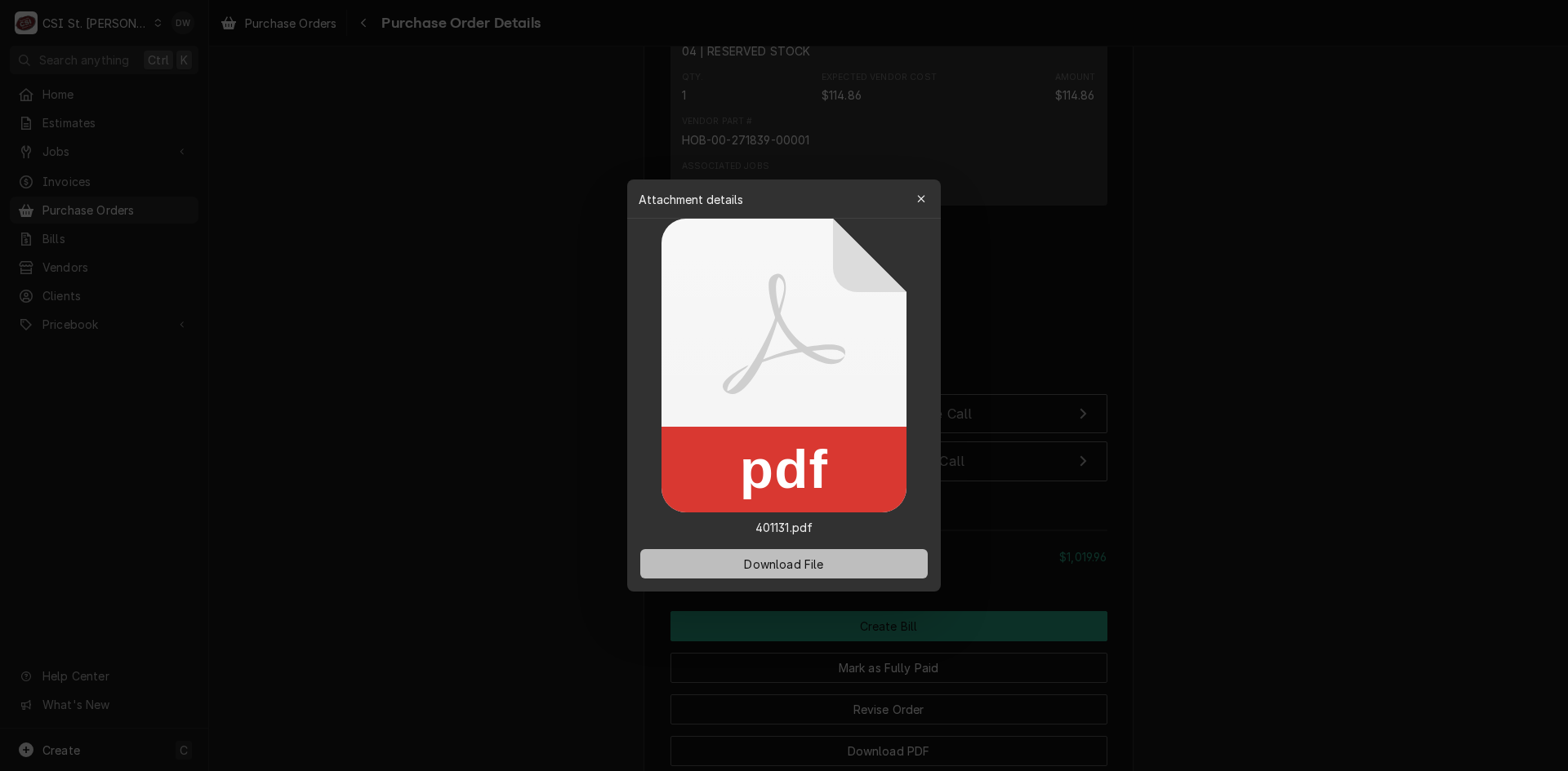
click at [759, 557] on span "Download File" at bounding box center [784, 564] width 86 height 17
click at [922, 188] on button "button" at bounding box center [921, 199] width 26 height 26
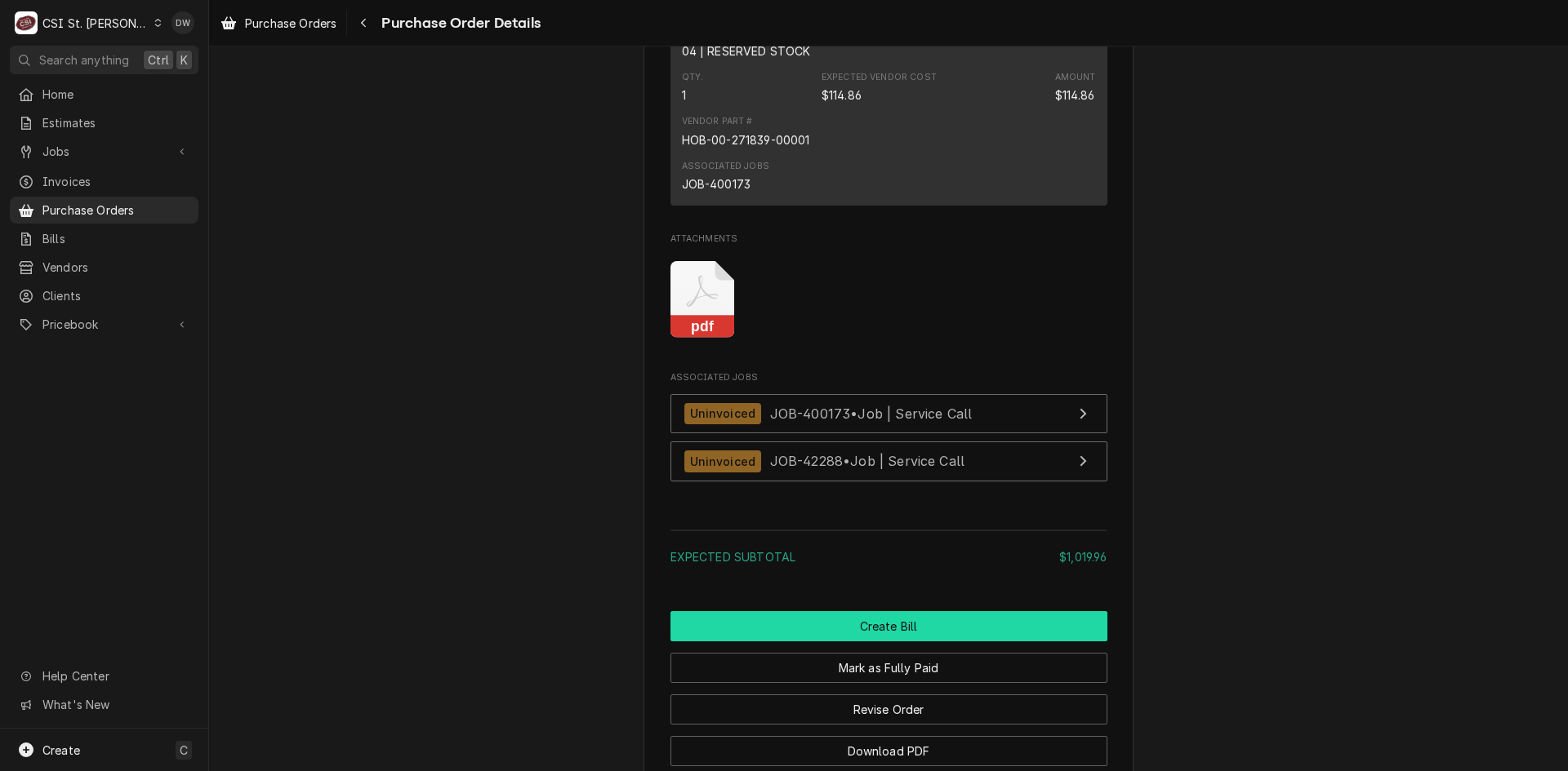
click at [878, 642] on button "Create Bill" at bounding box center [889, 626] width 437 height 31
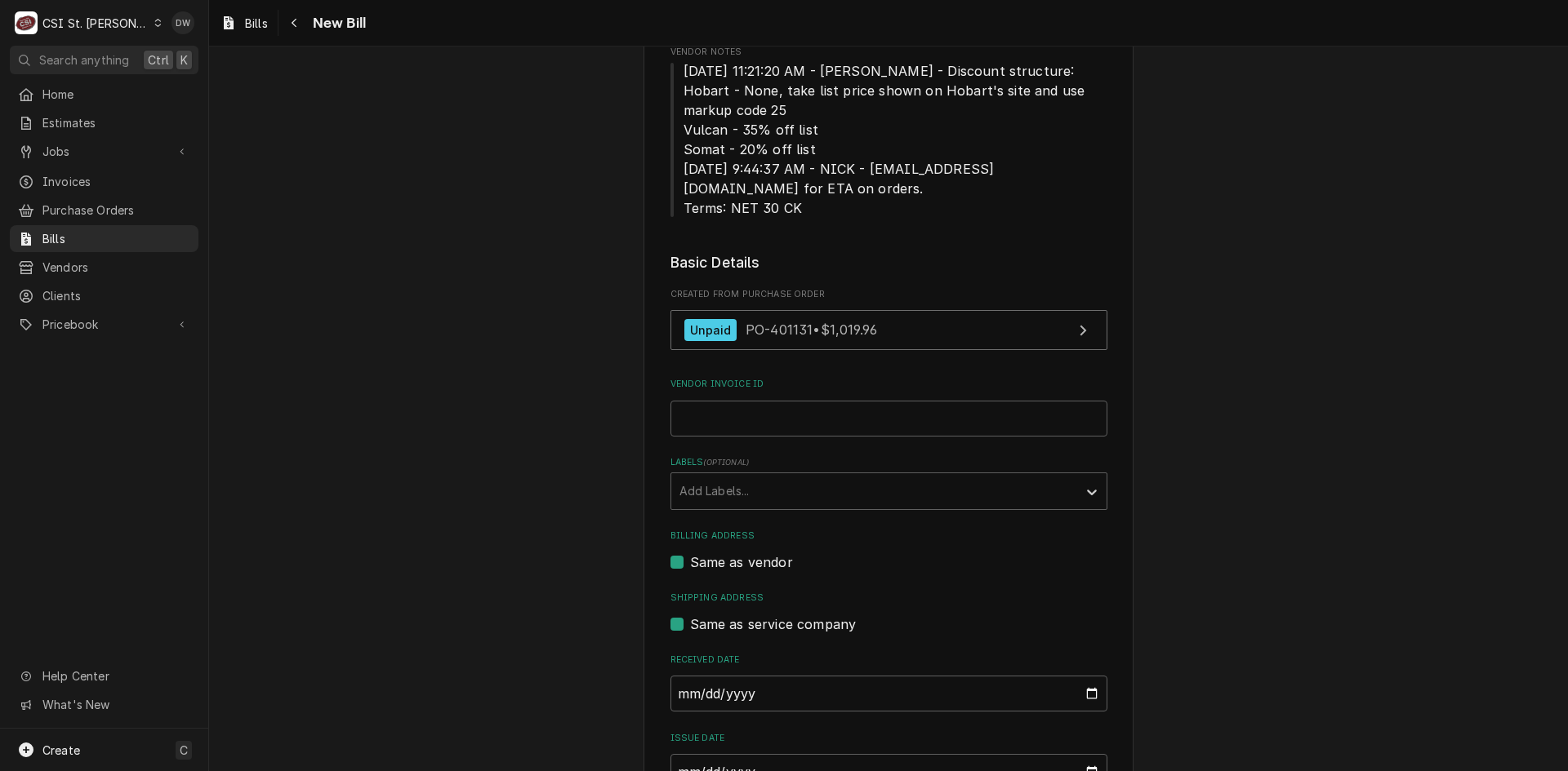
scroll to position [245, 0]
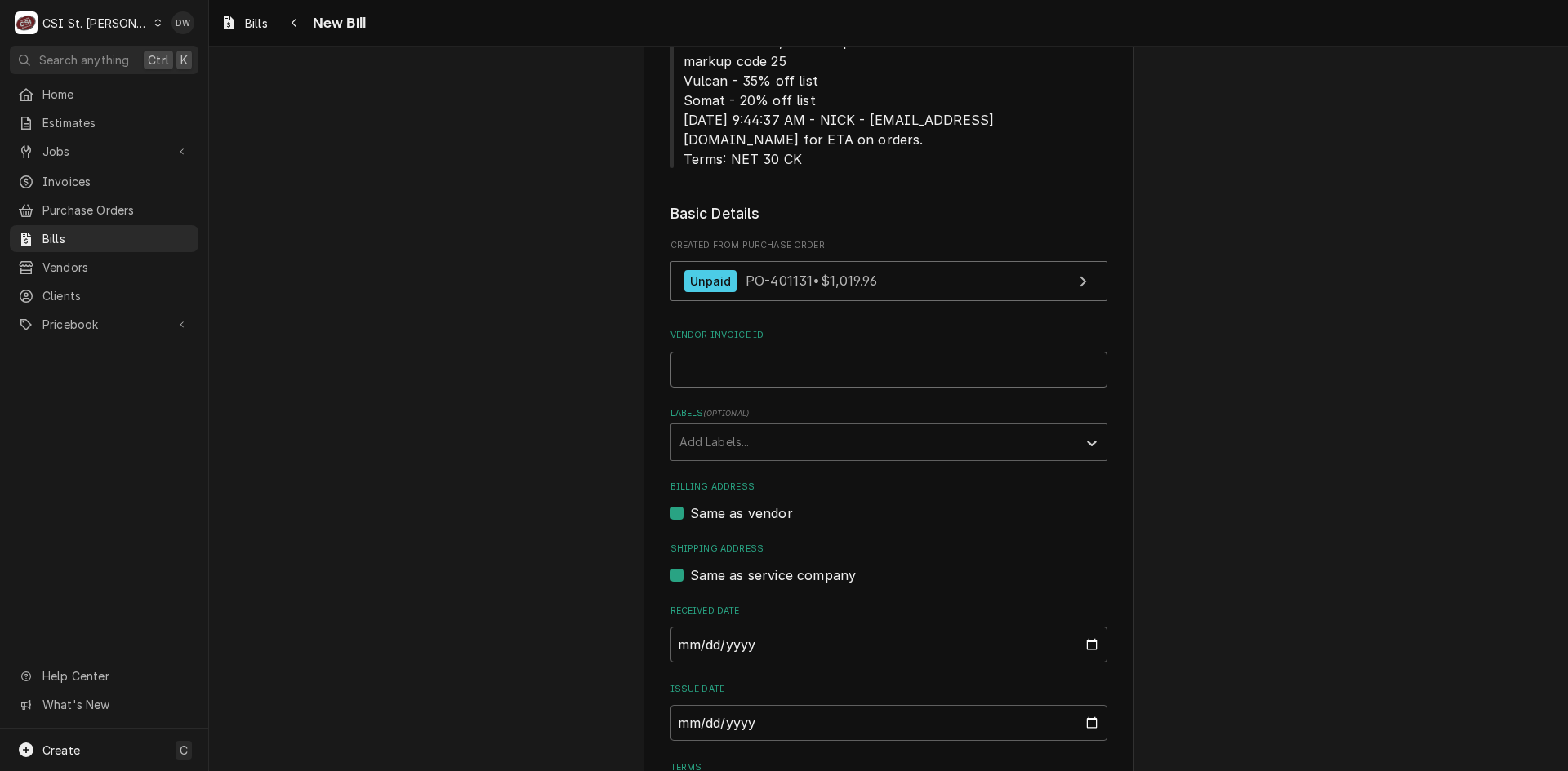
click at [697, 363] on input "Vendor Invoice ID" at bounding box center [889, 370] width 437 height 36
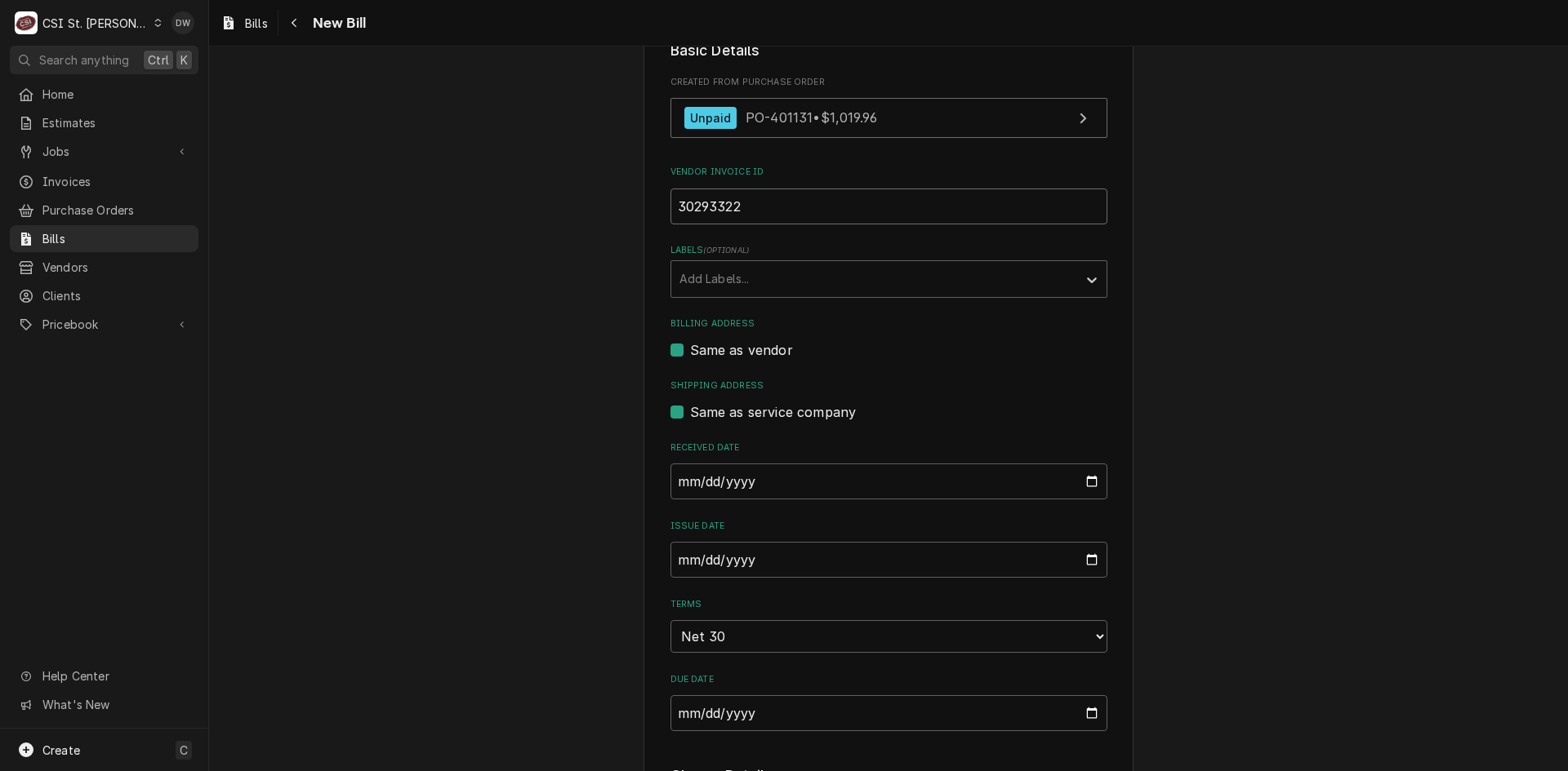
type input "30293322"
click at [682, 555] on input "2025-09-26" at bounding box center [889, 559] width 437 height 36
type input "2025-08-28"
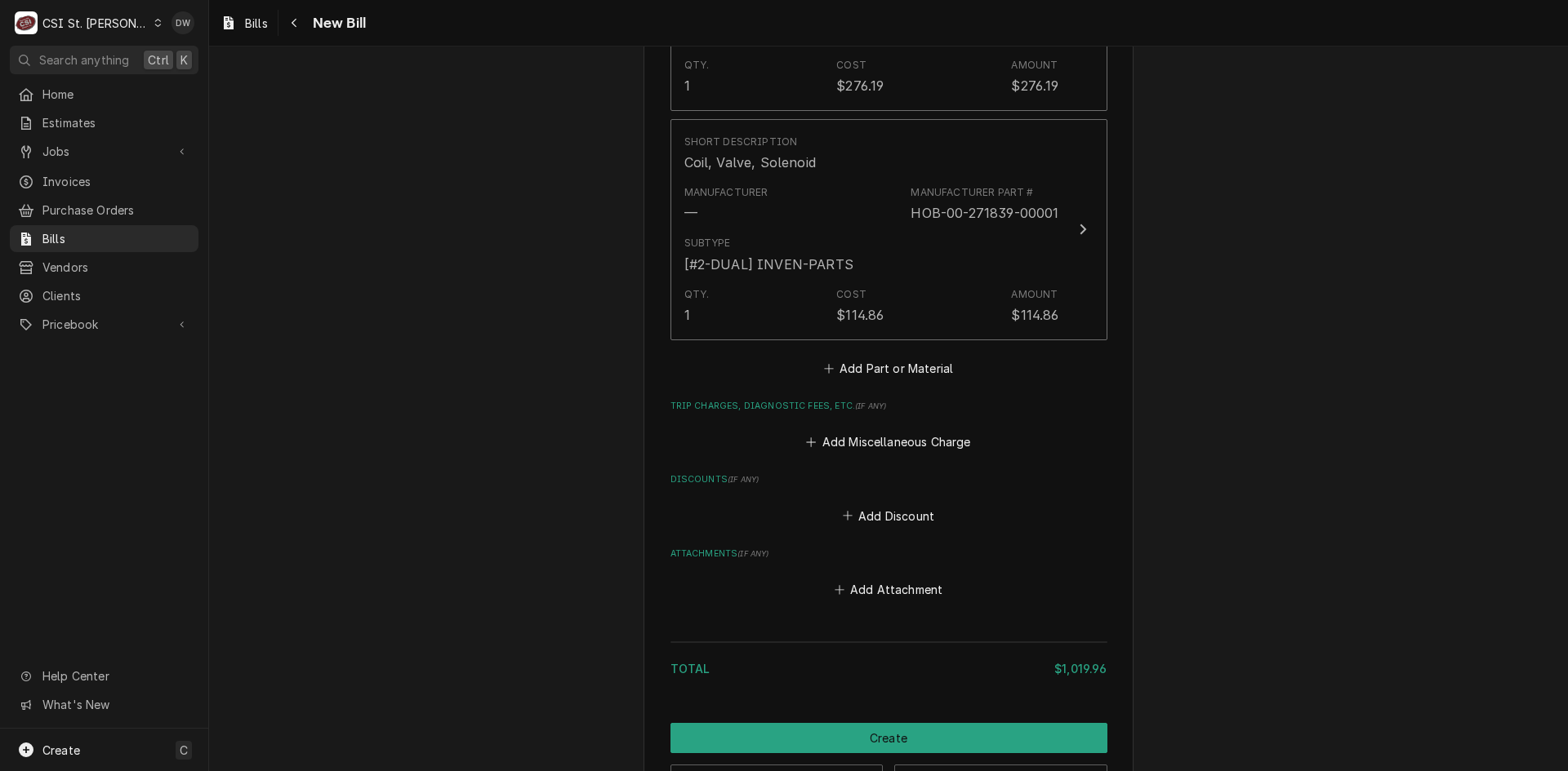
scroll to position [1932, 0]
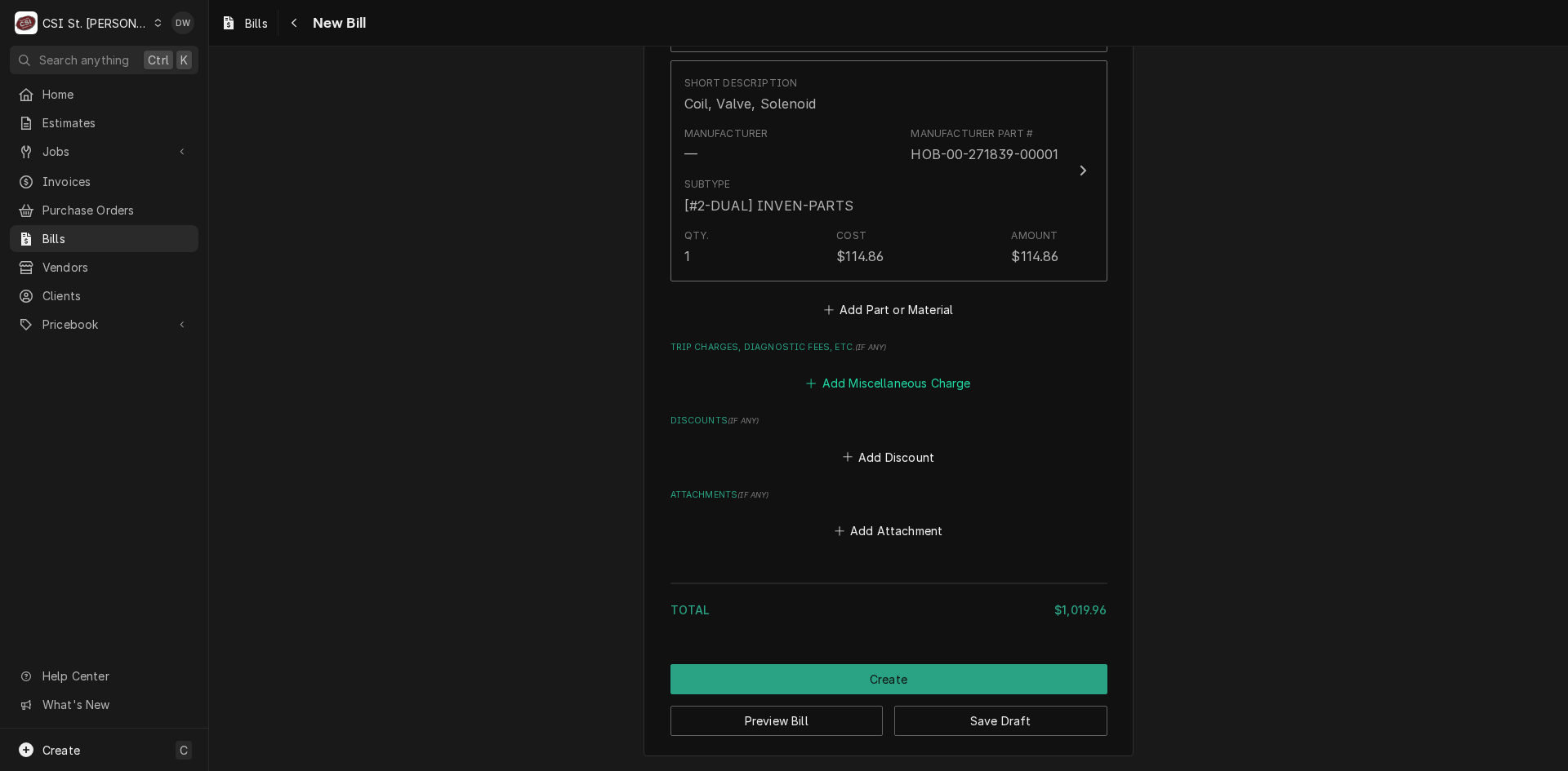
click at [899, 376] on button "Add Miscellaneous Charge" at bounding box center [889, 384] width 170 height 23
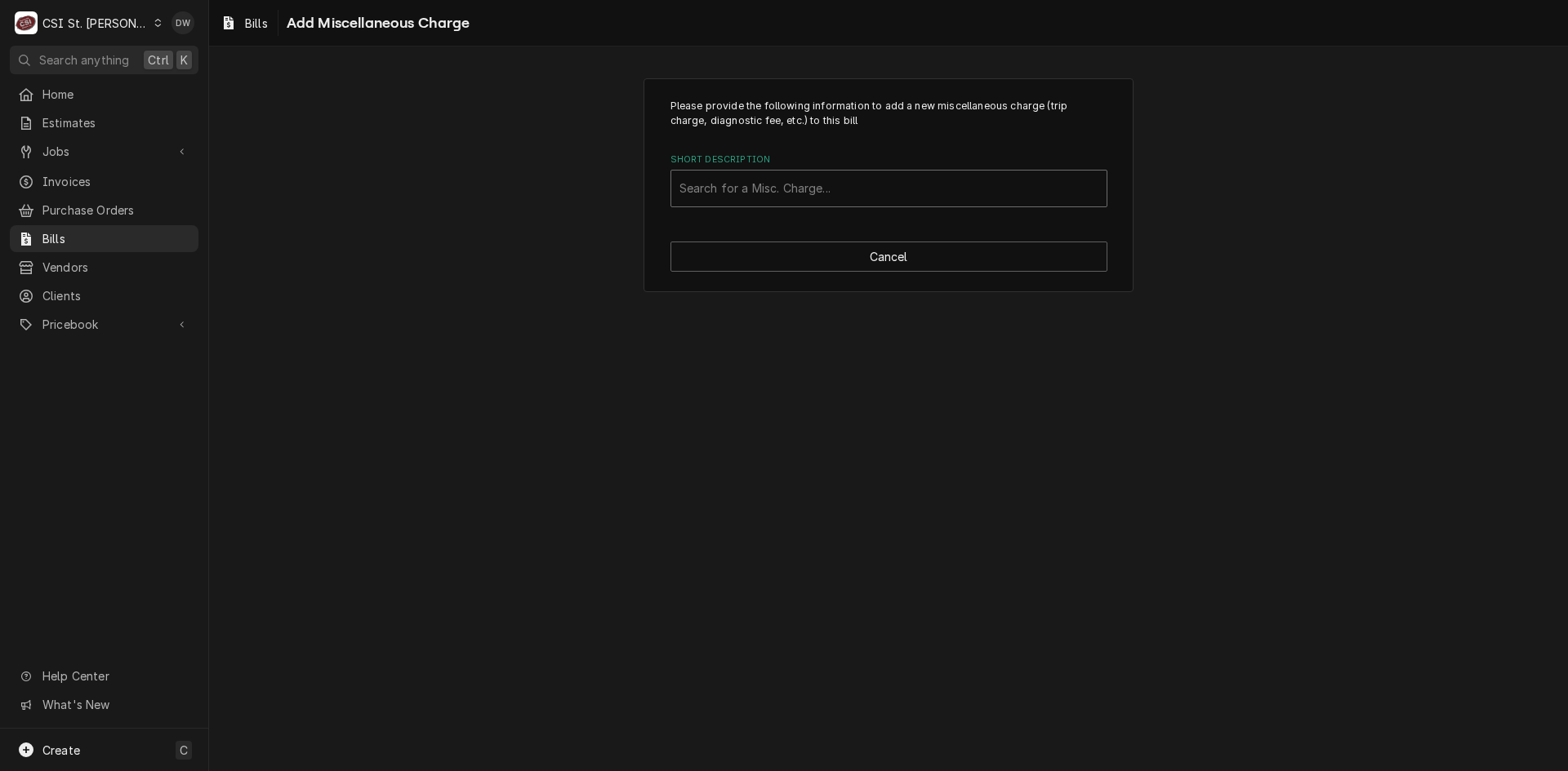
click at [771, 178] on div "Short Description" at bounding box center [889, 189] width 419 height 30
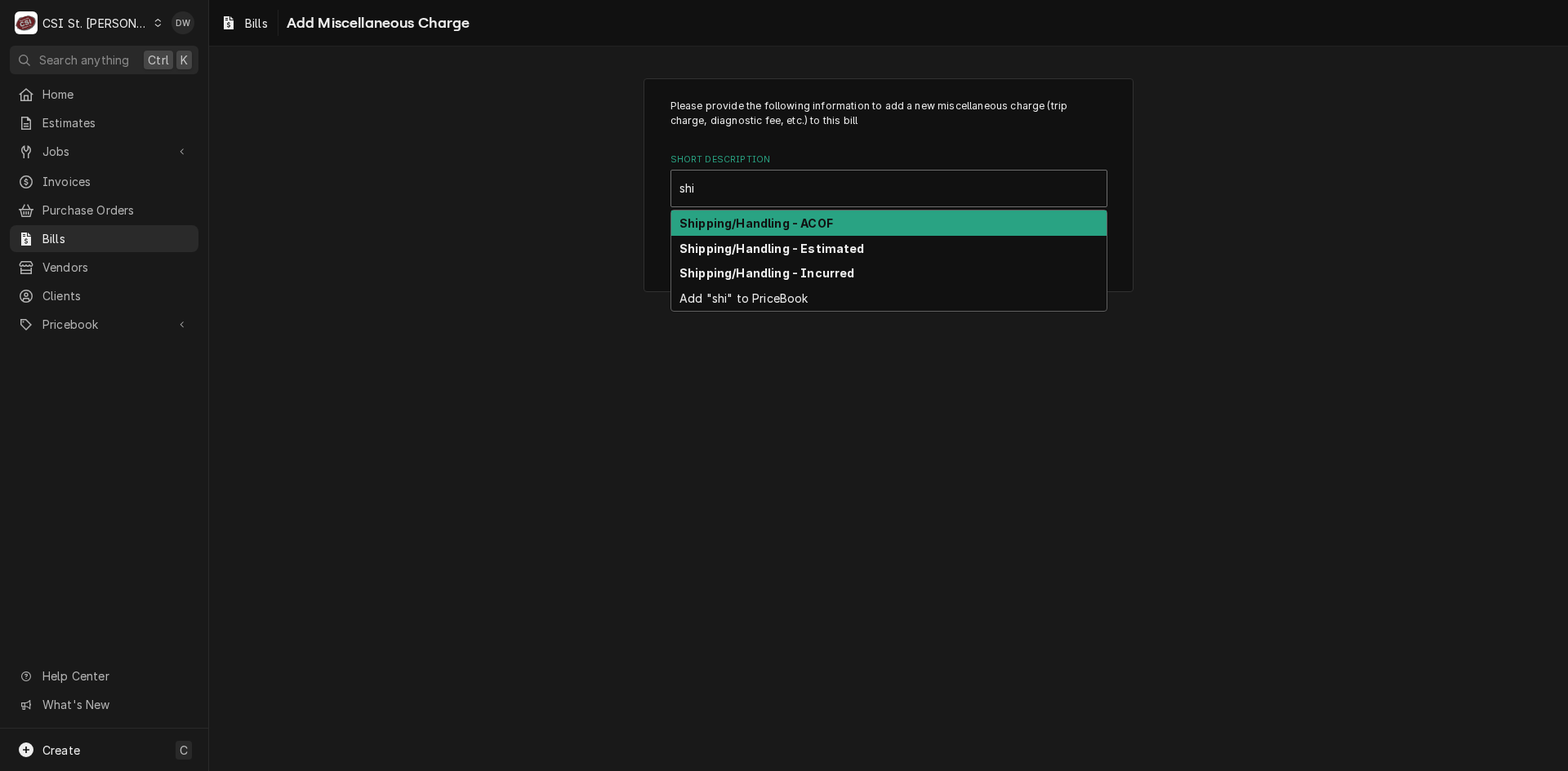
type input "ship"
click at [789, 214] on div "Shipping/Handling - ACOF" at bounding box center [889, 223] width 435 height 25
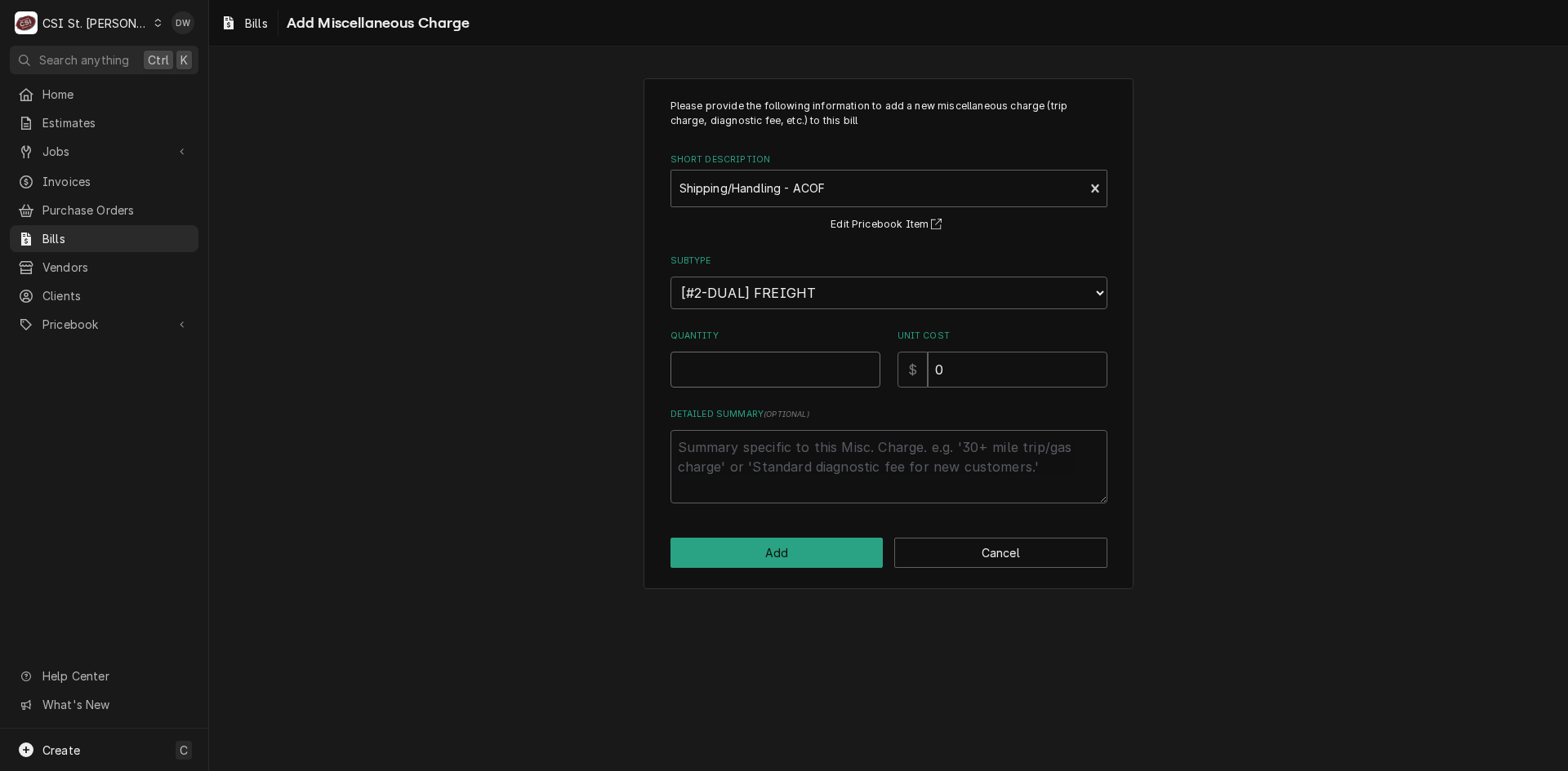
click at [730, 372] on input "Quantity" at bounding box center [775, 370] width 210 height 36
type textarea "x"
type input "1"
drag, startPoint x: 952, startPoint y: 372, endPoint x: 861, endPoint y: 378, distance: 91.2
click at [860, 377] on div "Quantity 1 Unit Cost $ 0" at bounding box center [889, 359] width 437 height 58
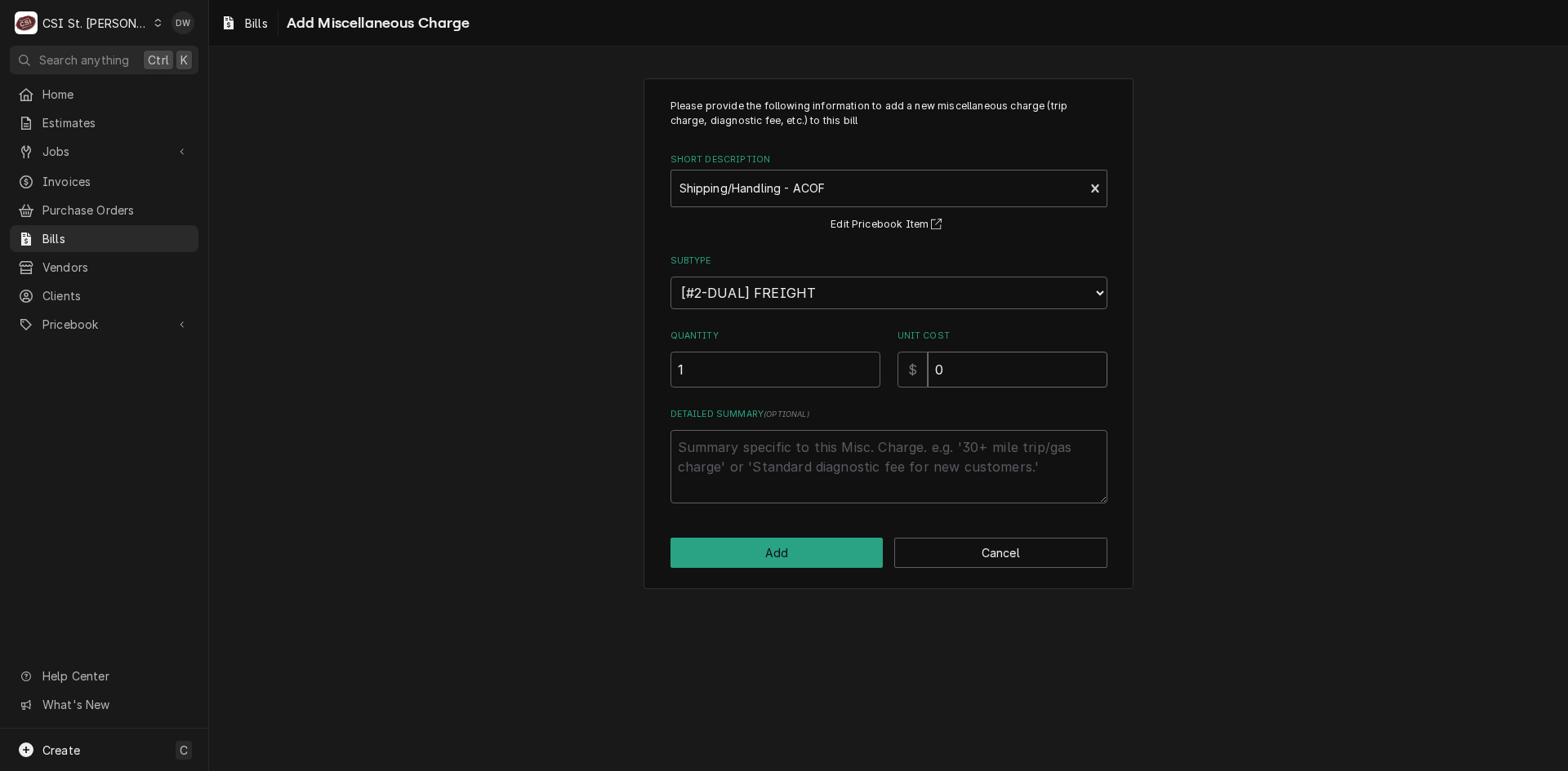
type textarea "x"
type input "2"
type textarea "x"
type input "20"
type textarea "x"
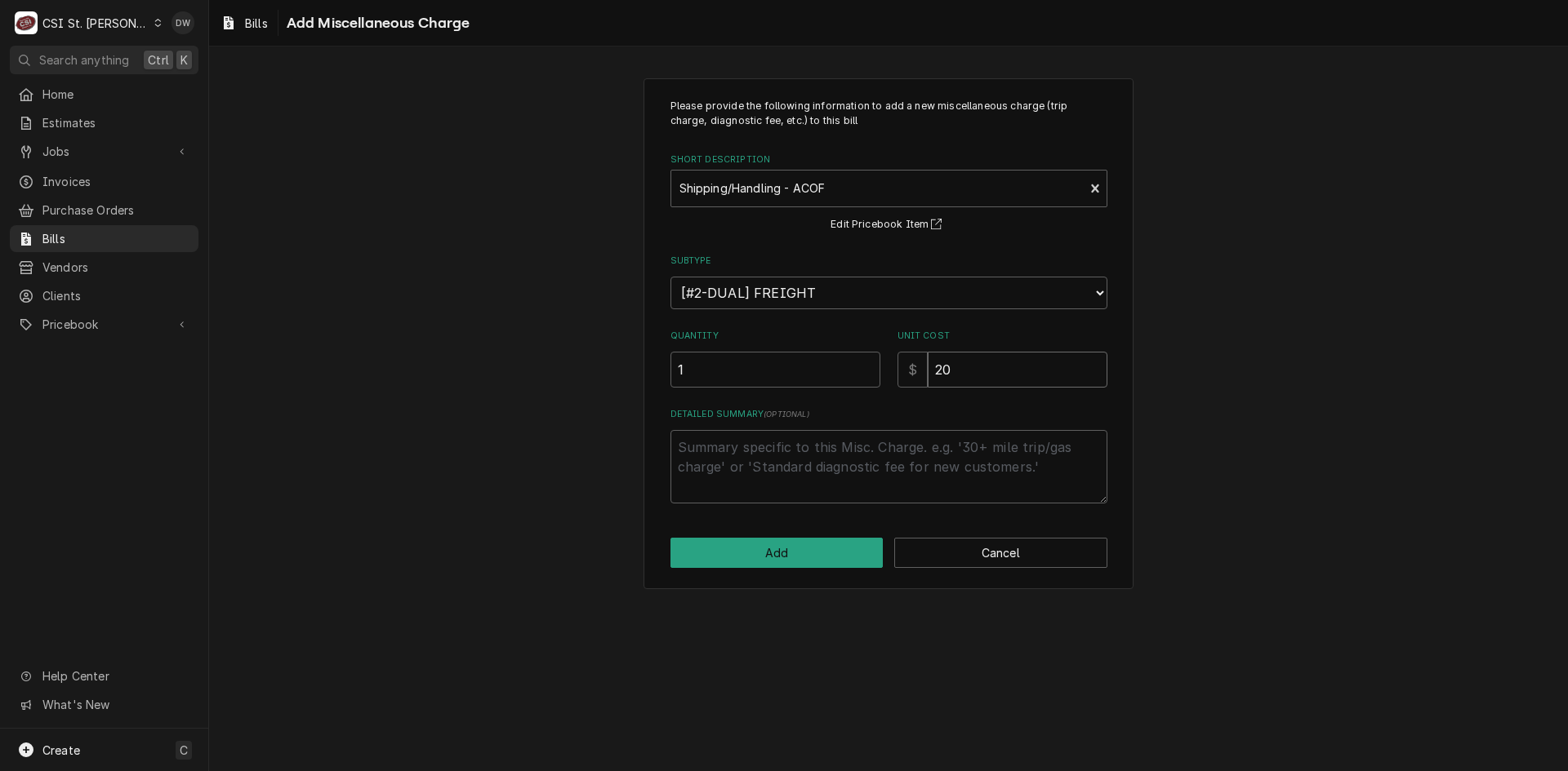
type input "20.9"
type textarea "x"
type input "20.96"
click at [846, 548] on button "Add" at bounding box center [776, 553] width 213 height 31
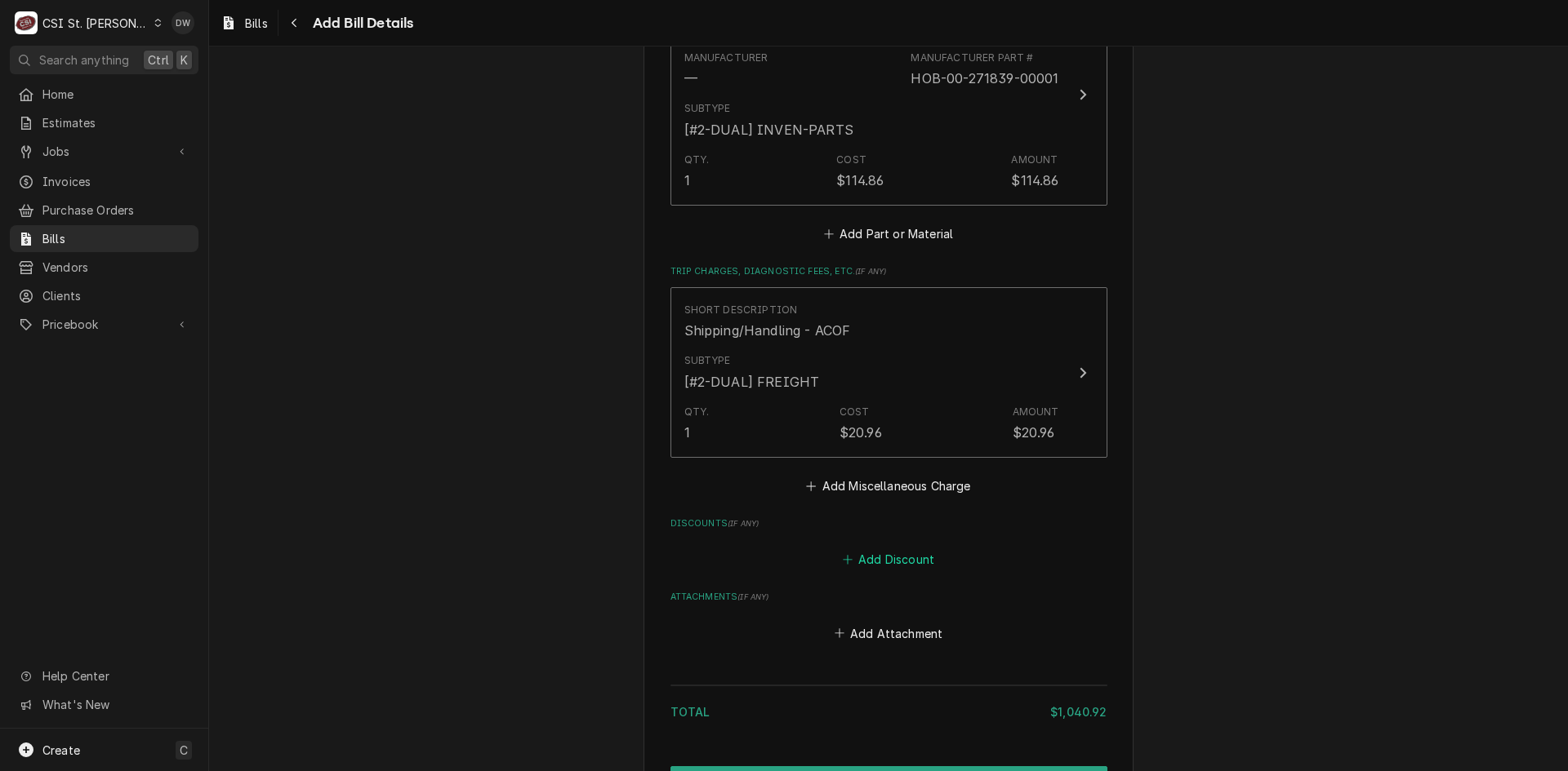
scroll to position [2110, 0]
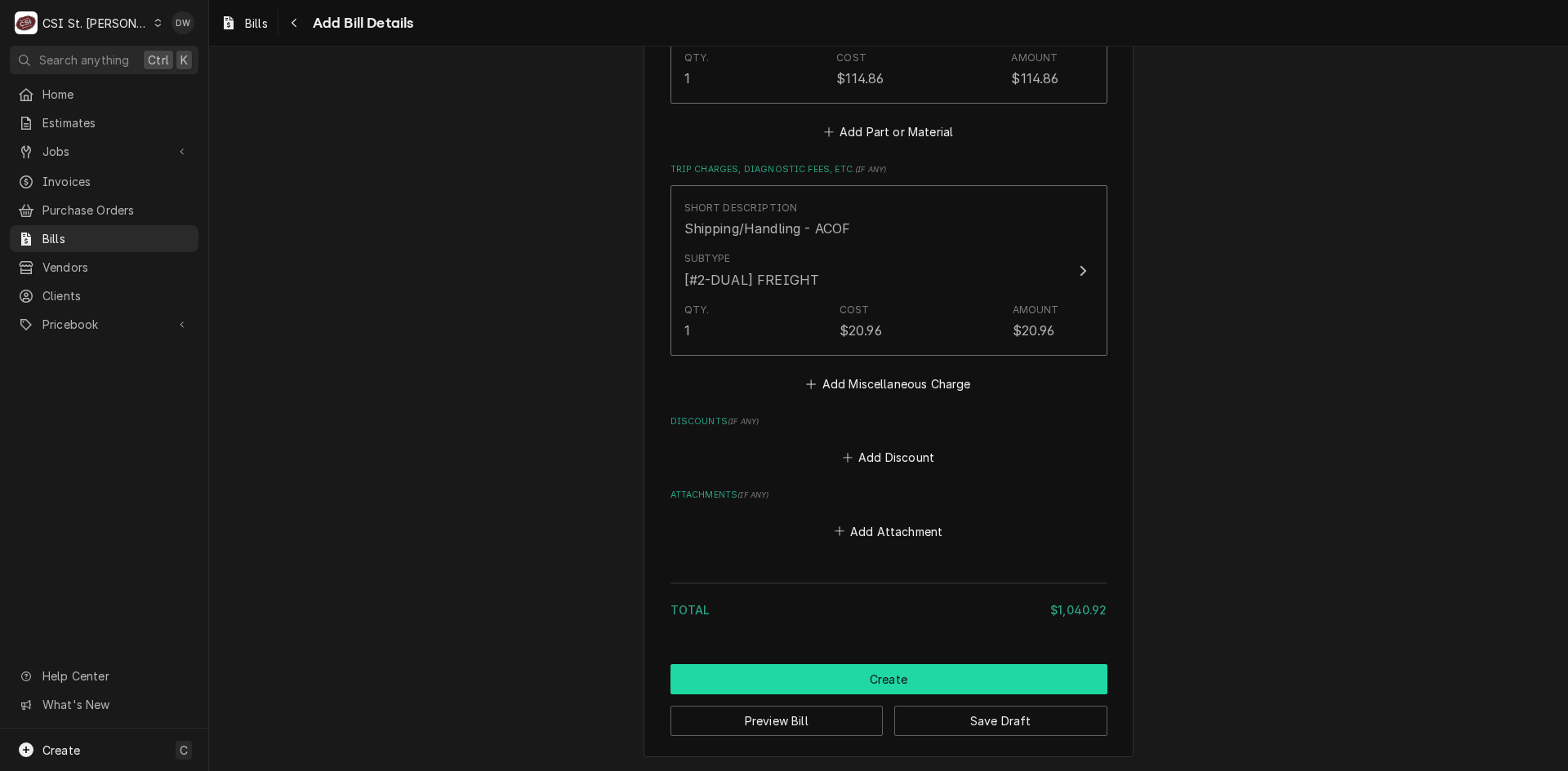
click at [881, 674] on button "Create" at bounding box center [889, 679] width 437 height 31
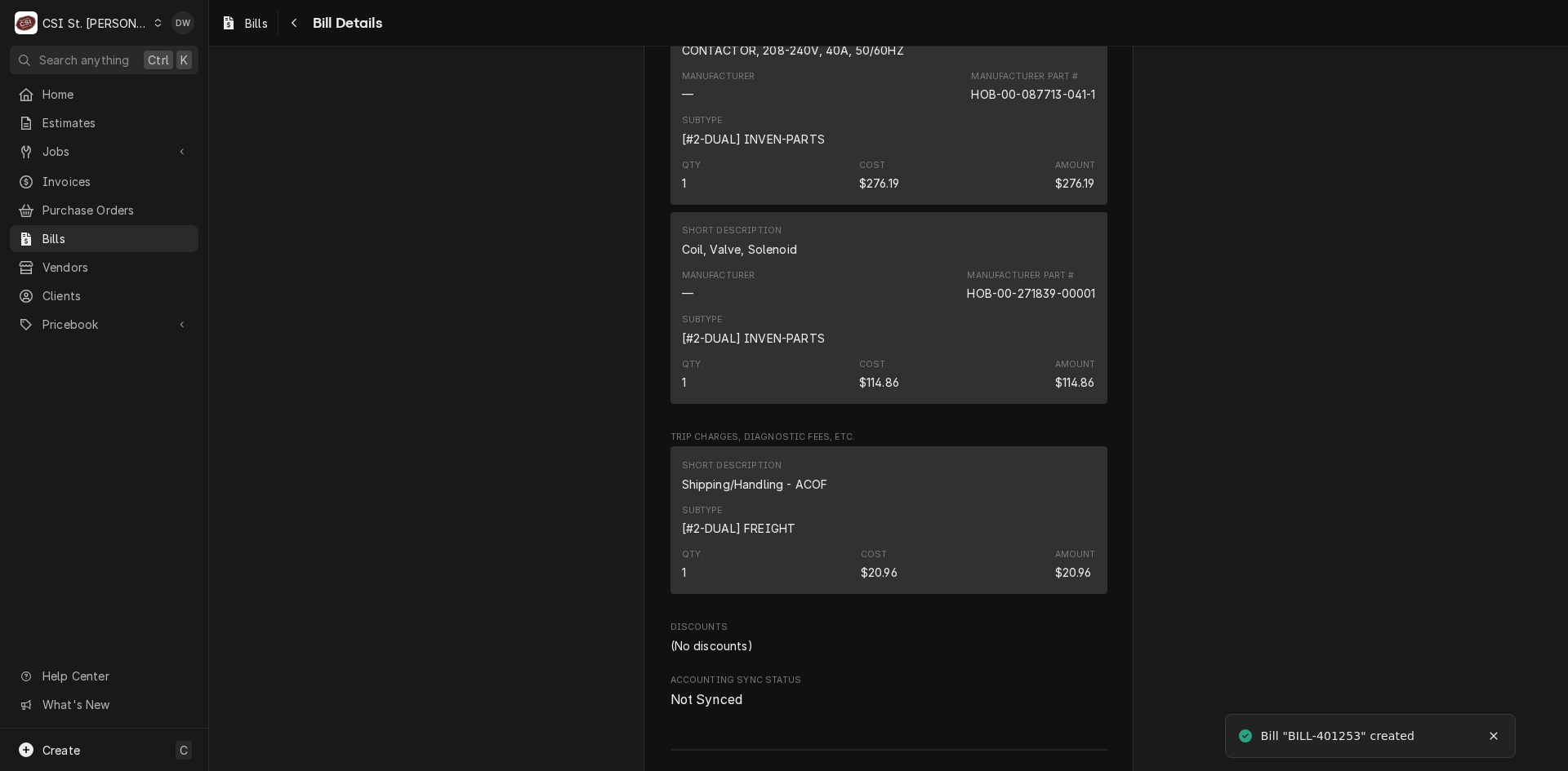
scroll to position [1714, 0]
